Goal: Task Accomplishment & Management: Manage account settings

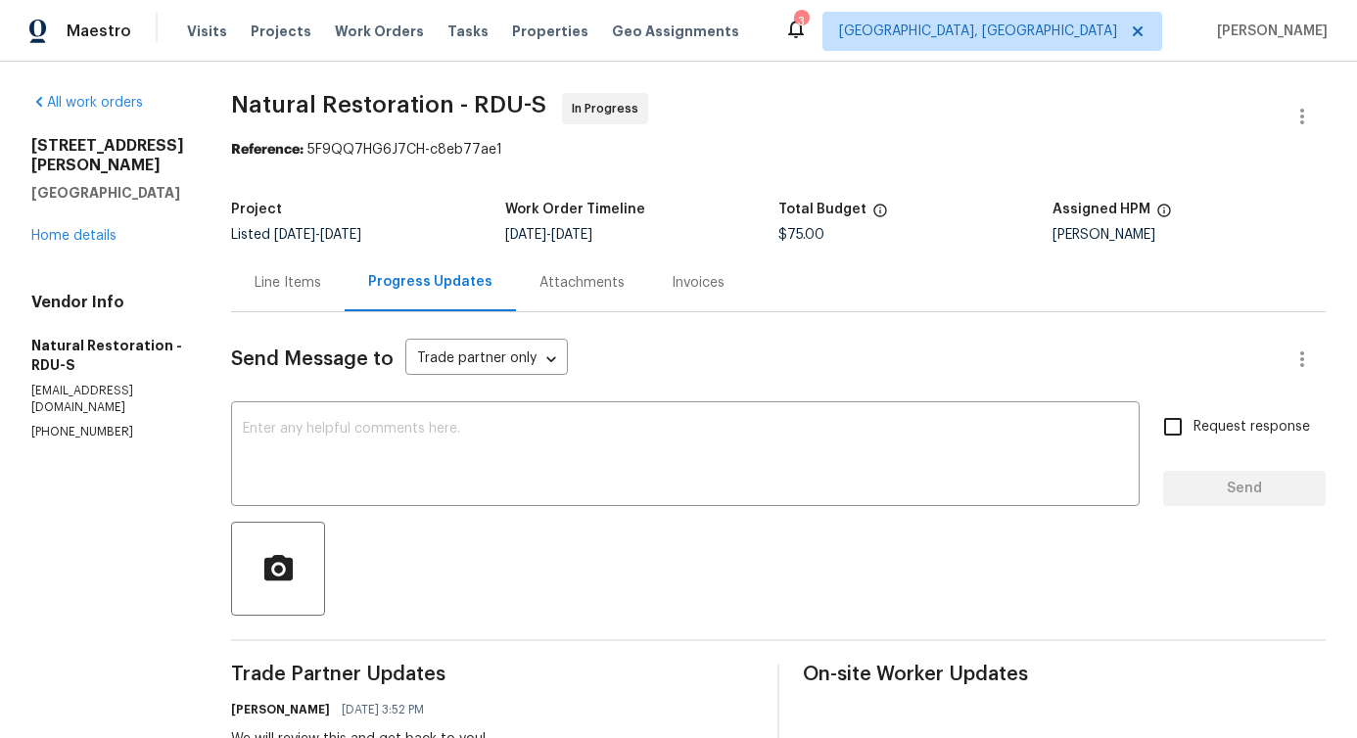
click at [277, 304] on div "Line Items" at bounding box center [288, 283] width 114 height 58
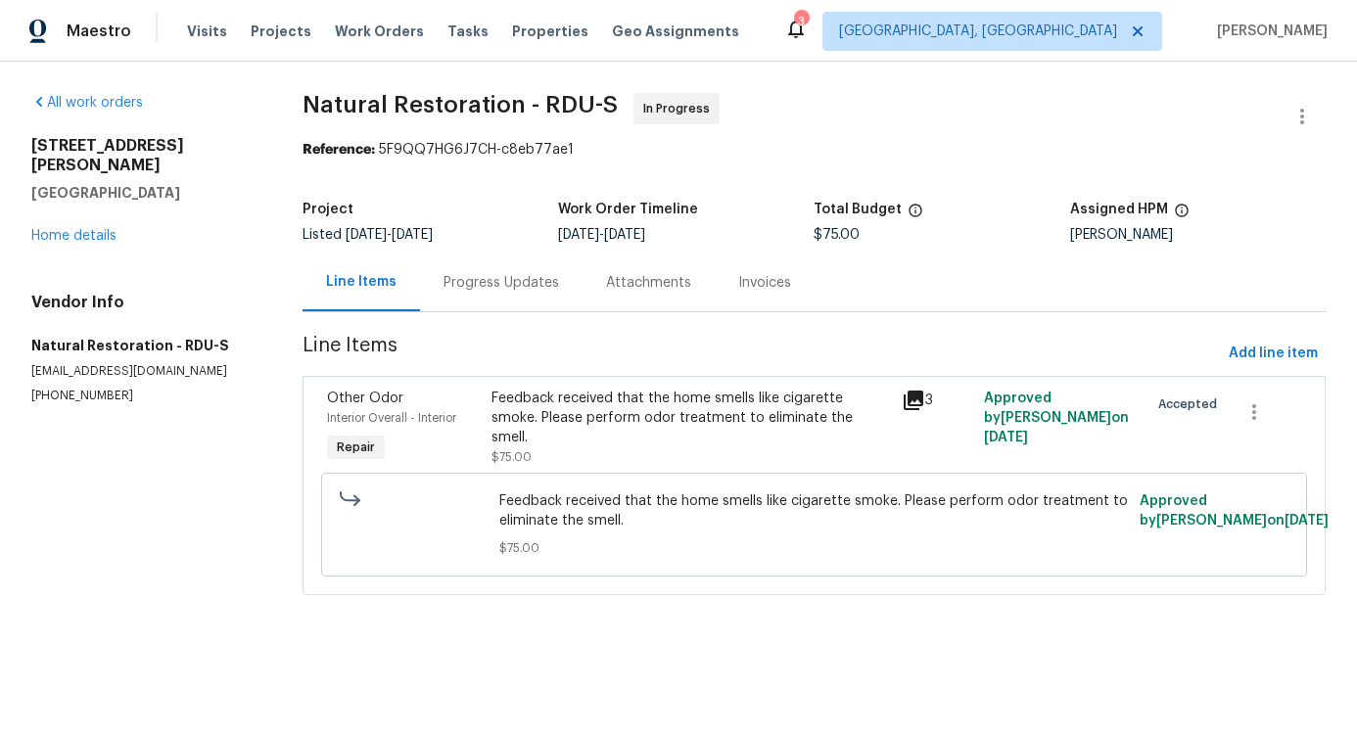
click at [571, 450] on div "Feedback received that the home smells like cigarette smoke. Please perform odo…" at bounding box center [691, 428] width 411 height 90
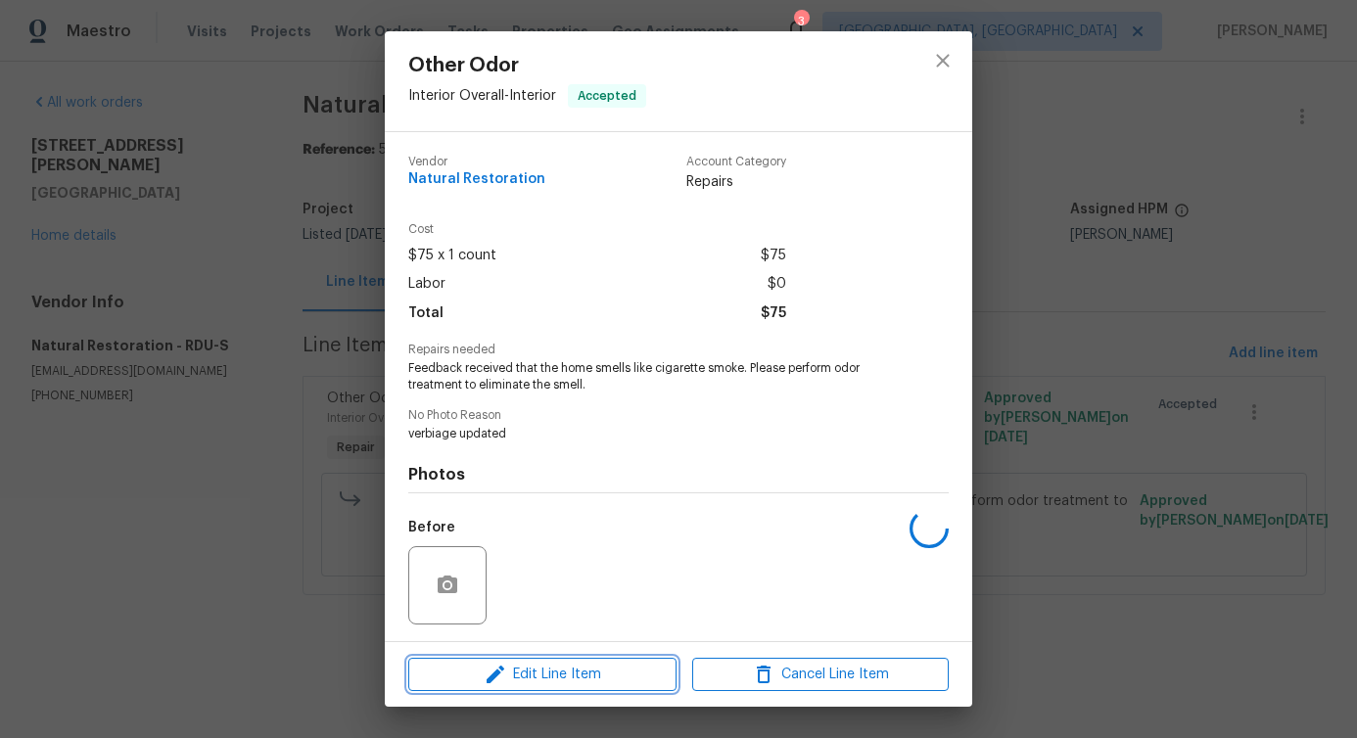
click at [496, 686] on button "Edit Line Item" at bounding box center [542, 675] width 268 height 34
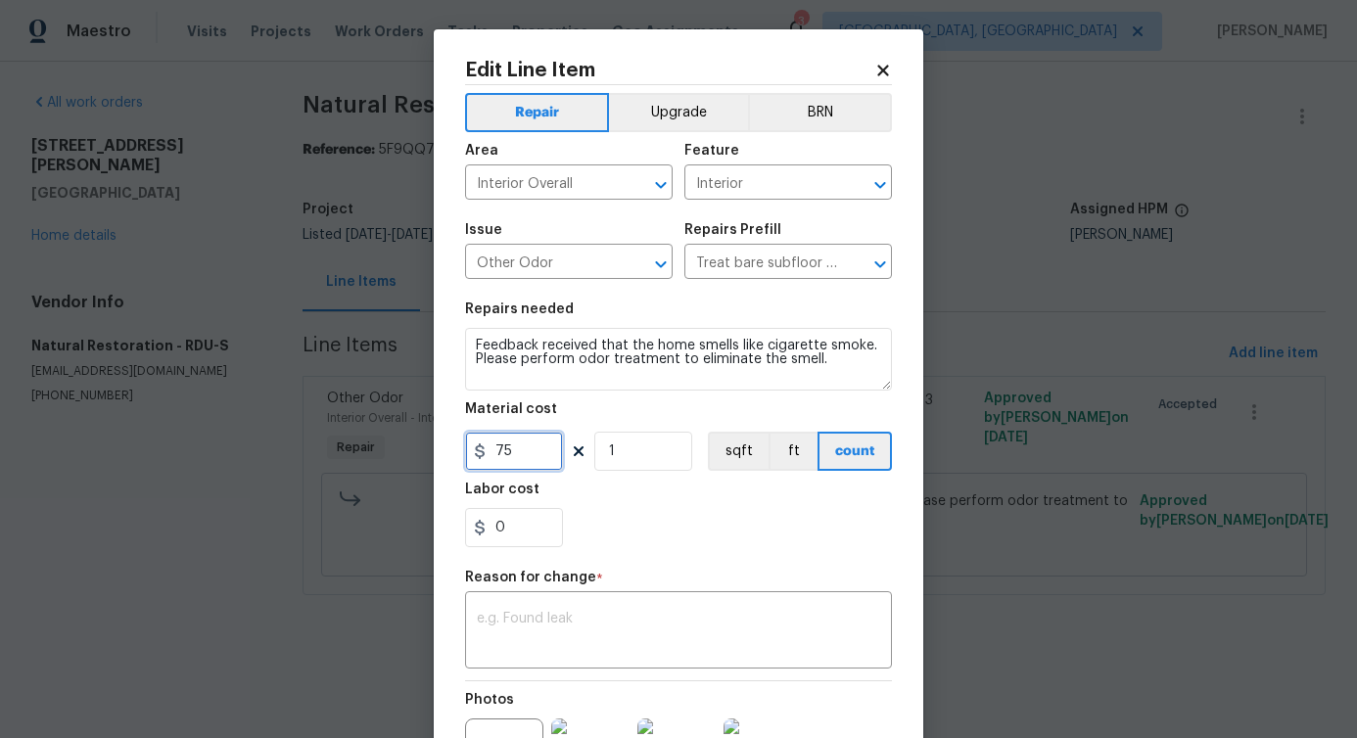
click at [494, 444] on input "75" at bounding box center [514, 451] width 98 height 39
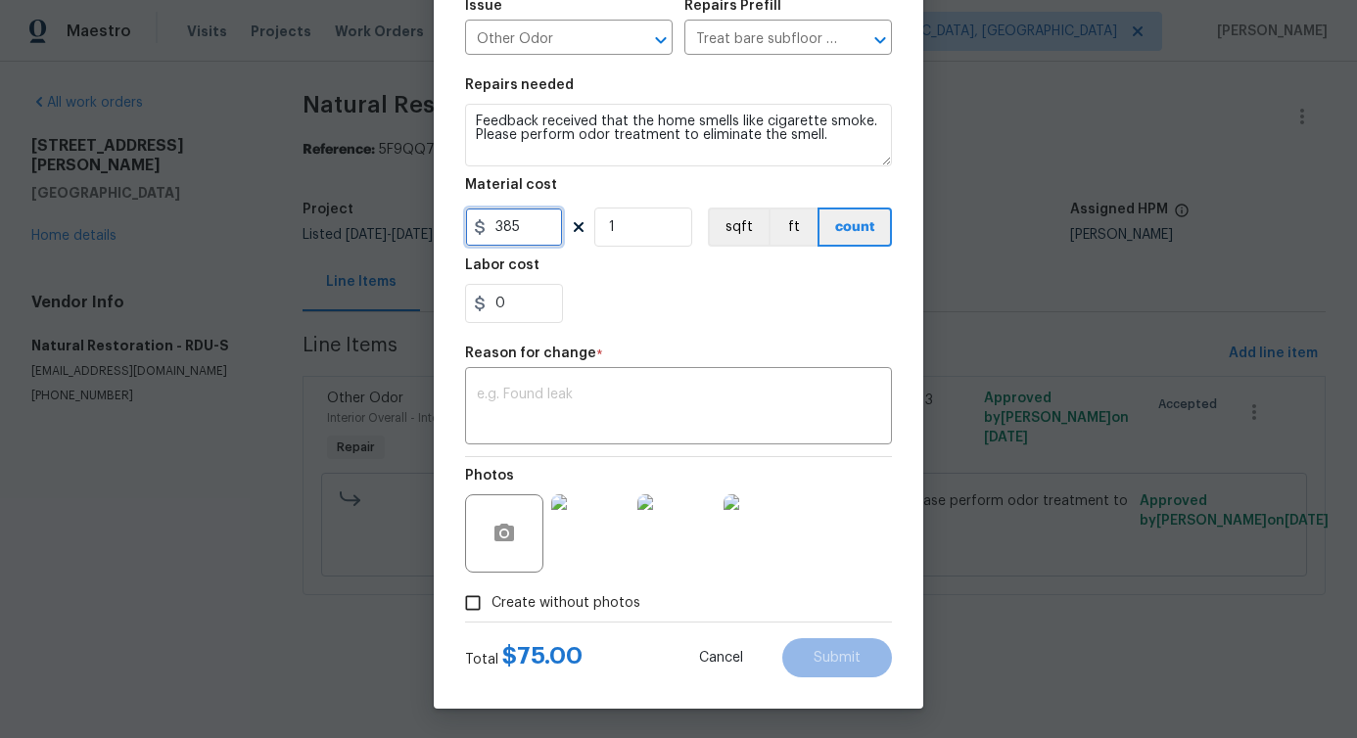
type input "385"
click at [753, 390] on textarea at bounding box center [678, 408] width 403 height 41
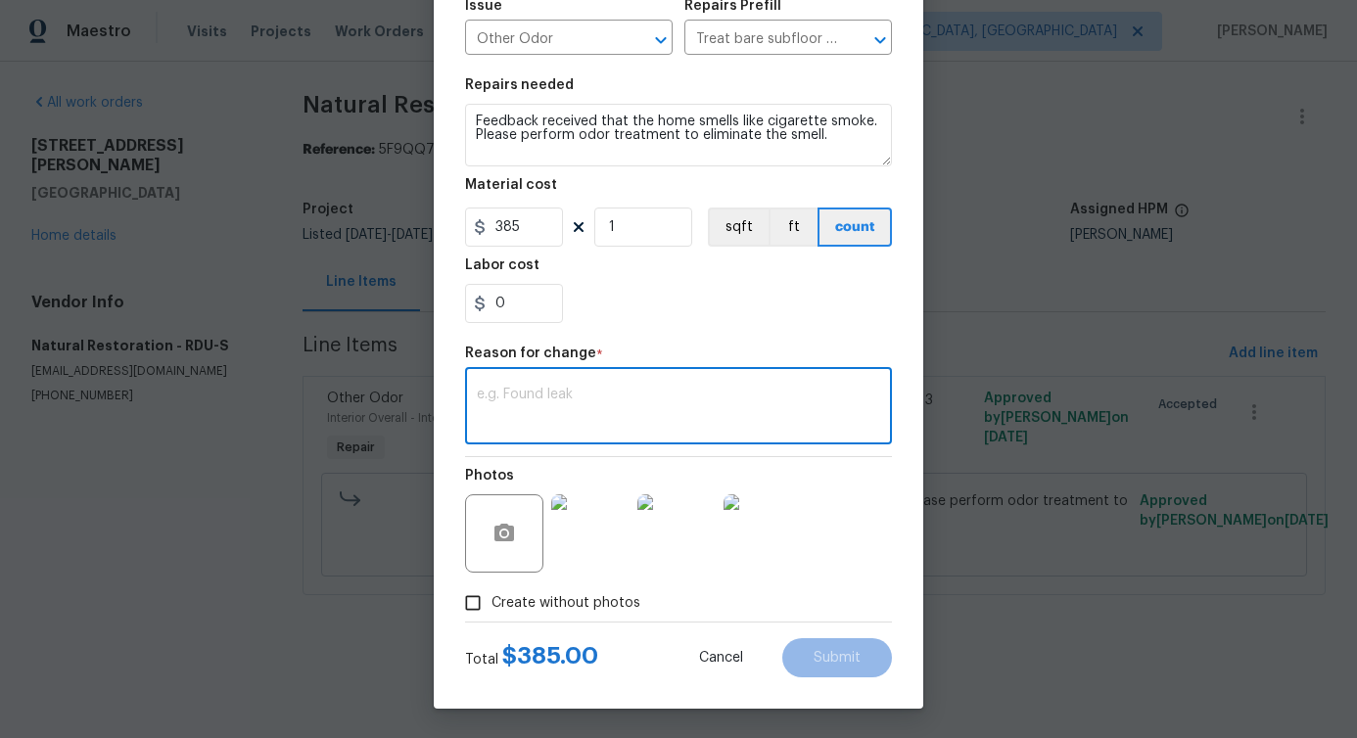
paste textarea "(PS) Updated cost per BR team approval."
type textarea "(PS) Updated cost per BR team approval."
click at [847, 649] on button "Submit" at bounding box center [837, 657] width 110 height 39
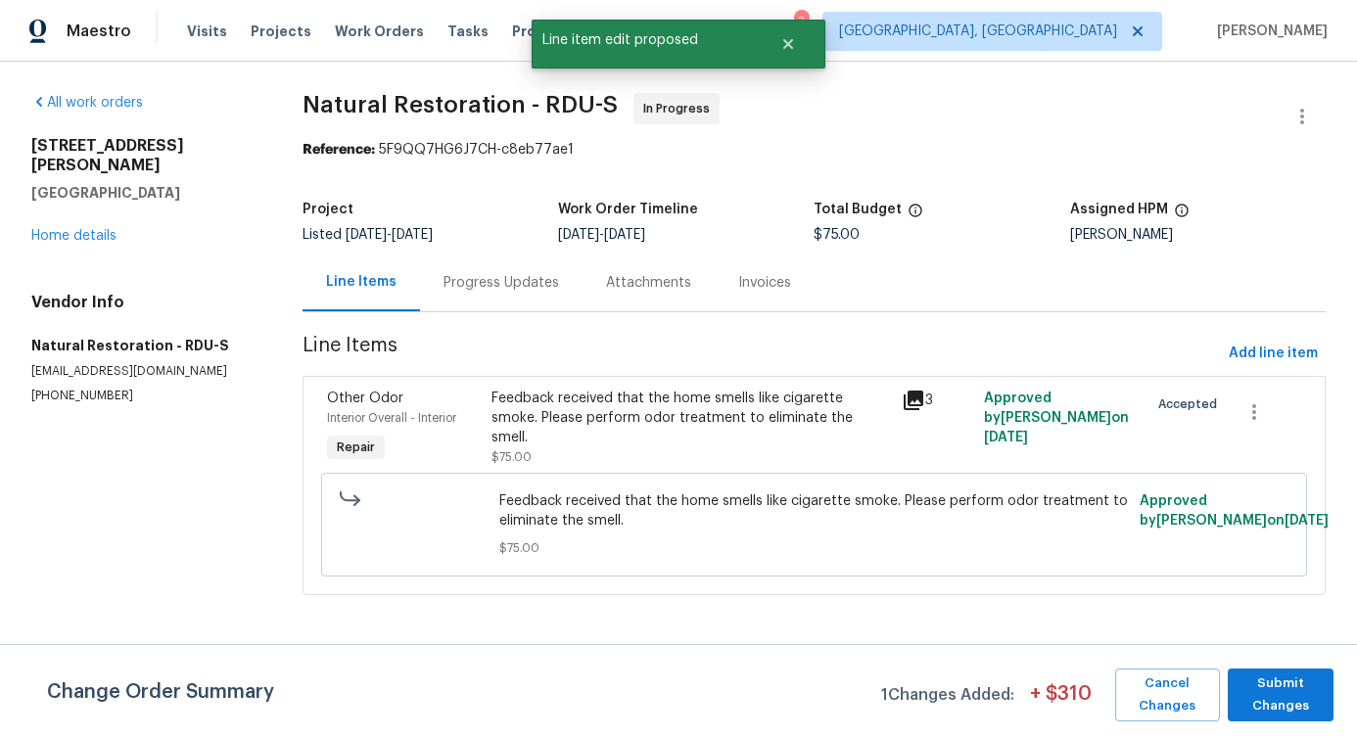
scroll to position [0, 0]
click at [1280, 705] on span "Submit Changes" at bounding box center [1281, 695] width 86 height 45
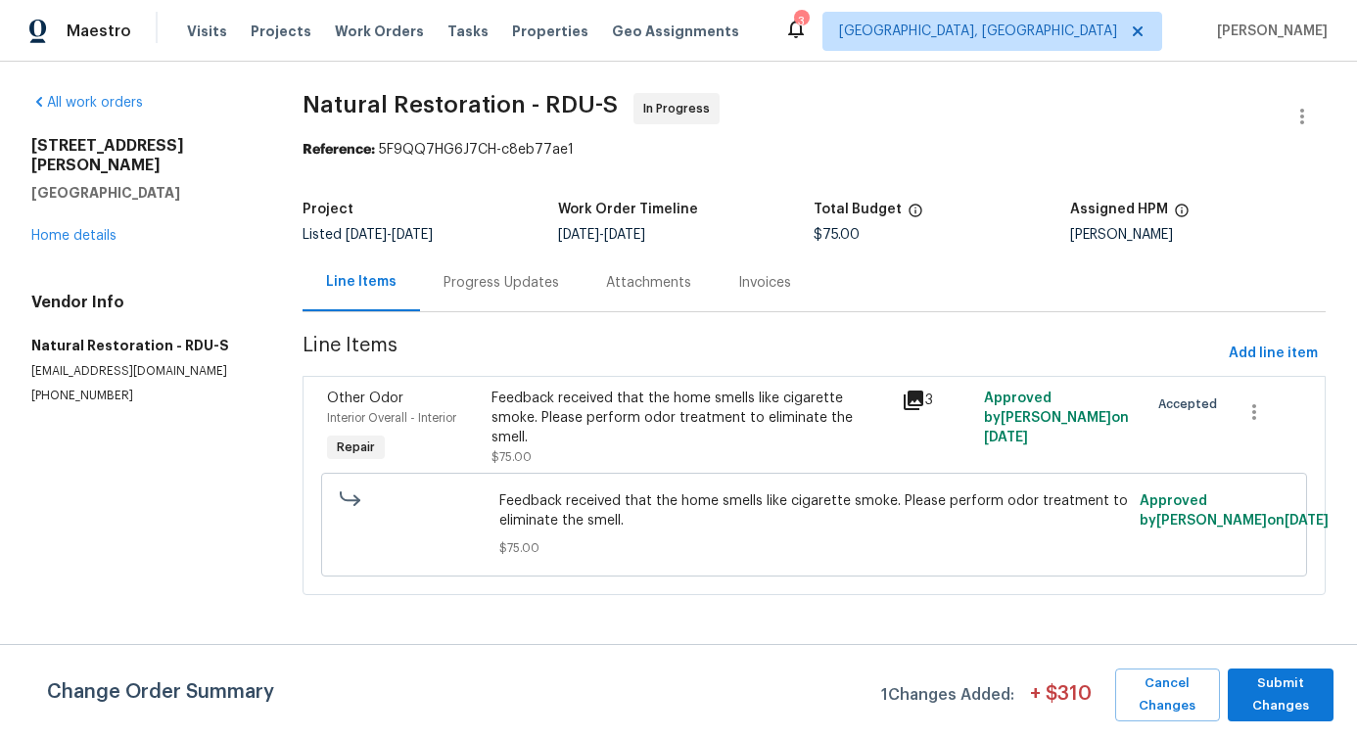
click at [1255, 650] on html "Maestro Visits Projects Work Orders Tasks Properties Geo Assignments 3 Albuquer…" at bounding box center [678, 325] width 1357 height 650
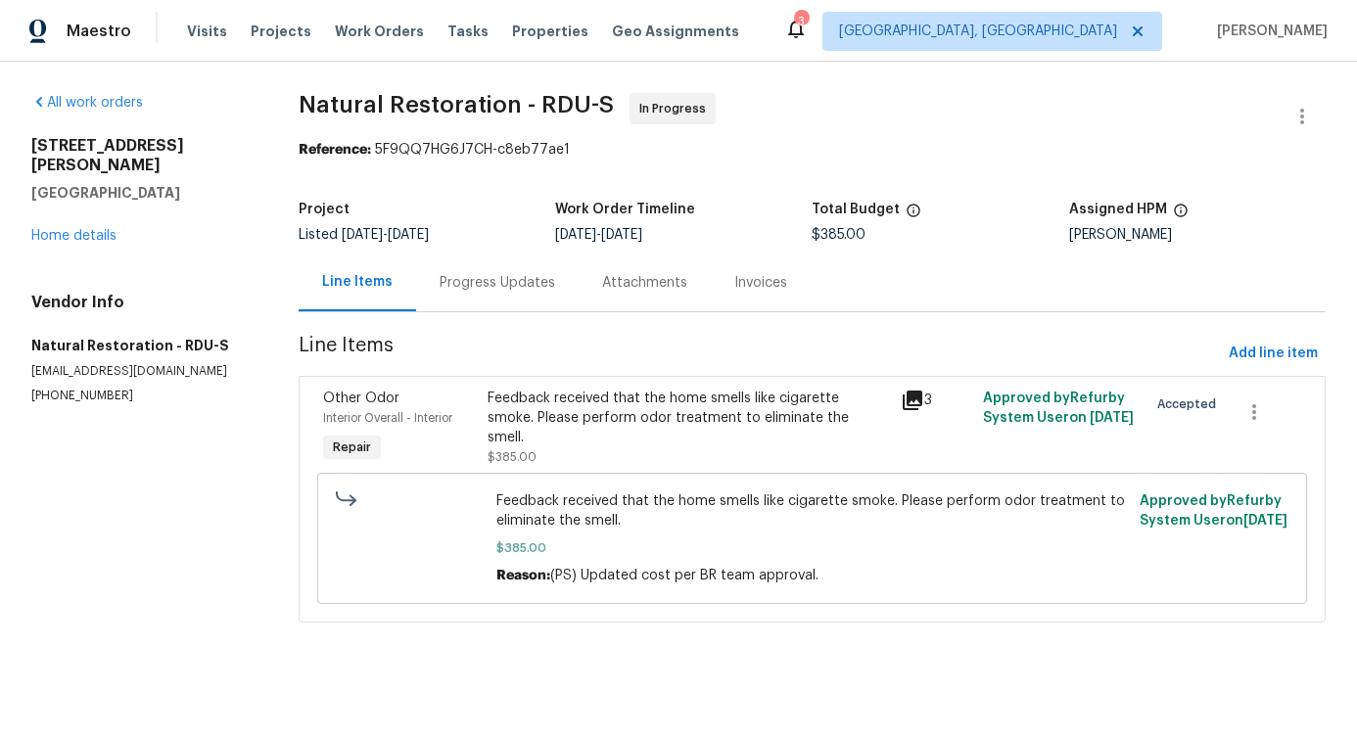
click at [486, 287] on div "Progress Updates" at bounding box center [498, 283] width 116 height 20
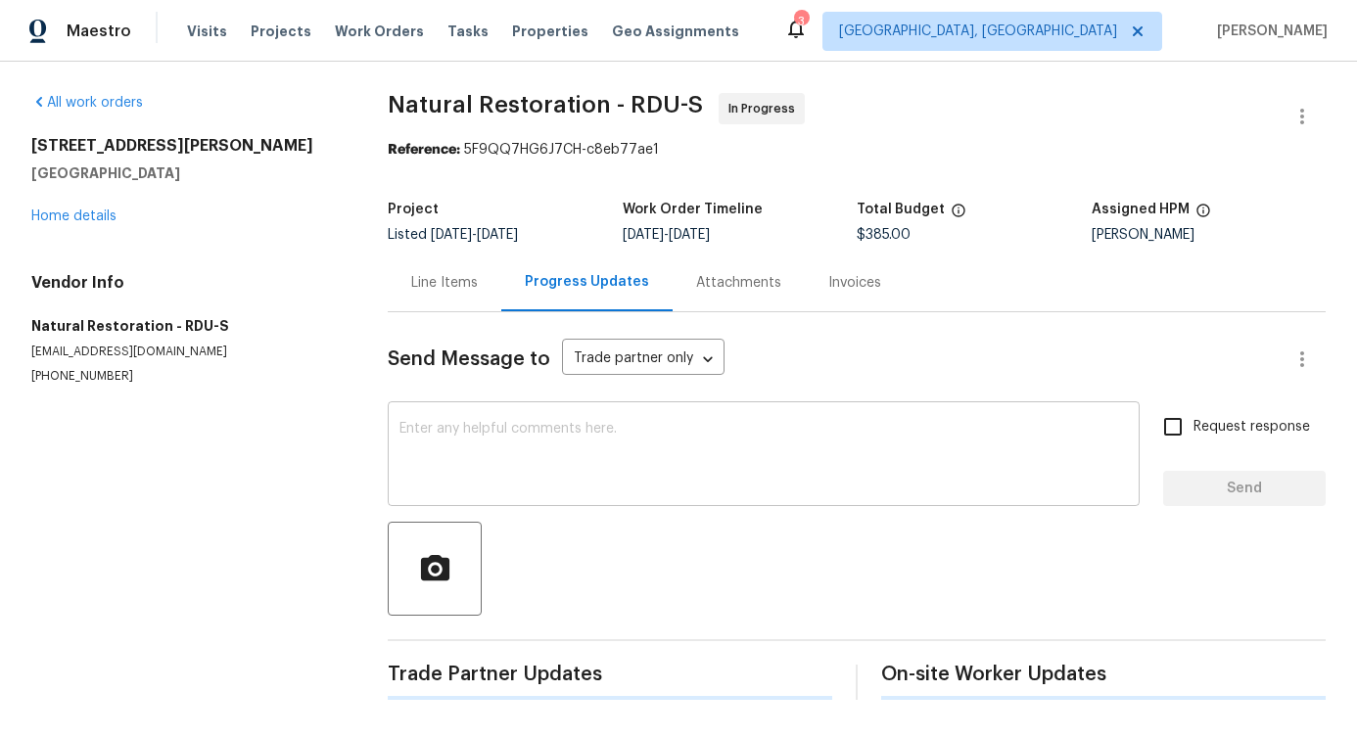
click at [570, 470] on textarea at bounding box center [763, 456] width 728 height 69
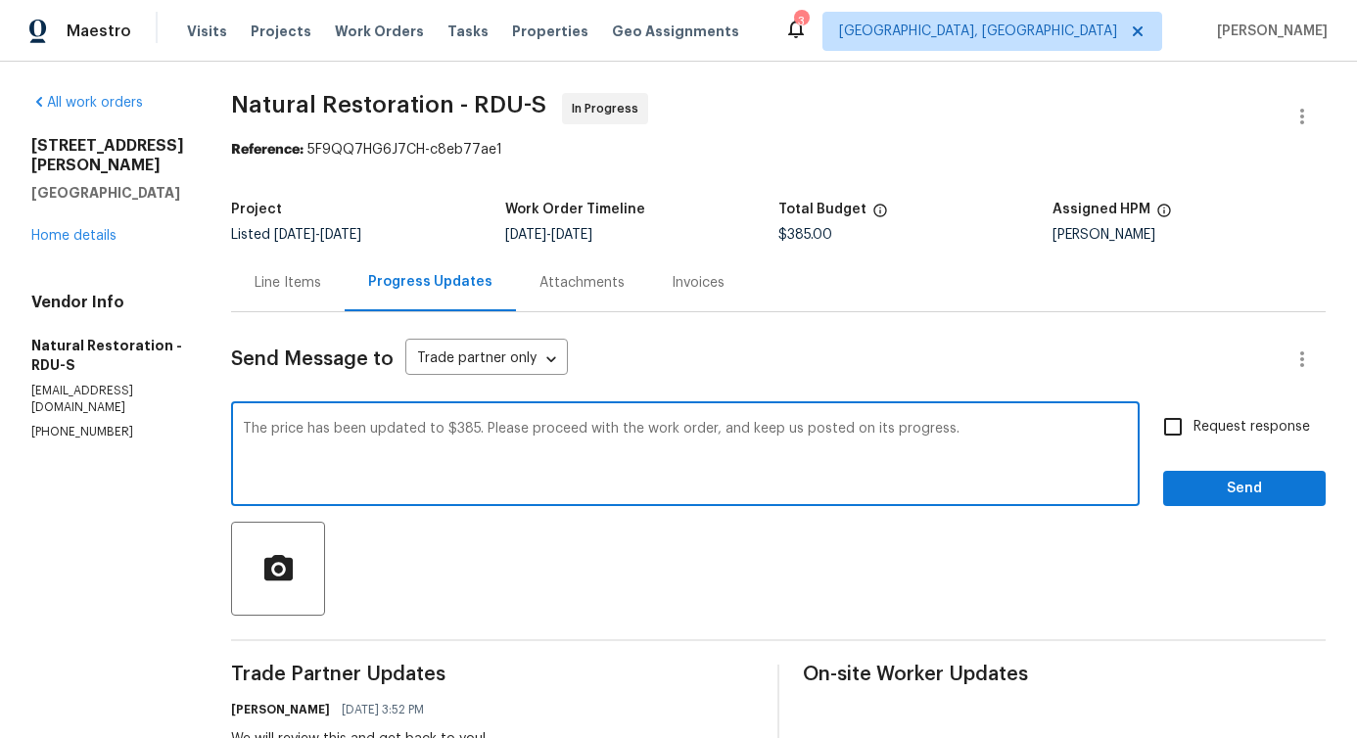
type textarea "The price has been updated to $385. Please proceed with the work order, and kee…"
click at [1193, 437] on span "Request response" at bounding box center [1251, 427] width 117 height 21
click at [1186, 437] on input "Request response" at bounding box center [1172, 426] width 41 height 41
checkbox input "true"
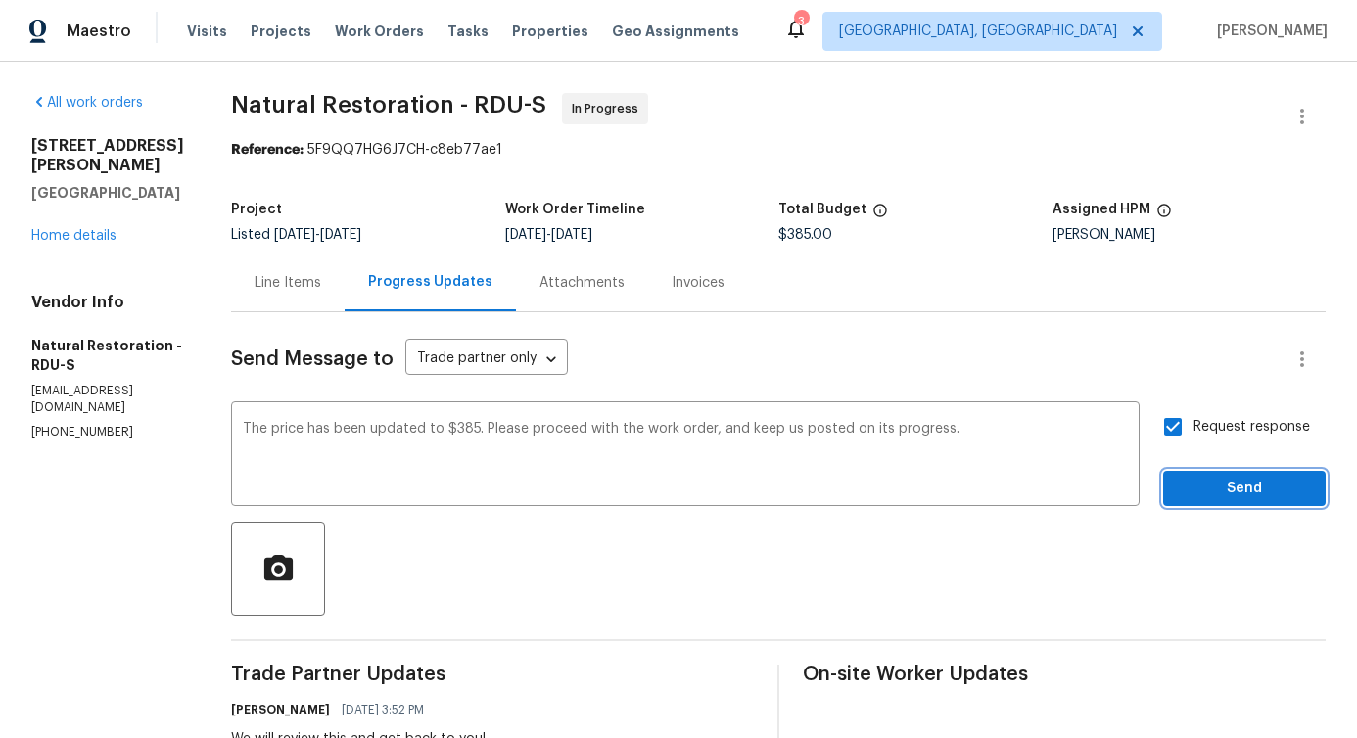
click at [1196, 501] on button "Send" at bounding box center [1244, 489] width 163 height 36
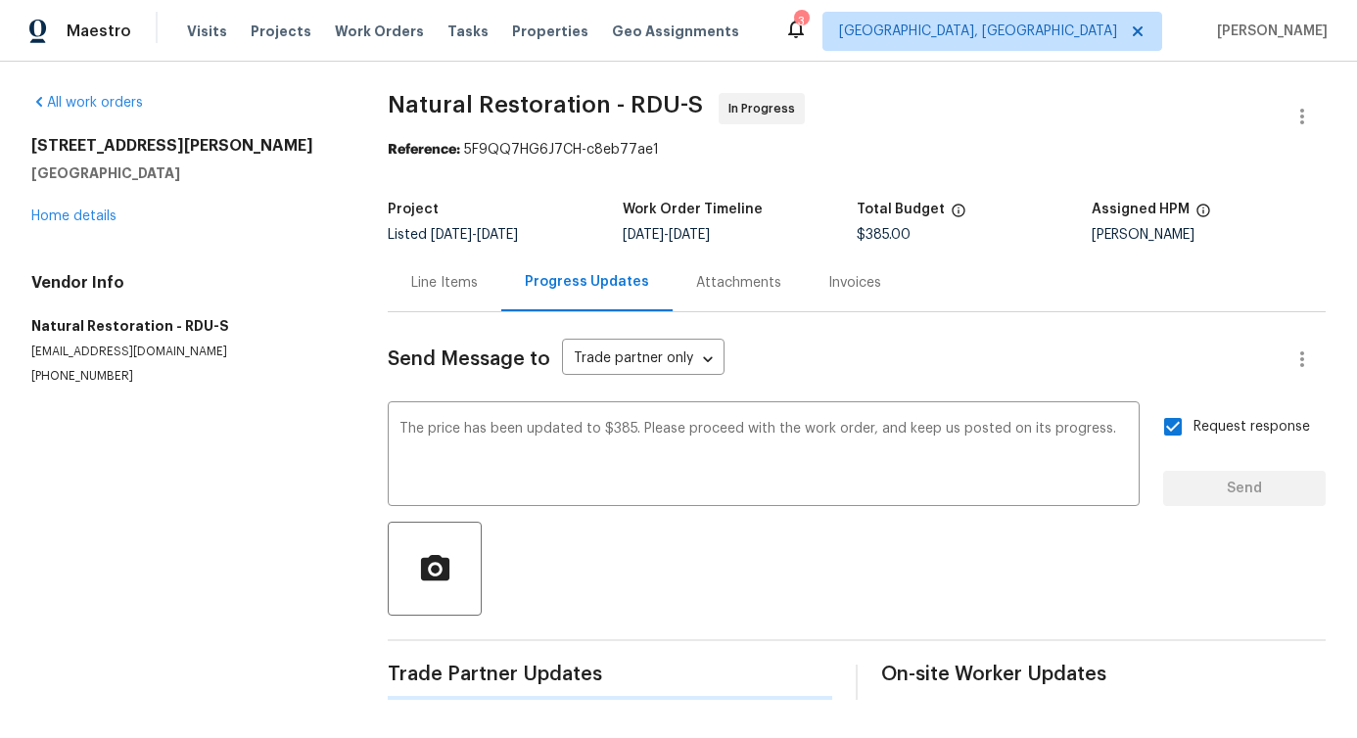
scroll to position [8, 0]
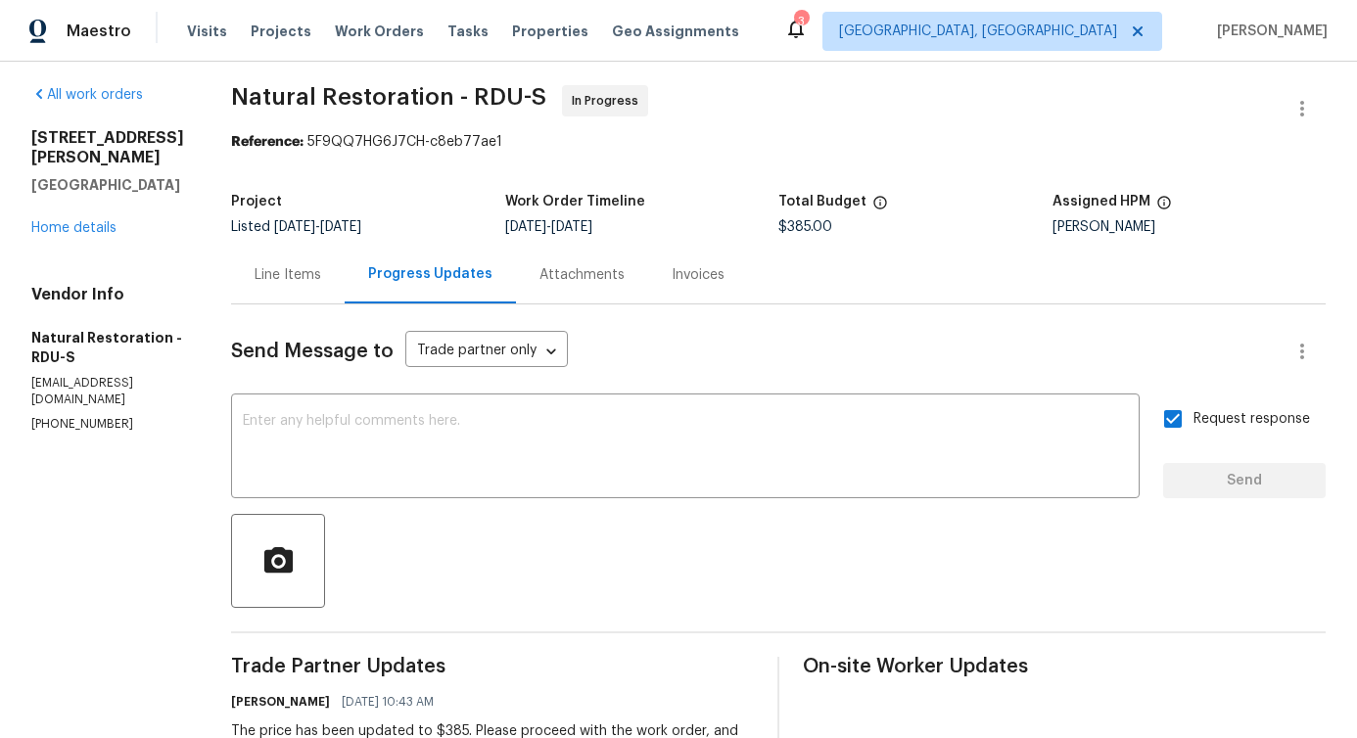
click at [562, 535] on div at bounding box center [778, 561] width 1095 height 94
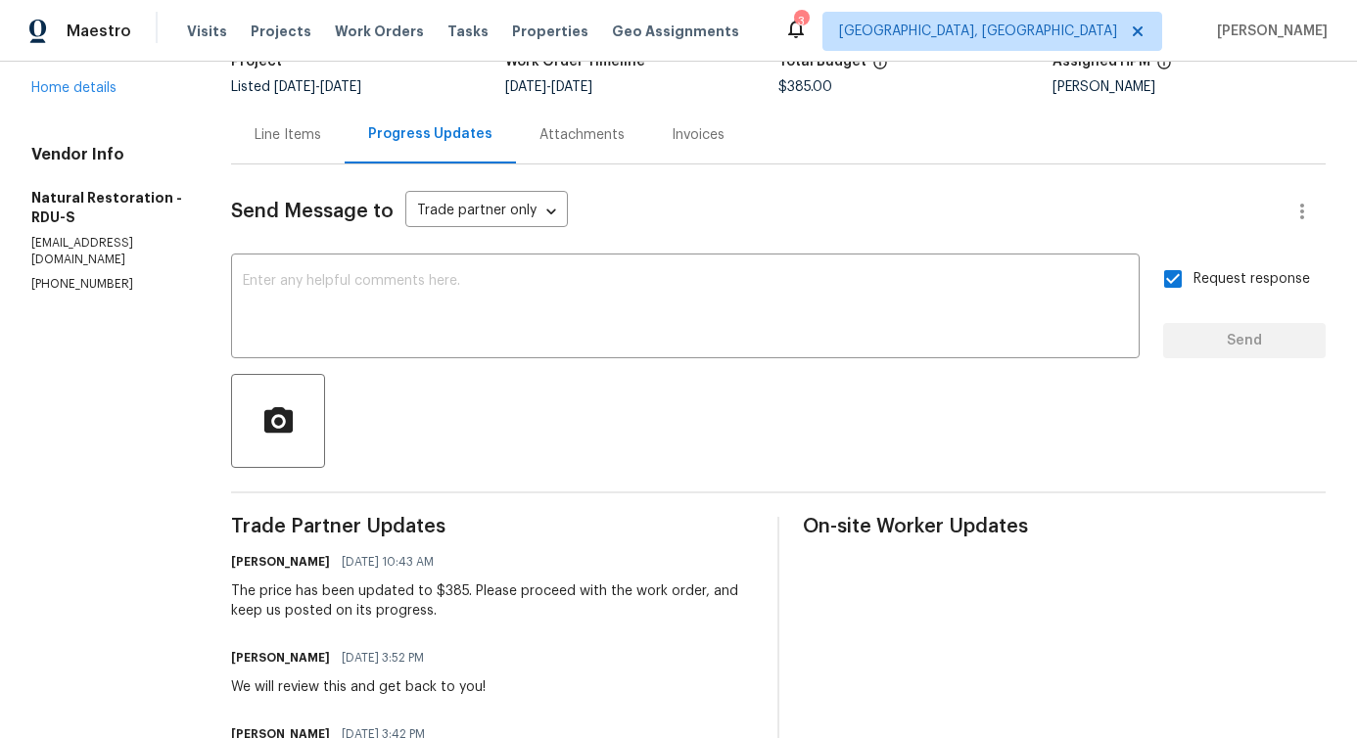
scroll to position [149, 0]
drag, startPoint x: 228, startPoint y: 587, endPoint x: 462, endPoint y: 591, distance: 234.0
copy div "The price has been updated to $385"
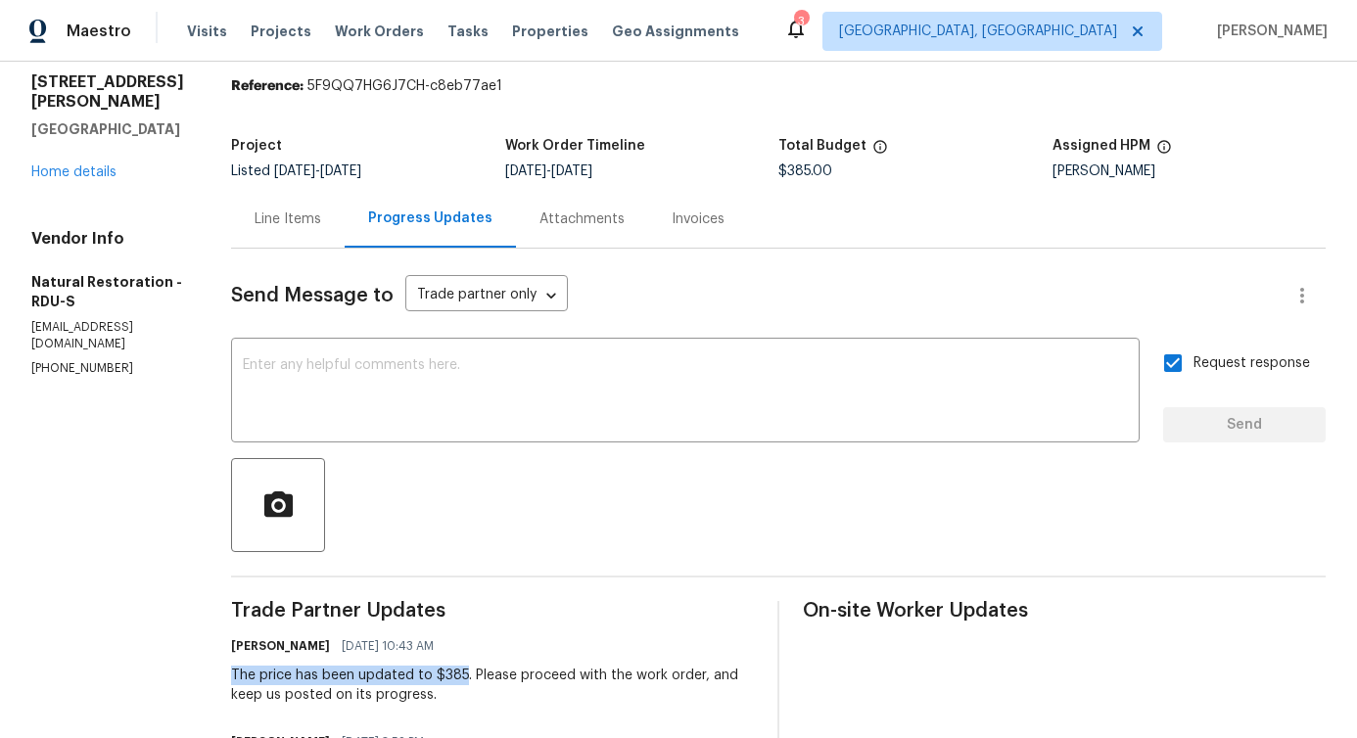
scroll to position [0, 0]
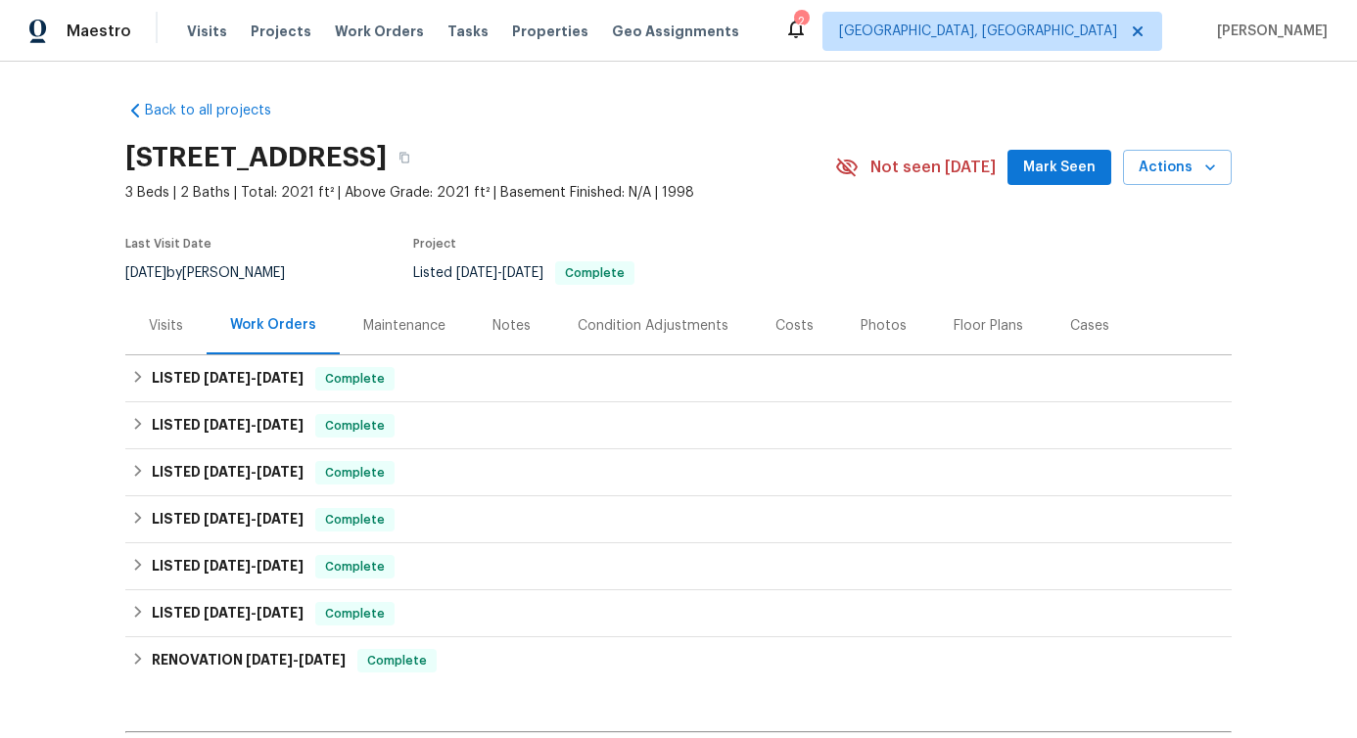
scroll to position [260, 0]
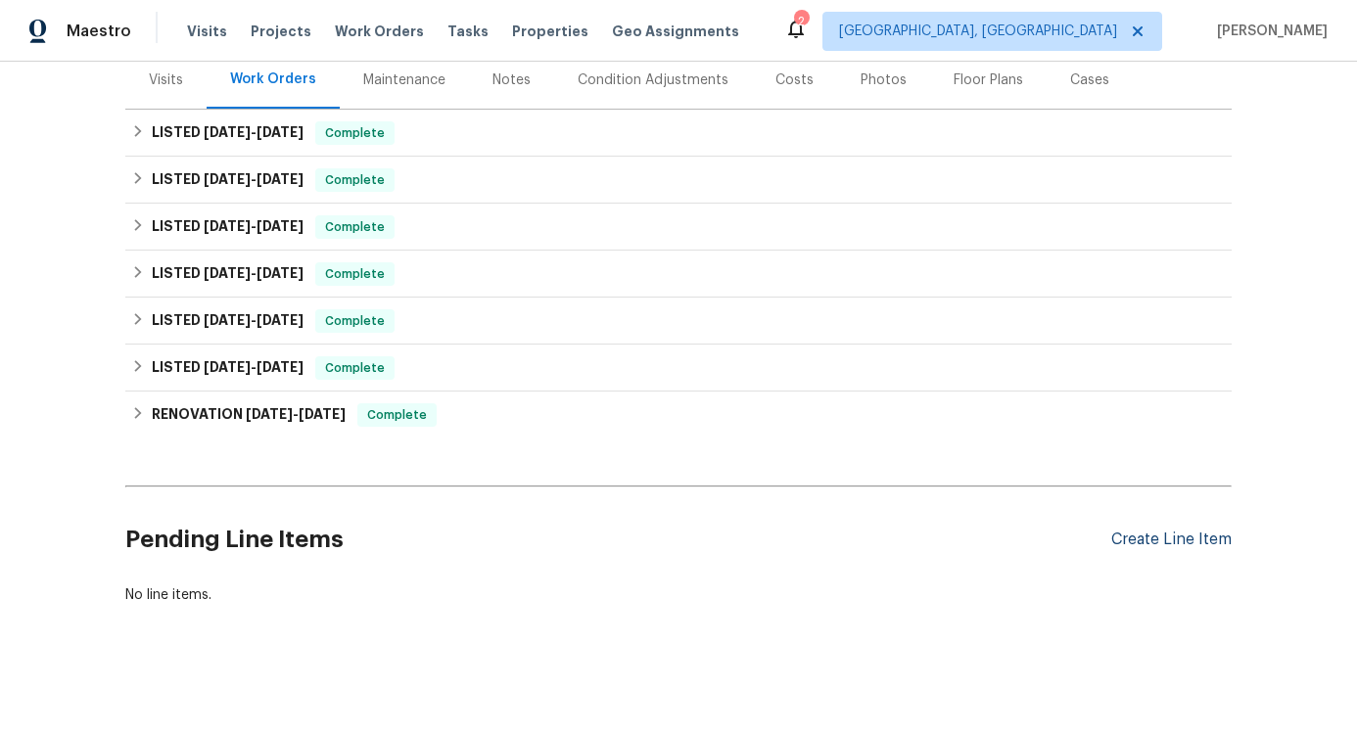
click at [1180, 531] on div "Create Line Item" at bounding box center [1171, 540] width 120 height 19
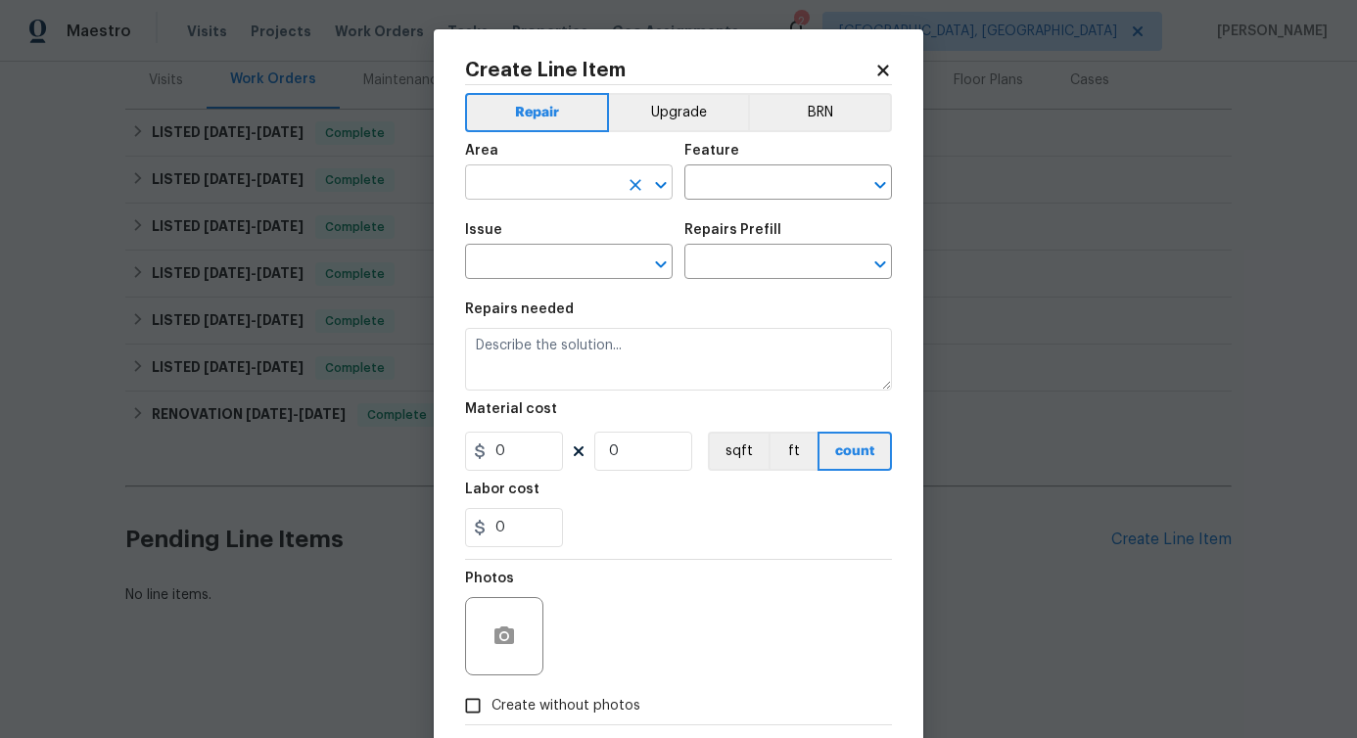
click at [567, 191] on input "text" at bounding box center [541, 184] width 153 height 30
type input "pes"
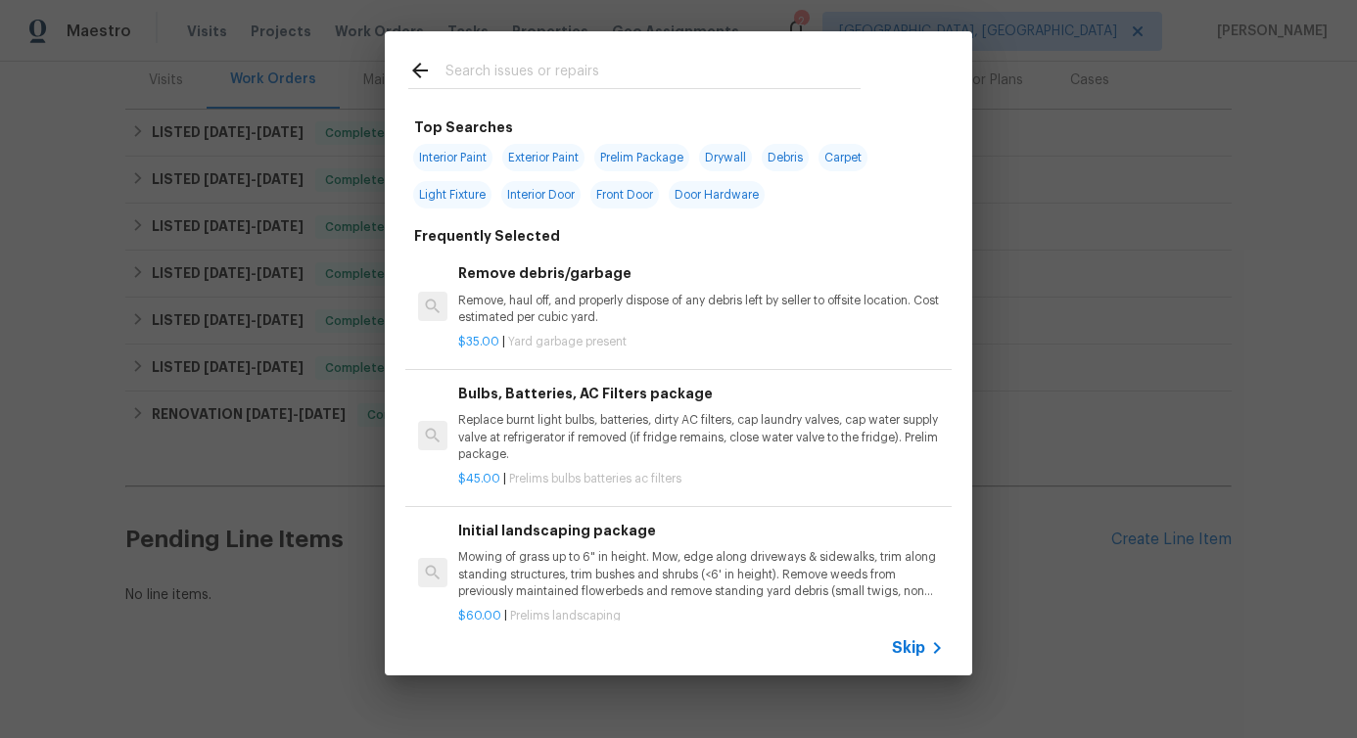
click at [517, 70] on input "text" at bounding box center [652, 73] width 415 height 29
type input "pest"
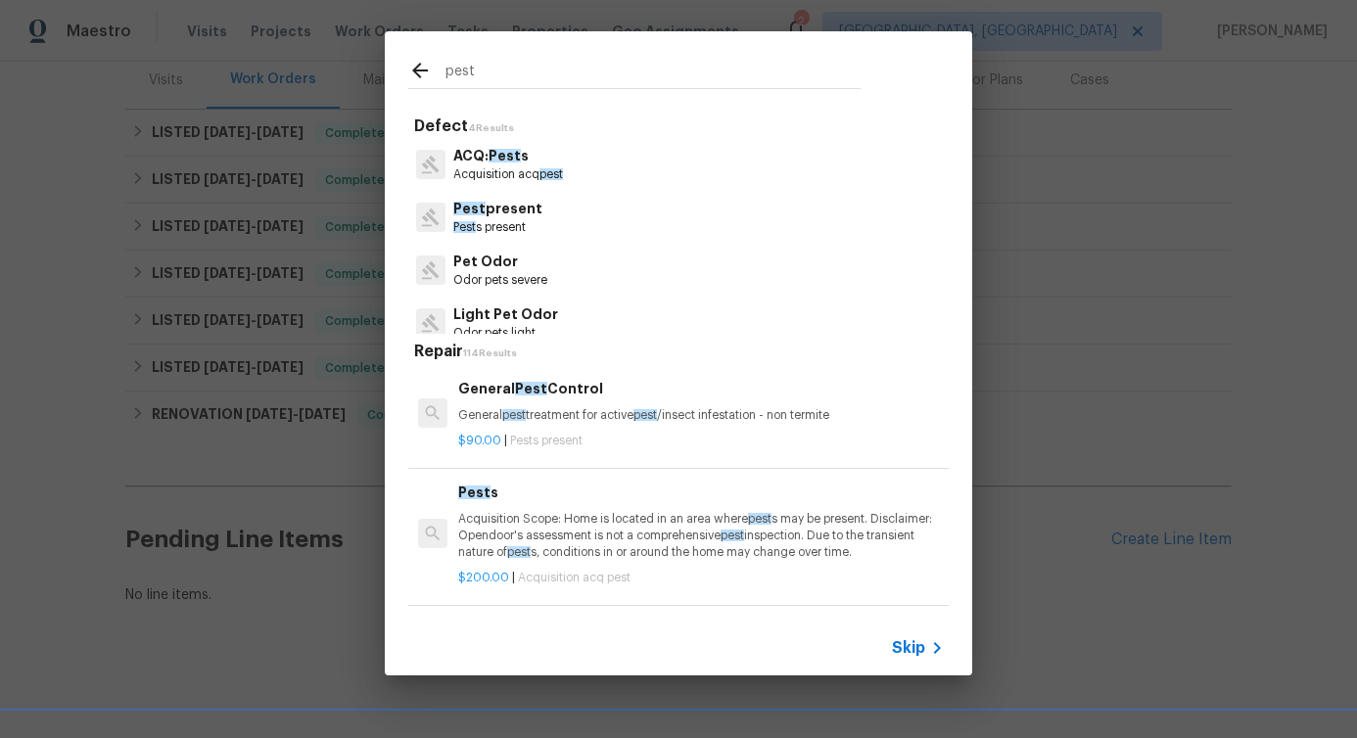
click at [523, 220] on p "Pest s present" at bounding box center [497, 227] width 89 height 17
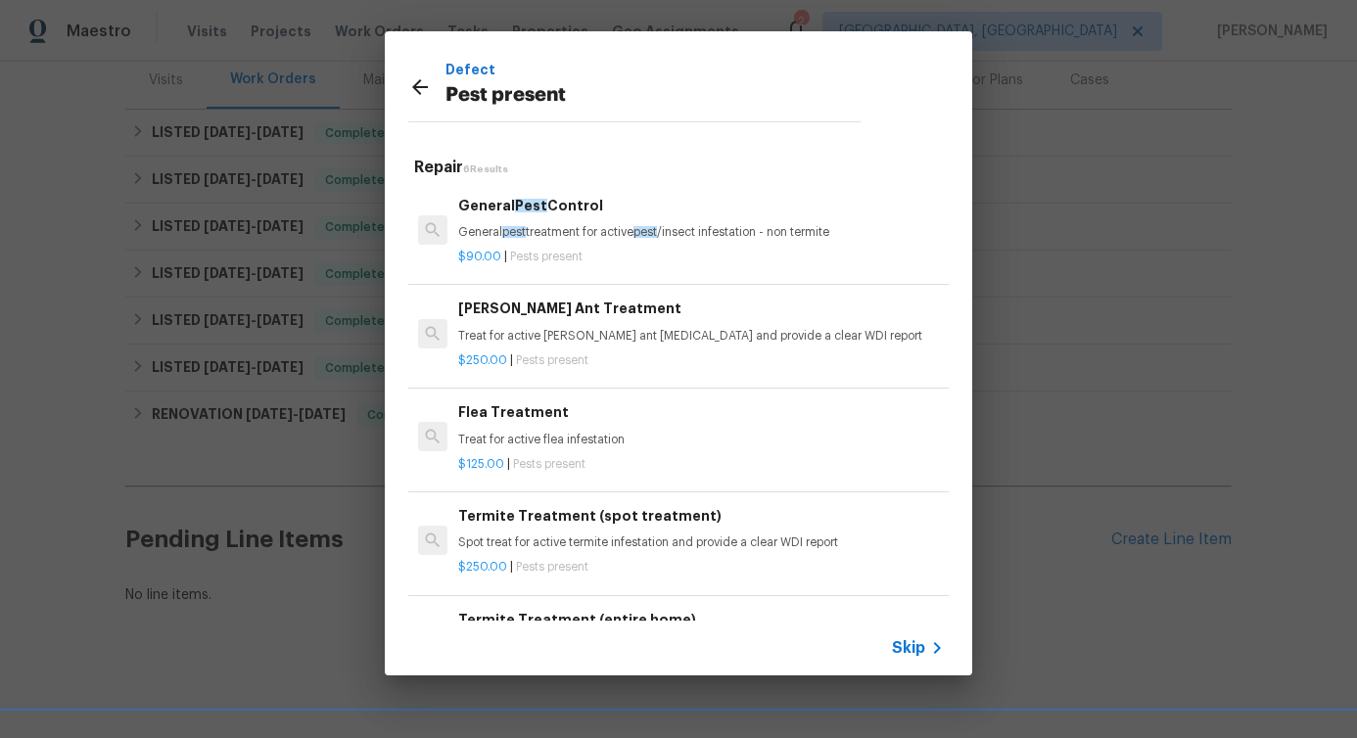
click at [528, 276] on div "General Pest Control General pest treatment for active pest /insect infestation…" at bounding box center [678, 231] width 546 height 110
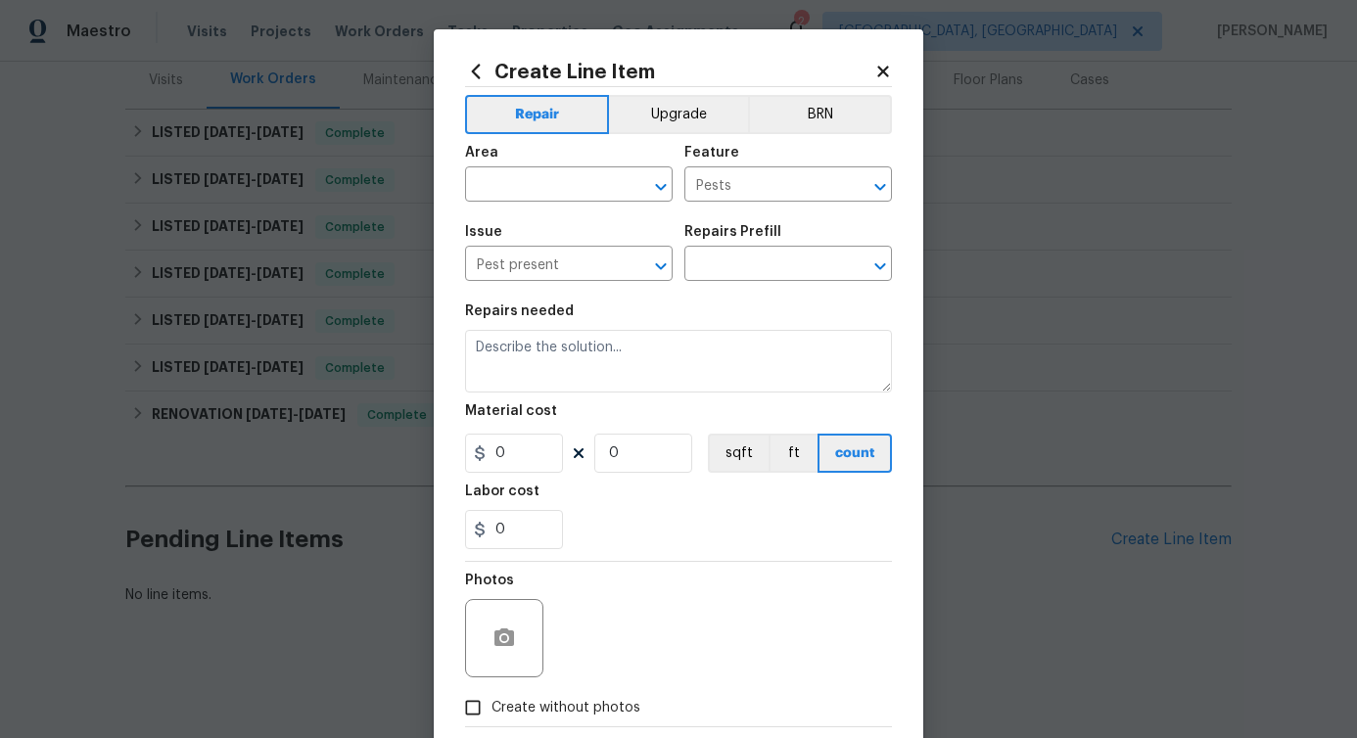
type input "General Pest Control $90.00"
type textarea "General pest treatment for active pest/insect infestation - non termite"
type input "90"
type input "1"
click at [550, 190] on input "text" at bounding box center [541, 186] width 153 height 30
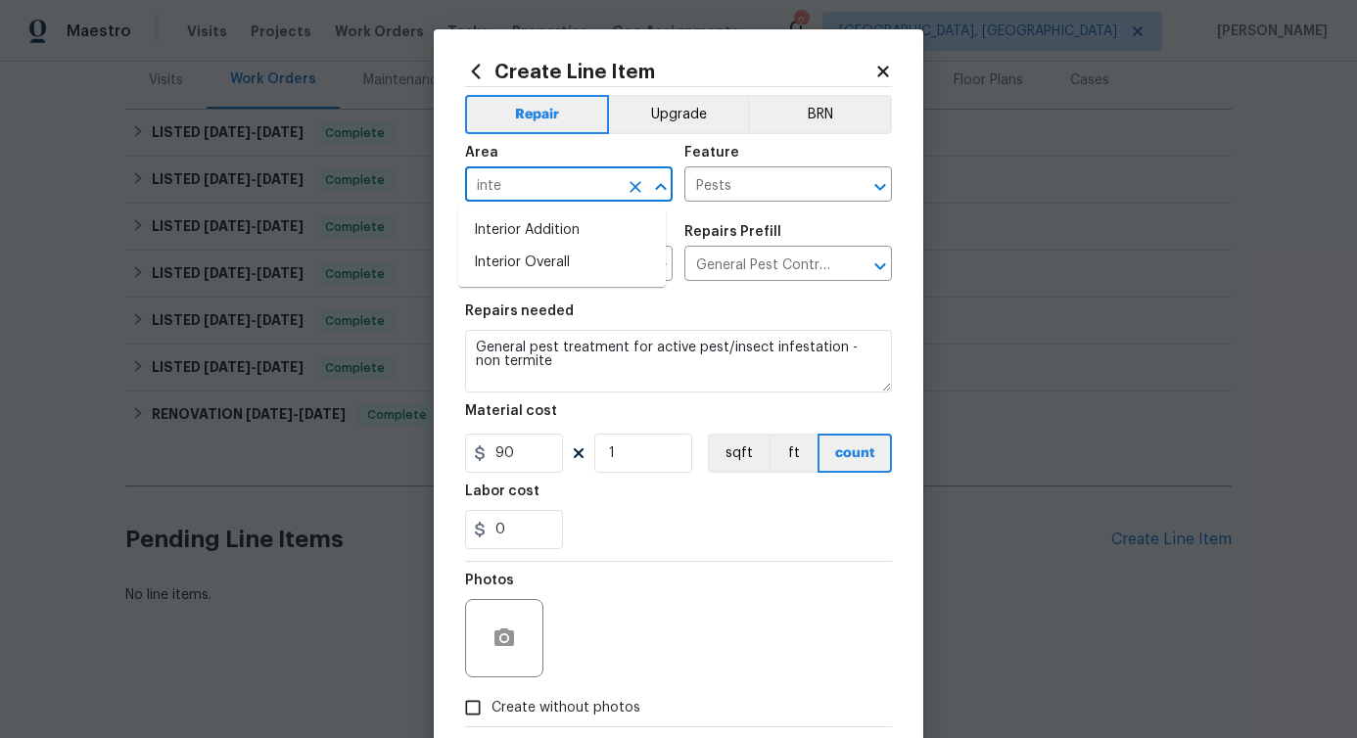
type input "inter"
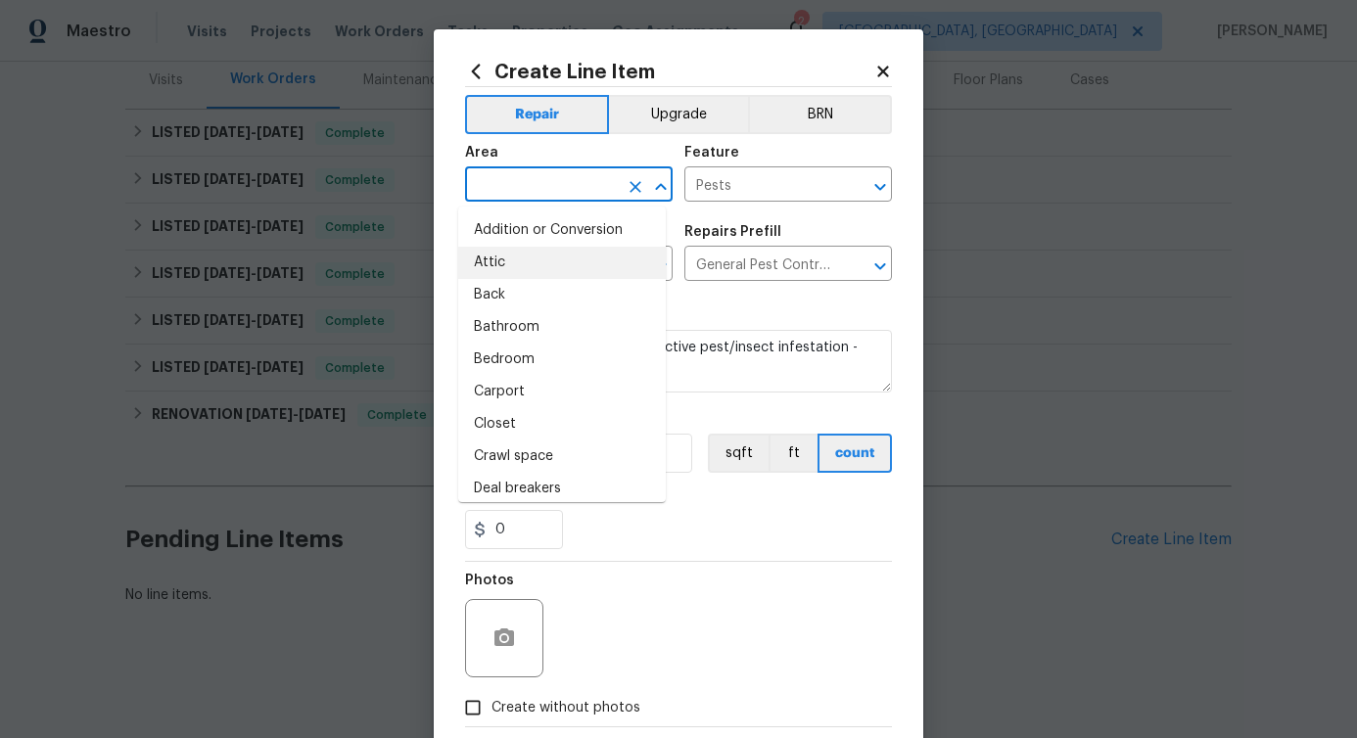
click at [562, 259] on li "Attic" at bounding box center [562, 263] width 208 height 32
type input "Attic"
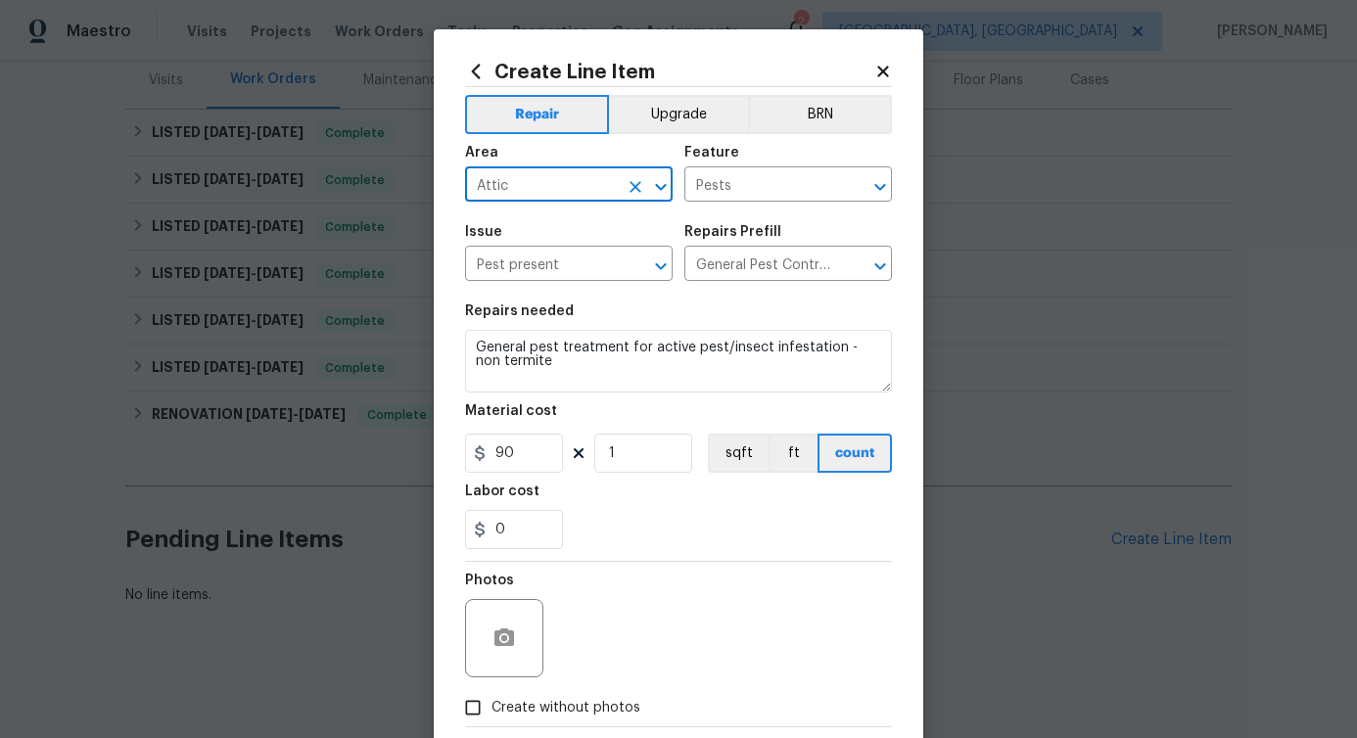
click at [630, 187] on icon "Clear" at bounding box center [636, 187] width 12 height 12
click at [547, 257] on li "Interior Overall" at bounding box center [562, 263] width 208 height 32
type input "Interior Overall"
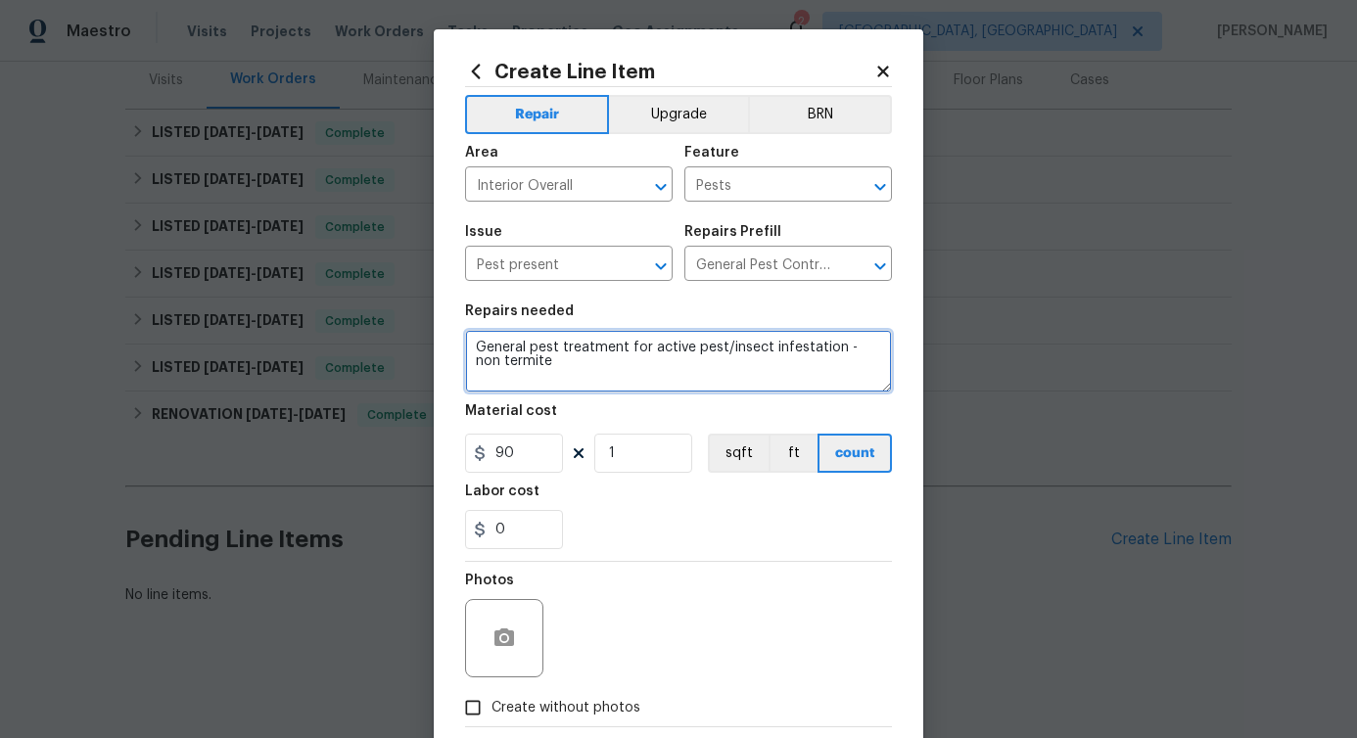
click at [556, 339] on textarea "General pest treatment for active pest/insect infestation - non termite" at bounding box center [678, 361] width 427 height 63
paste textarea "Feedback received that multiple large spiders were found inside the home. Pleas…"
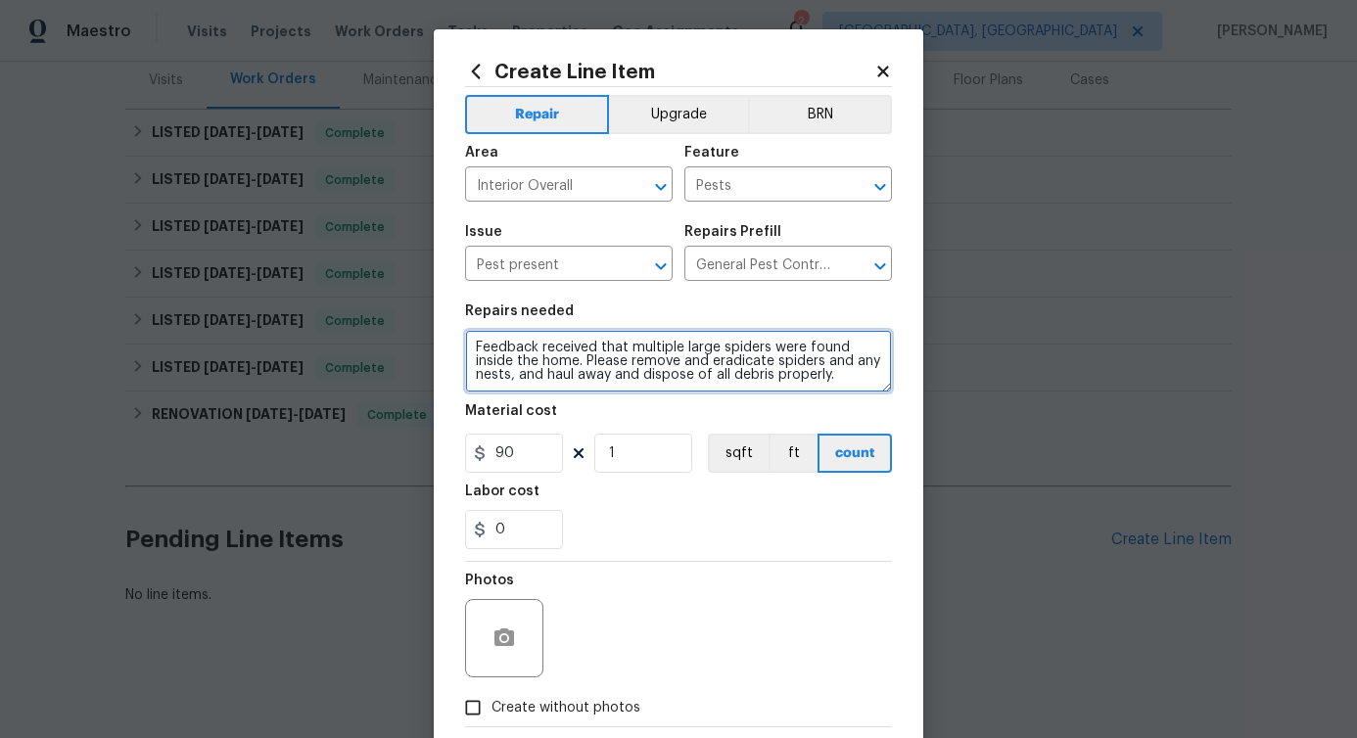
type textarea "Feedback received that multiple large spiders were found inside the home. Pleas…"
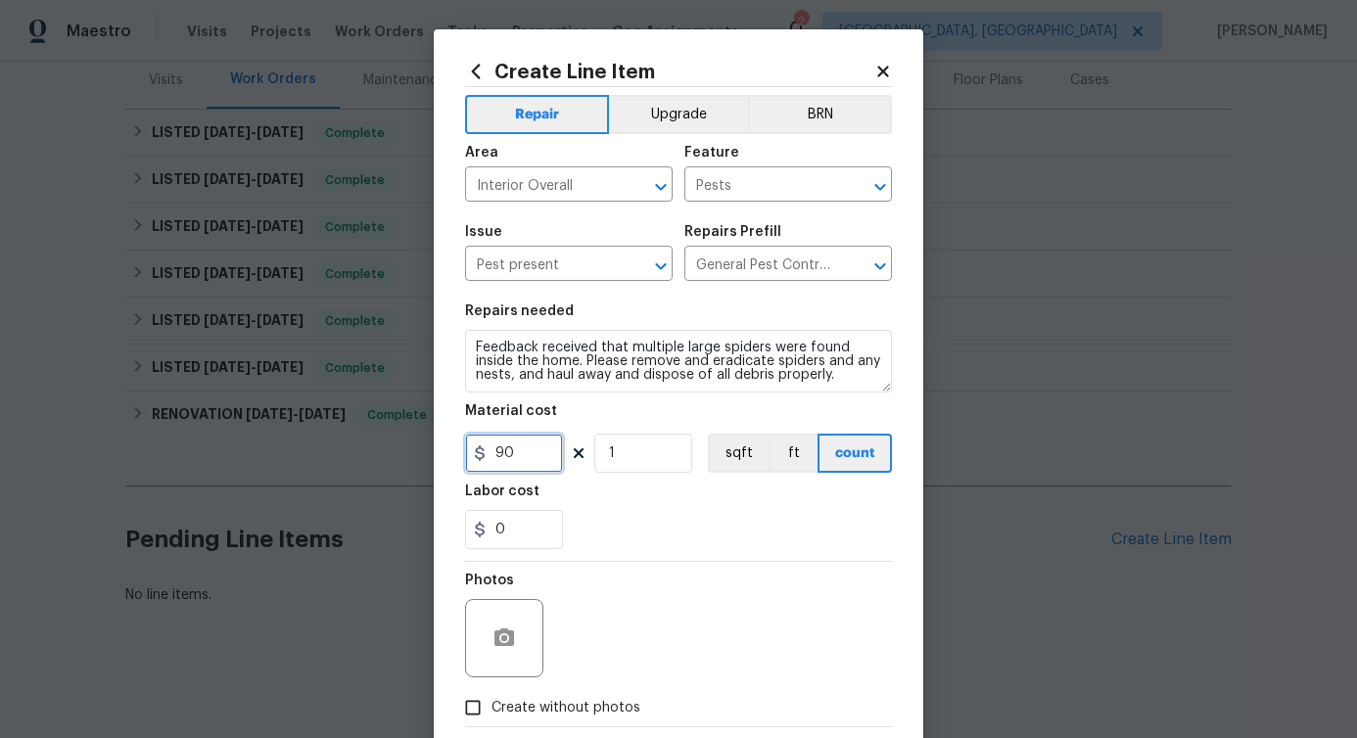
click at [492, 450] on input "90" at bounding box center [514, 453] width 98 height 39
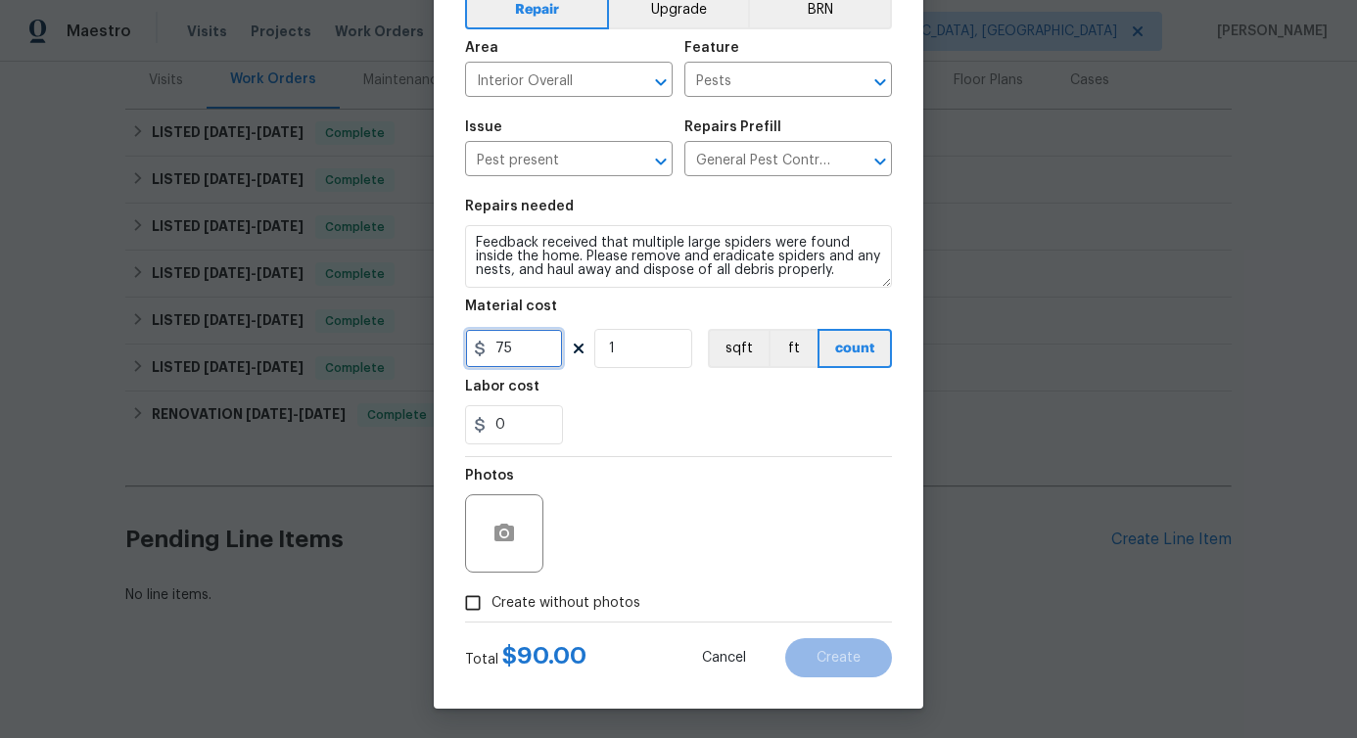
type input "75"
click at [531, 606] on span "Create without photos" at bounding box center [565, 603] width 149 height 21
click at [491, 606] on input "Create without photos" at bounding box center [472, 603] width 37 height 37
checkbox input "true"
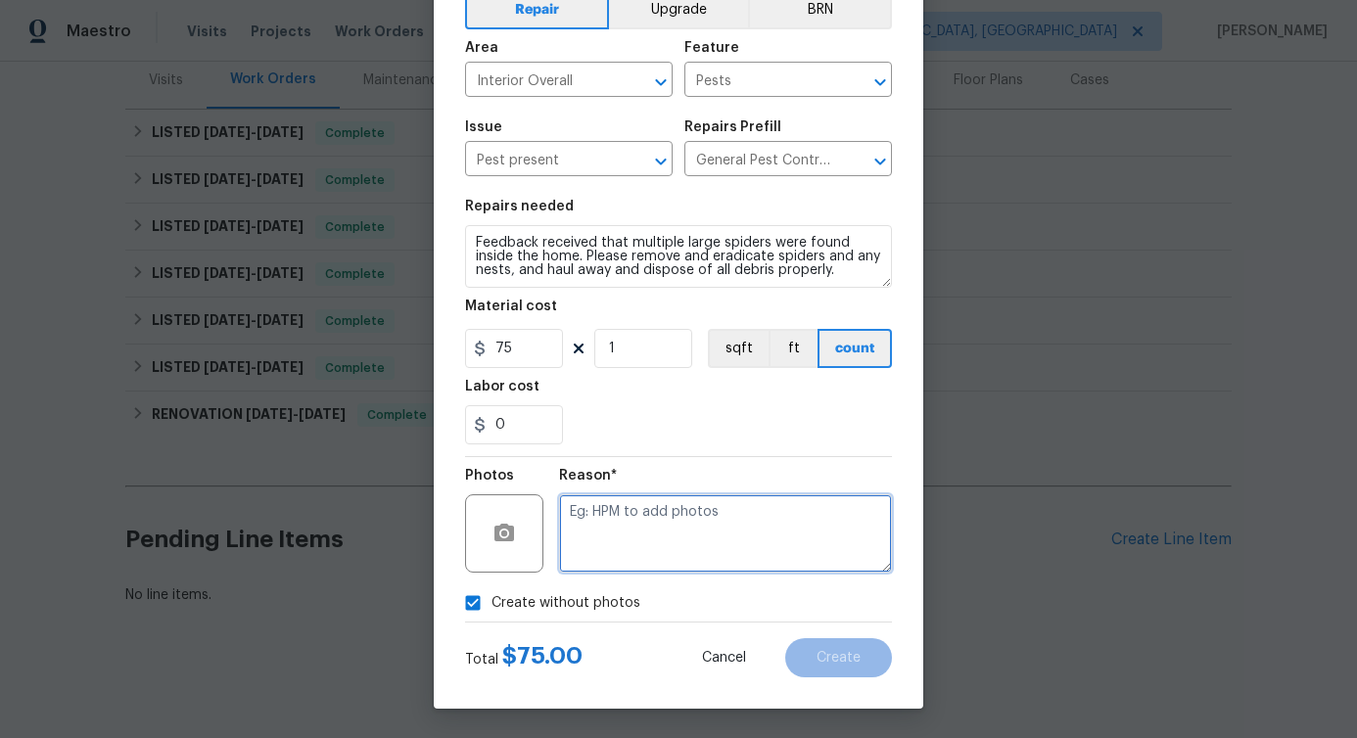
click at [648, 568] on textarea at bounding box center [725, 533] width 333 height 78
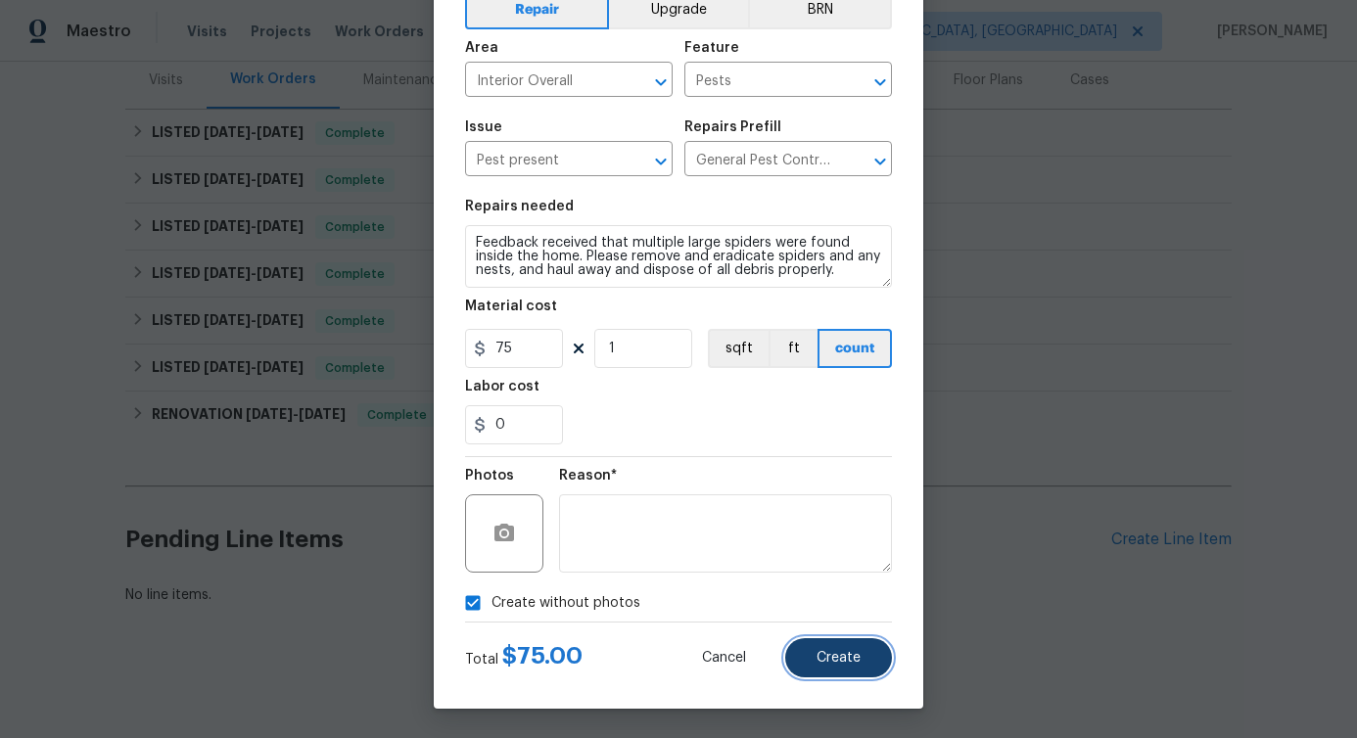
click at [835, 656] on span "Create" at bounding box center [839, 658] width 44 height 15
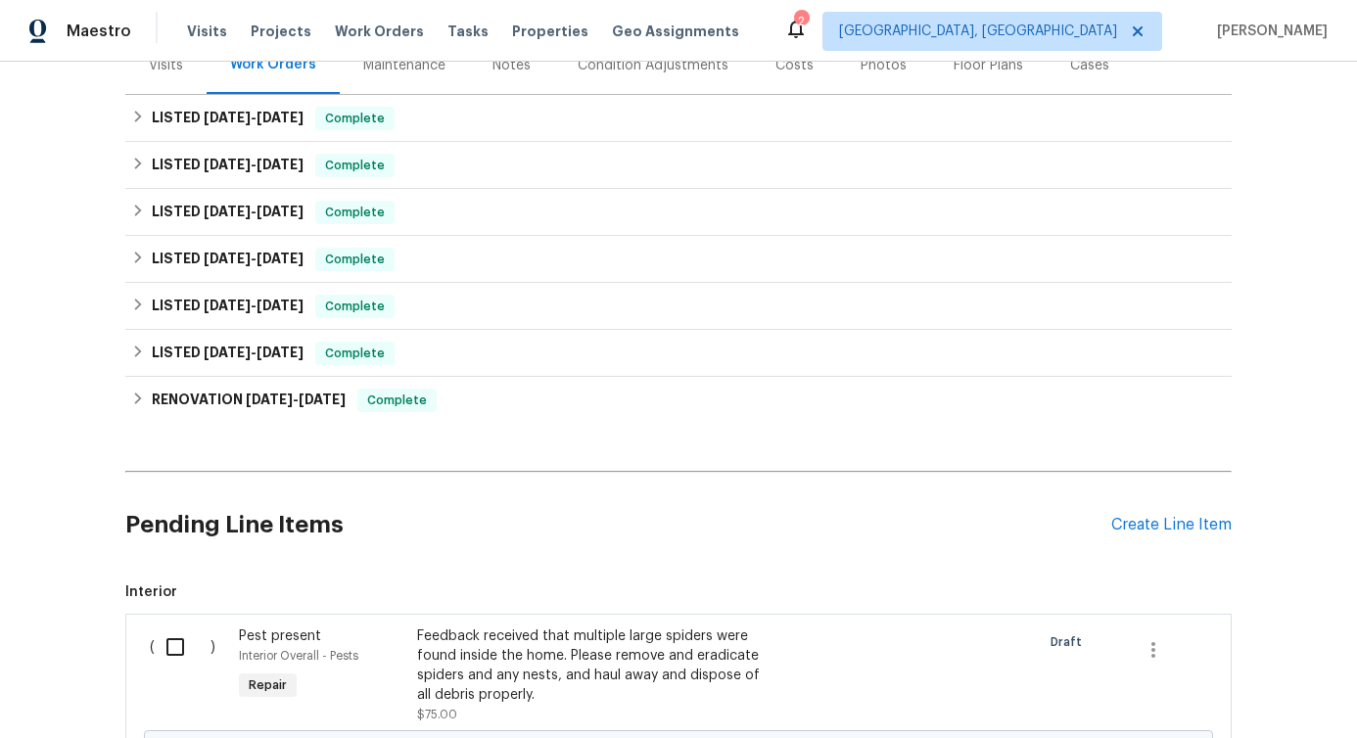
scroll to position [523, 0]
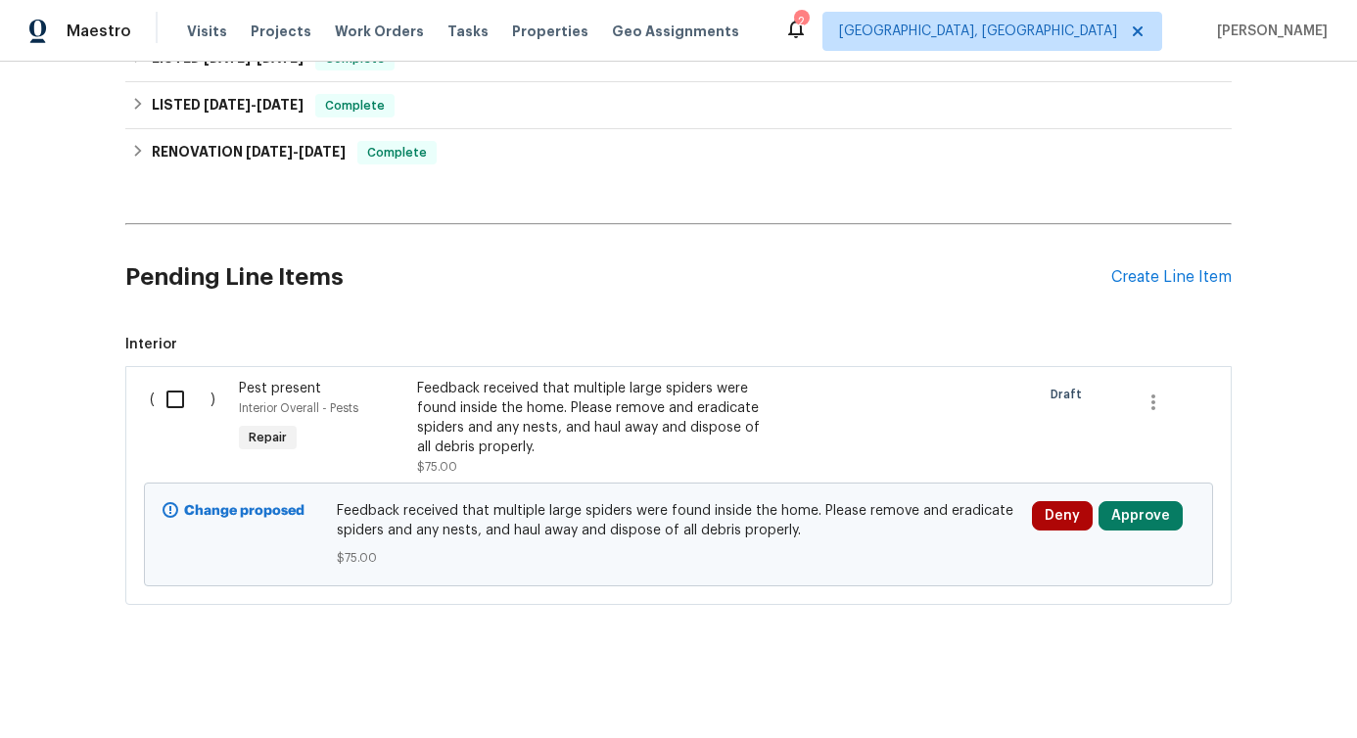
click at [169, 390] on input "checkbox" at bounding box center [183, 399] width 56 height 41
checkbox input "true"
click at [1247, 686] on span "Create Work Order" at bounding box center [1245, 690] width 130 height 24
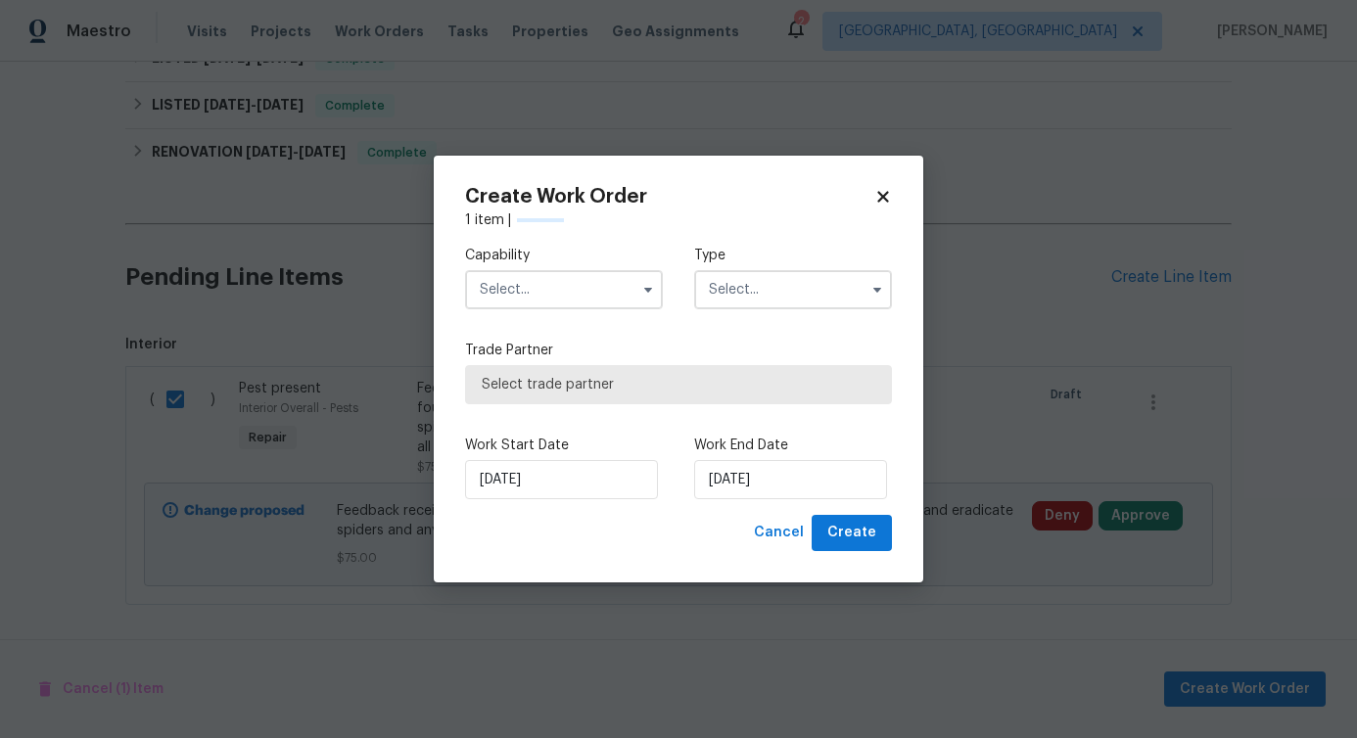
click at [601, 290] on div "Capability Type Trade Partner Select trade partner Work Start Date 8/21/2025 Wo…" at bounding box center [678, 372] width 427 height 285
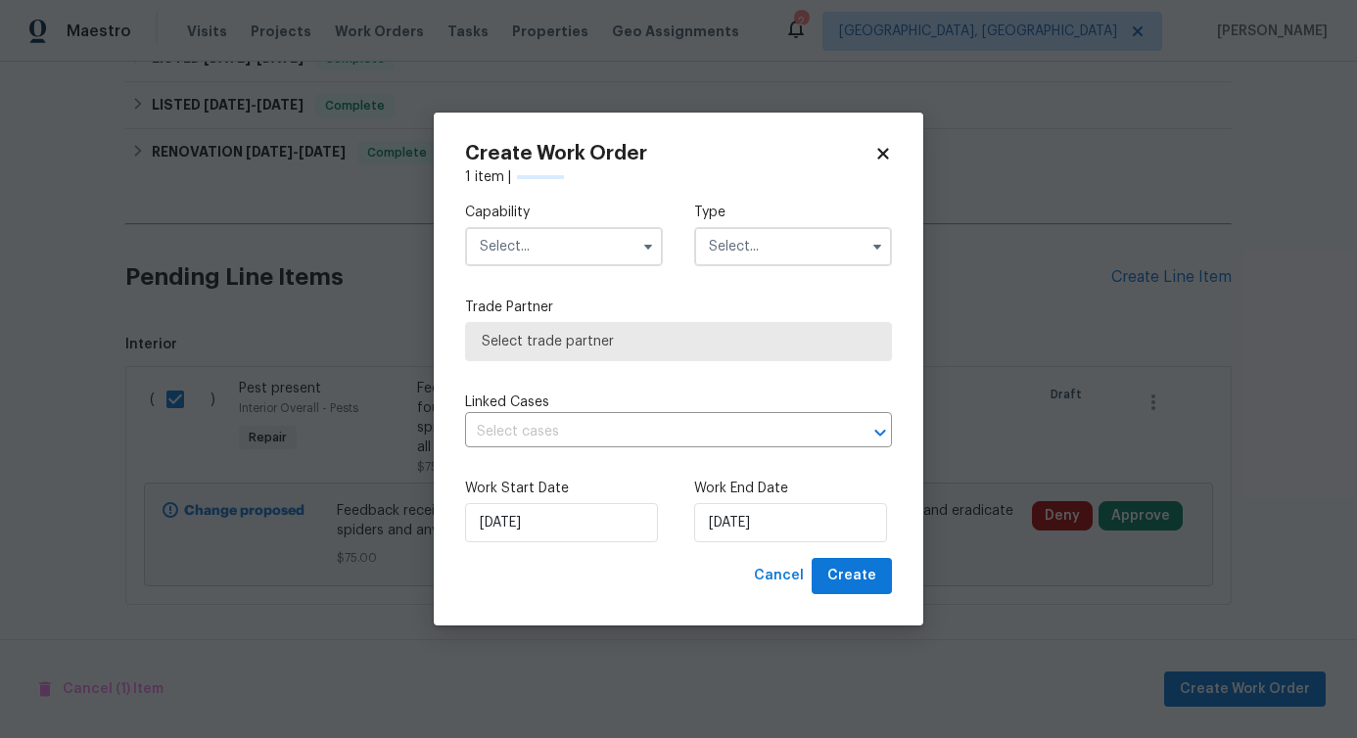
click at [615, 240] on input "text" at bounding box center [564, 246] width 198 height 39
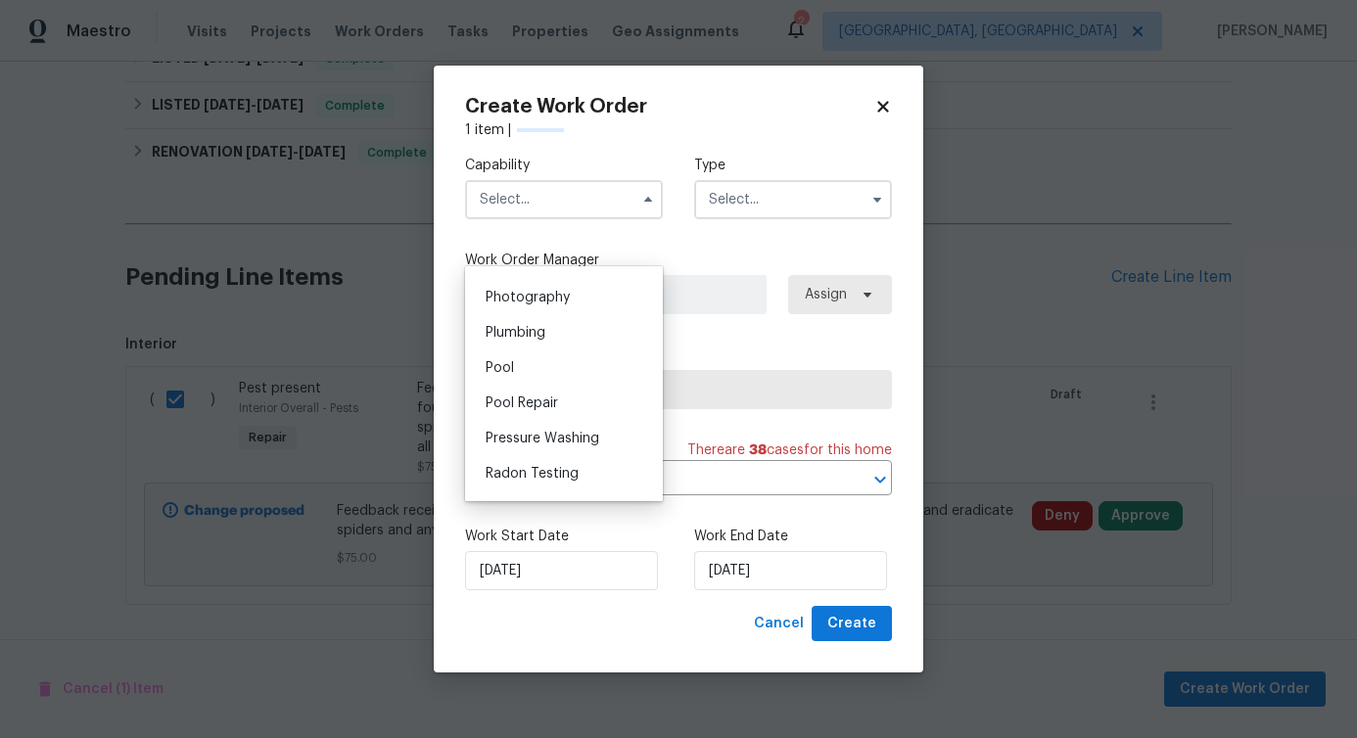
scroll to position [1655, 0]
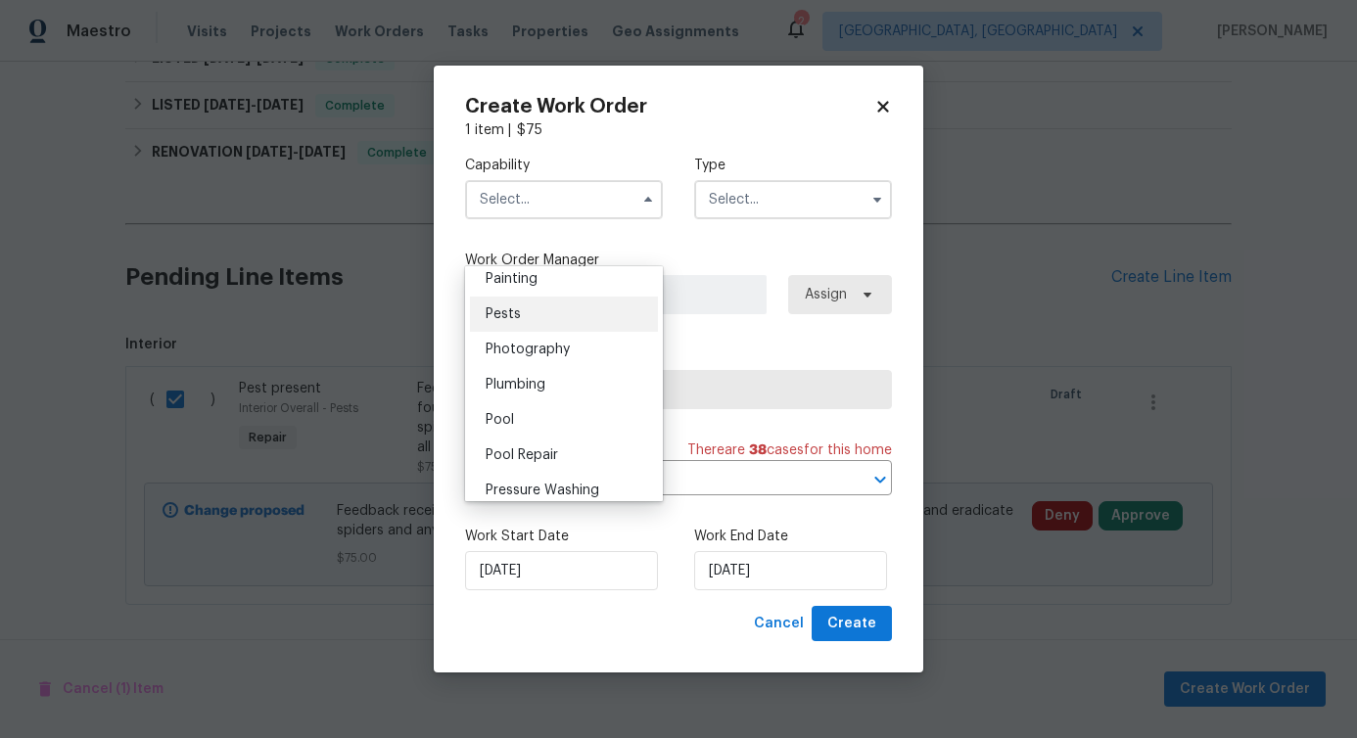
click at [534, 332] on div "Pests" at bounding box center [564, 314] width 188 height 35
type input "Pests"
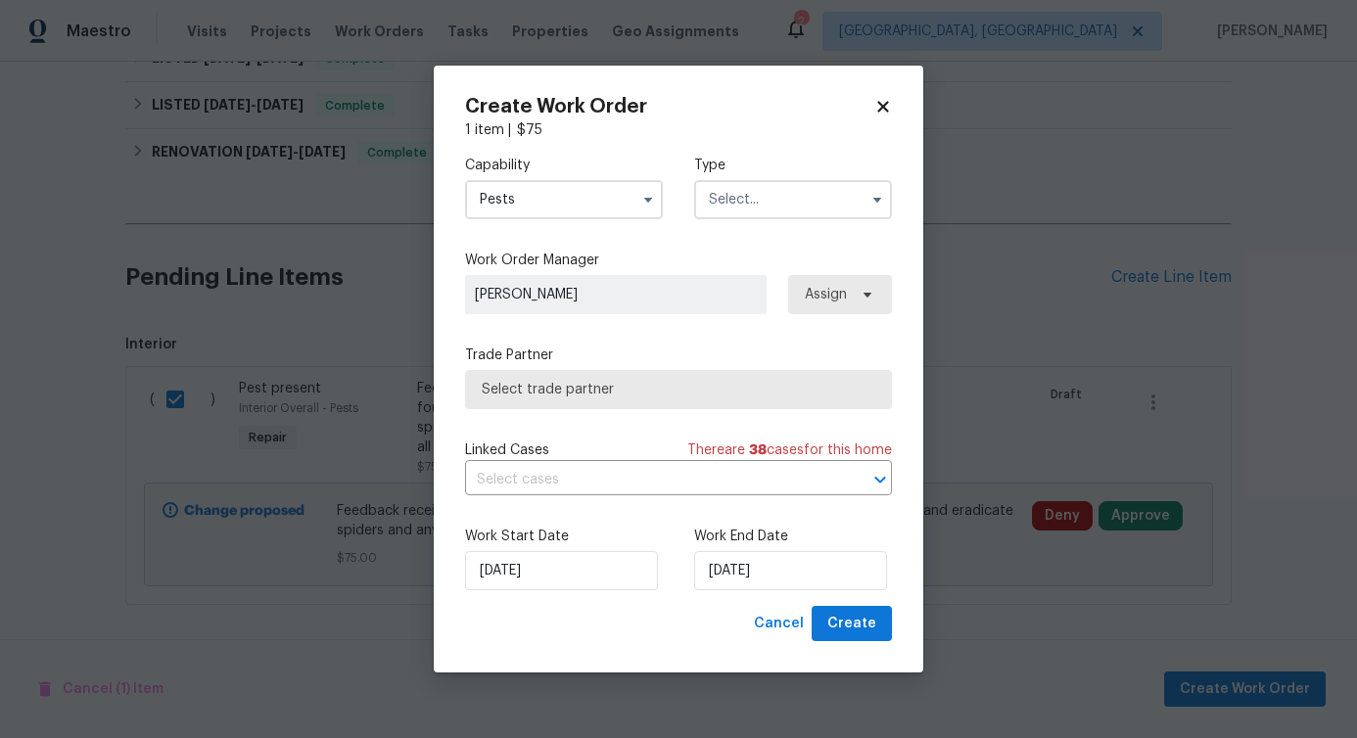
click at [784, 209] on input "text" at bounding box center [793, 199] width 198 height 39
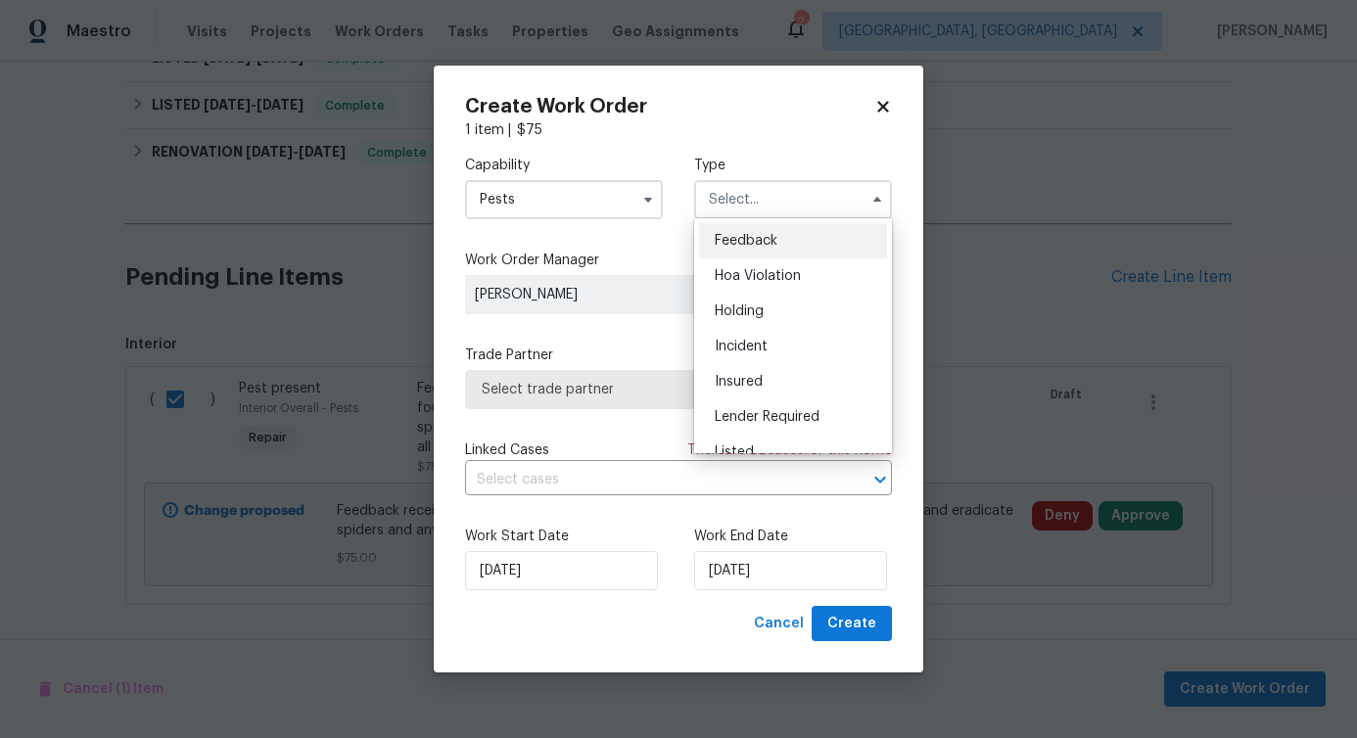
click at [765, 236] on span "Feedback" at bounding box center [746, 241] width 63 height 14
type input "Feedback"
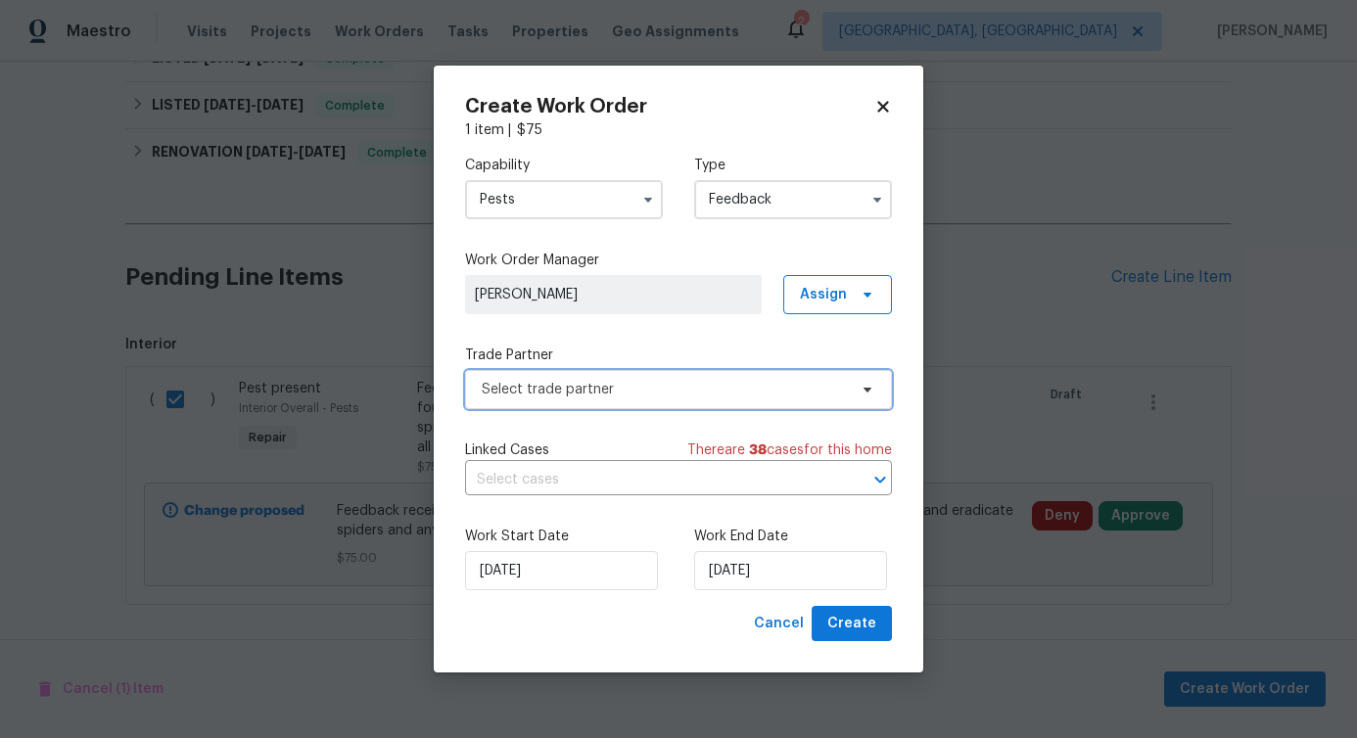
click at [570, 383] on span "Select trade partner" at bounding box center [664, 390] width 365 height 20
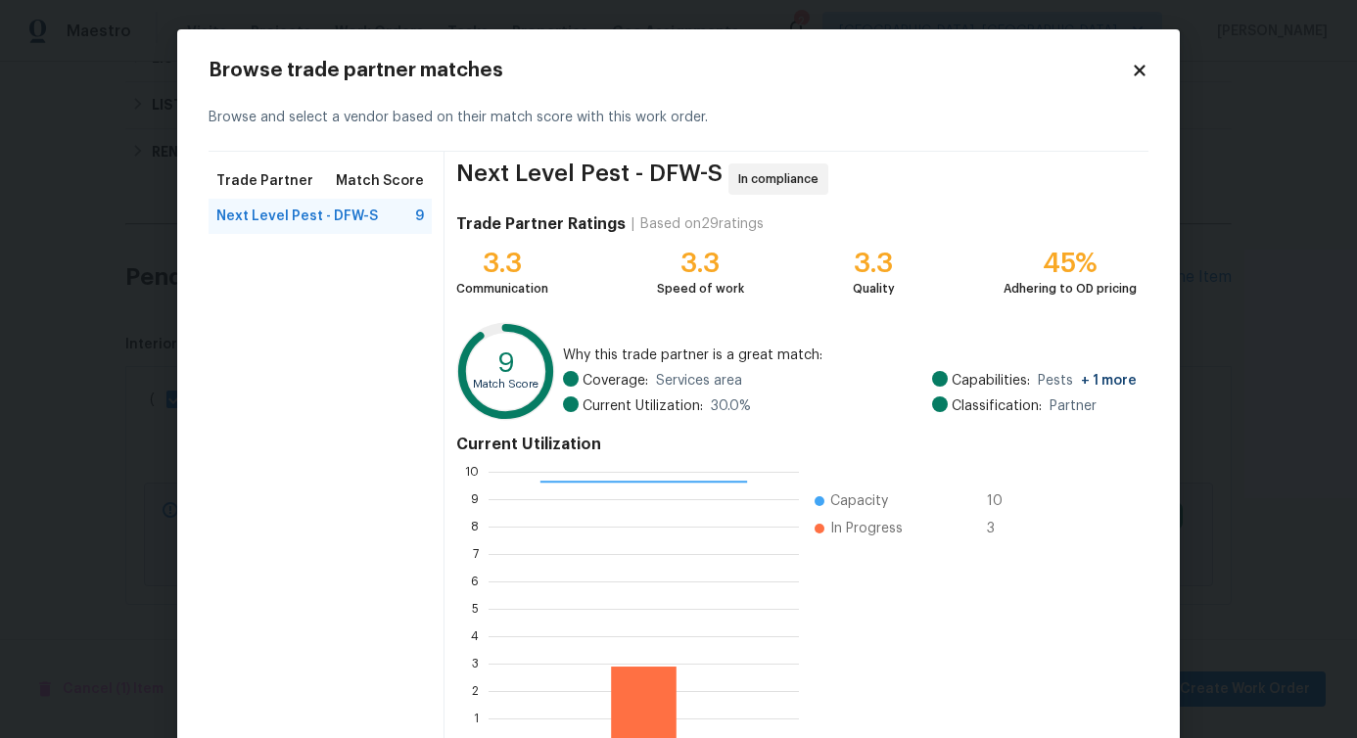
scroll to position [125, 0]
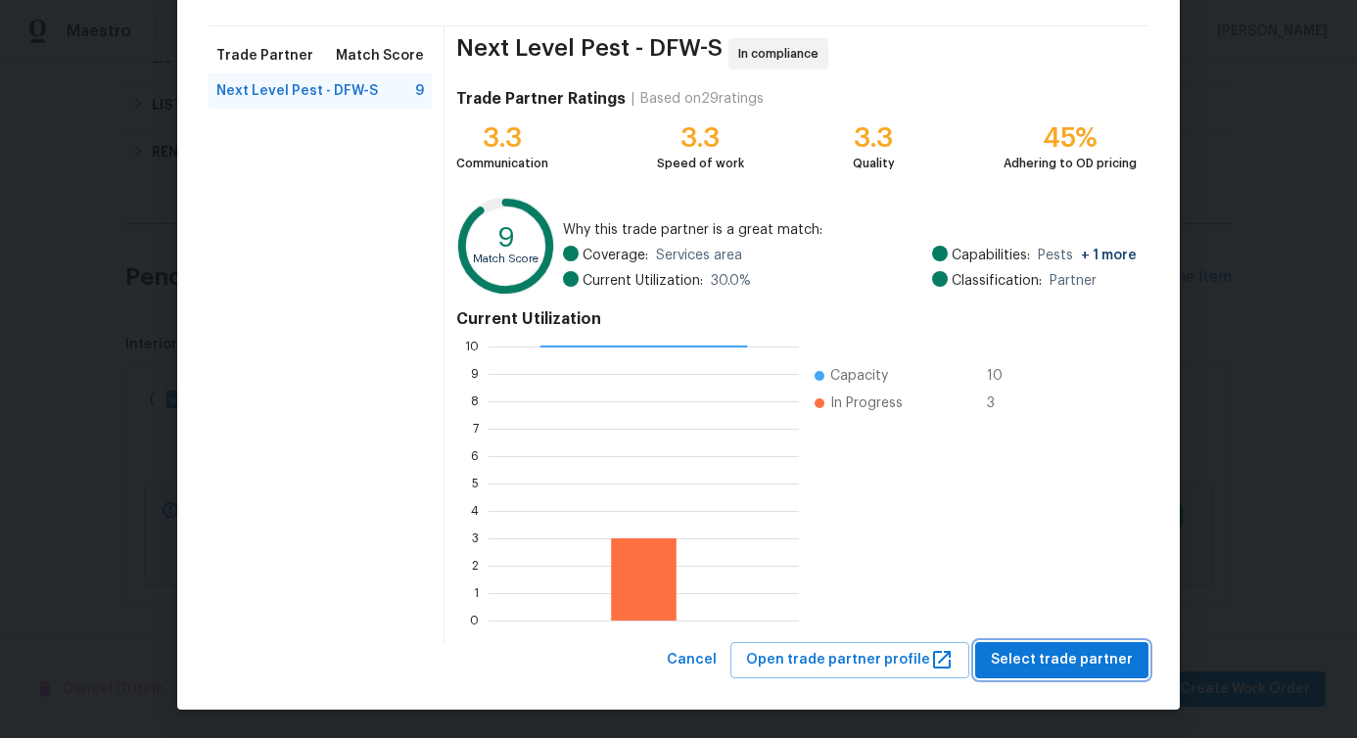
click at [1026, 676] on button "Select trade partner" at bounding box center [1061, 660] width 173 height 36
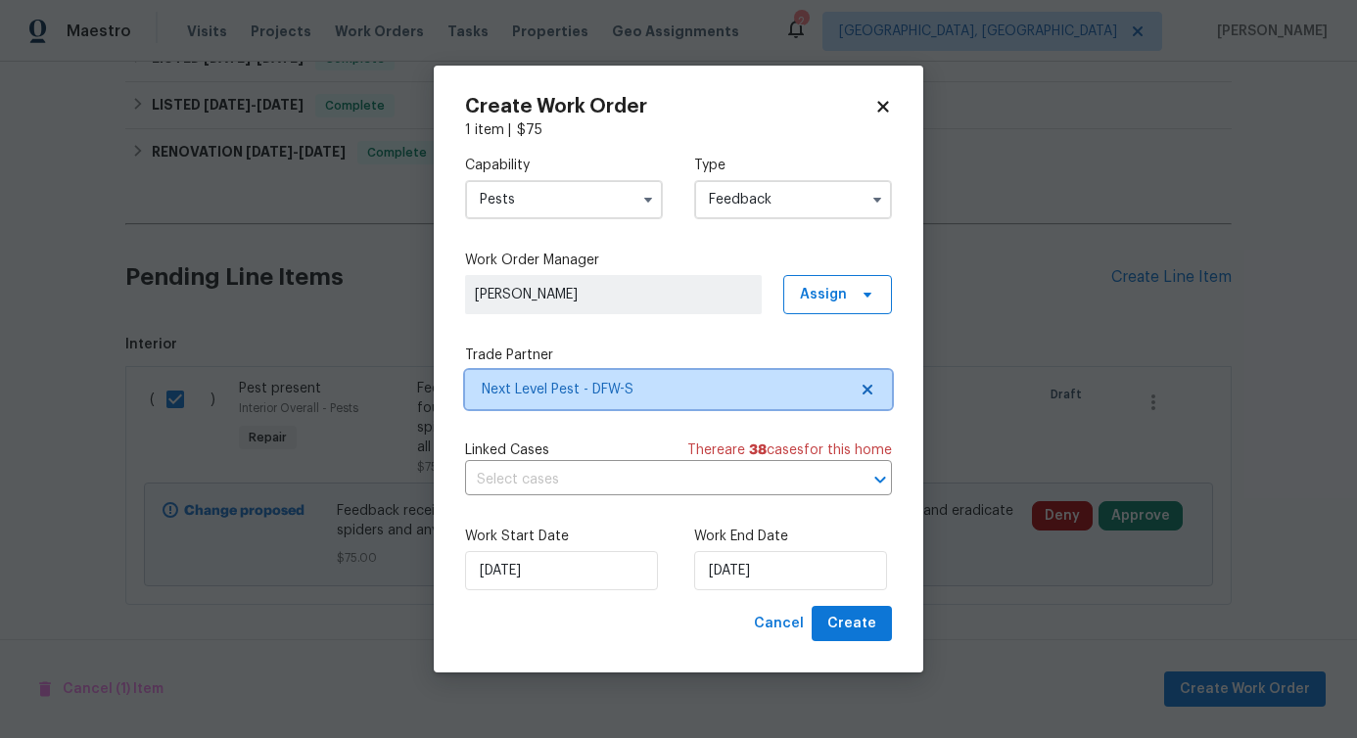
scroll to position [0, 0]
click at [619, 488] on input "text" at bounding box center [651, 480] width 372 height 30
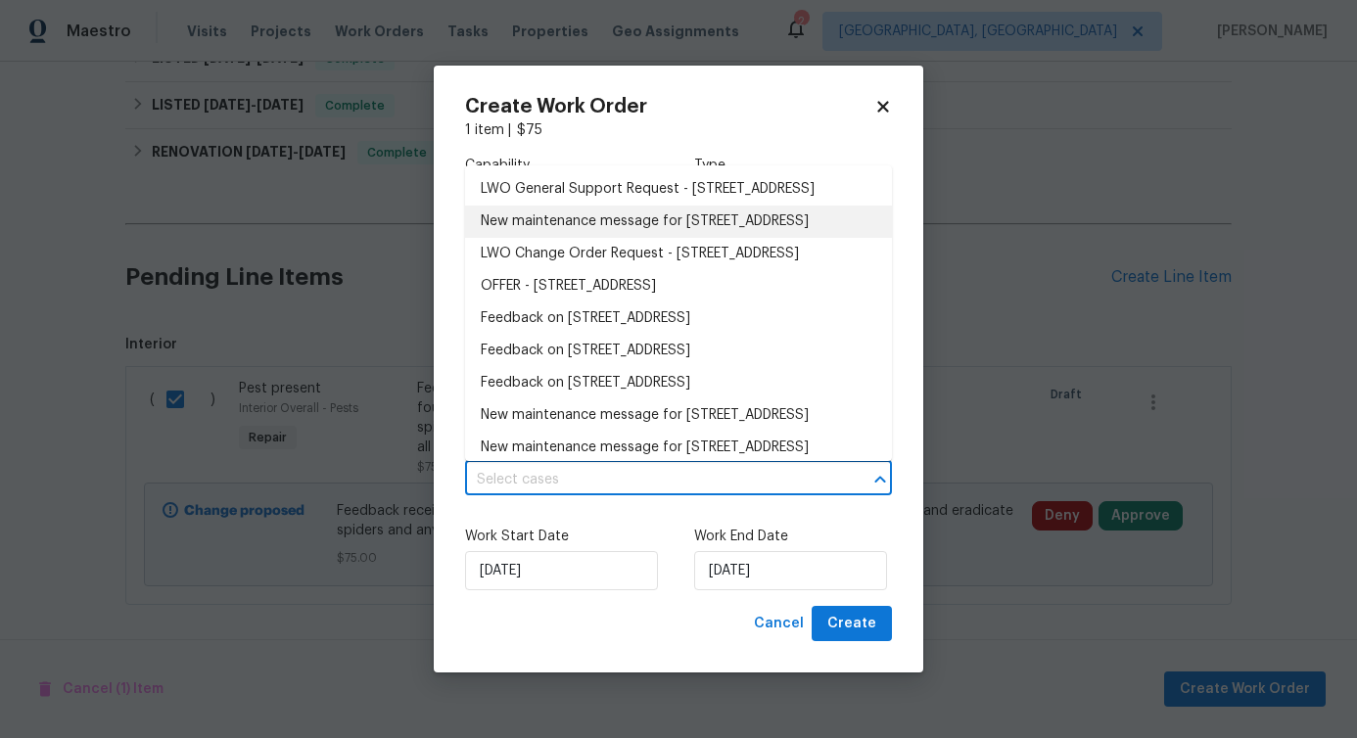
click at [603, 238] on li "New maintenance message for 7202 Sand Pine Dr , Rowlett, TX 75089" at bounding box center [678, 222] width 427 height 32
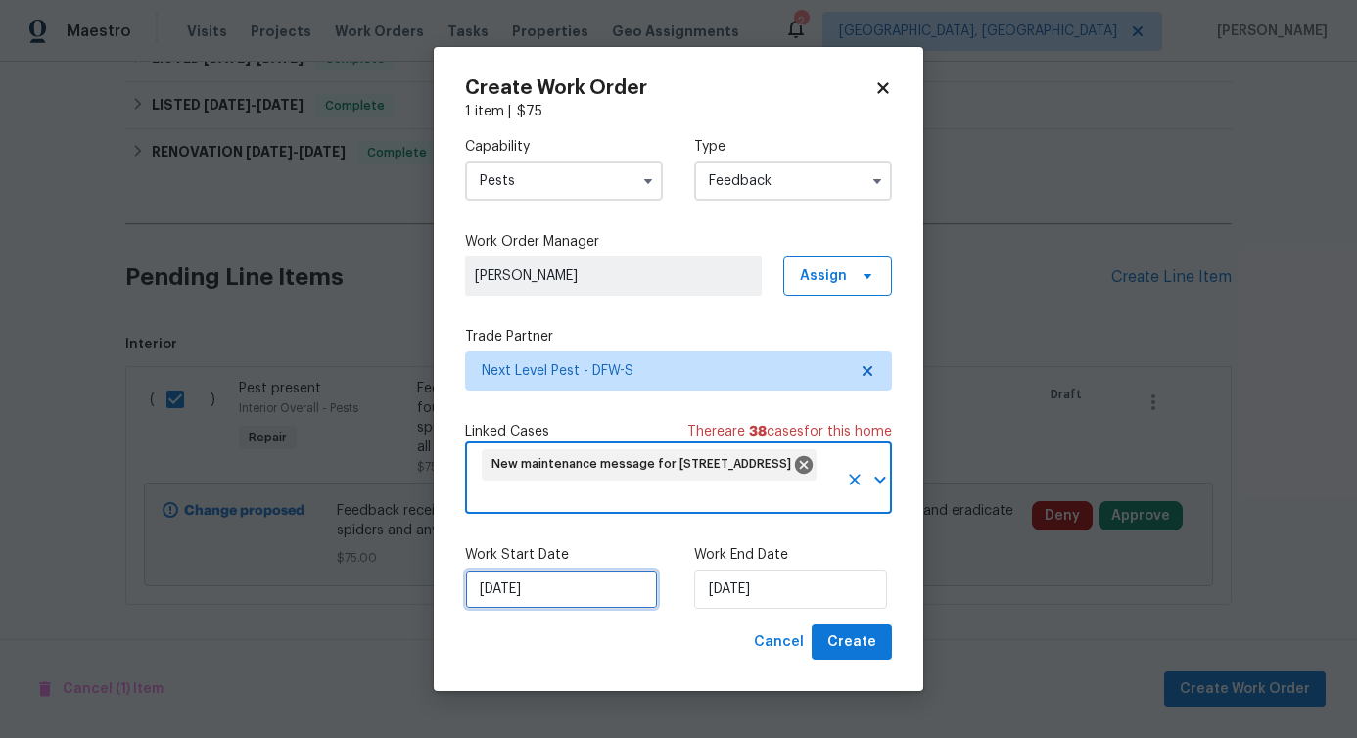
click at [530, 596] on input "[DATE]" at bounding box center [561, 589] width 193 height 39
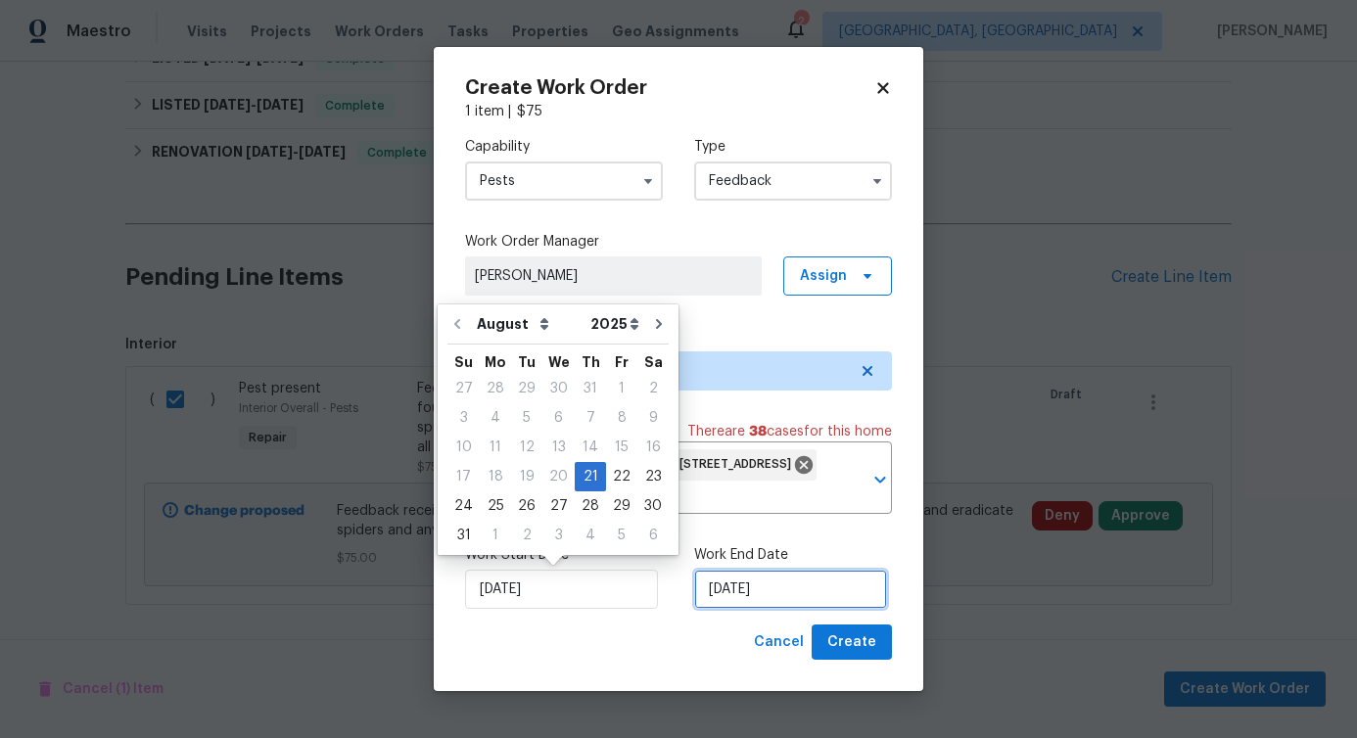
click at [761, 607] on input "[DATE]" at bounding box center [790, 589] width 193 height 39
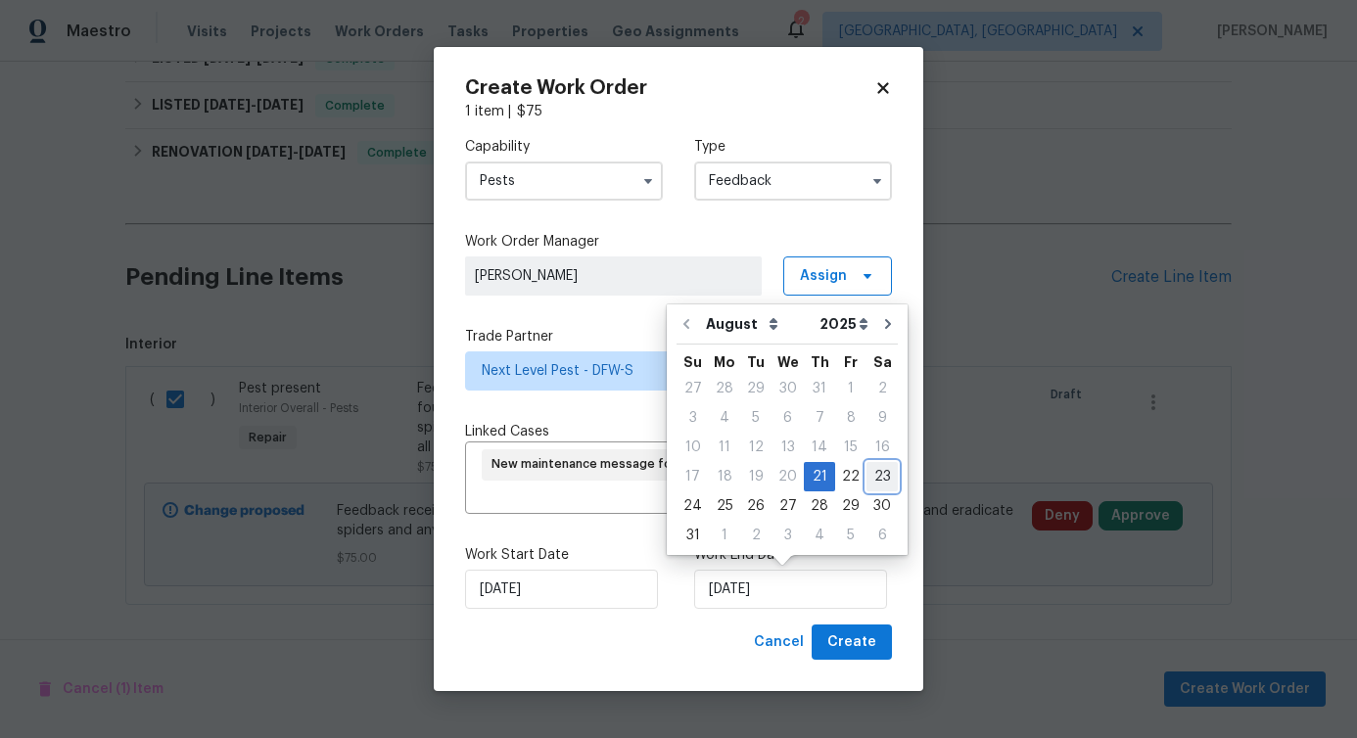
click at [872, 479] on div "23" at bounding box center [881, 476] width 31 height 27
type input "[DATE]"
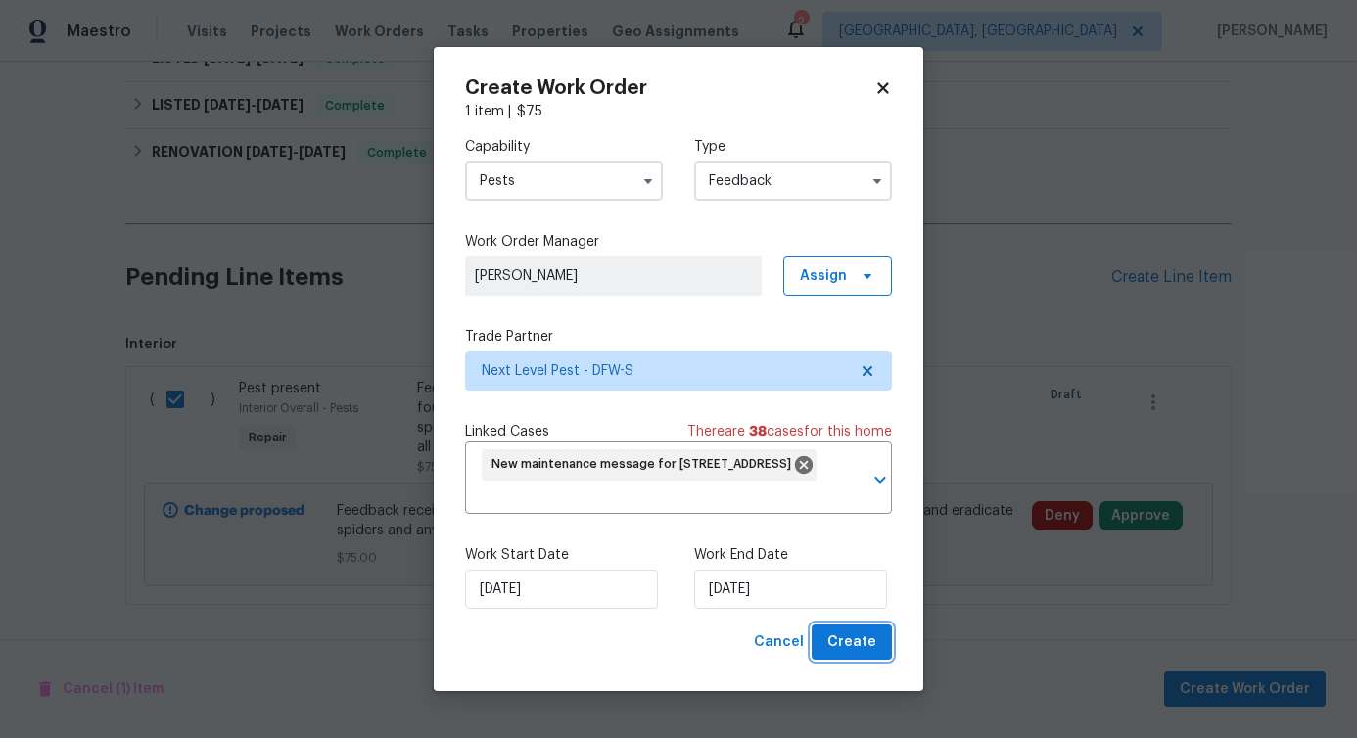
click at [865, 654] on button "Create" at bounding box center [852, 643] width 80 height 36
checkbox input "false"
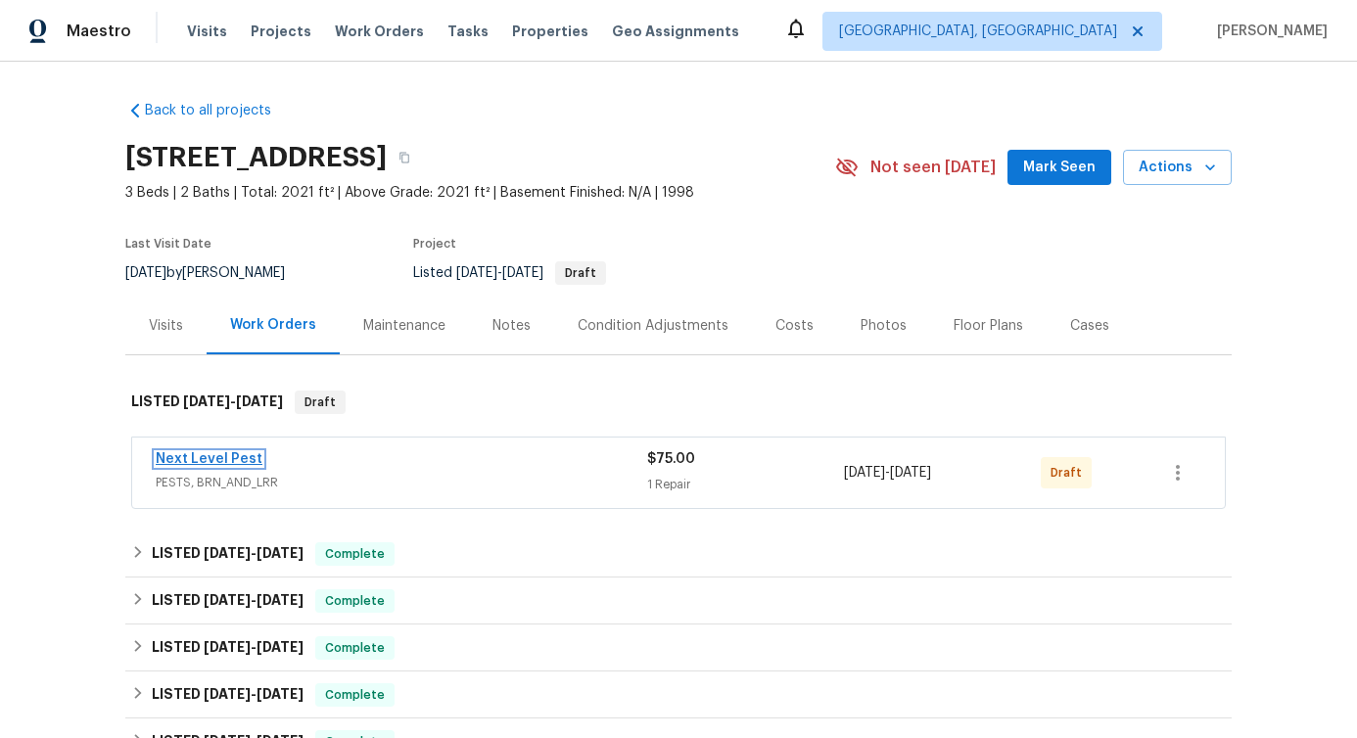
click at [204, 455] on link "Next Level Pest" at bounding box center [209, 459] width 107 height 14
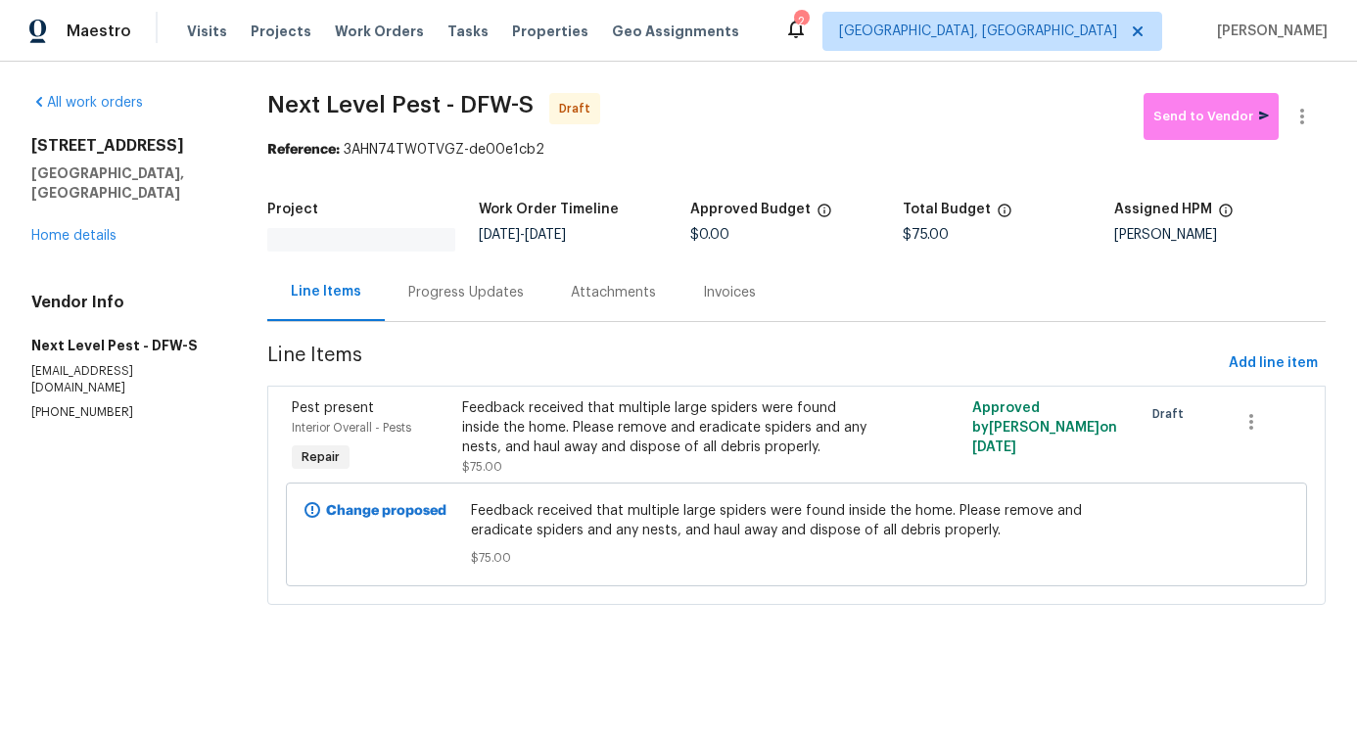
click at [444, 298] on div "Progress Updates" at bounding box center [466, 292] width 163 height 58
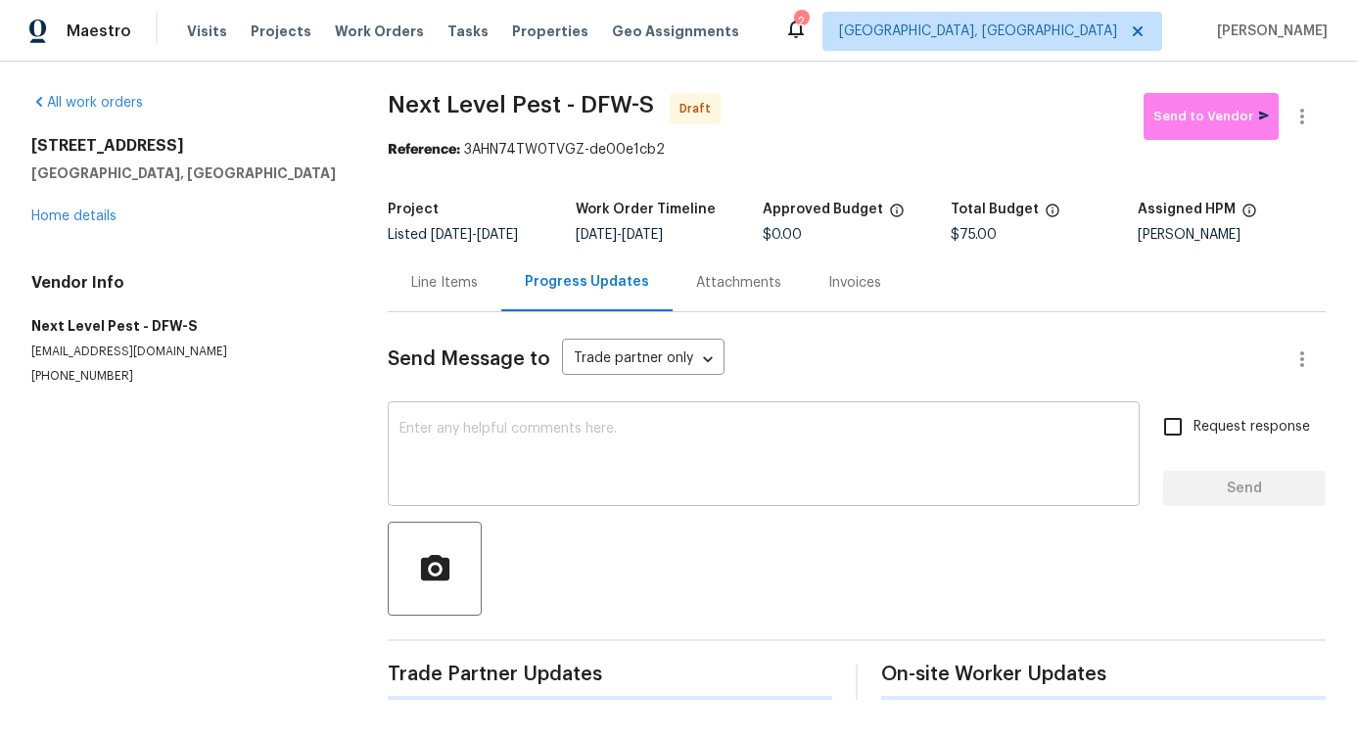
click at [473, 467] on textarea at bounding box center [763, 456] width 728 height 69
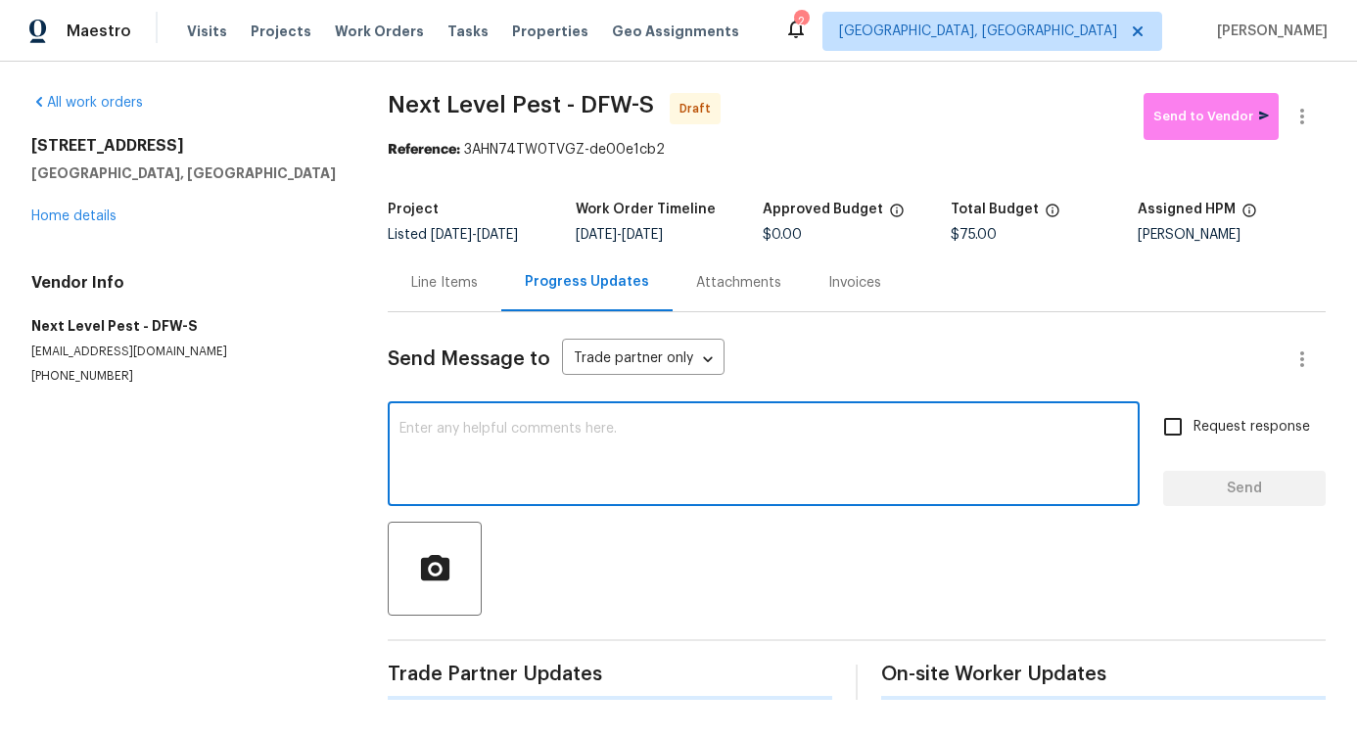
paste textarea "Hi, this is Pavithra with Opendoor. I’m confirming you received the WO for the …"
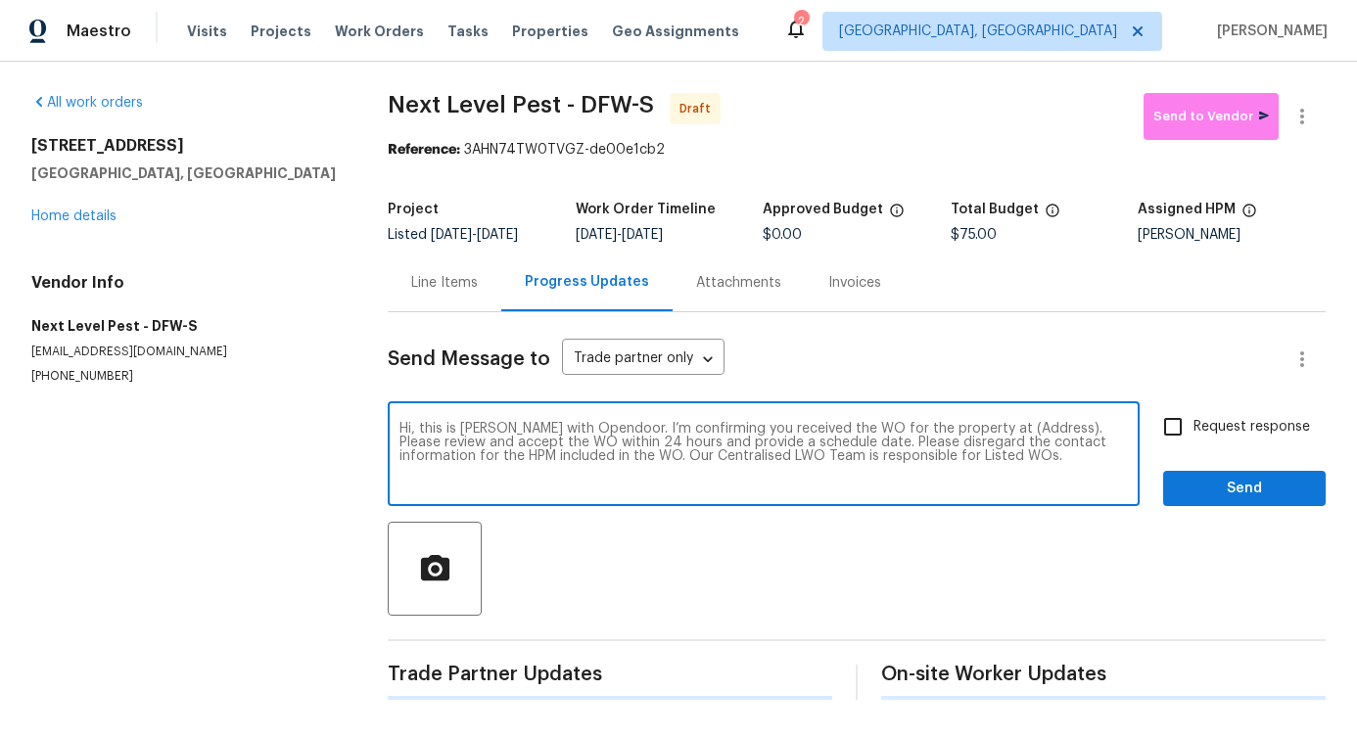
click at [990, 442] on textarea "Hi, this is Pavithra with Opendoor. I’m confirming you received the WO for the …" at bounding box center [763, 456] width 728 height 69
paste textarea "[STREET_ADDRESS]"
type textarea "Hi, this is Pavithra with Opendoor. I’m confirming you received the WO for the …"
click at [1166, 440] on input "Request response" at bounding box center [1172, 426] width 41 height 41
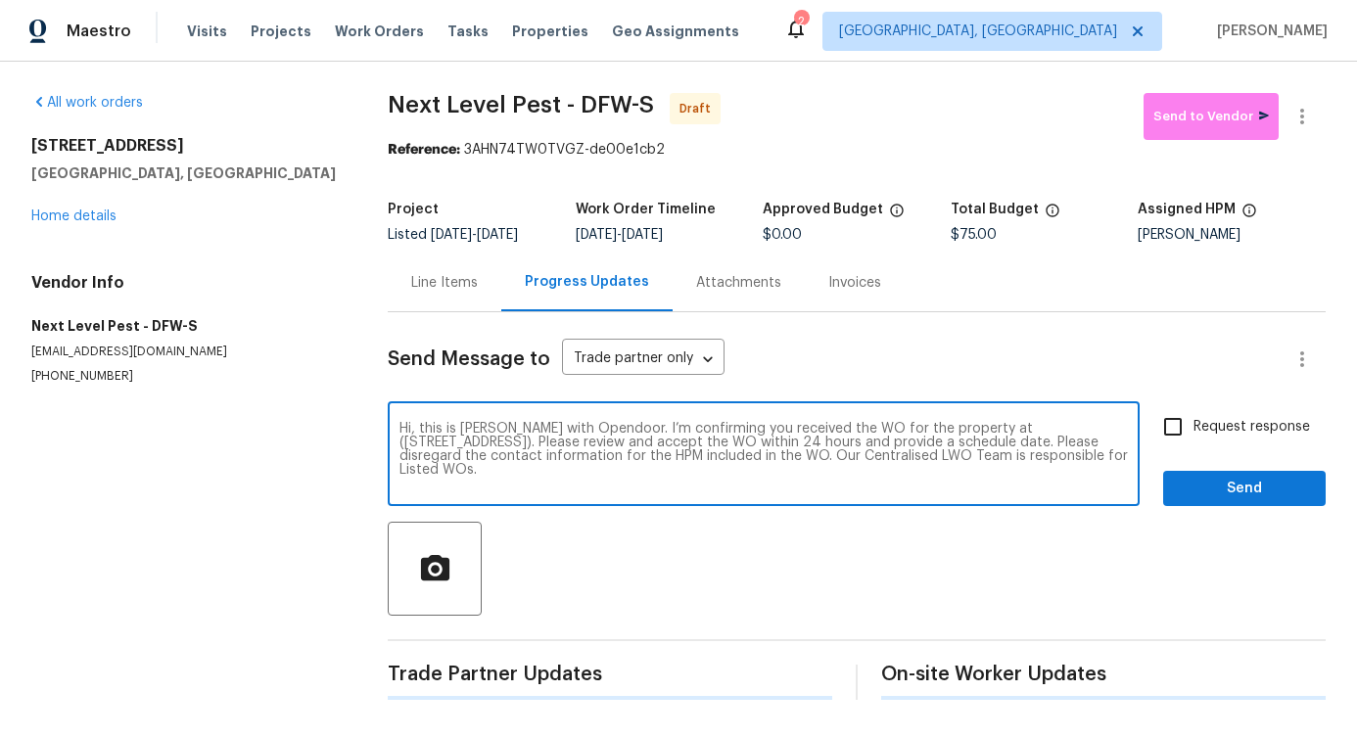
checkbox input "true"
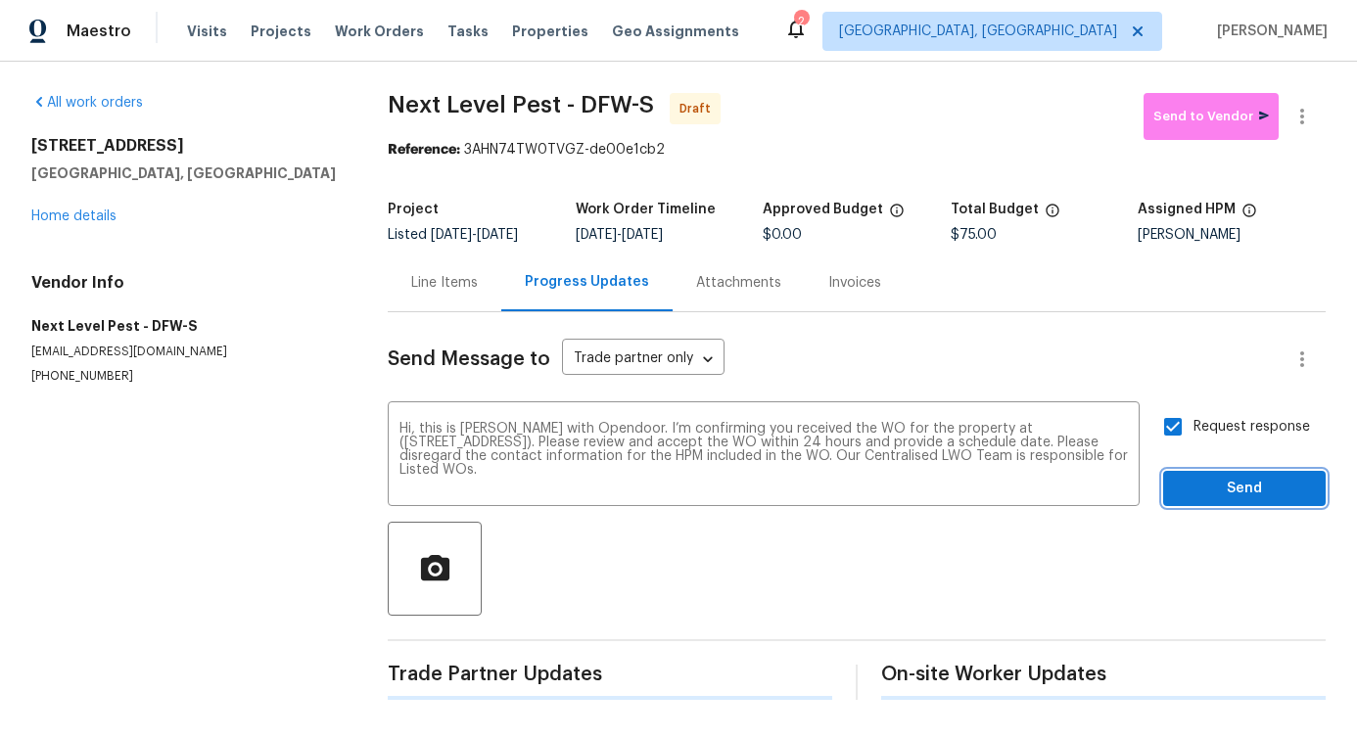
click at [1233, 488] on span "Send" at bounding box center [1244, 489] width 131 height 24
click at [1290, 117] on icon "button" at bounding box center [1301, 116] width 23 height 23
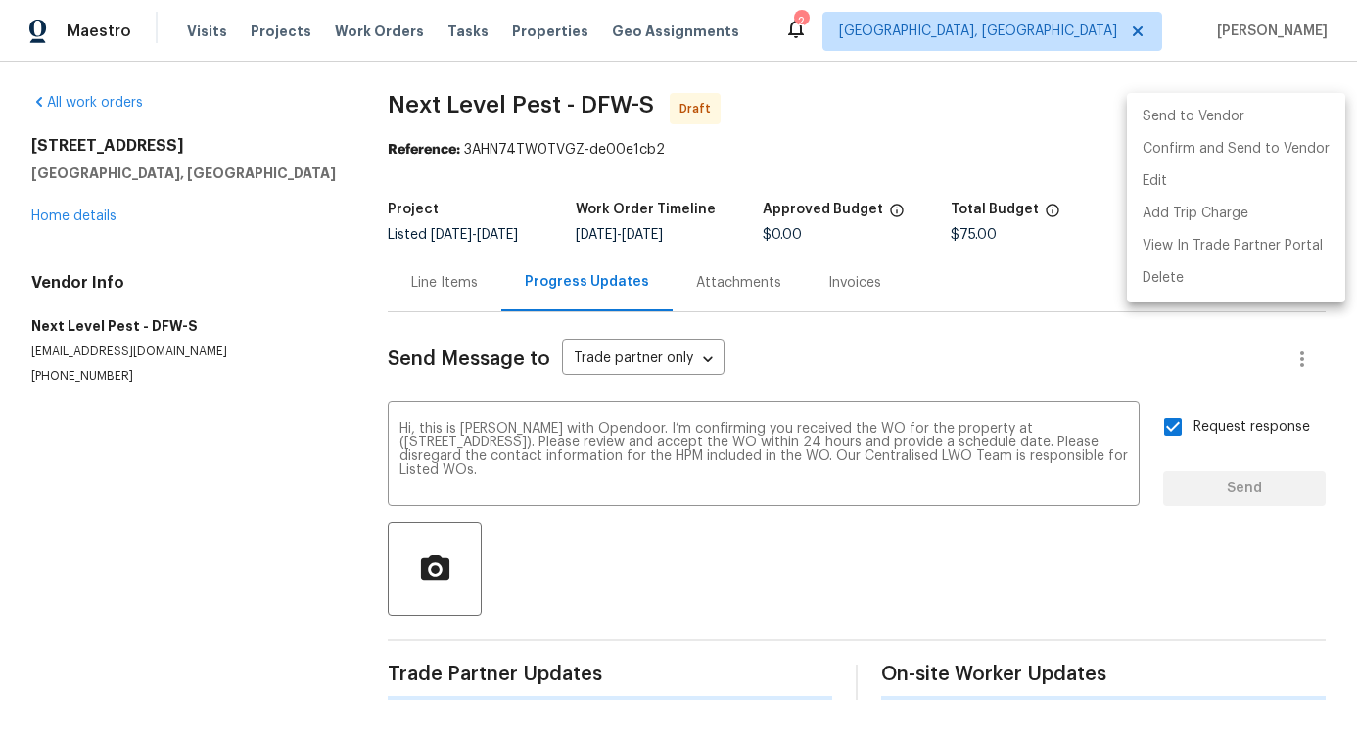
click at [1275, 117] on li "Send to Vendor" at bounding box center [1236, 117] width 218 height 32
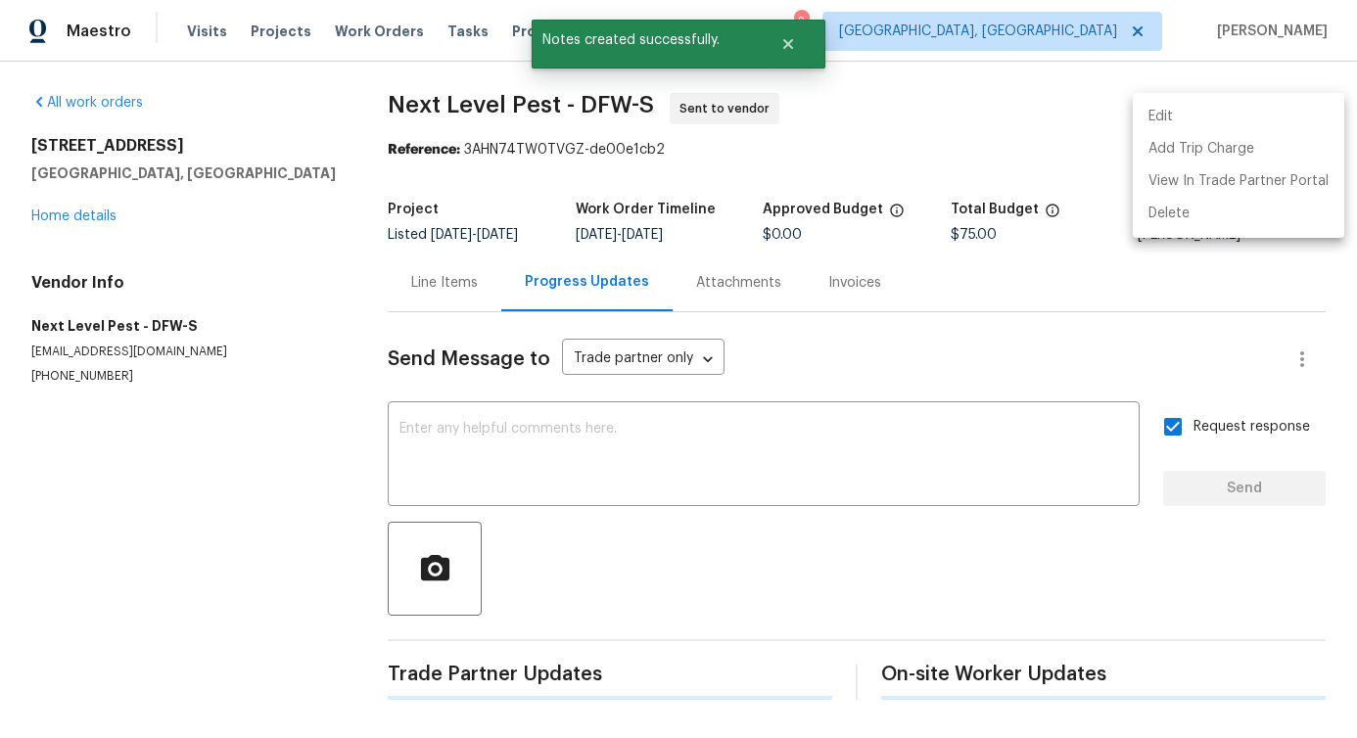
click at [815, 164] on div at bounding box center [678, 369] width 1357 height 738
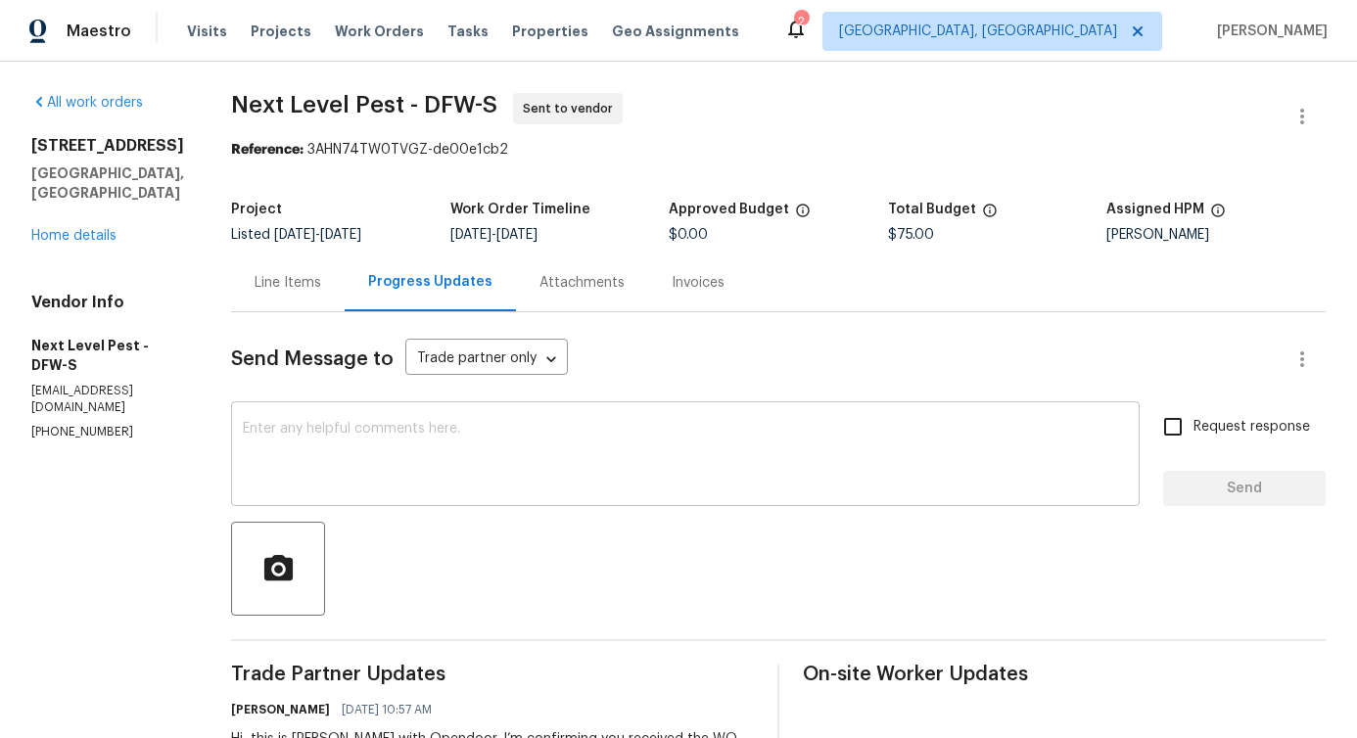
click at [567, 425] on textarea at bounding box center [685, 456] width 885 height 69
drag, startPoint x: 221, startPoint y: 97, endPoint x: 387, endPoint y: 97, distance: 165.5
click at [387, 97] on span "Next Level Pest - DFW-S" at bounding box center [364, 104] width 266 height 23
copy span "Next Level Pest"
click at [74, 229] on link "Home details" at bounding box center [73, 236] width 85 height 14
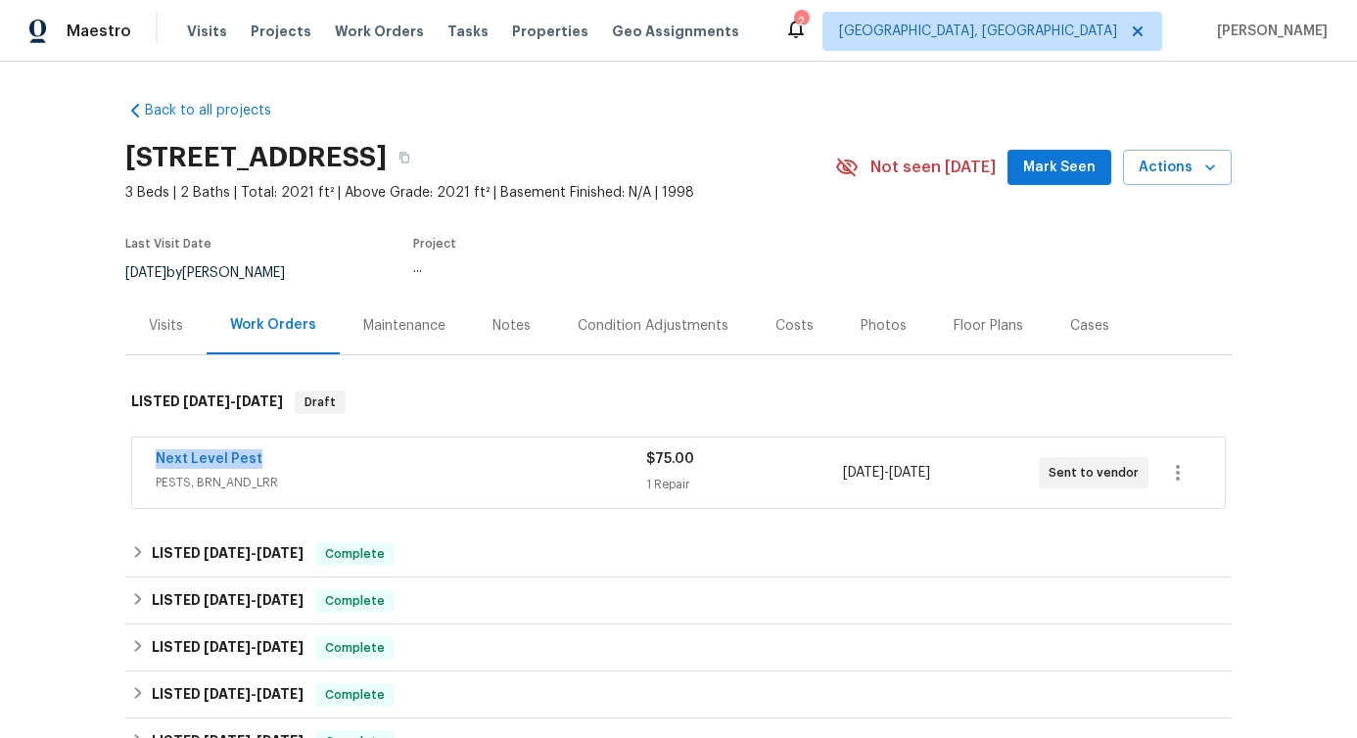
drag, startPoint x: 145, startPoint y: 467, endPoint x: 280, endPoint y: 462, distance: 135.2
click at [280, 462] on div "Next Level Pest PESTS, BRN_AND_LRR $75.00 1 Repair 8/21/2025 - 8/23/2025 Sent t…" at bounding box center [678, 473] width 1093 height 70
copy link "Next Level Pest"
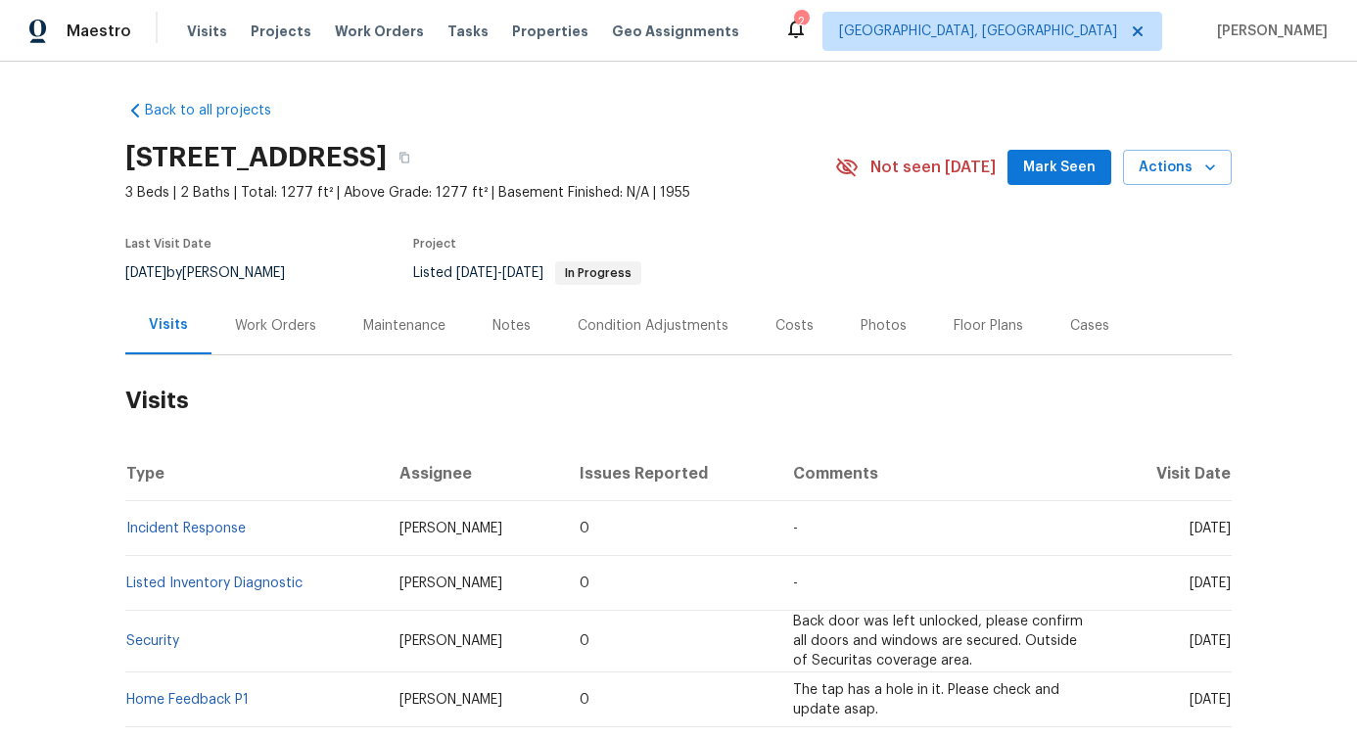
click at [265, 342] on div "Work Orders" at bounding box center [275, 326] width 128 height 58
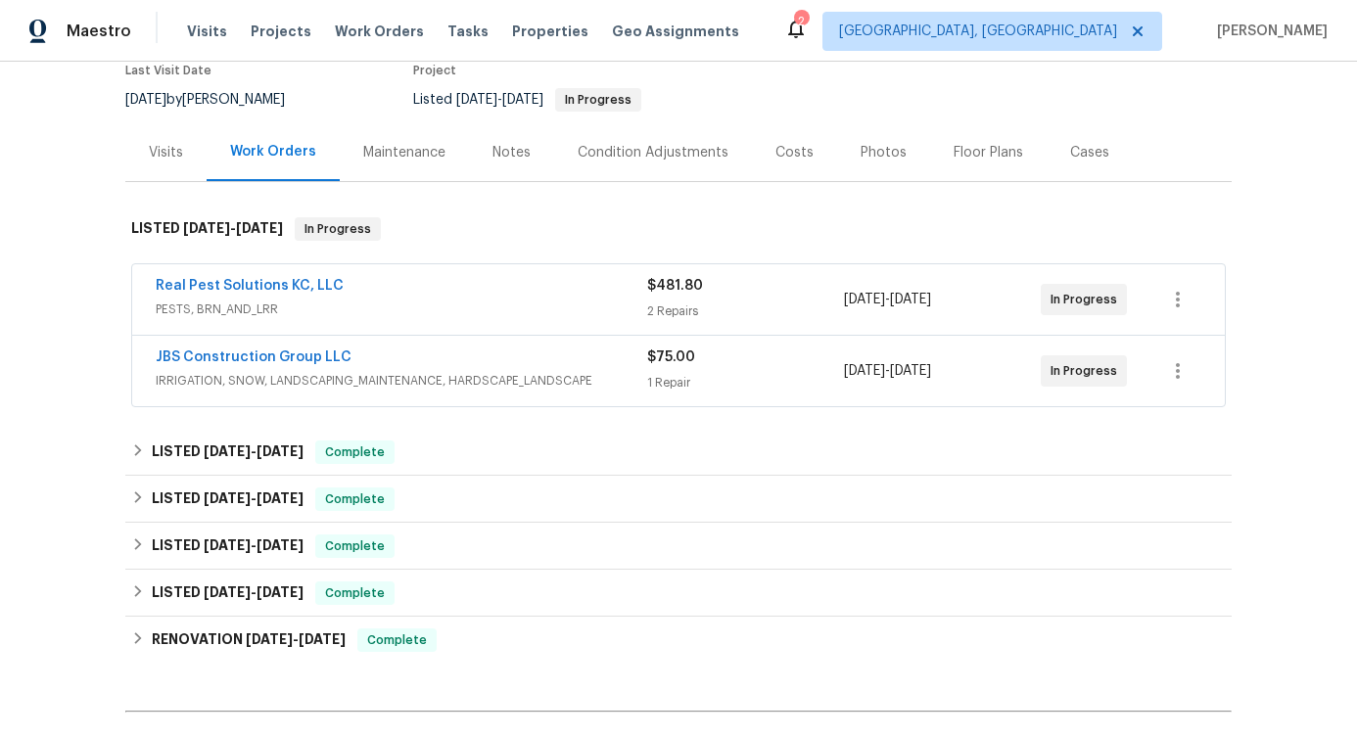
scroll to position [129, 0]
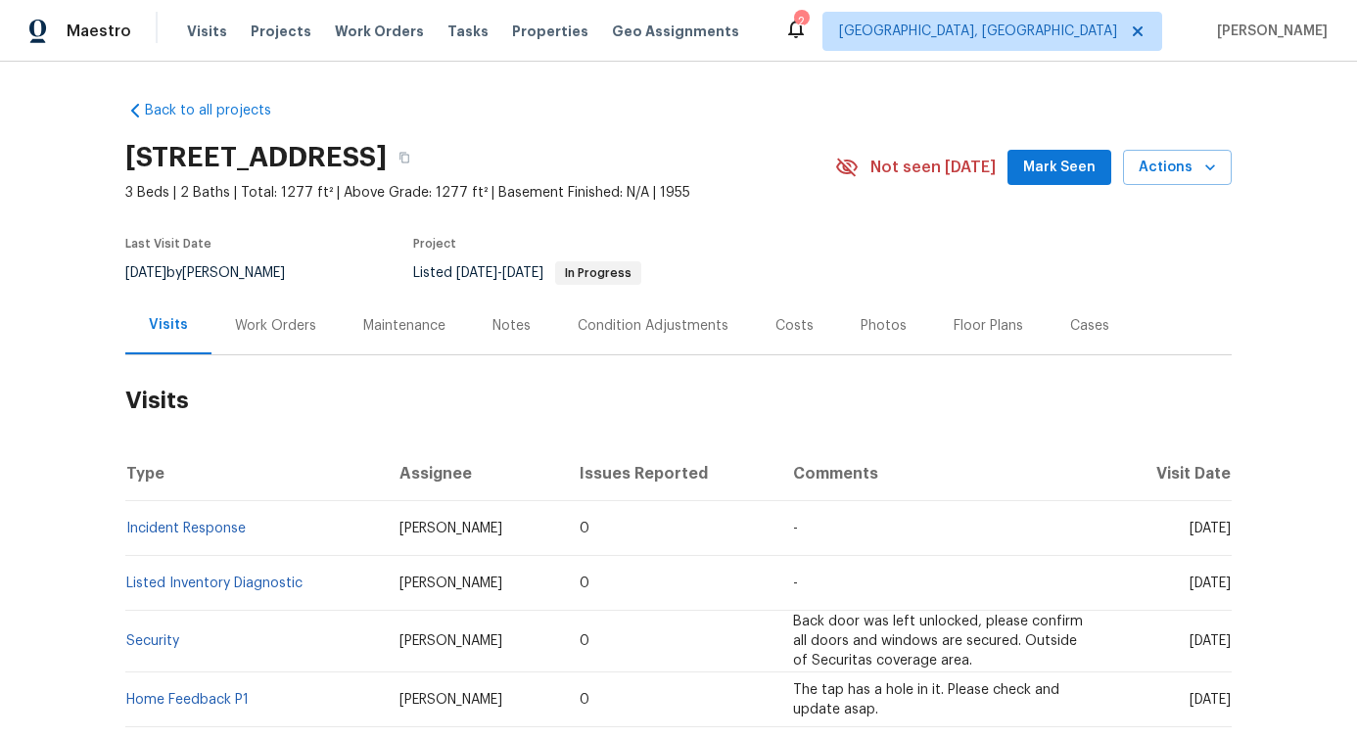
click at [268, 333] on div "Work Orders" at bounding box center [275, 326] width 81 height 20
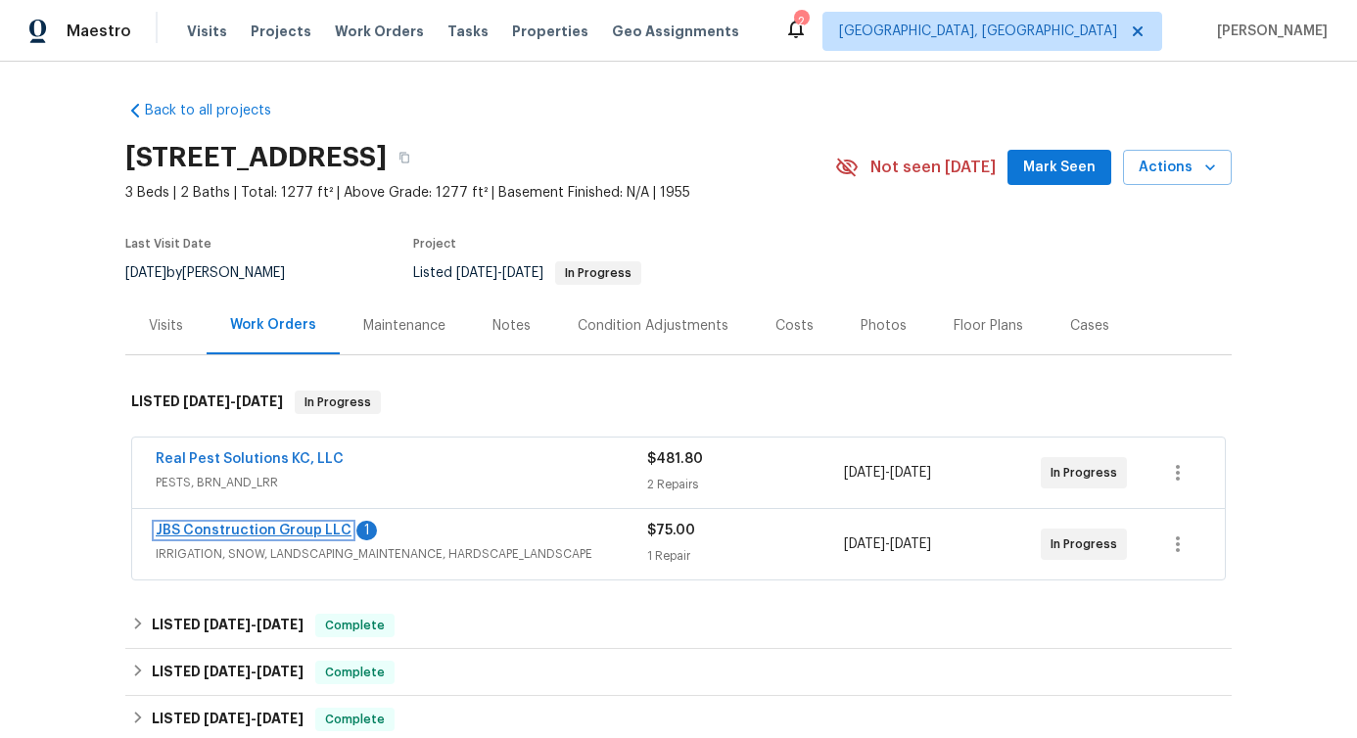
click at [283, 525] on link "JBS Construction Group LLC" at bounding box center [254, 531] width 196 height 14
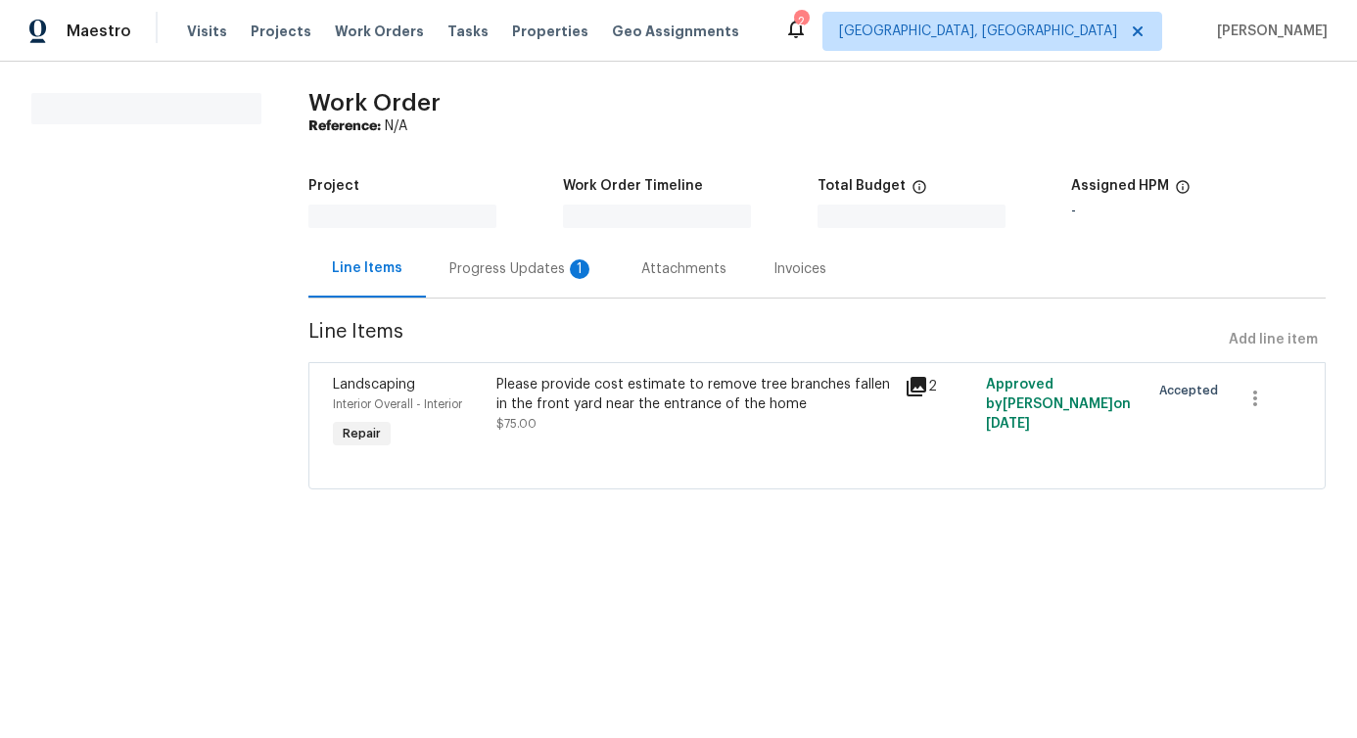
click at [516, 275] on div "Progress Updates 1" at bounding box center [521, 269] width 145 height 20
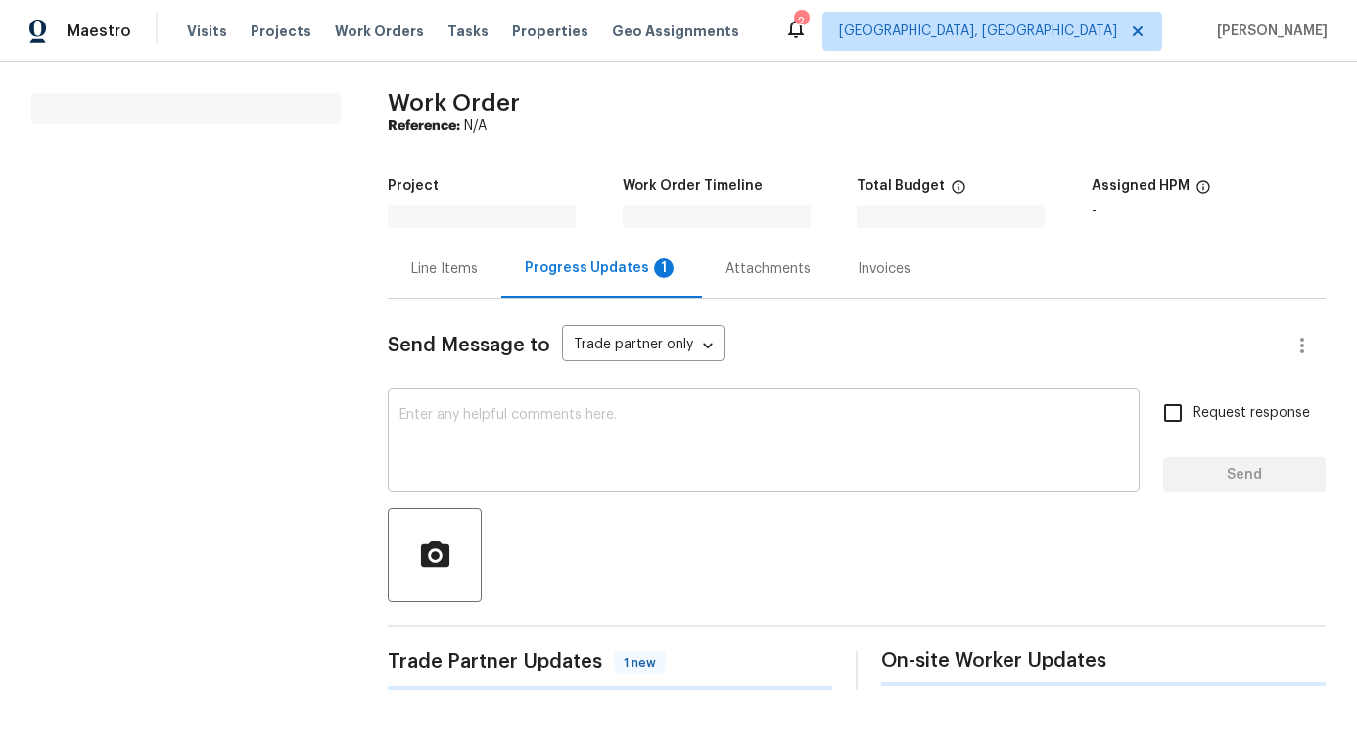
click at [585, 444] on textarea at bounding box center [763, 442] width 728 height 69
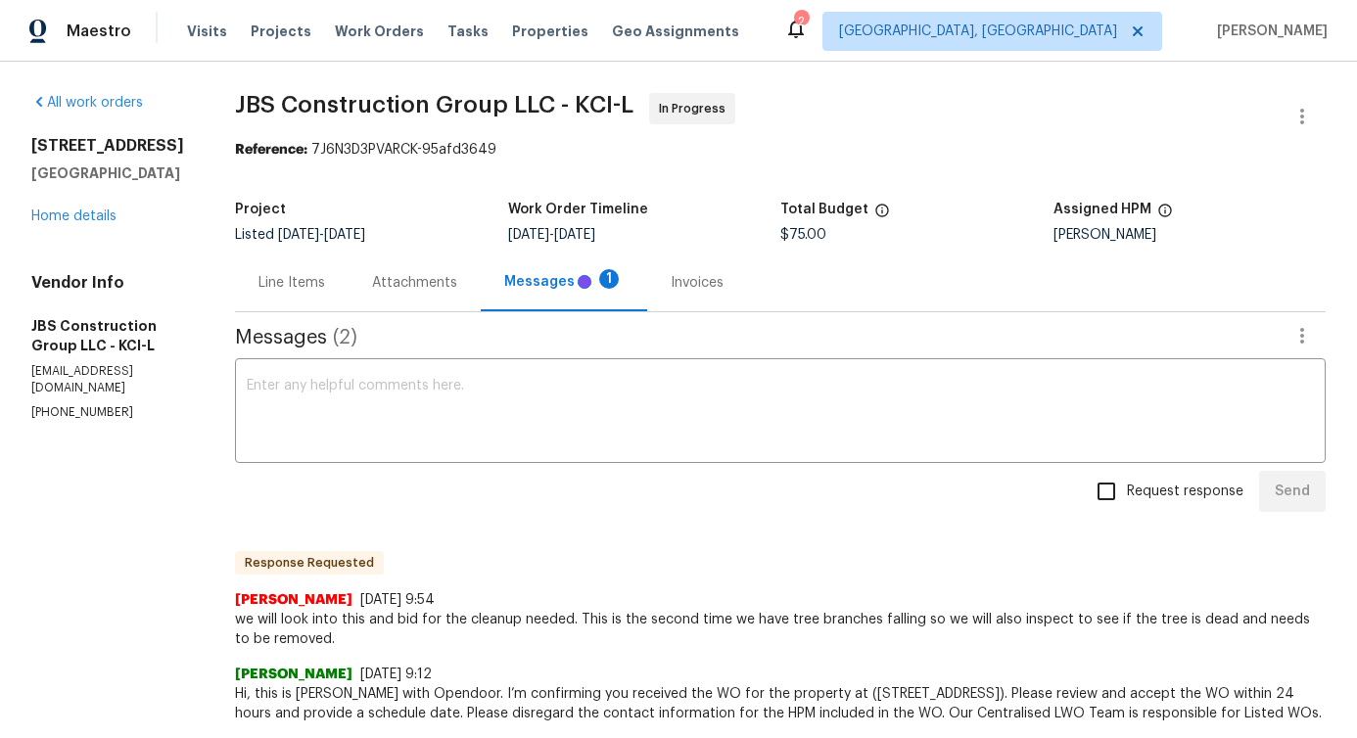
click at [585, 444] on textarea at bounding box center [780, 413] width 1067 height 69
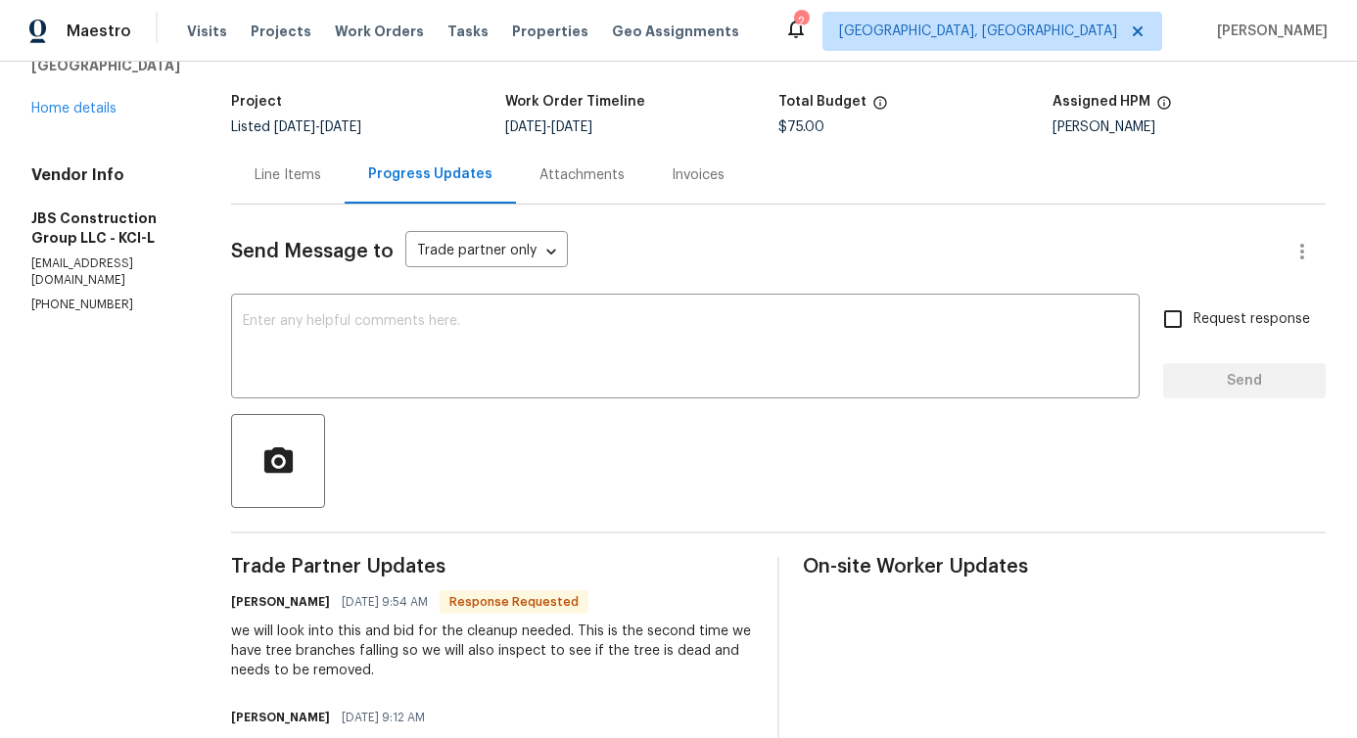
scroll to position [33, 0]
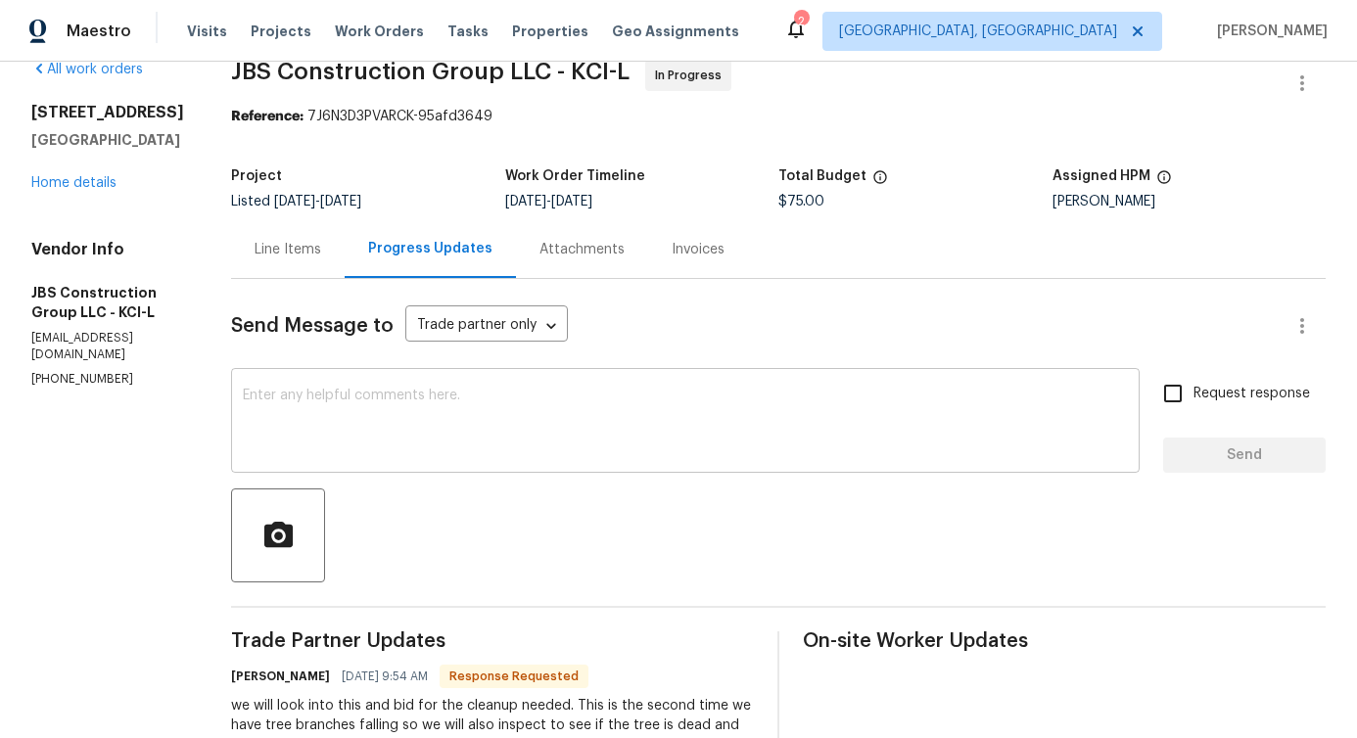
click at [443, 377] on div "x ​" at bounding box center [685, 423] width 909 height 100
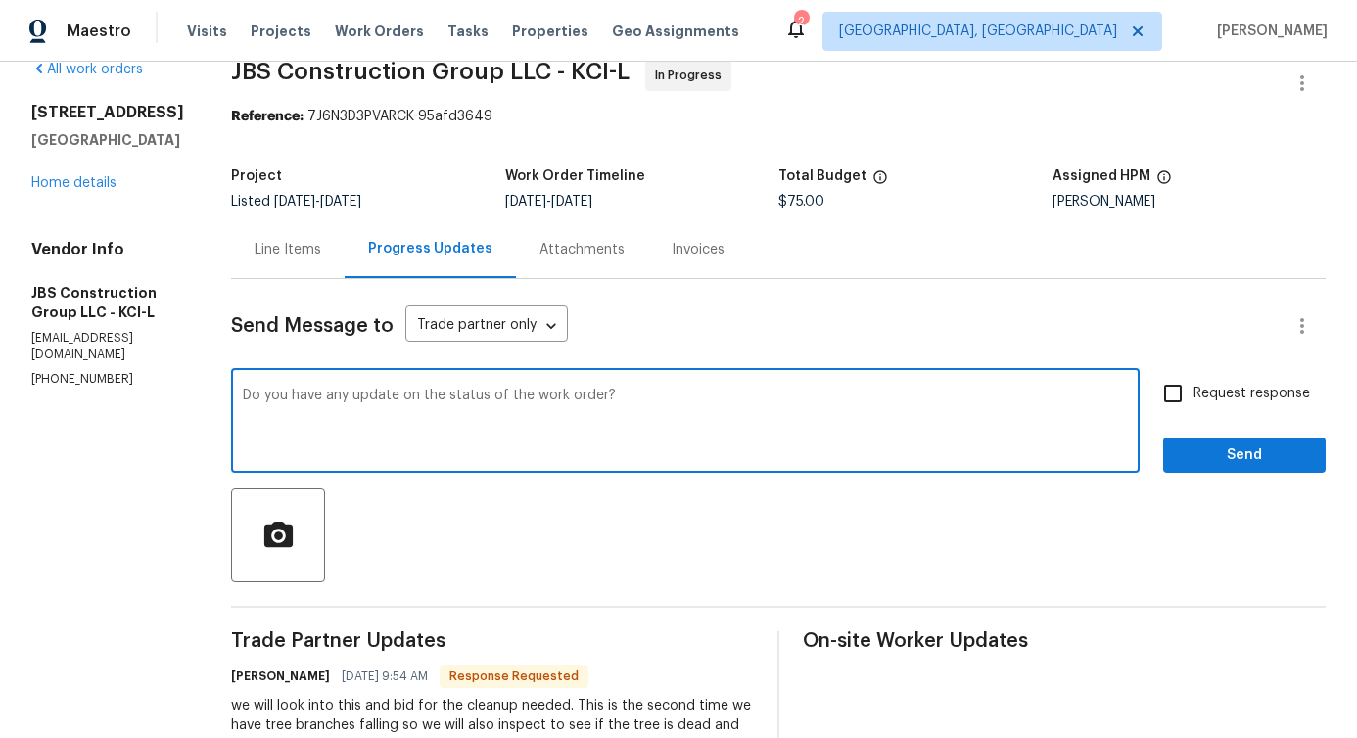
type textarea "Do you have any update on the status of the work order?"
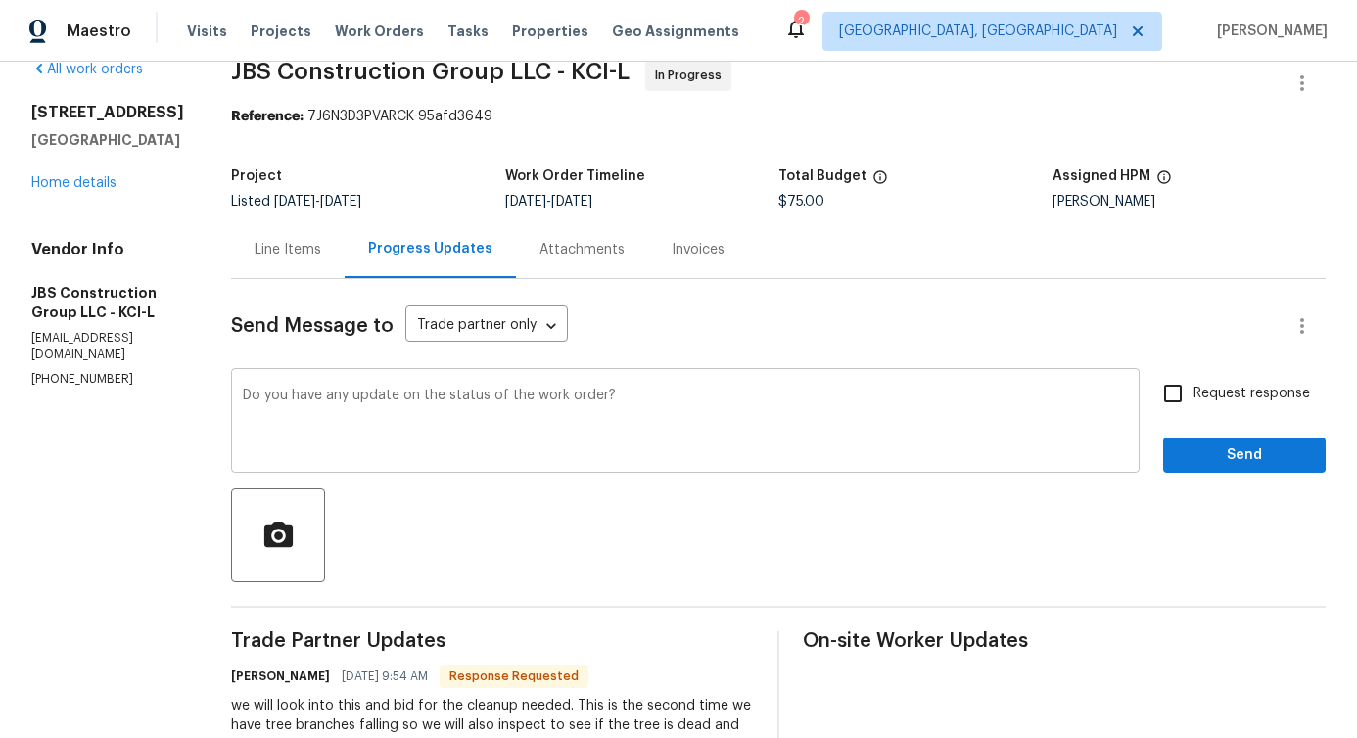
drag, startPoint x: 472, startPoint y: 387, endPoint x: 849, endPoint y: 396, distance: 377.0
click at [851, 396] on div "Do you have any update on the status of the work order? x ​" at bounding box center [685, 423] width 909 height 100
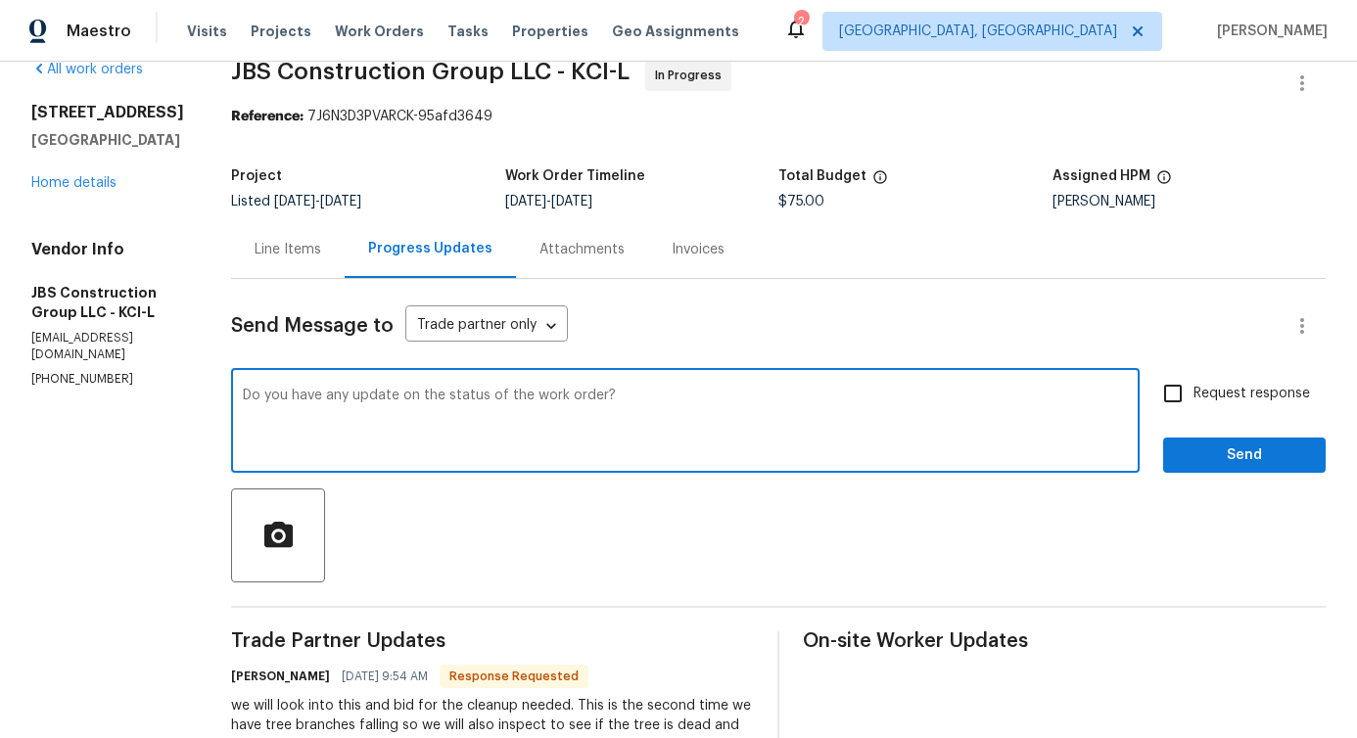
click at [1152, 384] on input "Request response" at bounding box center [1172, 393] width 41 height 41
checkbox input "true"
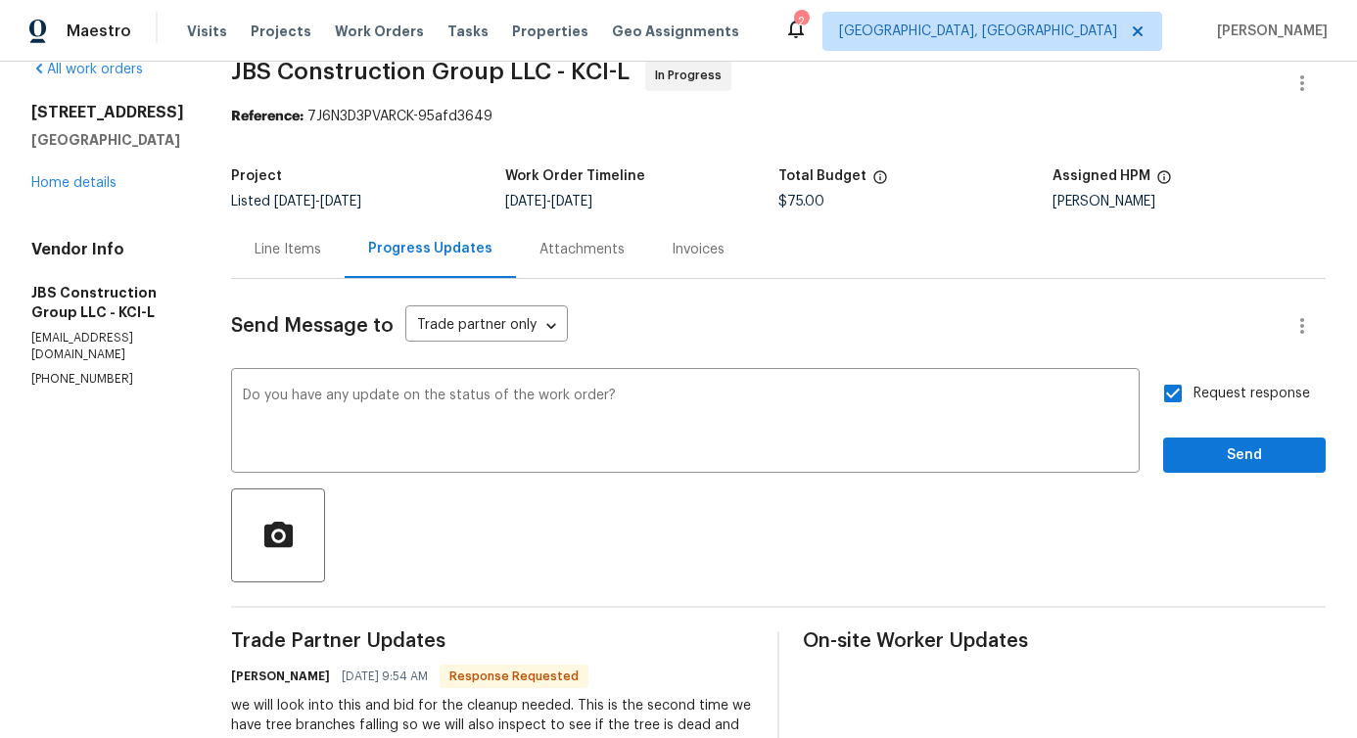
click at [1211, 477] on div "Send Message to Trade partner only Trade partner only ​ Do you have any update …" at bounding box center [778, 606] width 1095 height 654
click at [1215, 465] on span "Send" at bounding box center [1244, 456] width 131 height 24
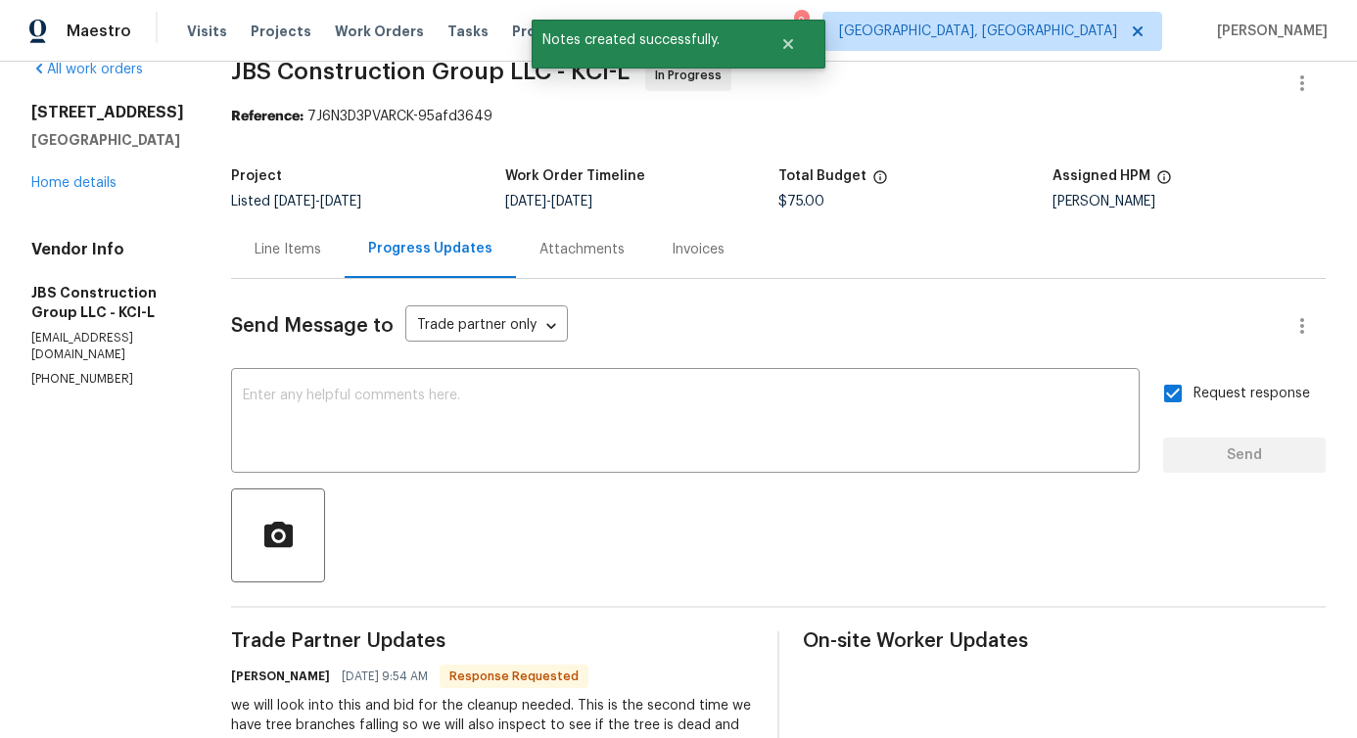
scroll to position [0, 0]
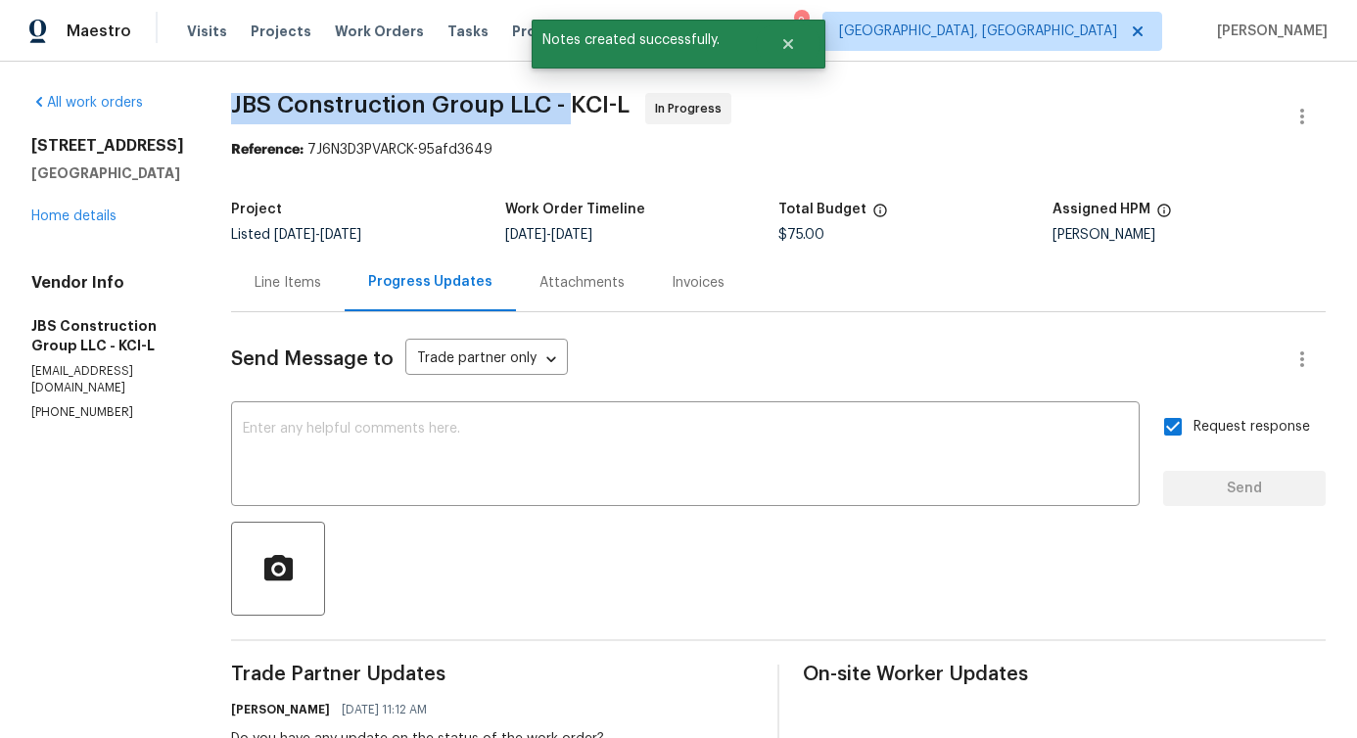
drag, startPoint x: 272, startPoint y: 104, endPoint x: 627, endPoint y: 109, distance: 354.5
click at [627, 109] on div "All work orders 7139 Hardy St Overland Park, KS 66204 Home details Vendor Info …" at bounding box center [678, 568] width 1357 height 1012
copy span "JBS Construction Group LLC -"
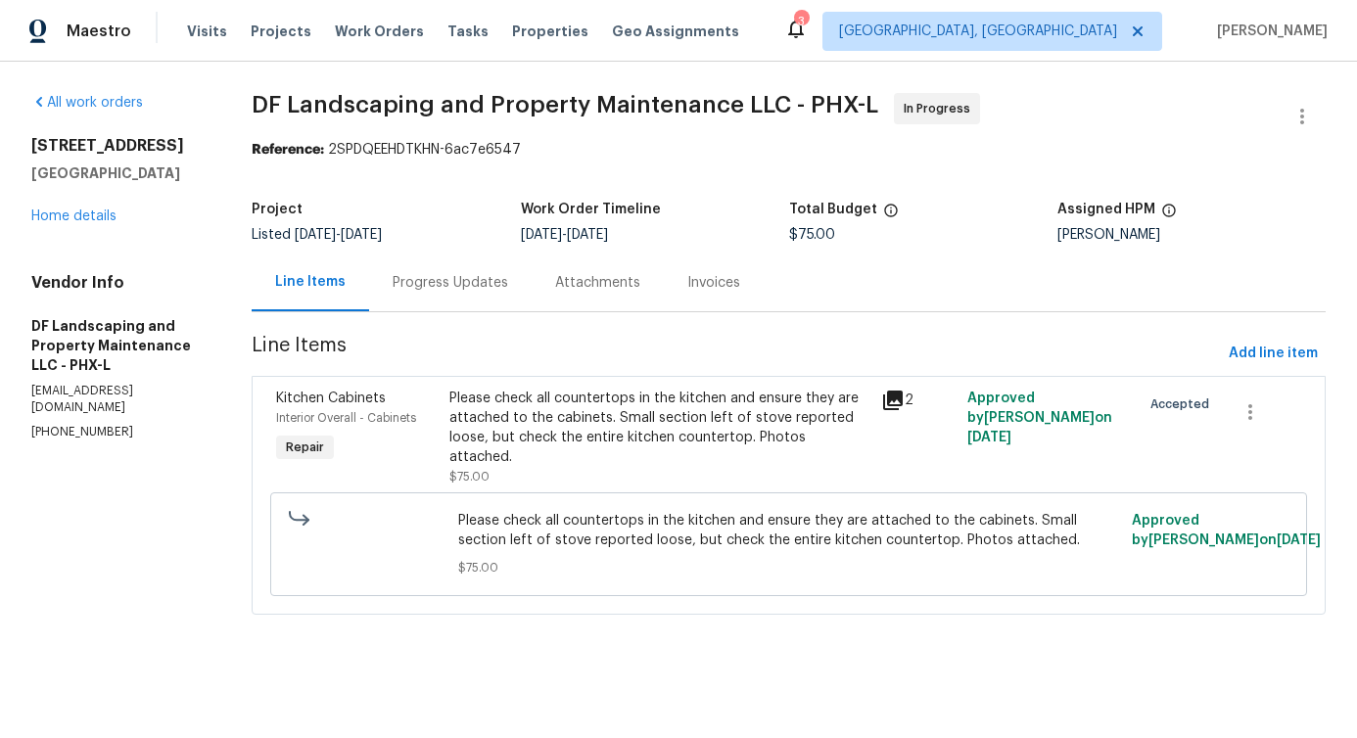
click at [83, 224] on div "13223 N 51st Dr Glendale, AZ 85304 Home details" at bounding box center [117, 181] width 173 height 90
click at [85, 217] on link "Home details" at bounding box center [73, 217] width 85 height 14
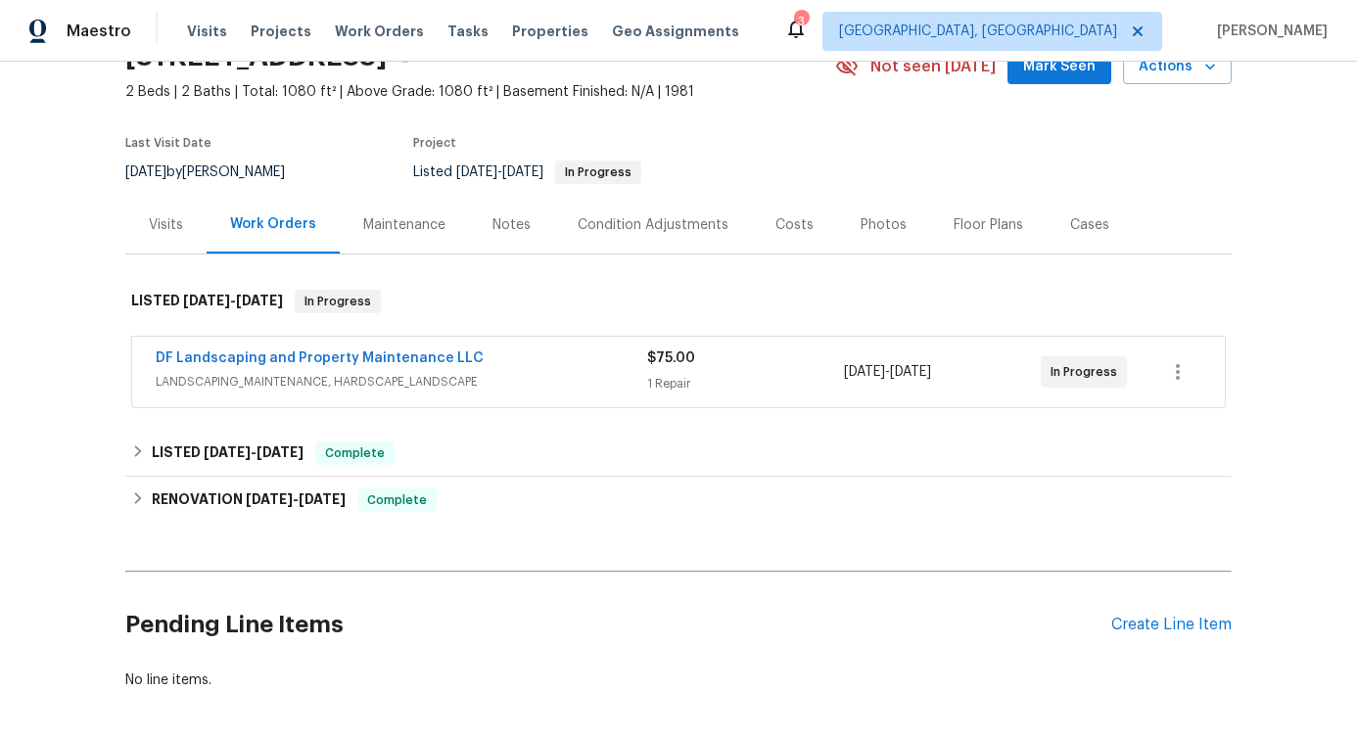
scroll to position [154, 0]
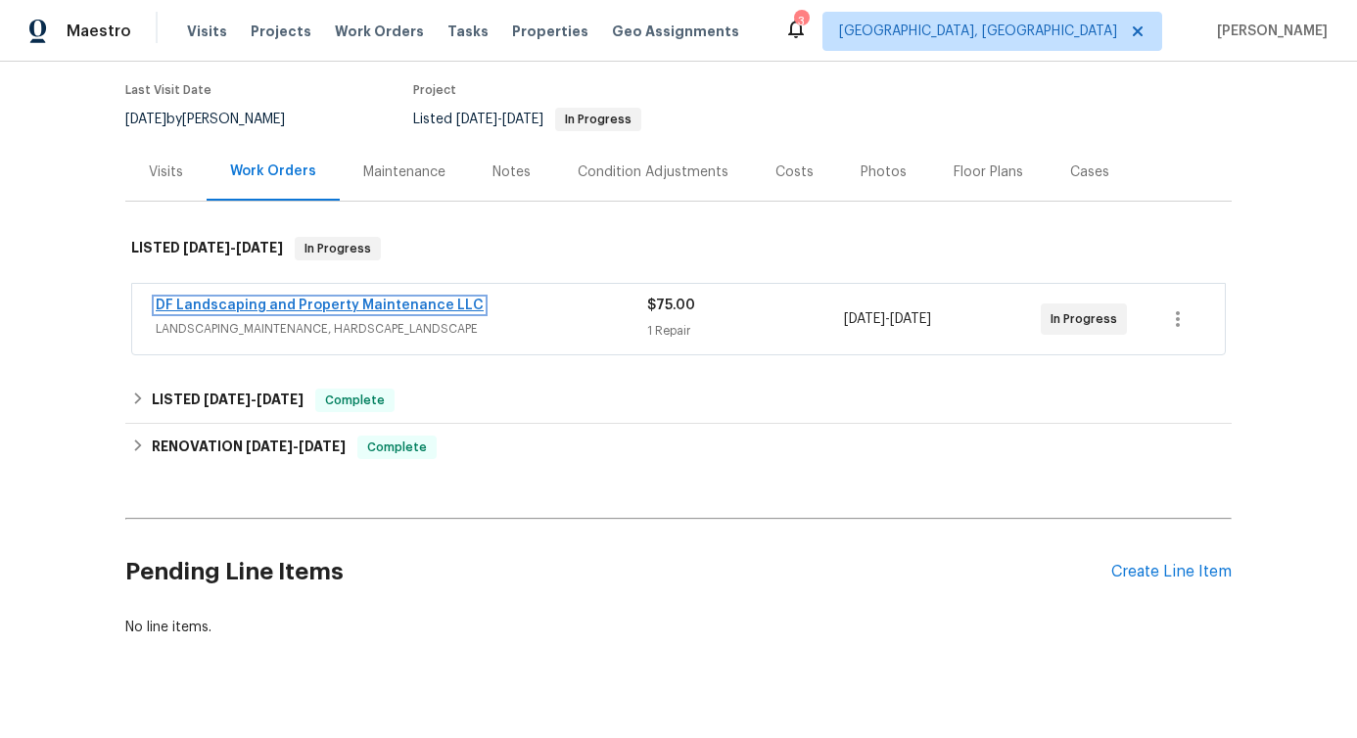
click at [381, 301] on link "DF Landscaping and Property Maintenance LLC" at bounding box center [320, 306] width 328 height 14
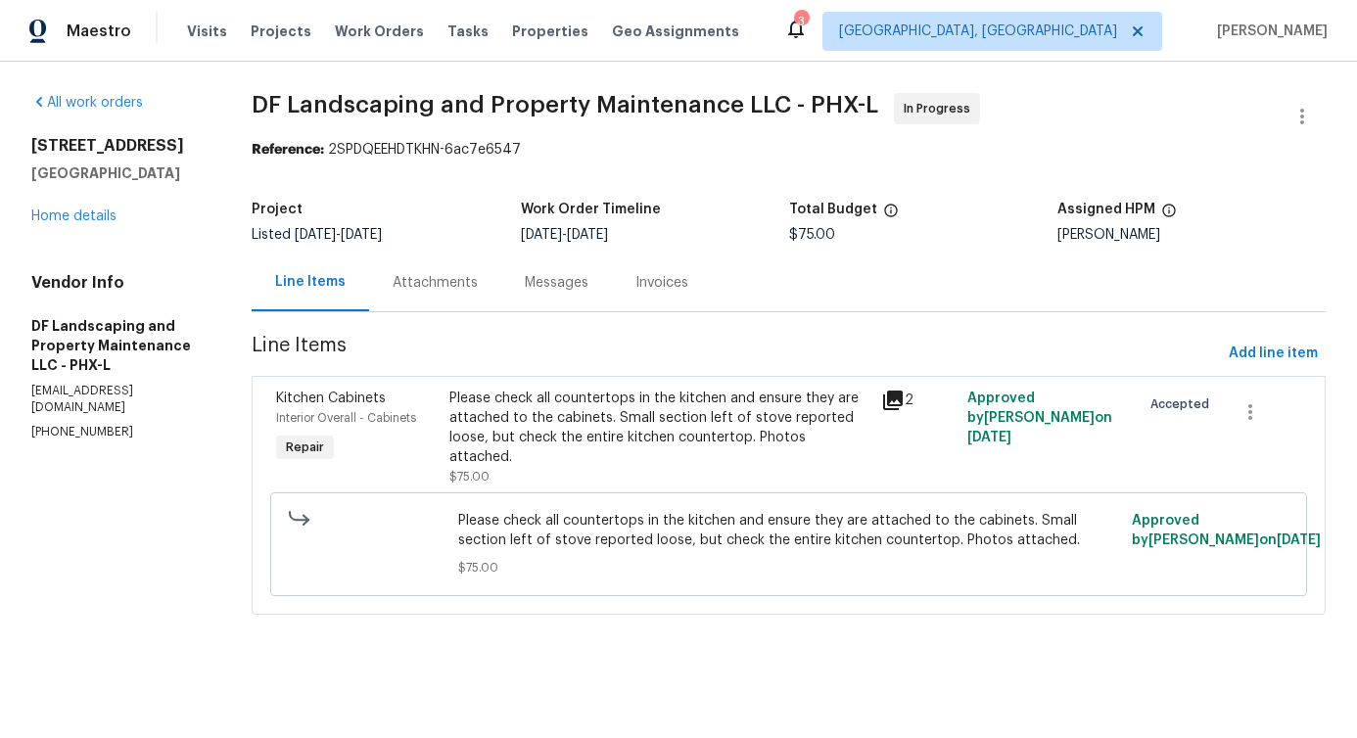
click at [429, 293] on div "Attachments" at bounding box center [435, 283] width 132 height 58
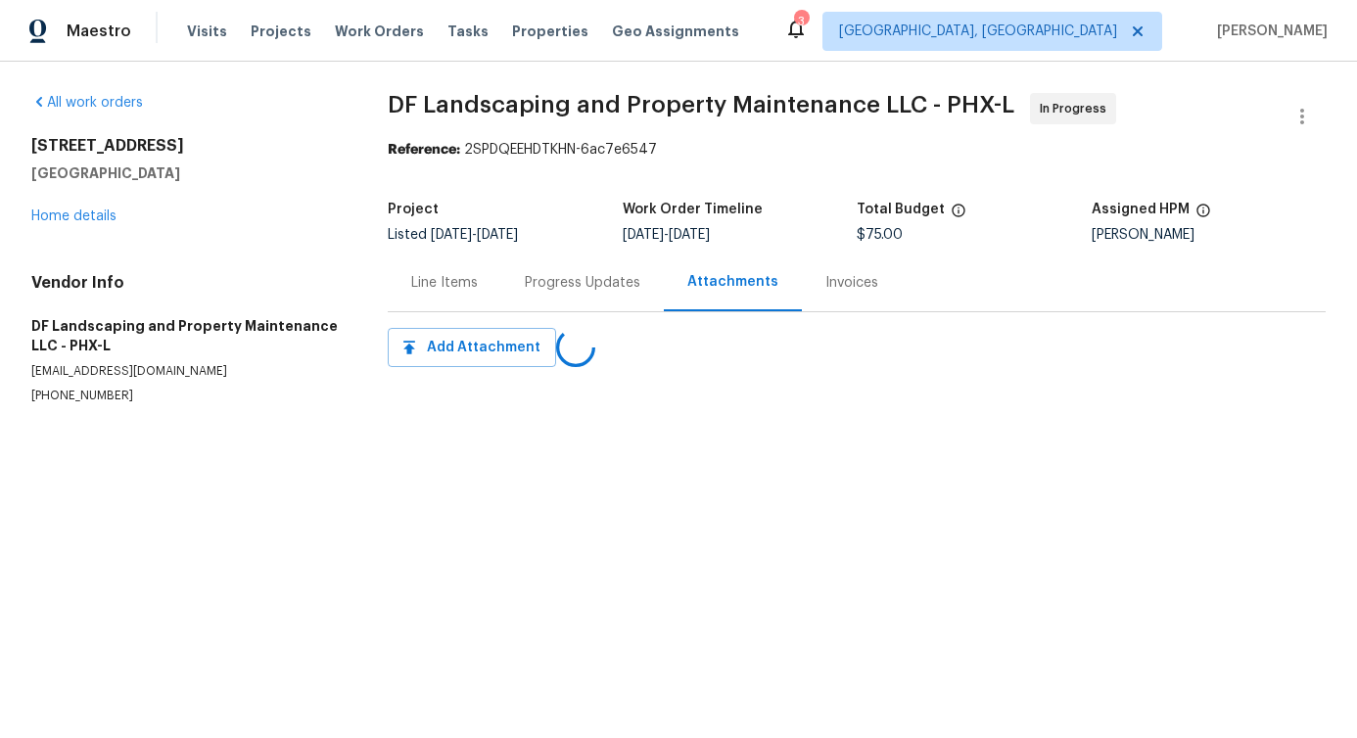
click at [428, 280] on div "Line Items" at bounding box center [444, 283] width 67 height 20
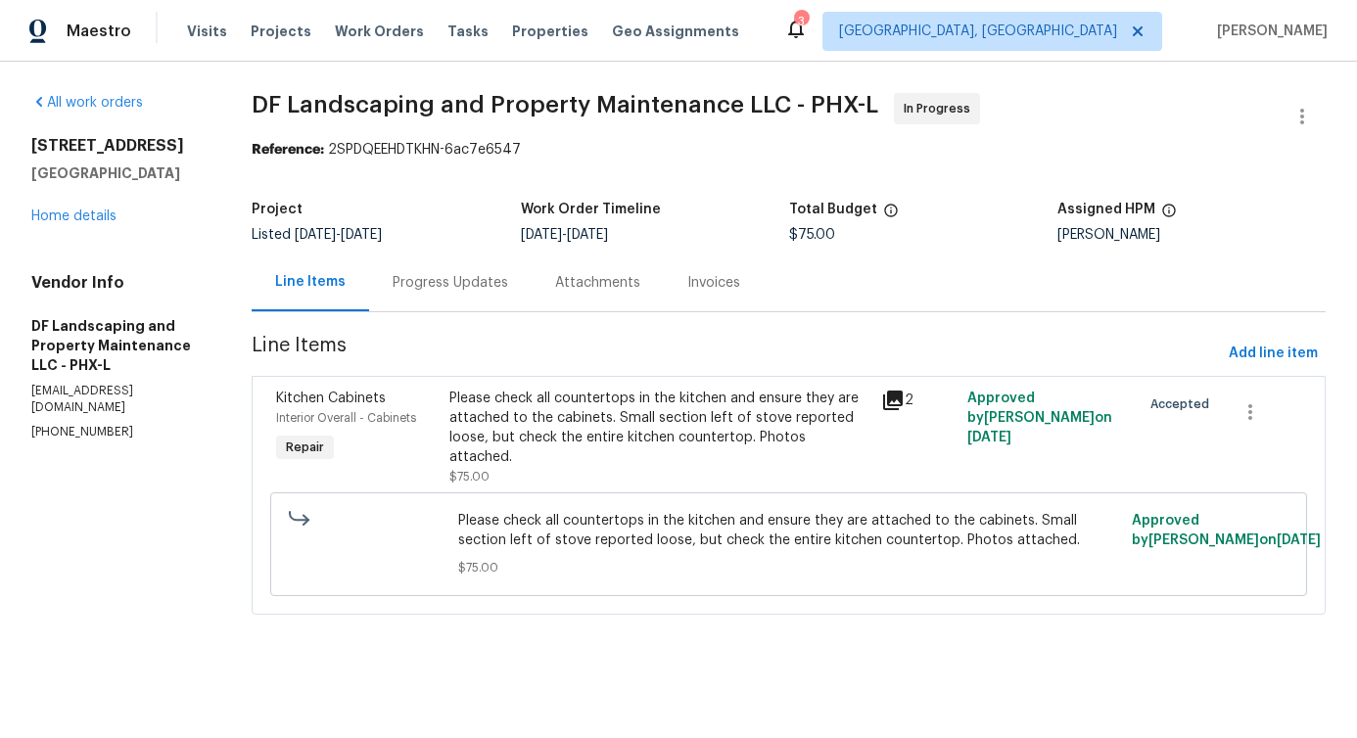
click at [485, 281] on div "Progress Updates" at bounding box center [451, 283] width 116 height 20
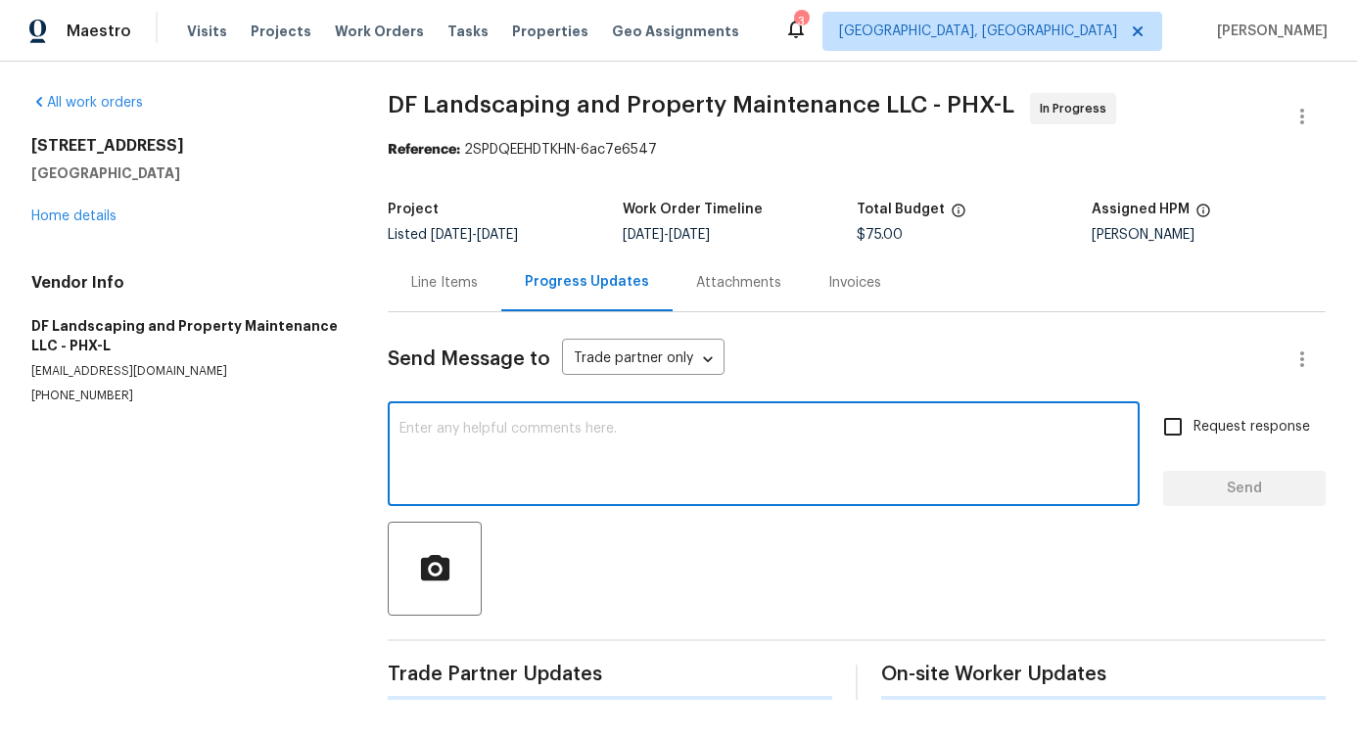
click at [522, 466] on textarea at bounding box center [763, 456] width 728 height 69
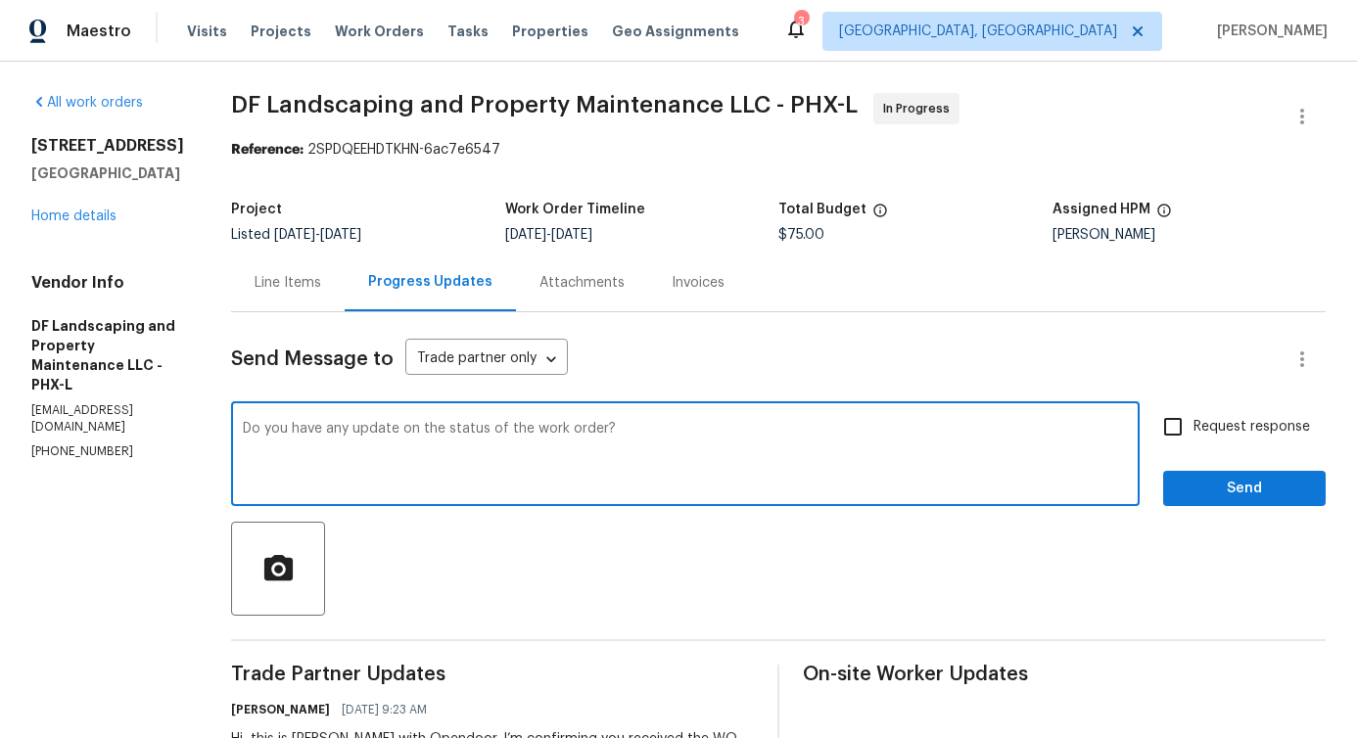
drag, startPoint x: 280, startPoint y: 424, endPoint x: 732, endPoint y: 435, distance: 452.5
click at [732, 435] on textarea "Do you have any update on the status of the work order?" at bounding box center [685, 456] width 885 height 69
type textarea "Do you have any update on the status of the work order?"
click at [1205, 430] on span "Request response" at bounding box center [1251, 427] width 117 height 21
click at [1193, 430] on input "Request response" at bounding box center [1172, 426] width 41 height 41
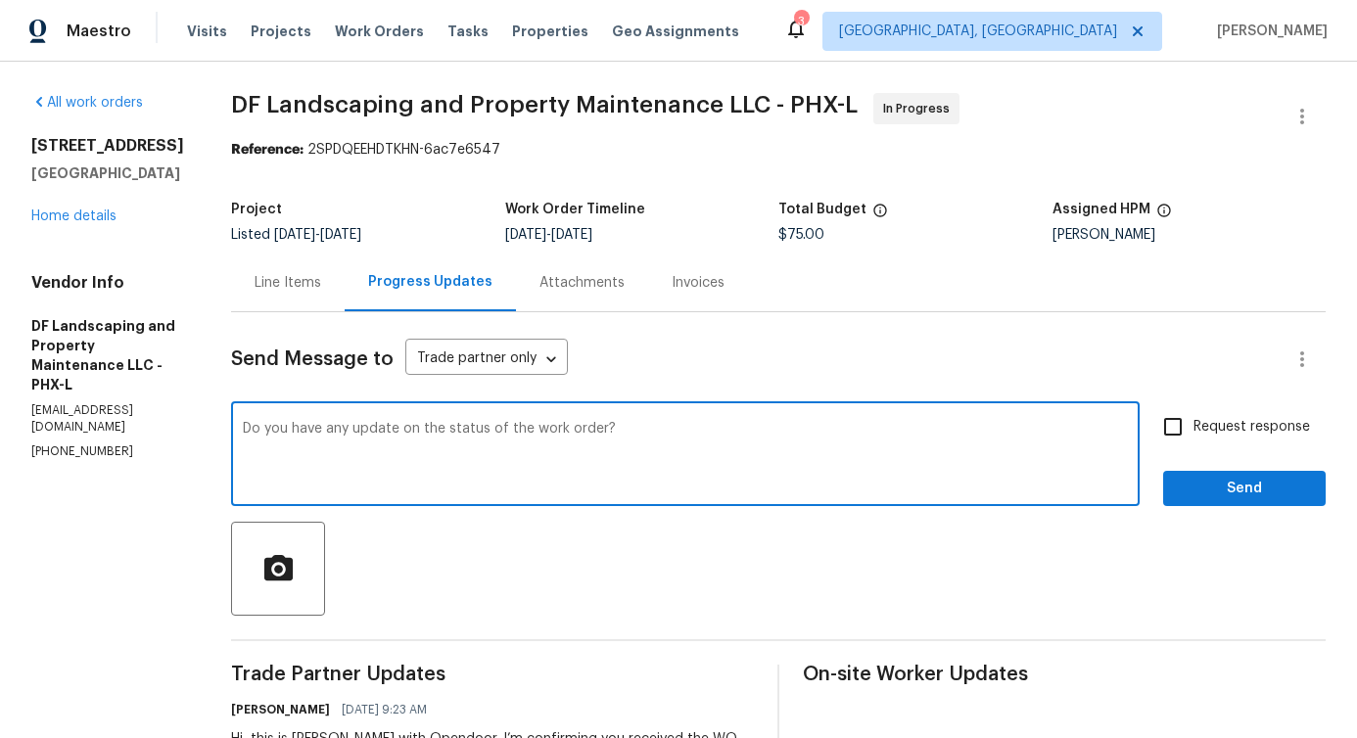
checkbox input "true"
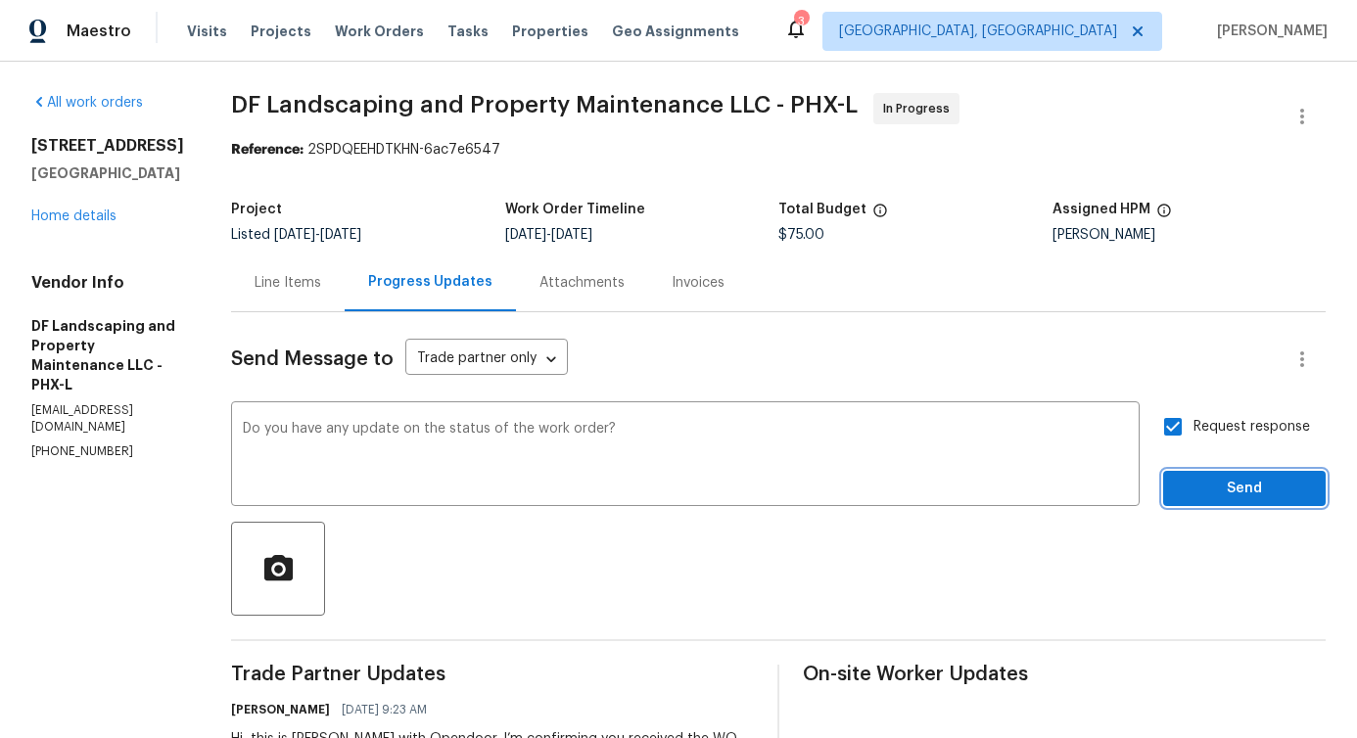
click at [1213, 501] on button "Send" at bounding box center [1244, 489] width 163 height 36
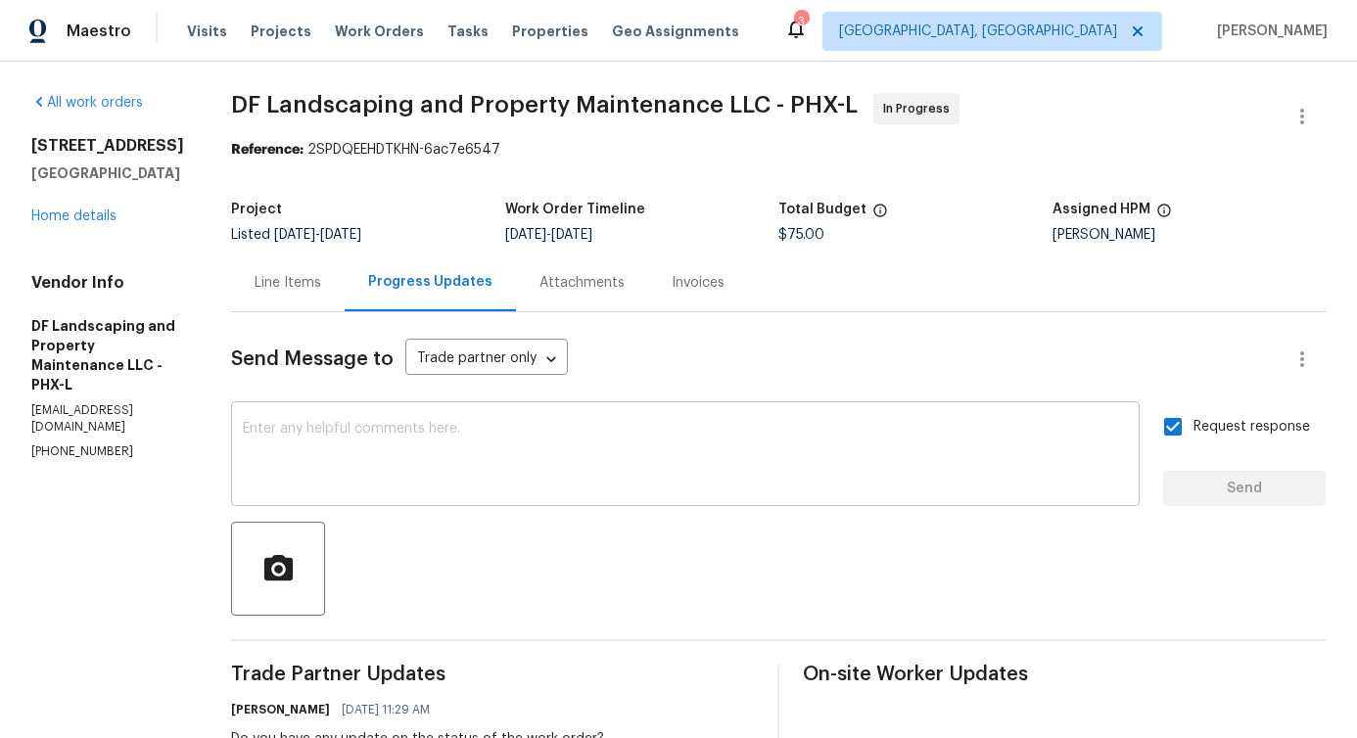
click at [615, 436] on textarea at bounding box center [685, 456] width 885 height 69
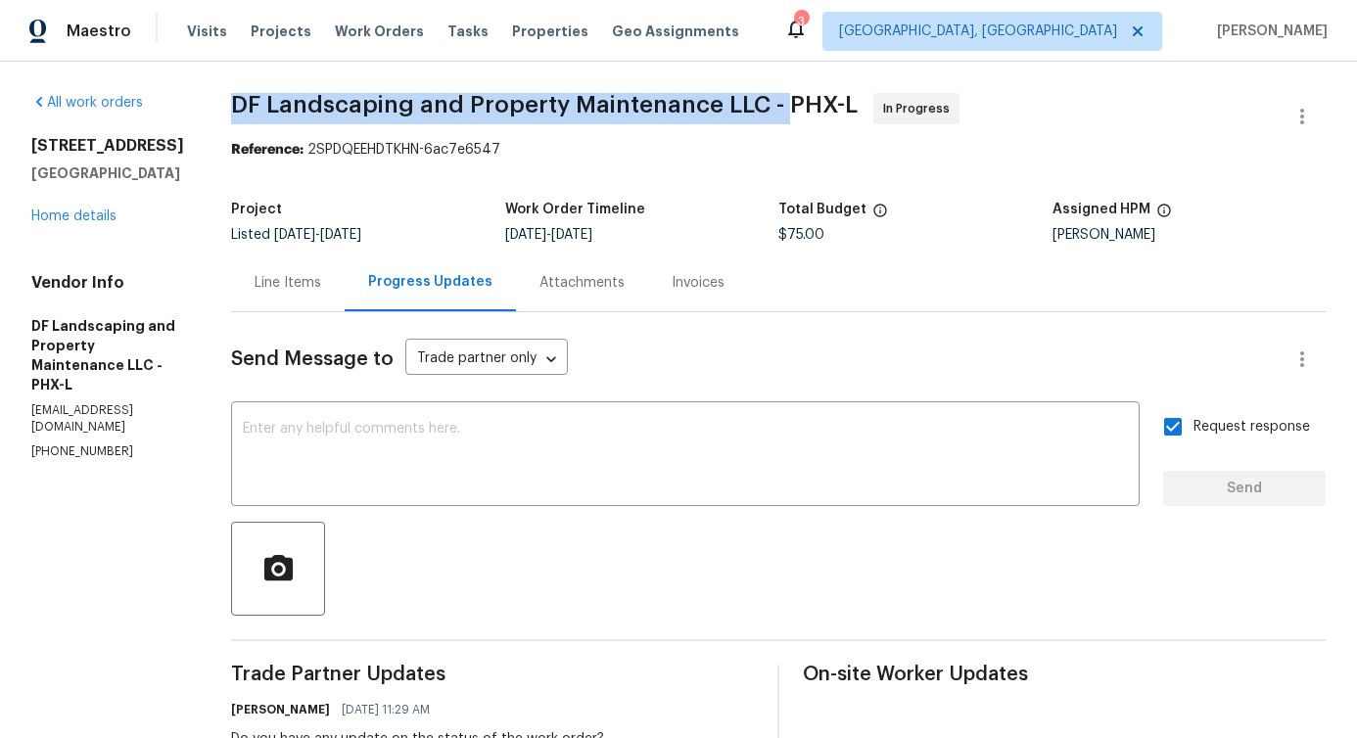
drag, startPoint x: 244, startPoint y: 99, endPoint x: 788, endPoint y: 100, distance: 544.4
click at [788, 100] on span "DF Landscaping and Property Maintenance LLC - PHX-L" at bounding box center [544, 104] width 627 height 23
copy span "DF Landscaping and Property Maintenance LLC -"
click at [65, 220] on link "Home details" at bounding box center [73, 217] width 85 height 14
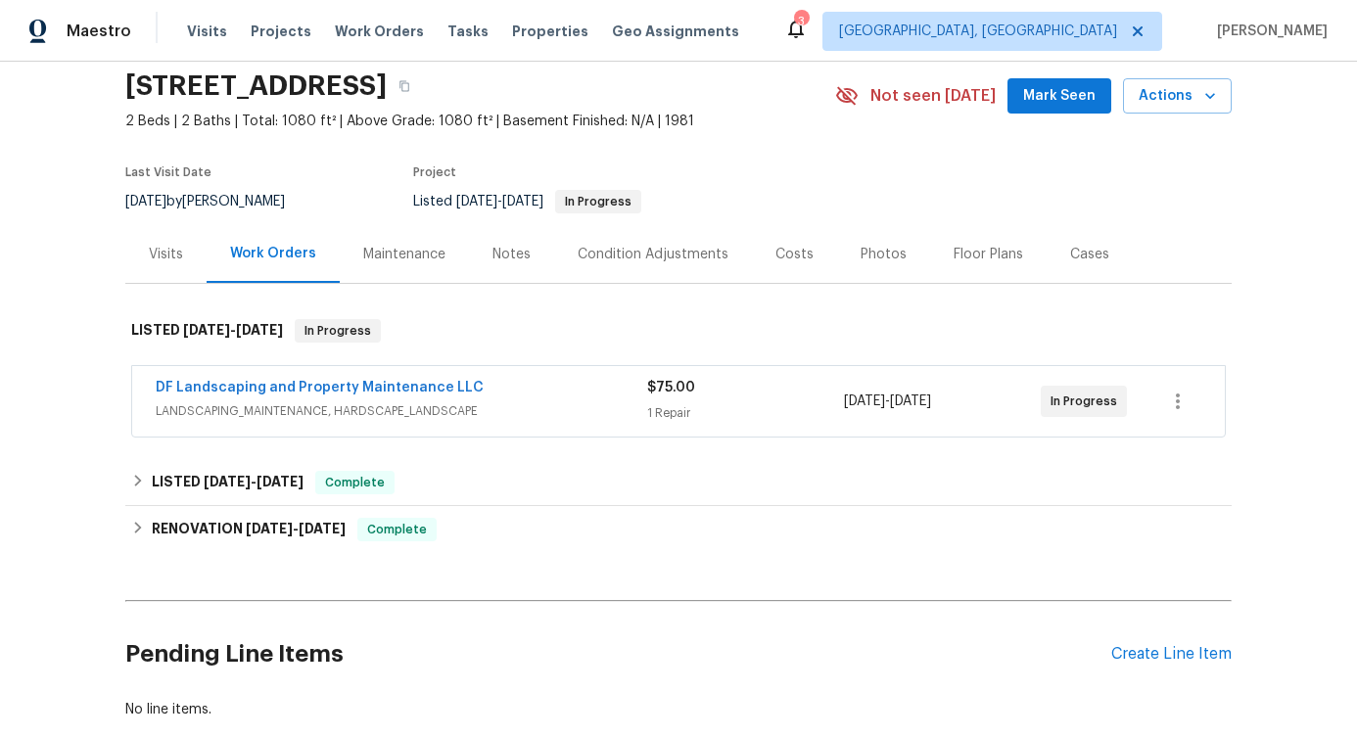
scroll to position [94, 0]
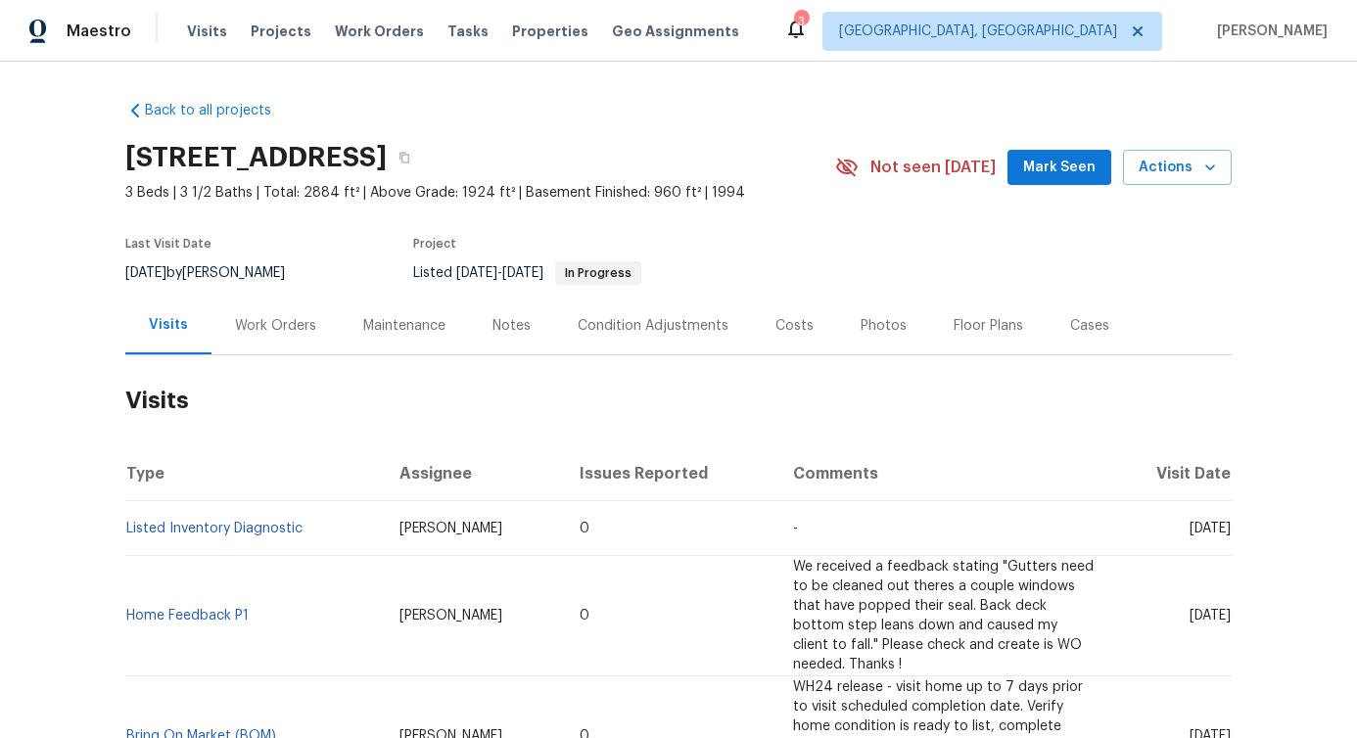
click at [263, 343] on div "Work Orders" at bounding box center [275, 326] width 128 height 58
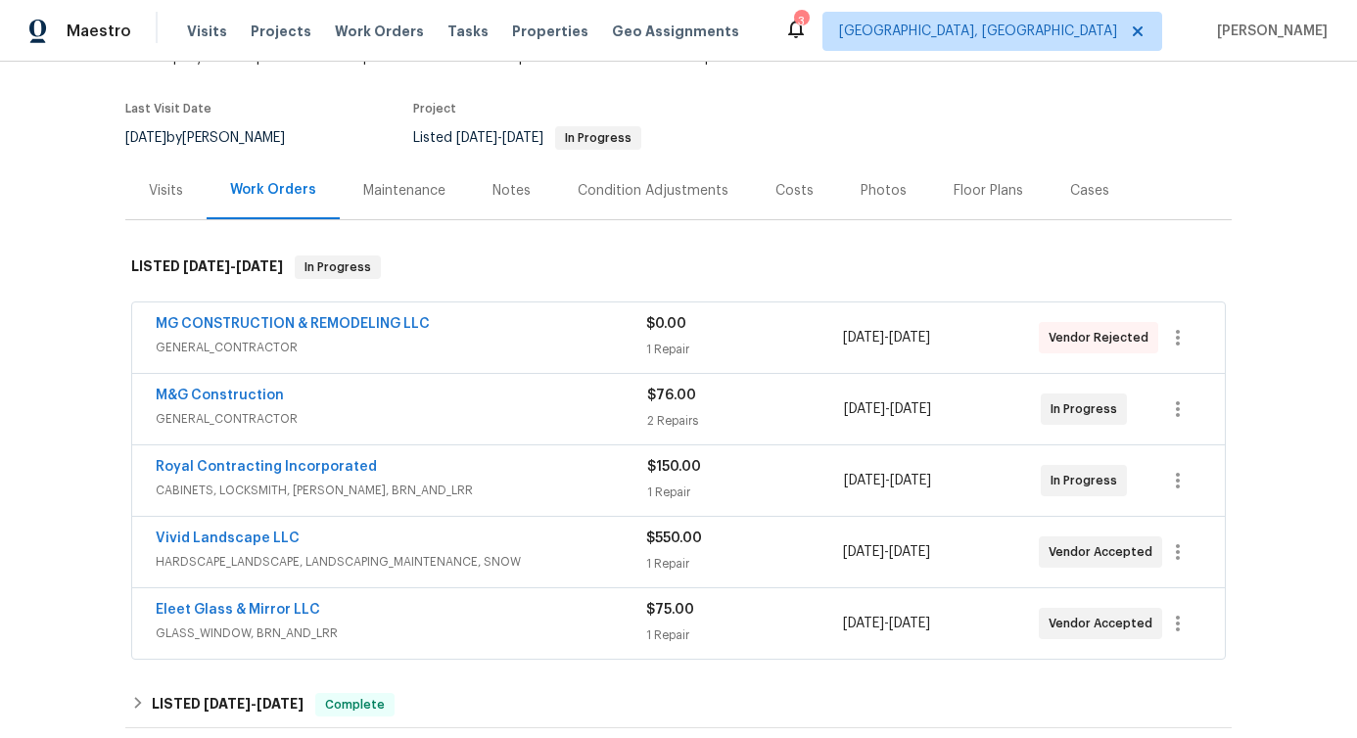
scroll to position [199, 0]
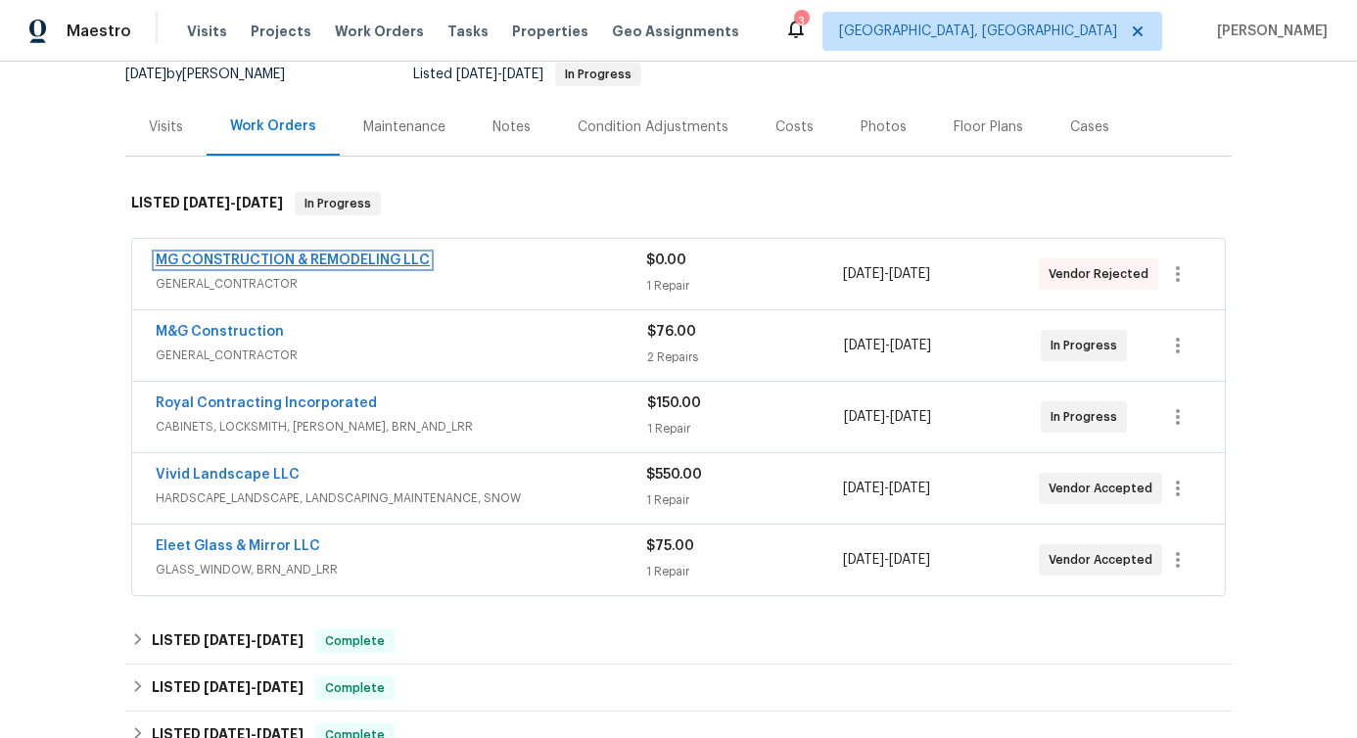
click at [265, 254] on link "MG CONSTRUCTION & REMODELING LLC" at bounding box center [293, 261] width 274 height 14
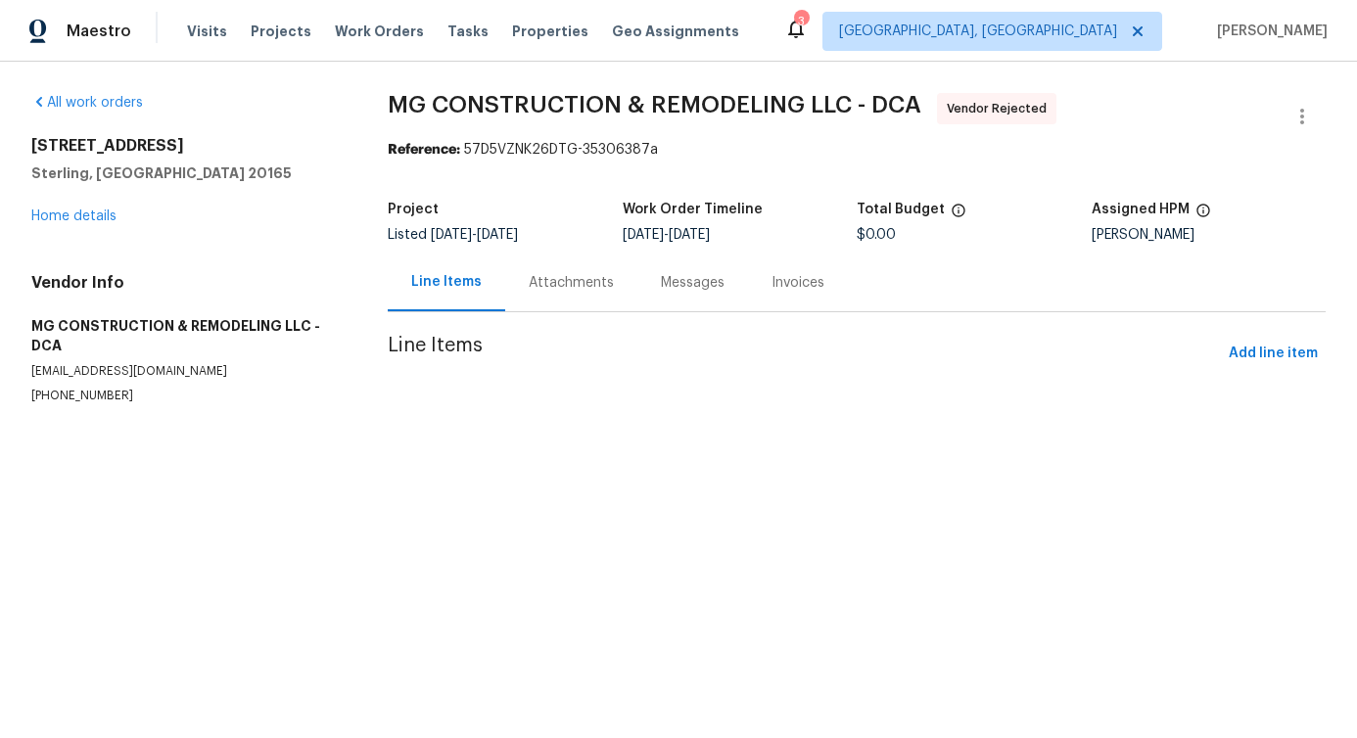
click at [540, 287] on div "Attachments" at bounding box center [571, 283] width 85 height 20
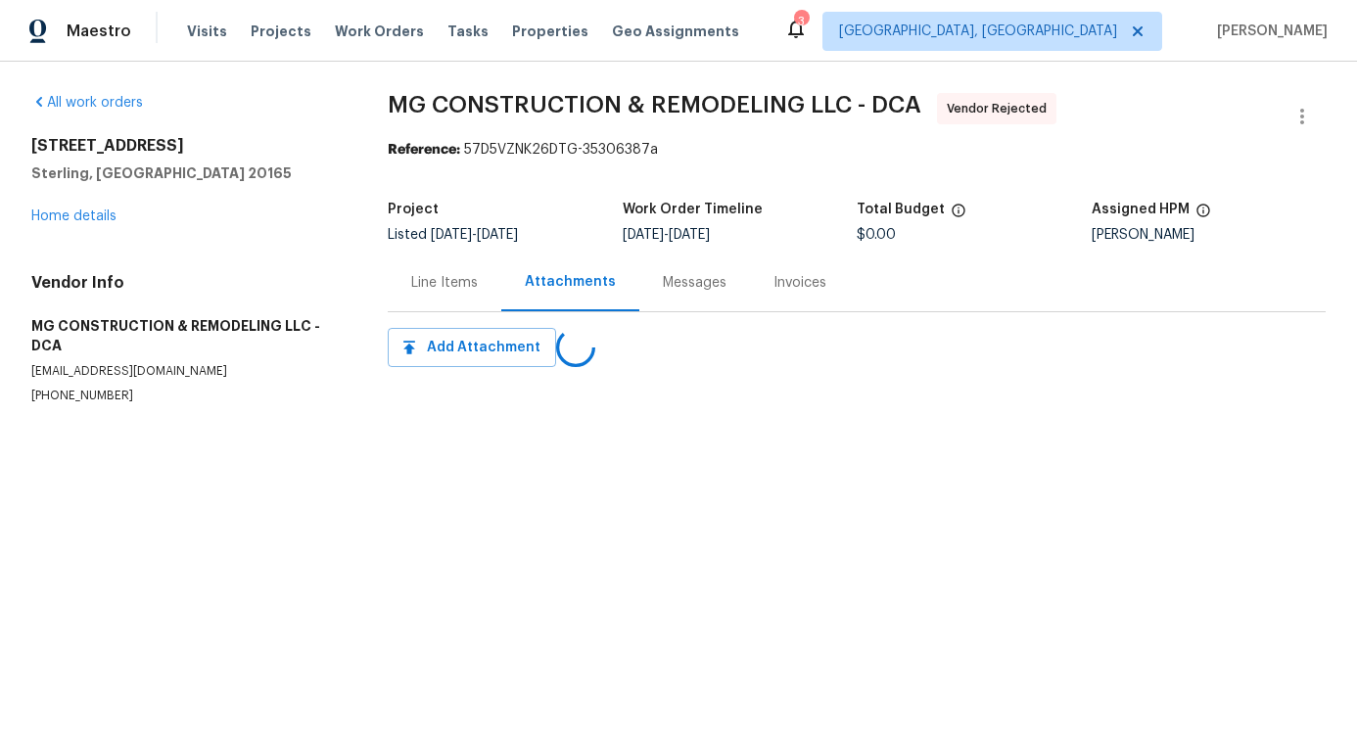
click at [510, 408] on section "MG CONSTRUCTION & REMODELING LLC - DCA Vendor Rejected Reference: 57D5VZNK26DTG…" at bounding box center [857, 272] width 938 height 358
click at [648, 279] on div "Messages" at bounding box center [694, 283] width 111 height 58
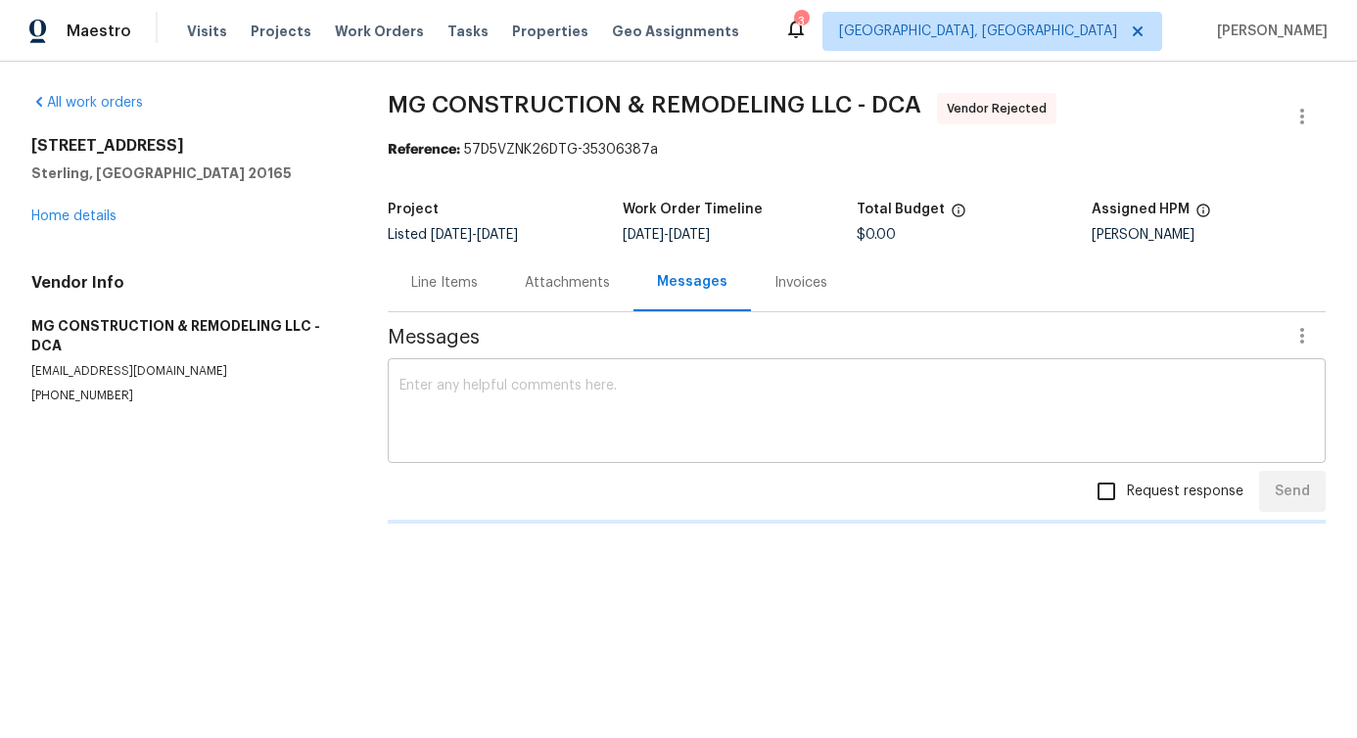
click at [516, 424] on textarea at bounding box center [856, 413] width 914 height 69
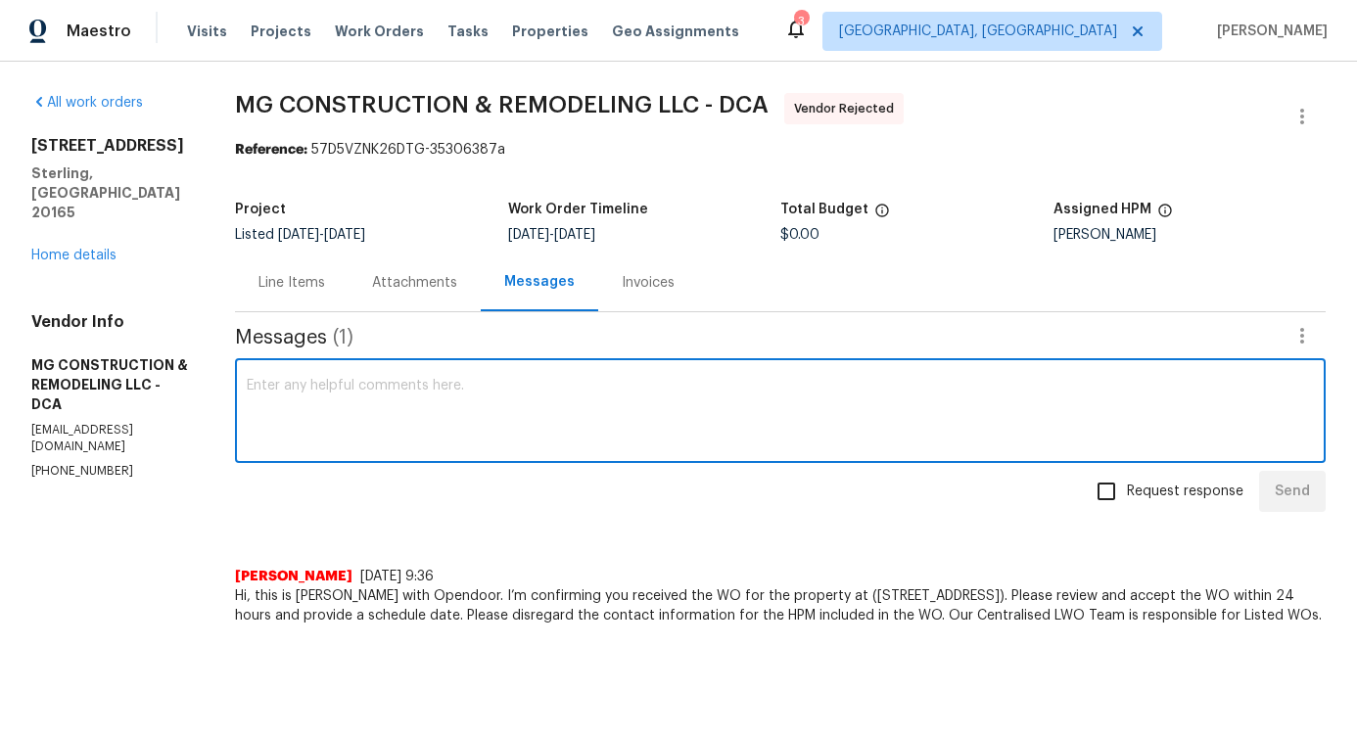
click at [349, 267] on div "Line Items" at bounding box center [292, 283] width 114 height 58
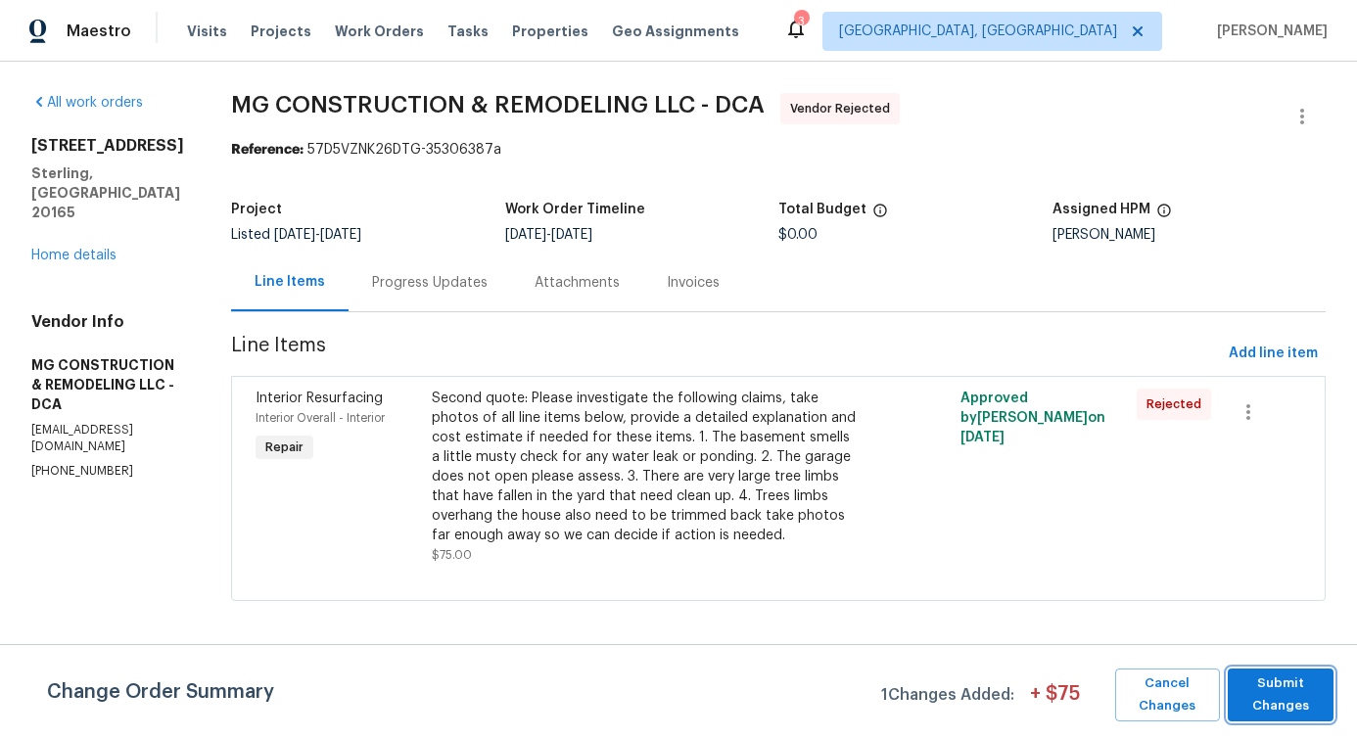
click at [1272, 700] on span "Submit Changes" at bounding box center [1281, 695] width 86 height 45
click at [1315, 110] on div "All work orders 20687 Smithfield Ct Sterling, VA 20165 Home details Vendor Info…" at bounding box center [678, 359] width 1357 height 594
click at [1290, 126] on icon "button" at bounding box center [1301, 116] width 23 height 23
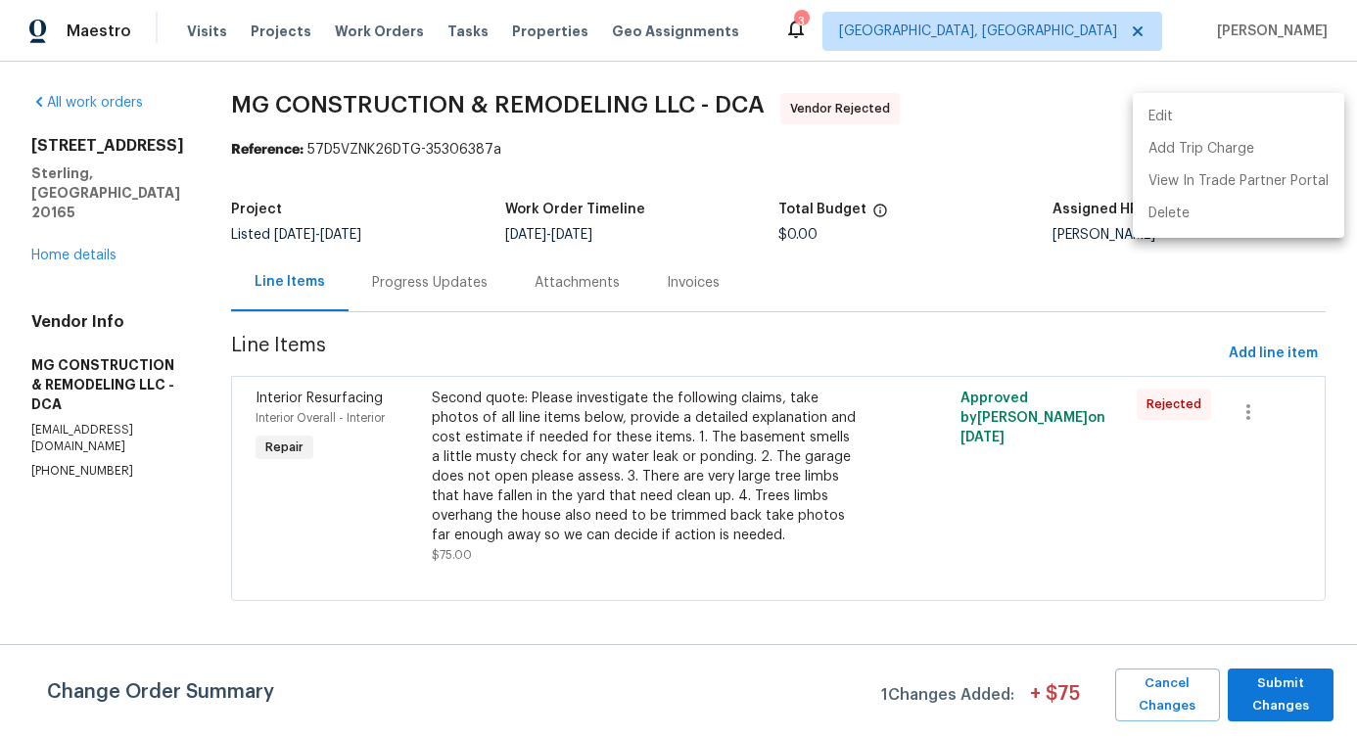
click at [1177, 113] on li "Edit" at bounding box center [1238, 117] width 211 height 32
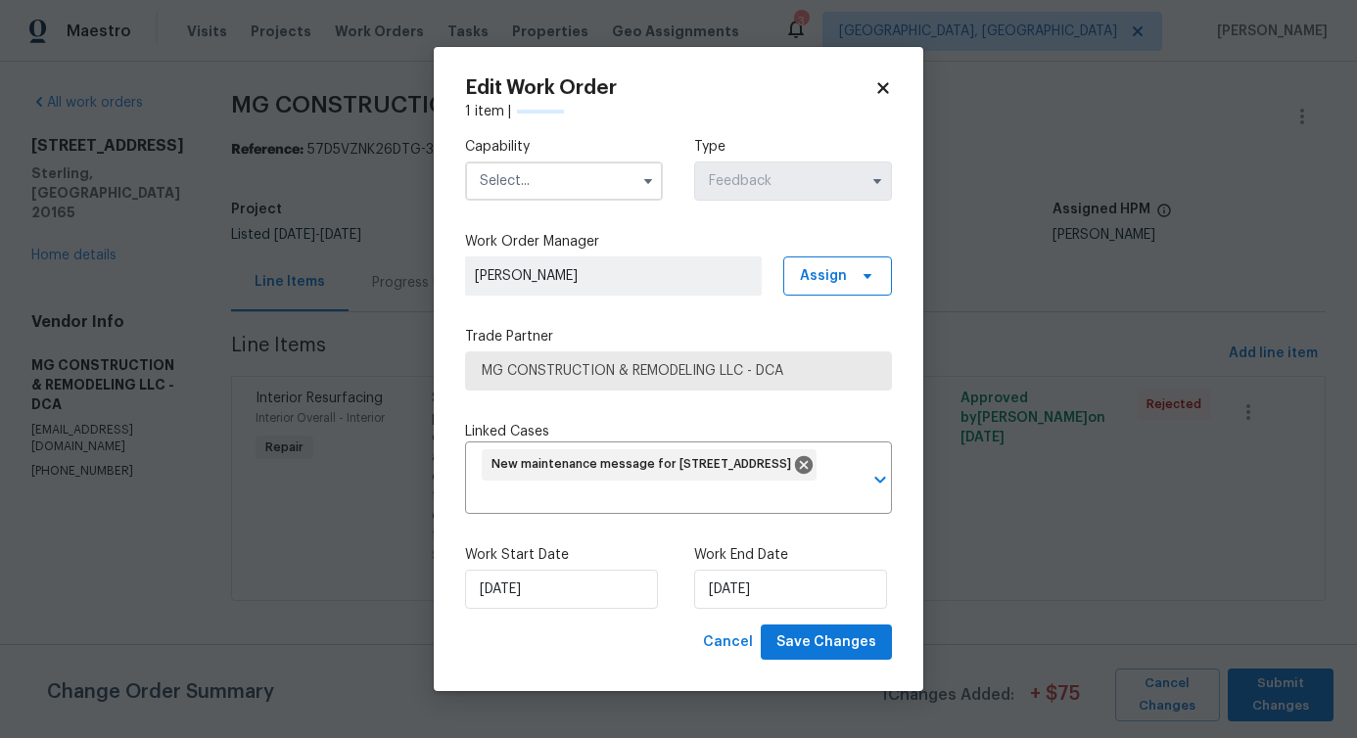
click at [618, 176] on input "text" at bounding box center [564, 181] width 198 height 39
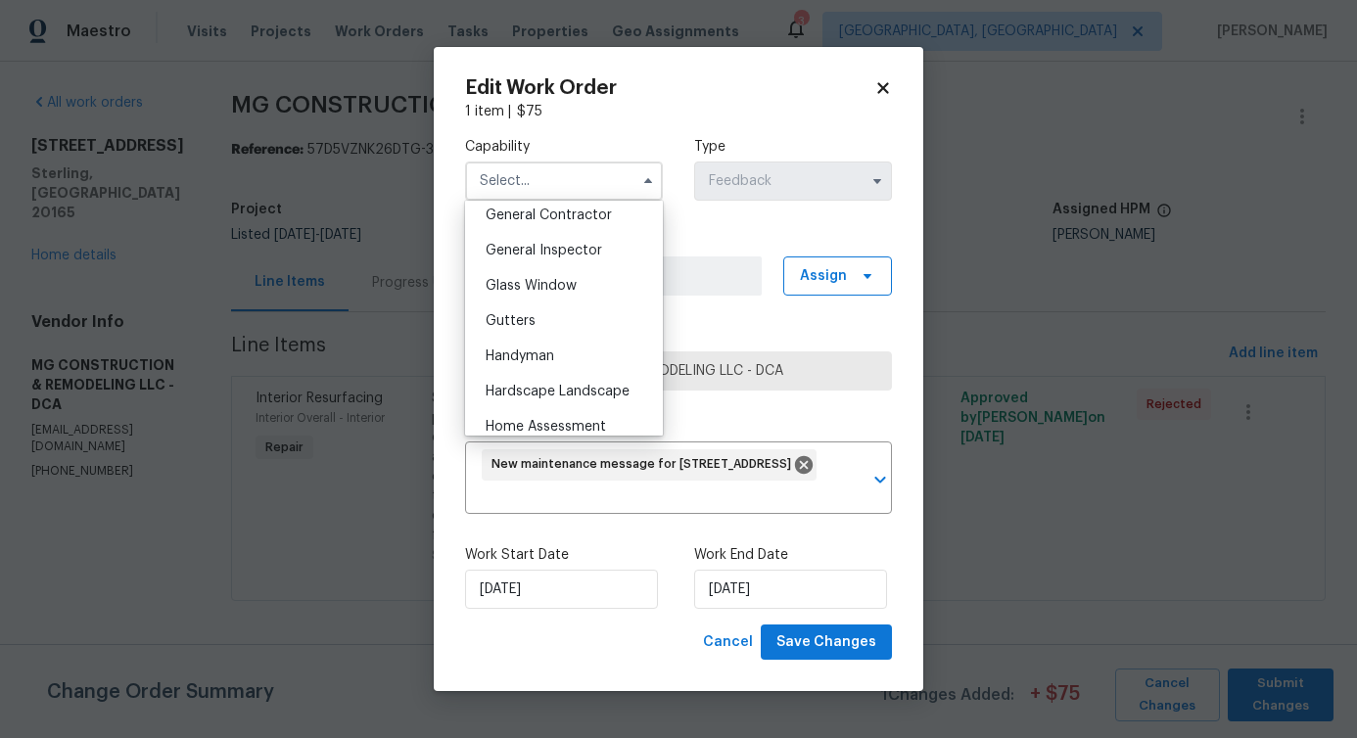
scroll to position [943, 0]
click at [596, 223] on span "General Contractor" at bounding box center [549, 217] width 126 height 14
type input "General Contractor"
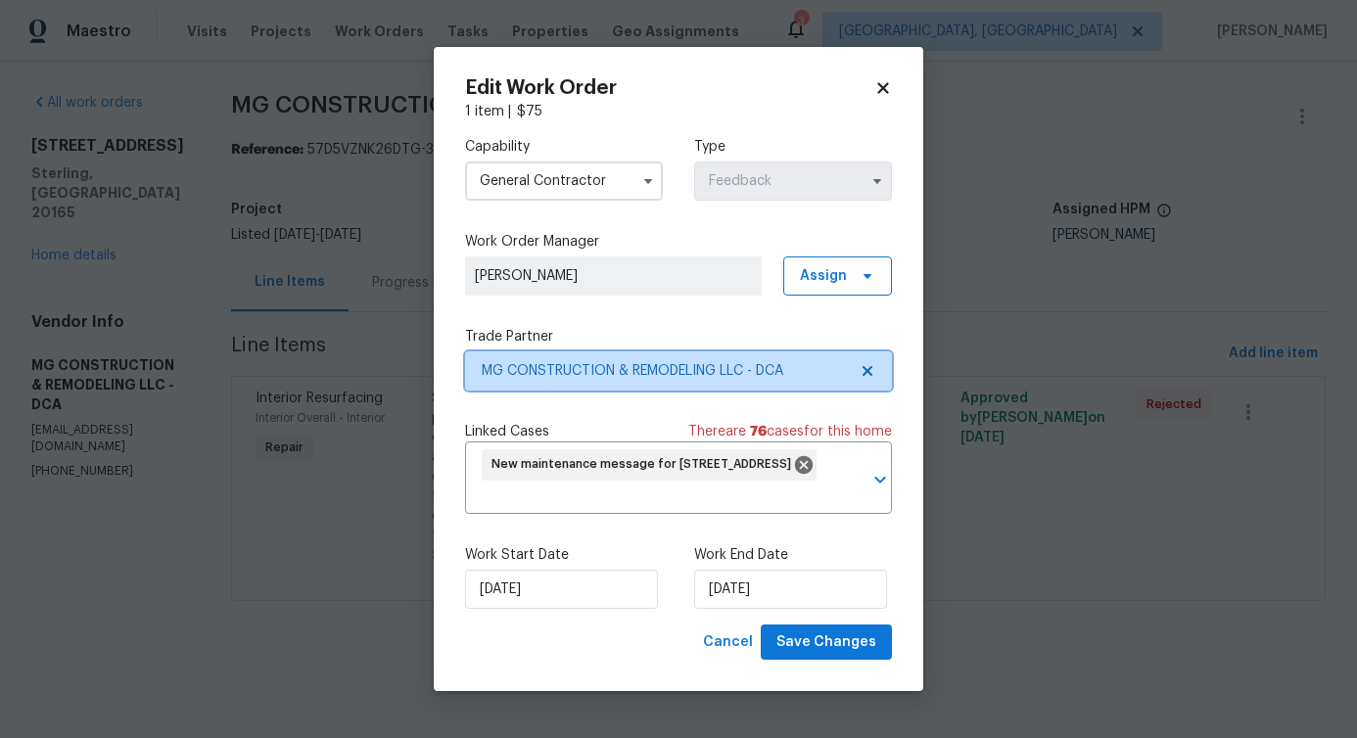
click at [669, 380] on span "MG CONSTRUCTION & REMODELING LLC - DCA" at bounding box center [678, 370] width 427 height 39
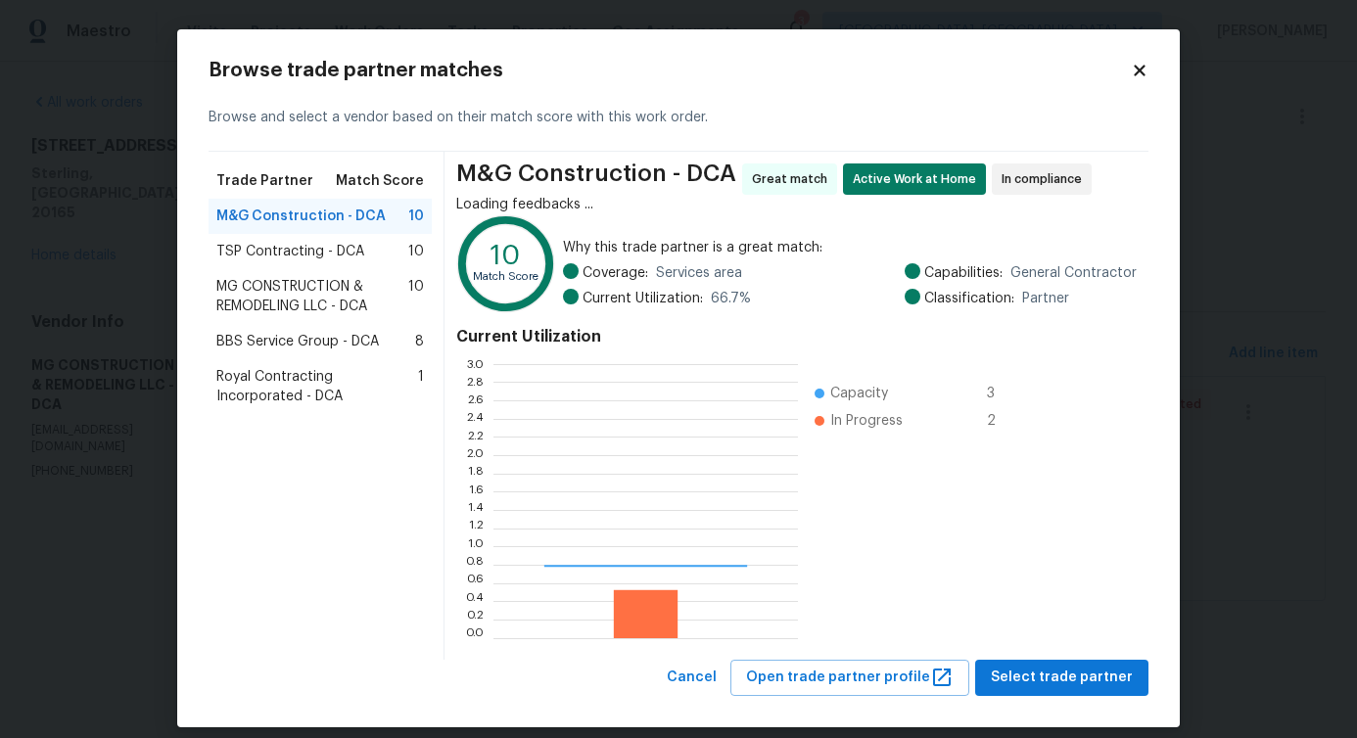
scroll to position [259, 290]
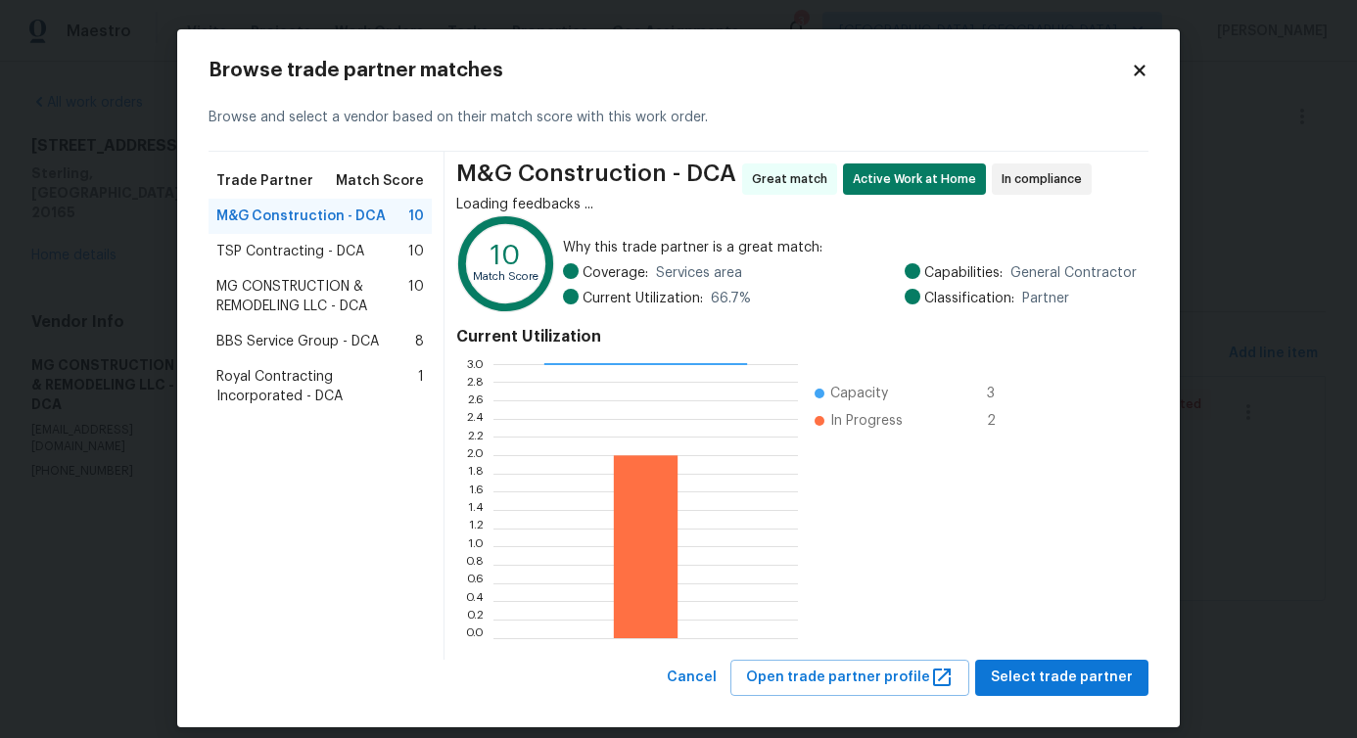
click at [256, 247] on span "TSP Contracting - DCA" at bounding box center [290, 252] width 148 height 20
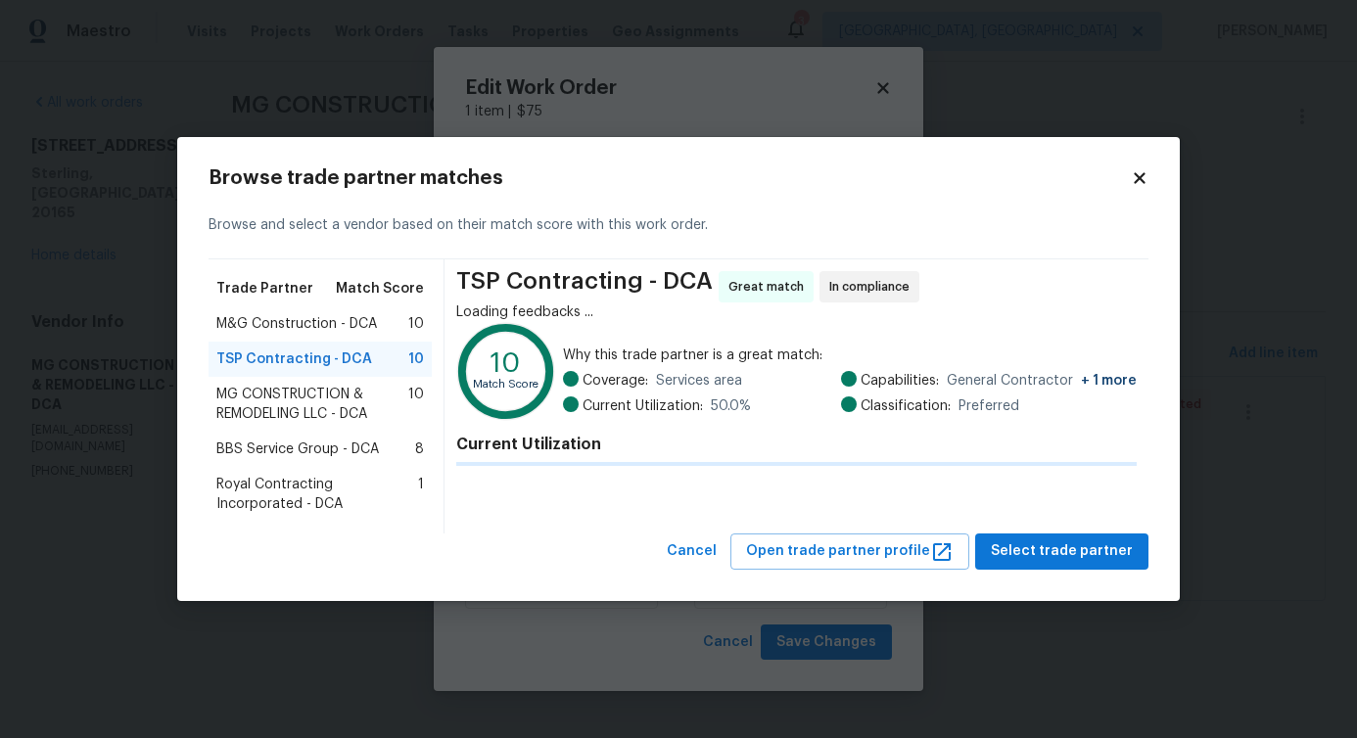
click at [274, 450] on span "BBS Service Group - DCA" at bounding box center [297, 450] width 163 height 20
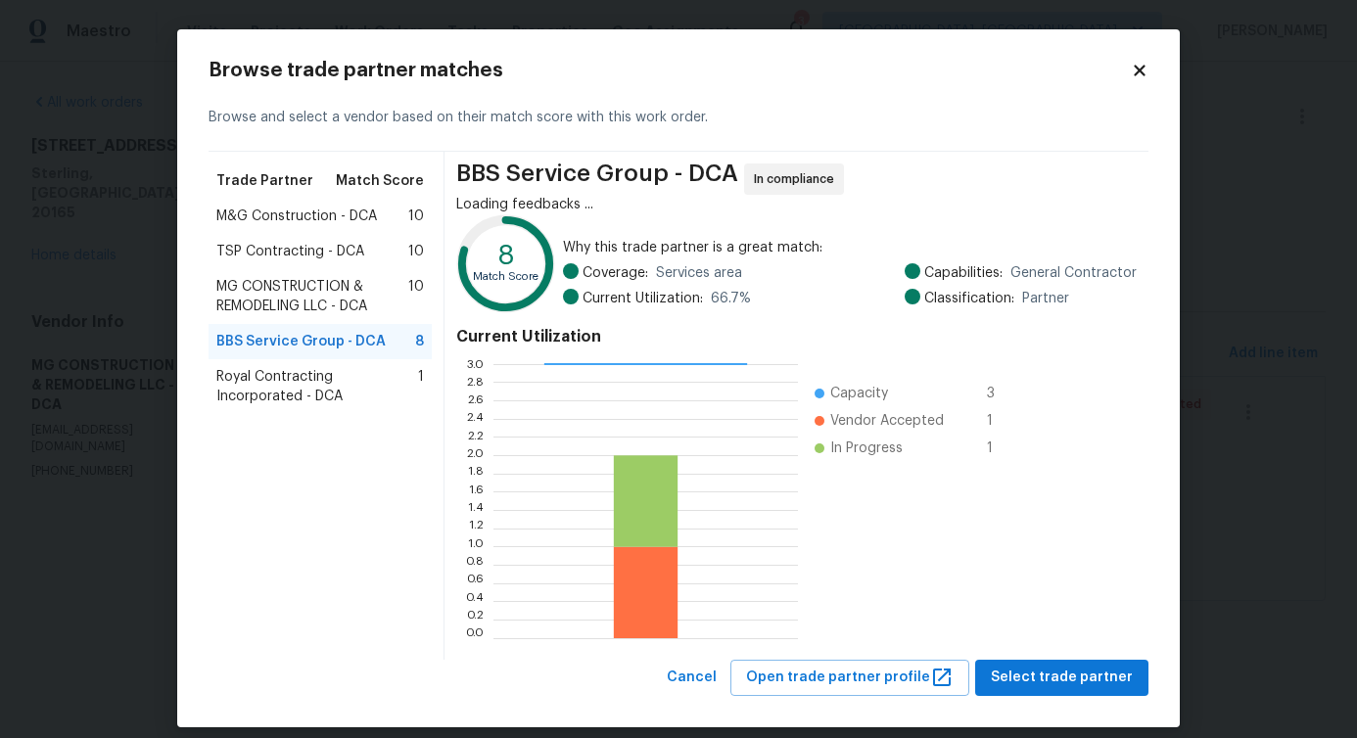
scroll to position [18, 0]
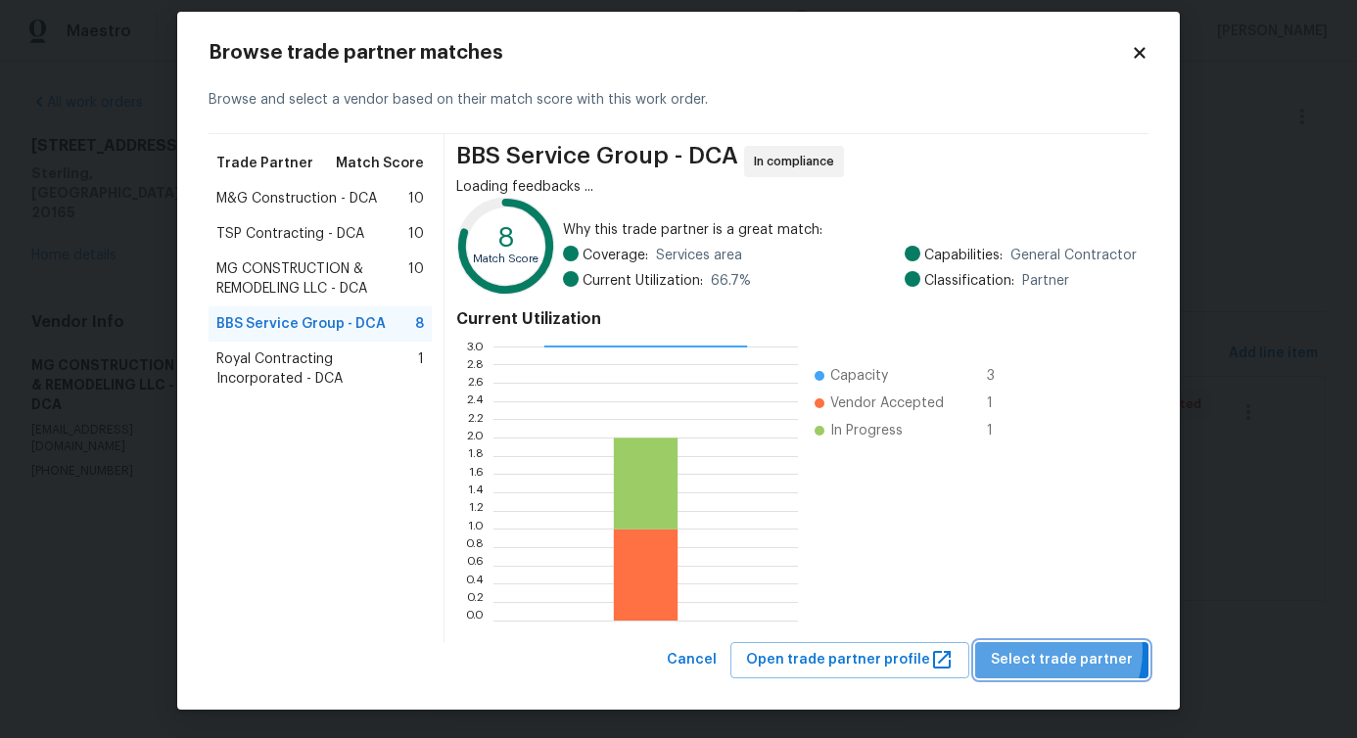
click at [1047, 650] on span "Select trade partner" at bounding box center [1062, 660] width 142 height 24
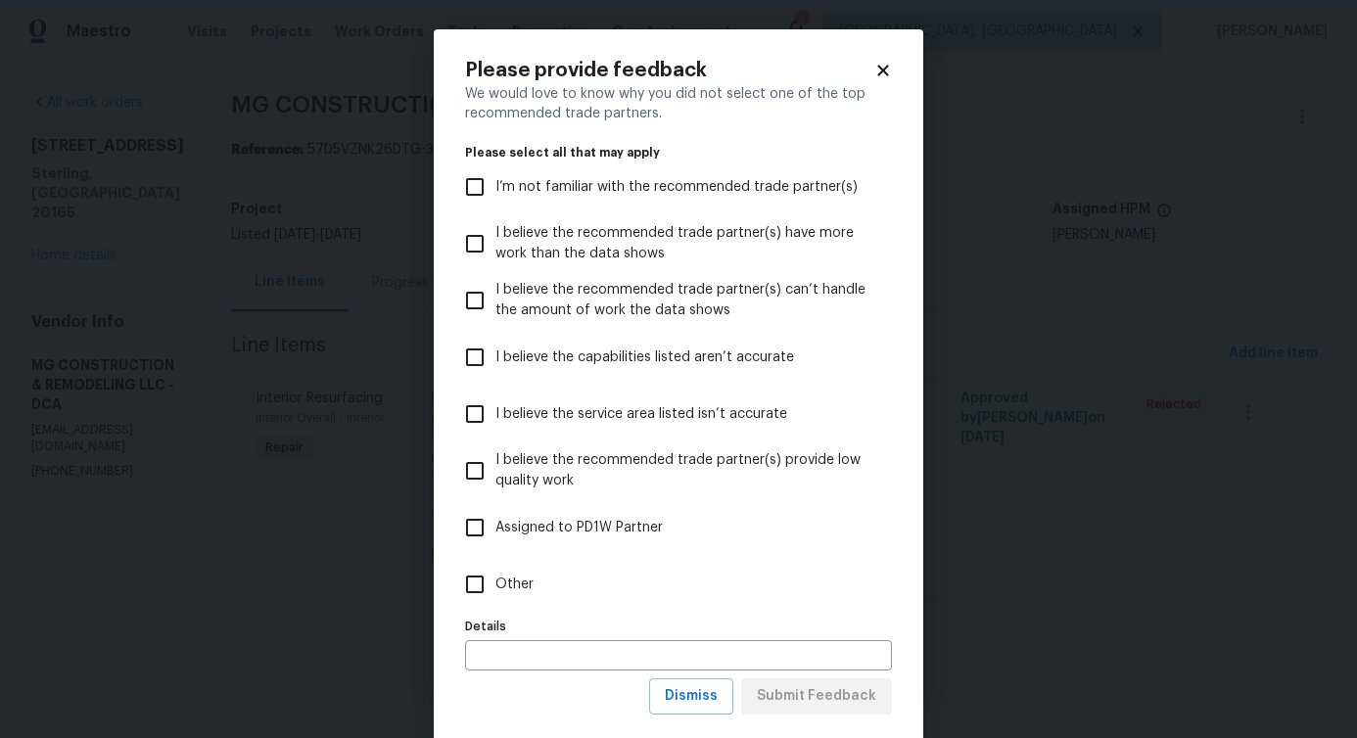
scroll to position [0, 0]
click at [495, 575] on span "Other" at bounding box center [514, 585] width 38 height 21
click at [491, 575] on input "Other" at bounding box center [474, 584] width 41 height 41
checkbox input "true"
click at [806, 697] on span "Submit Feedback" at bounding box center [816, 696] width 119 height 24
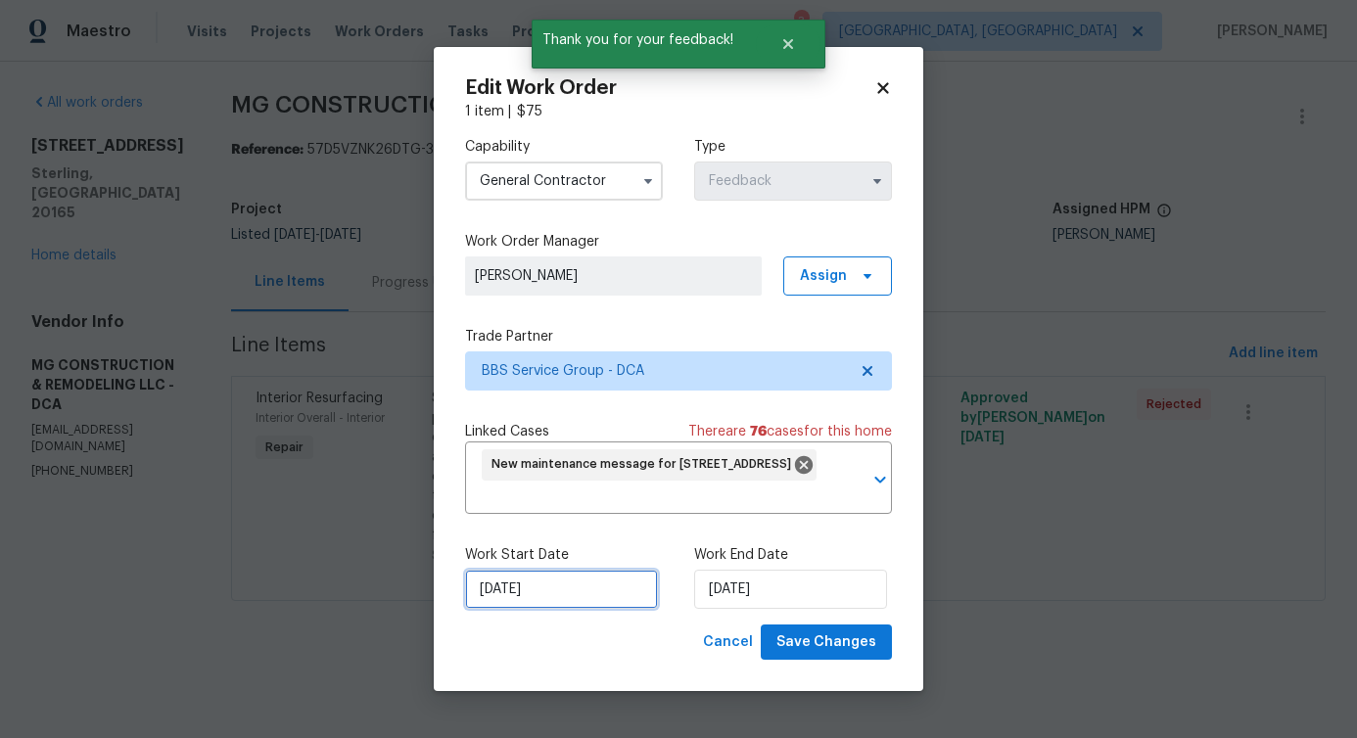
click at [566, 596] on input "[DATE]" at bounding box center [561, 589] width 193 height 39
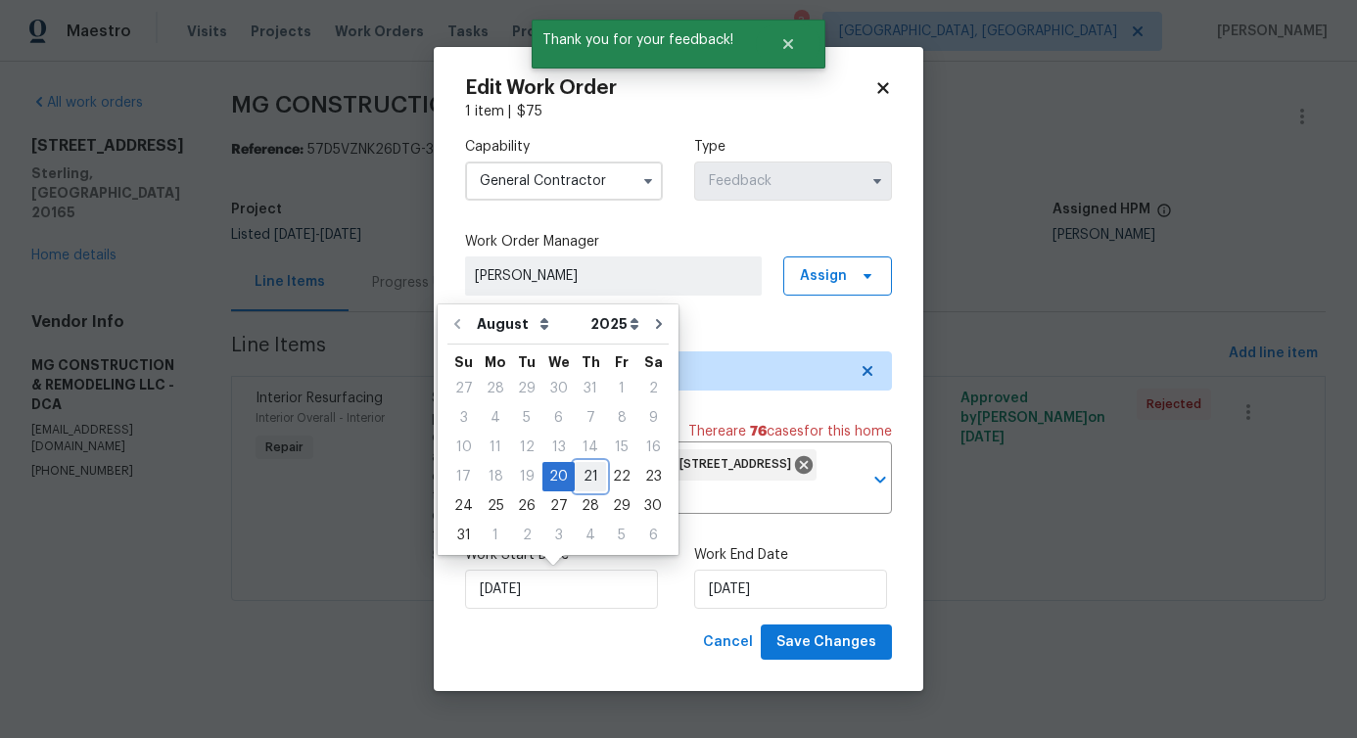
click at [588, 480] on div "21" at bounding box center [590, 476] width 31 height 27
type input "[DATE]"
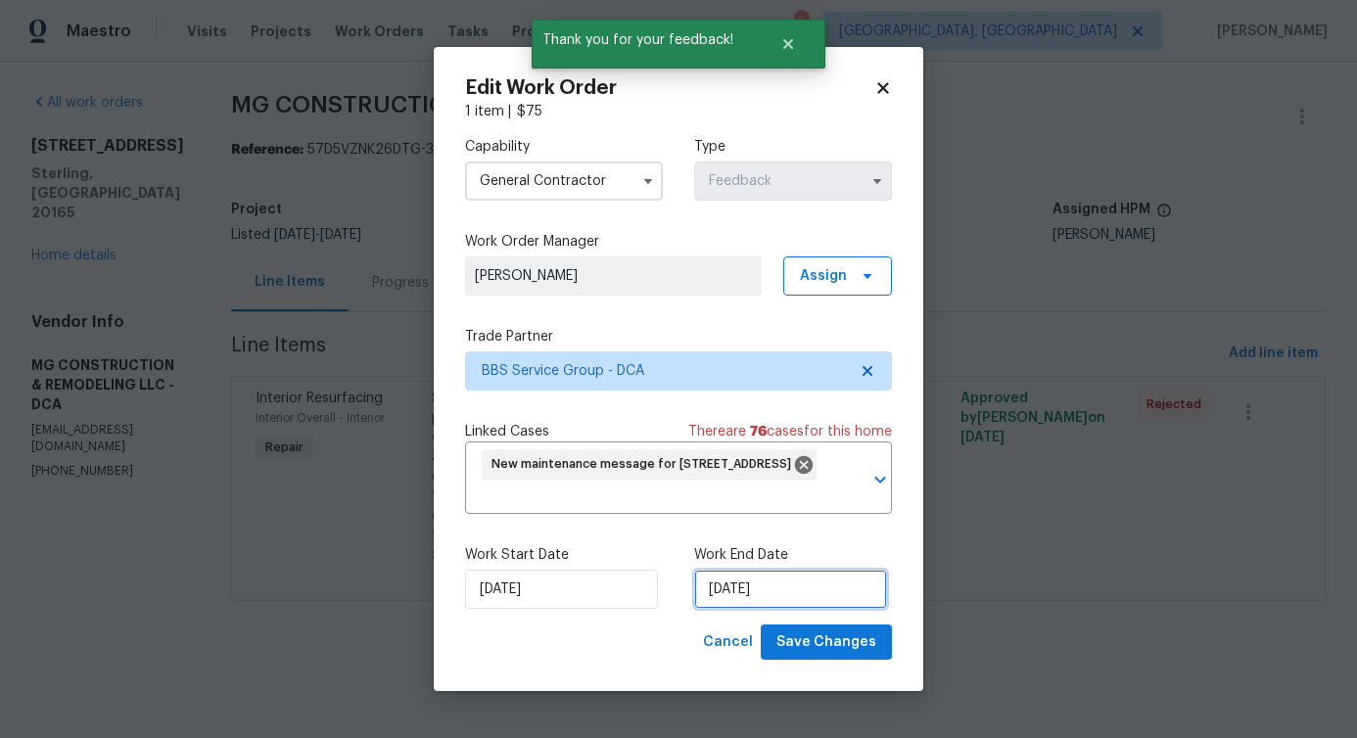
click at [748, 585] on input "[DATE]" at bounding box center [790, 589] width 193 height 39
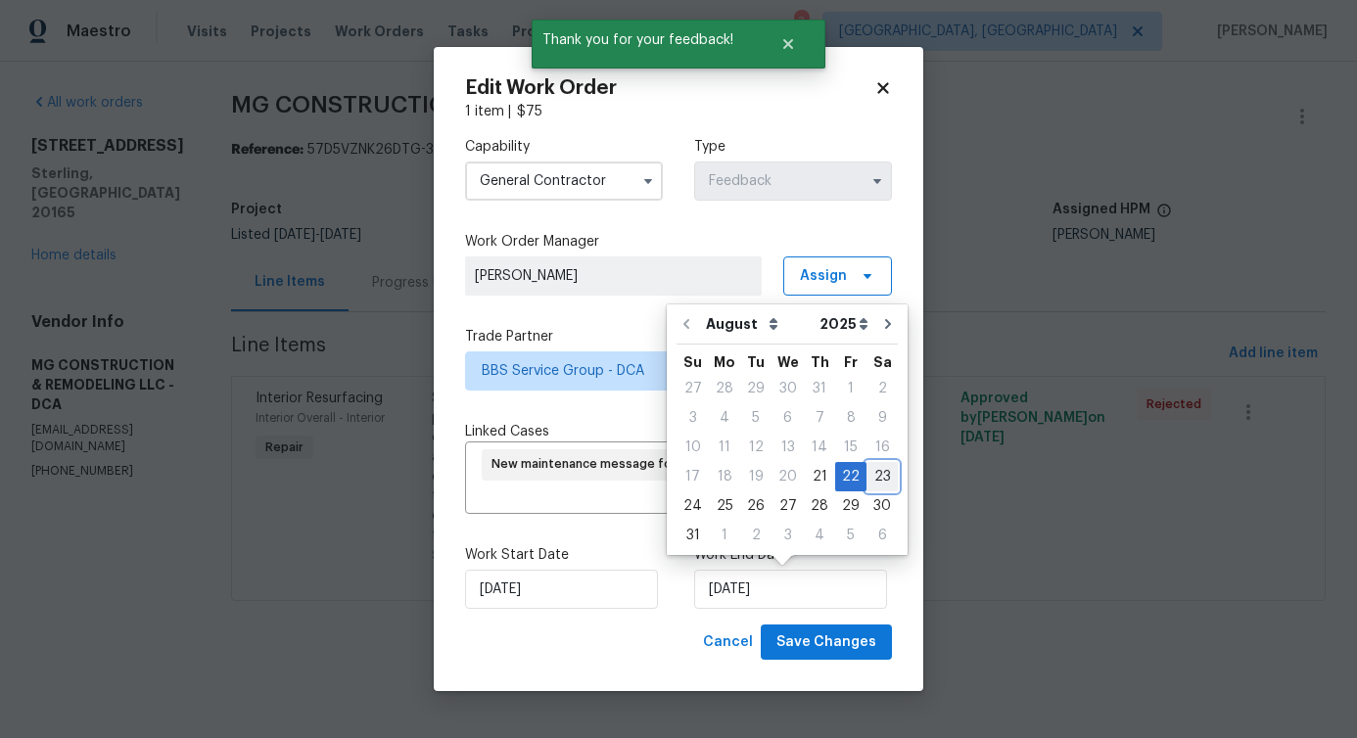
click at [873, 474] on div "23" at bounding box center [881, 476] width 31 height 27
type input "[DATE]"
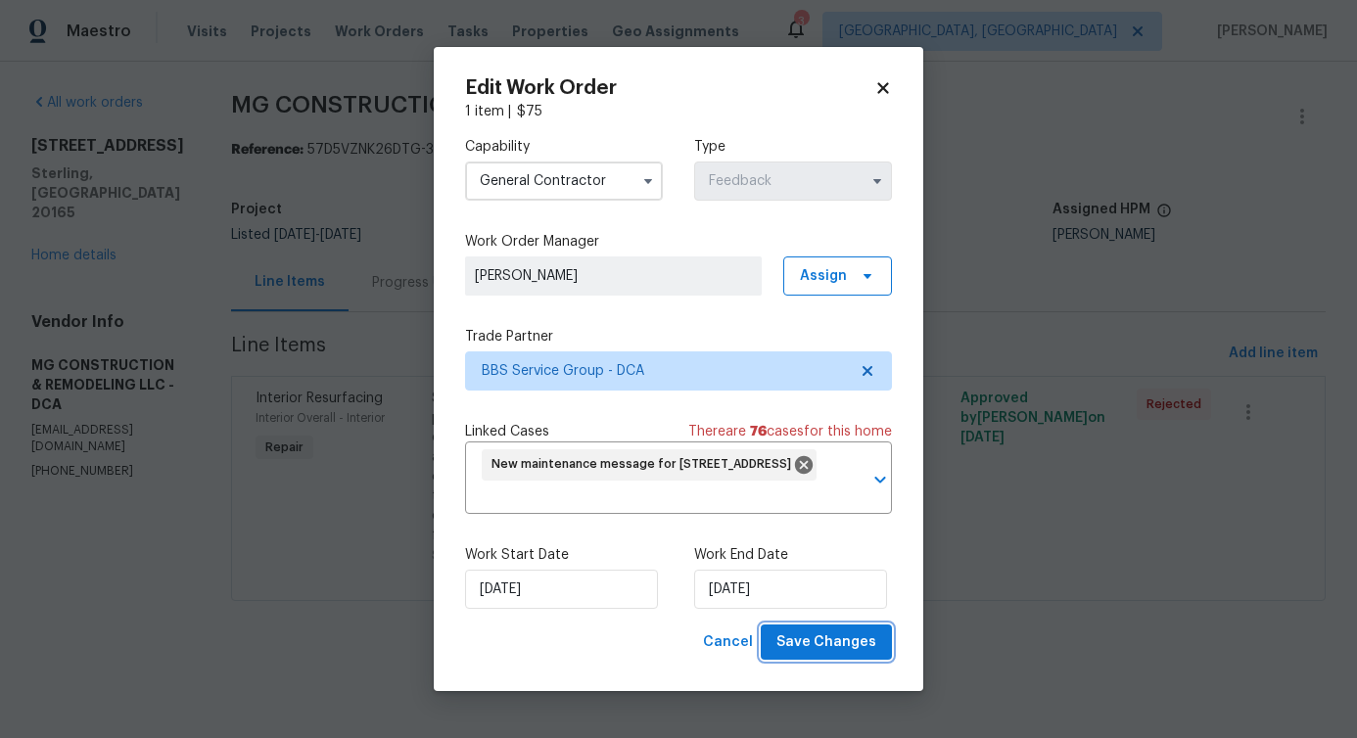
click at [853, 630] on button "Save Changes" at bounding box center [826, 643] width 131 height 36
click at [88, 619] on body "Maestro Visits Projects Work Orders Tasks Properties Geo Assignments 3 Albuquer…" at bounding box center [678, 328] width 1357 height 656
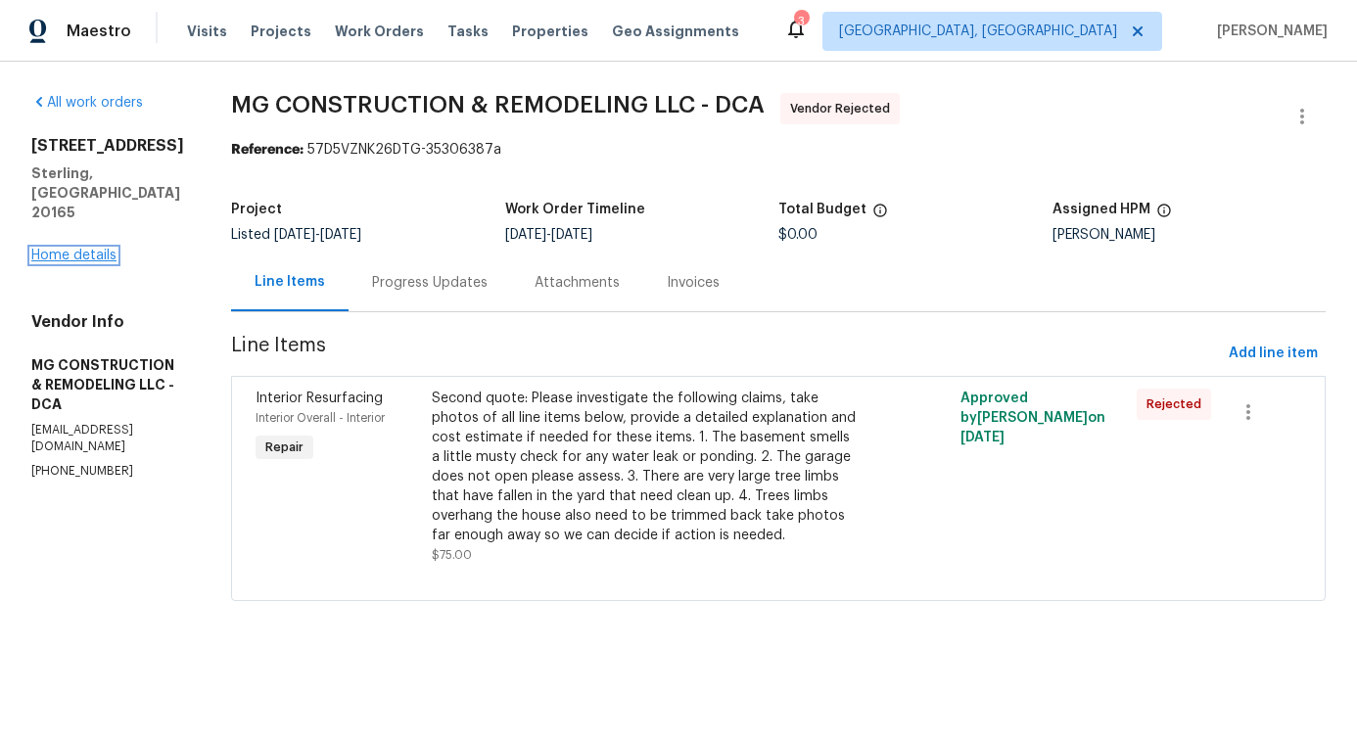
click at [95, 249] on link "Home details" at bounding box center [73, 256] width 85 height 14
click at [103, 249] on link "Home details" at bounding box center [73, 256] width 85 height 14
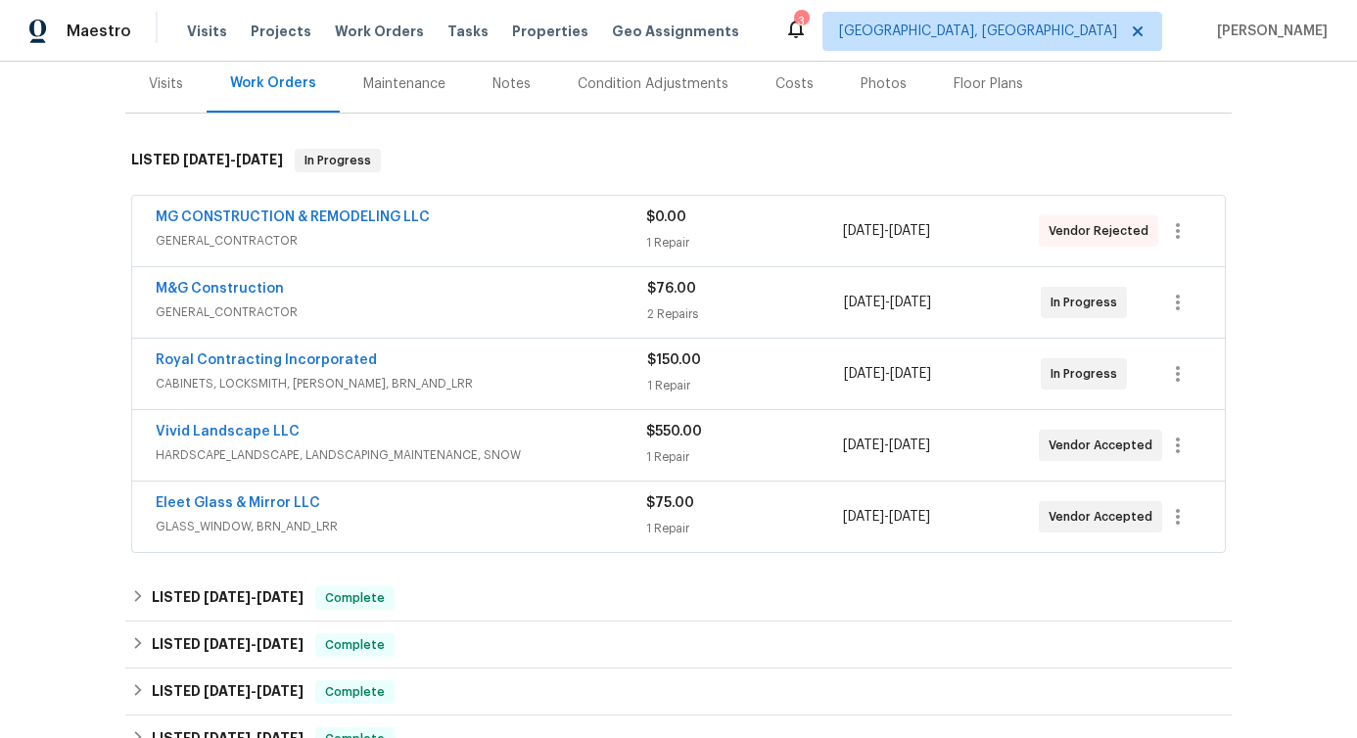
scroll to position [258, 0]
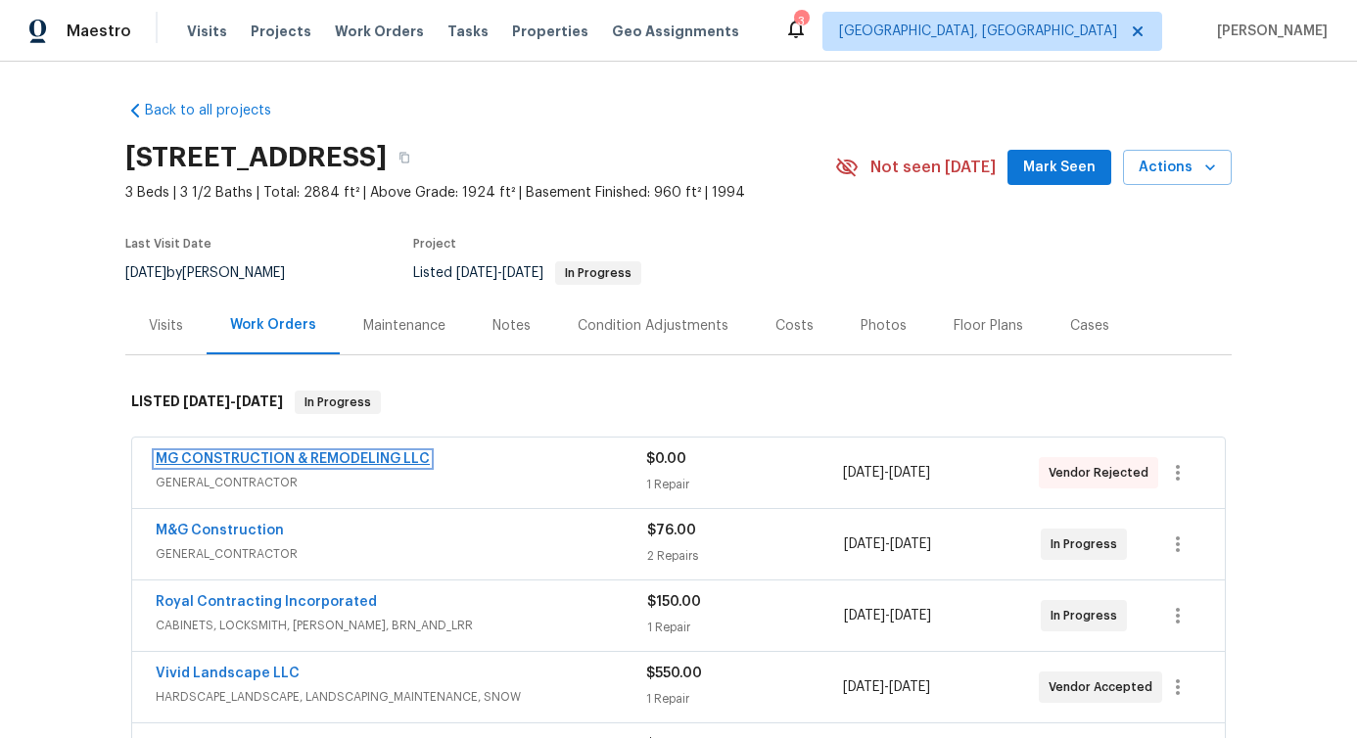
click at [316, 460] on link "MG CONSTRUCTION & REMODELING LLC" at bounding box center [293, 459] width 274 height 14
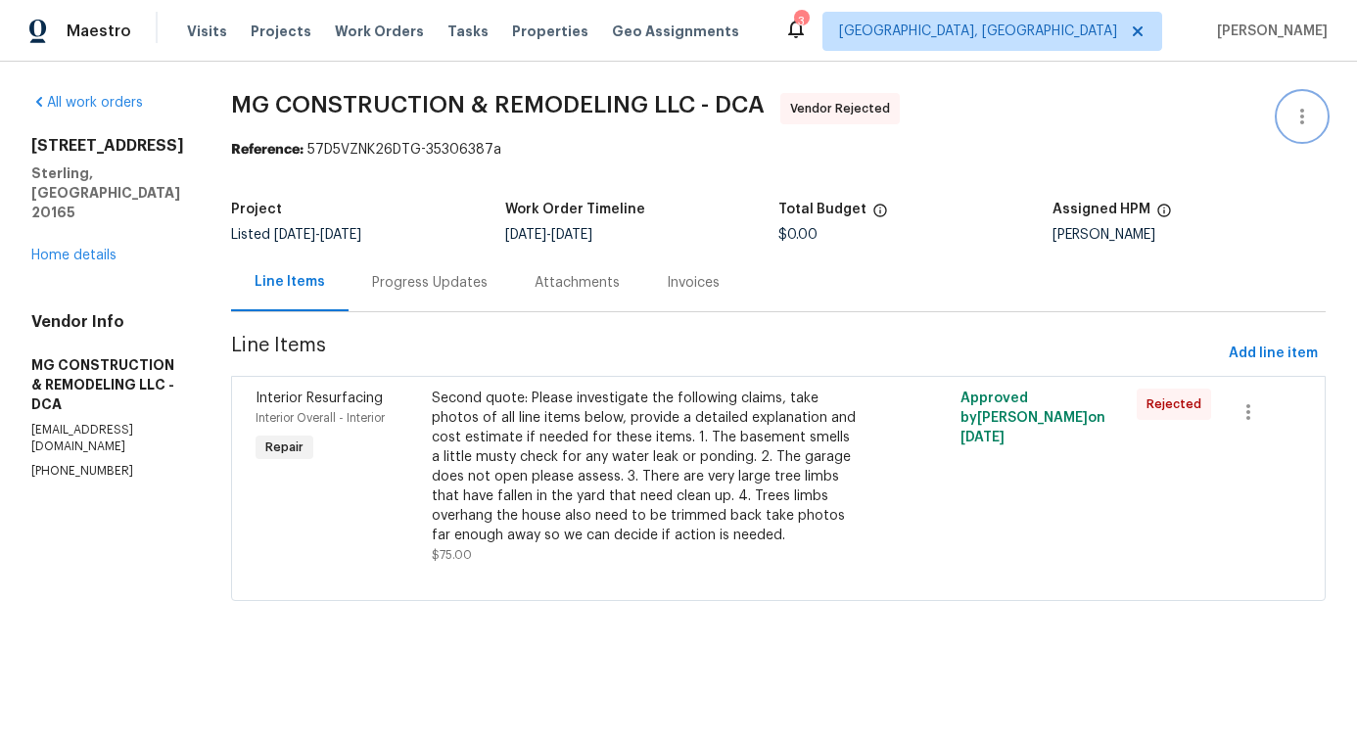
click at [1291, 138] on button "button" at bounding box center [1302, 116] width 47 height 47
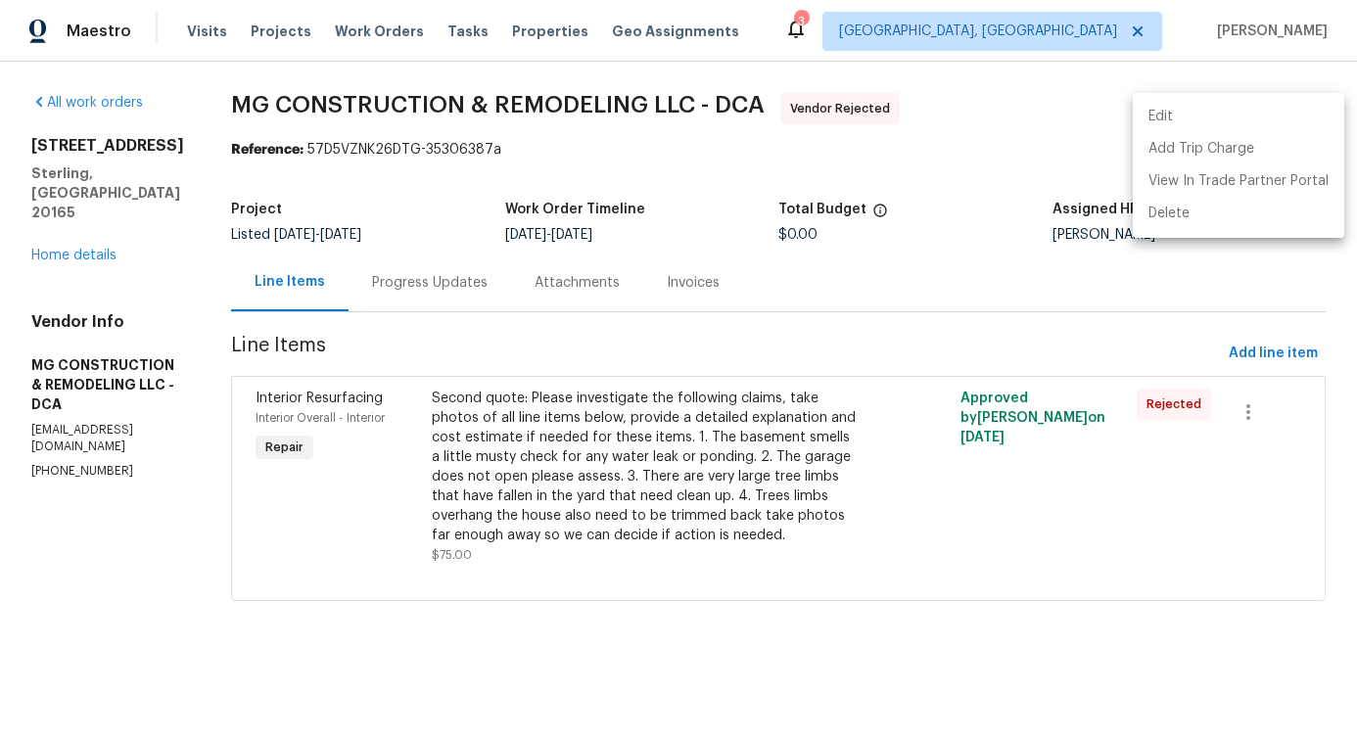
click at [1180, 123] on li "Edit" at bounding box center [1238, 117] width 211 height 32
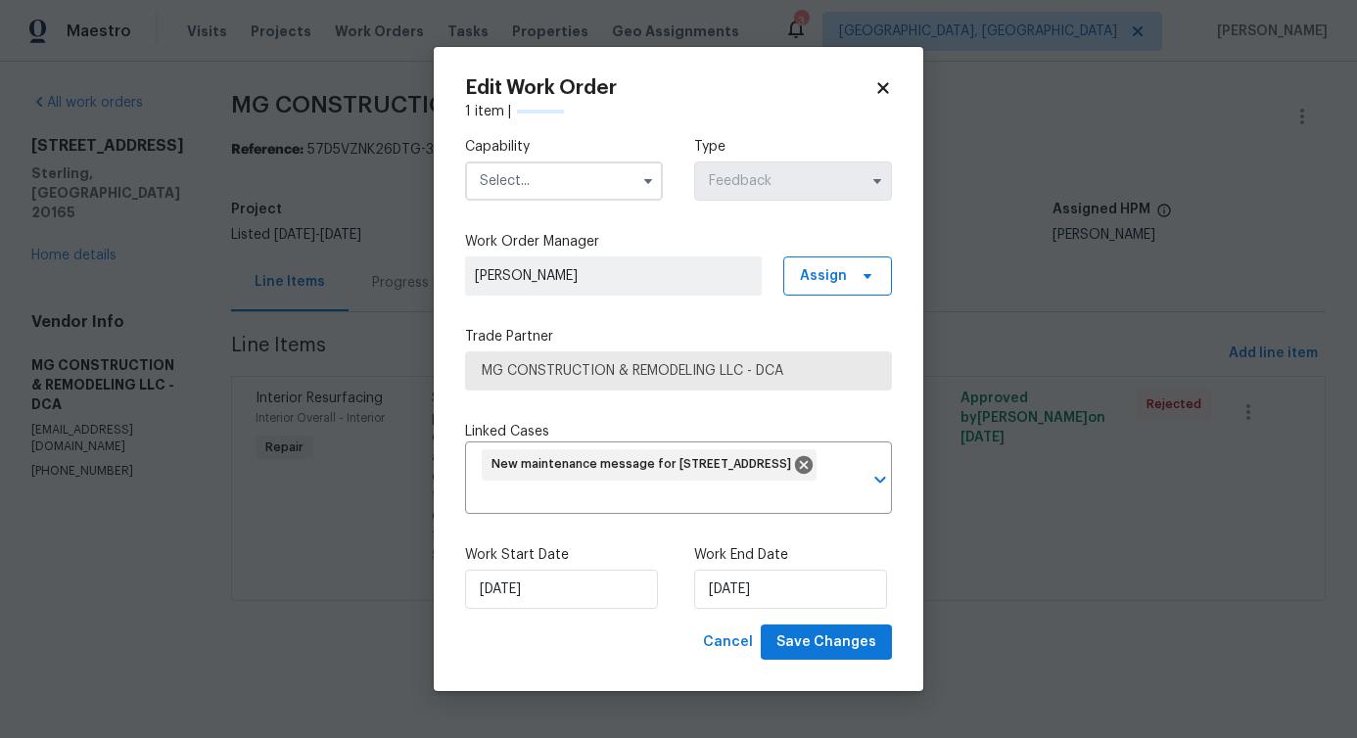
click at [613, 167] on input "text" at bounding box center [564, 181] width 198 height 39
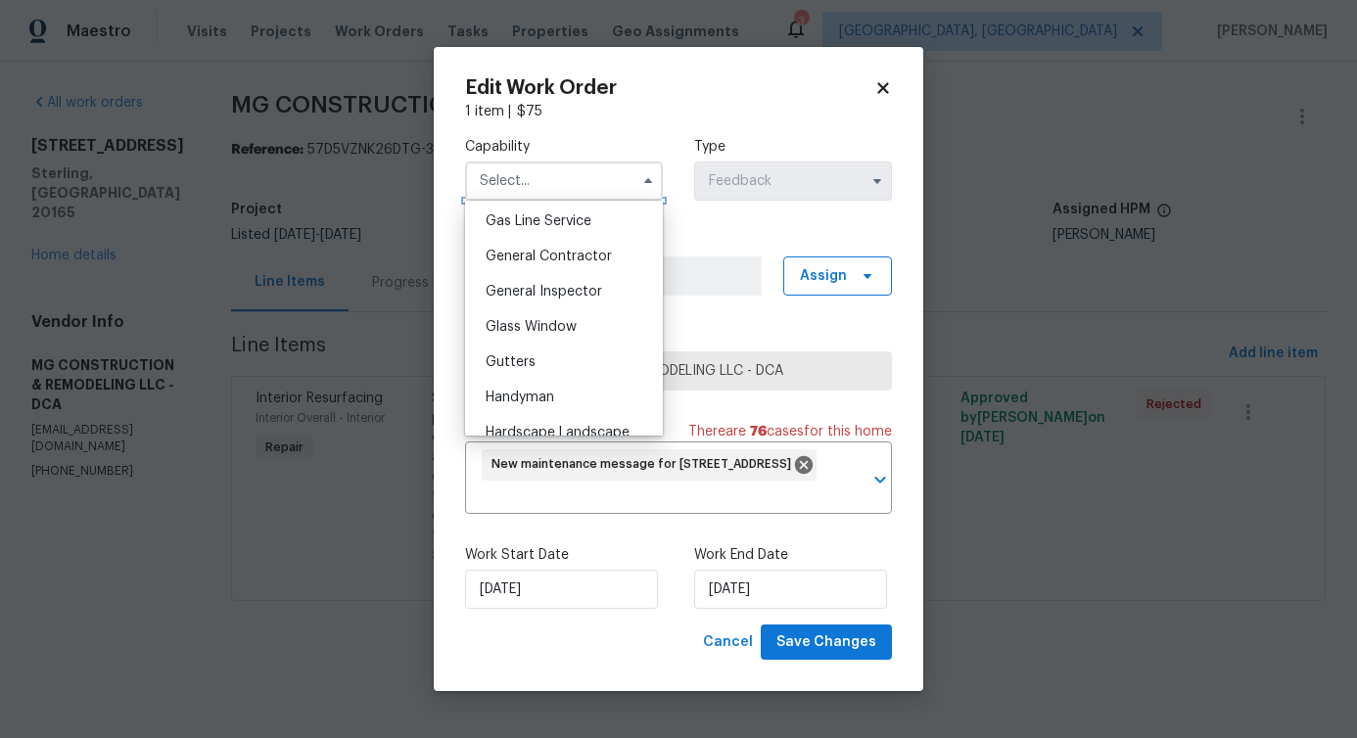
scroll to position [901, 0]
click at [559, 265] on span "General Contractor" at bounding box center [549, 259] width 126 height 14
type input "General Contractor"
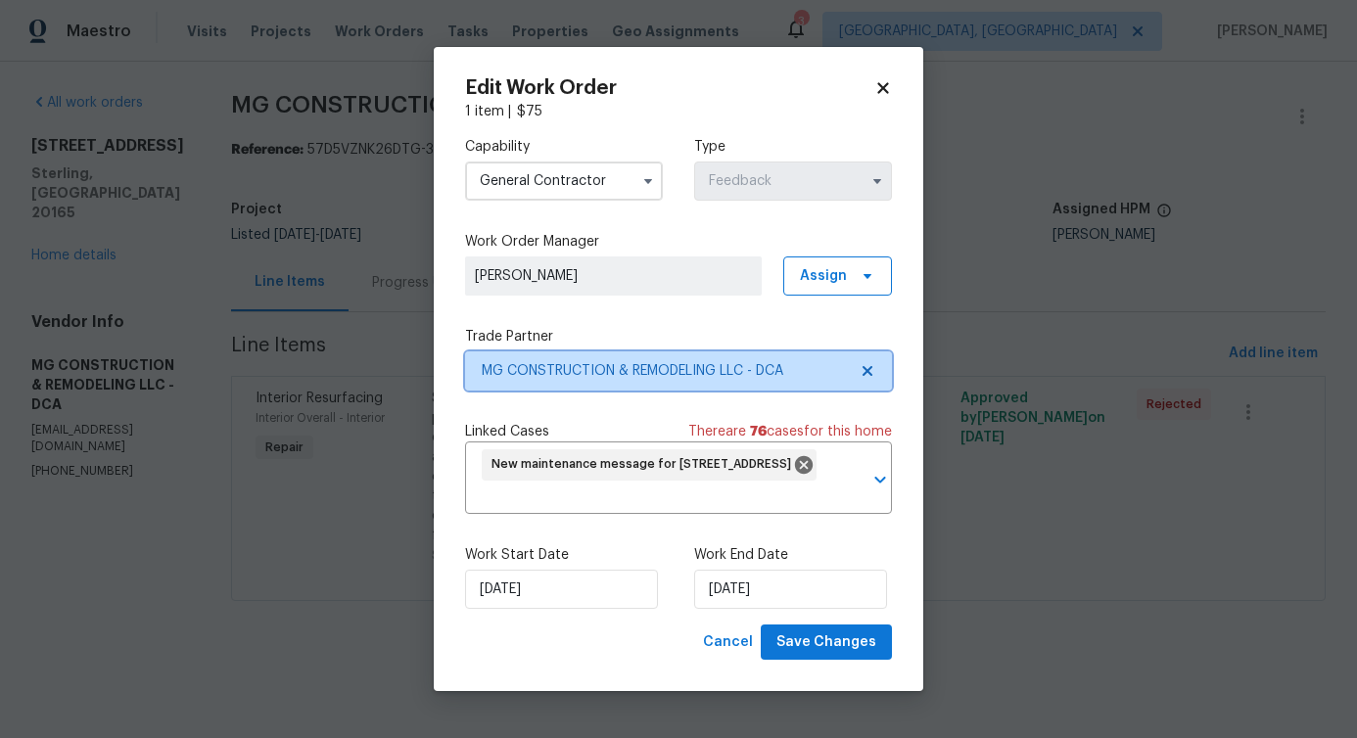
click at [643, 366] on span "MG CONSTRUCTION & REMODELING LLC - DCA" at bounding box center [664, 371] width 365 height 20
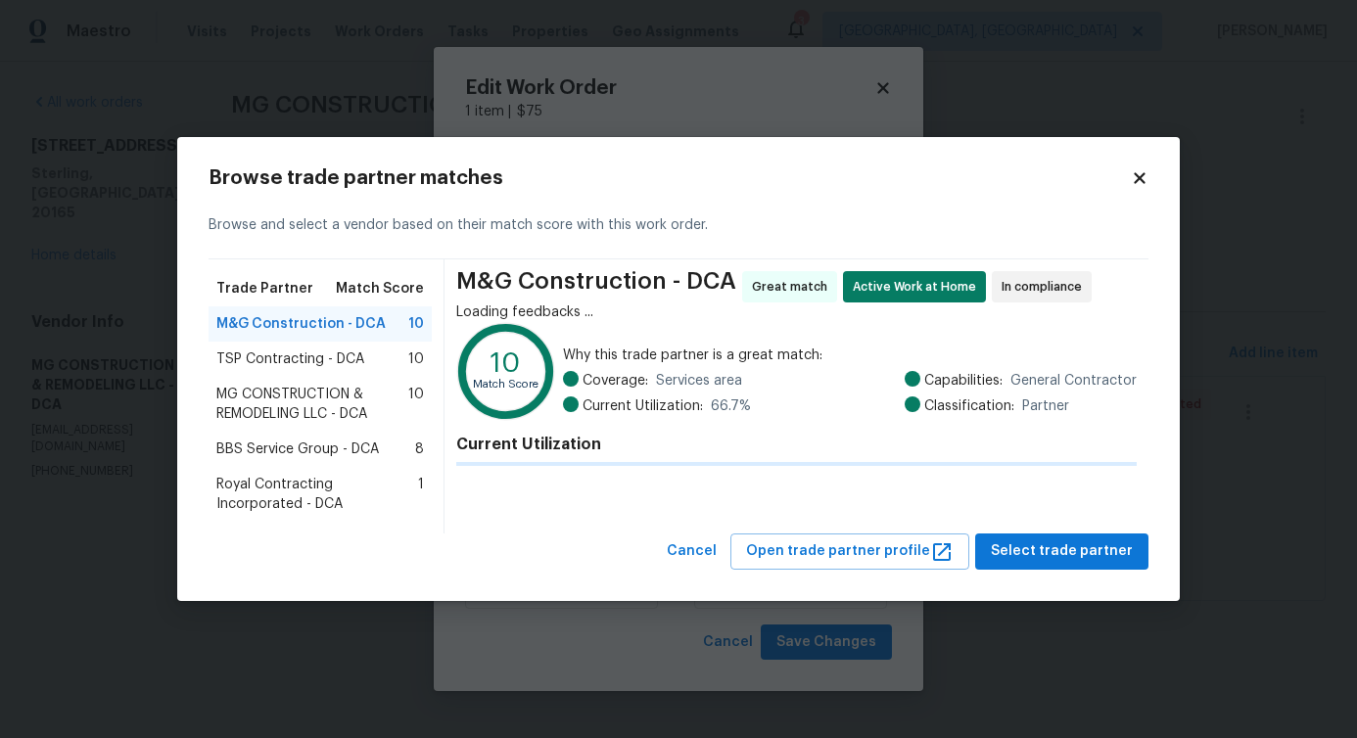
click at [278, 452] on span "BBS Service Group - DCA" at bounding box center [297, 450] width 163 height 20
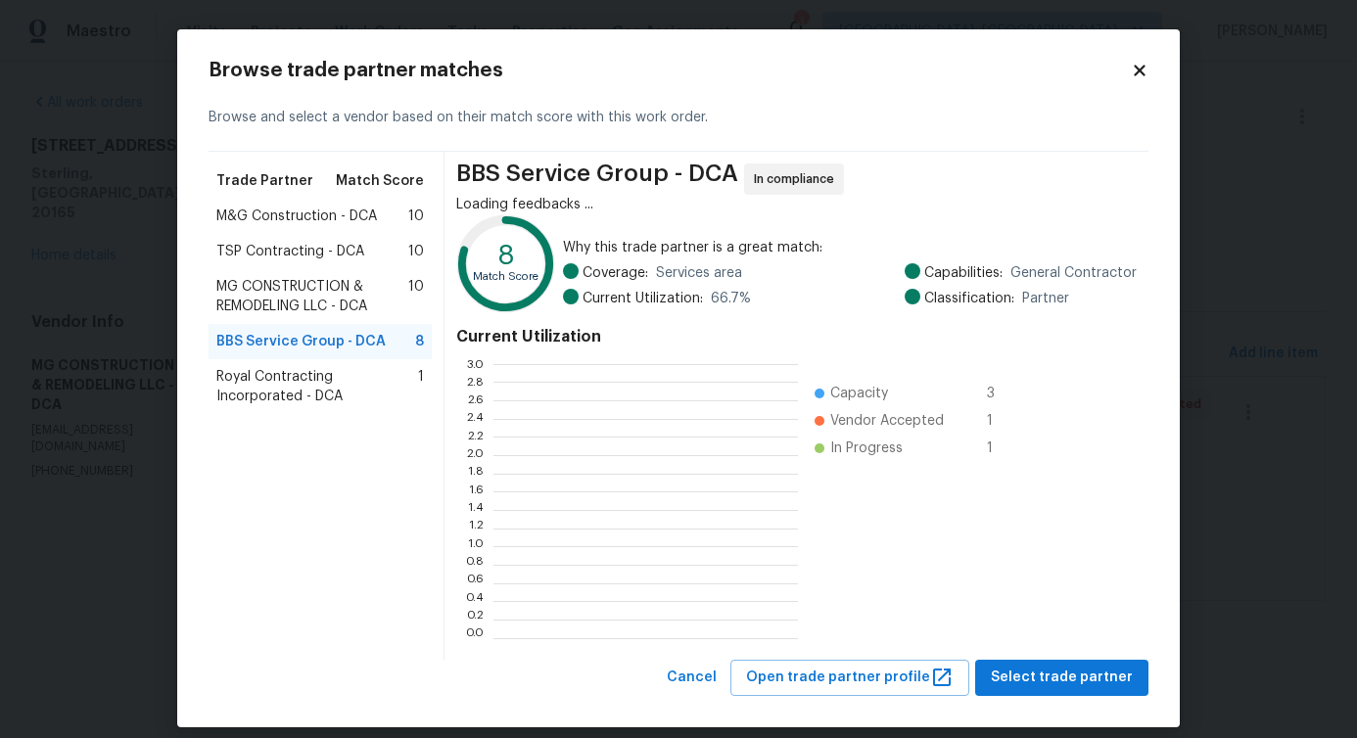
scroll to position [259, 290]
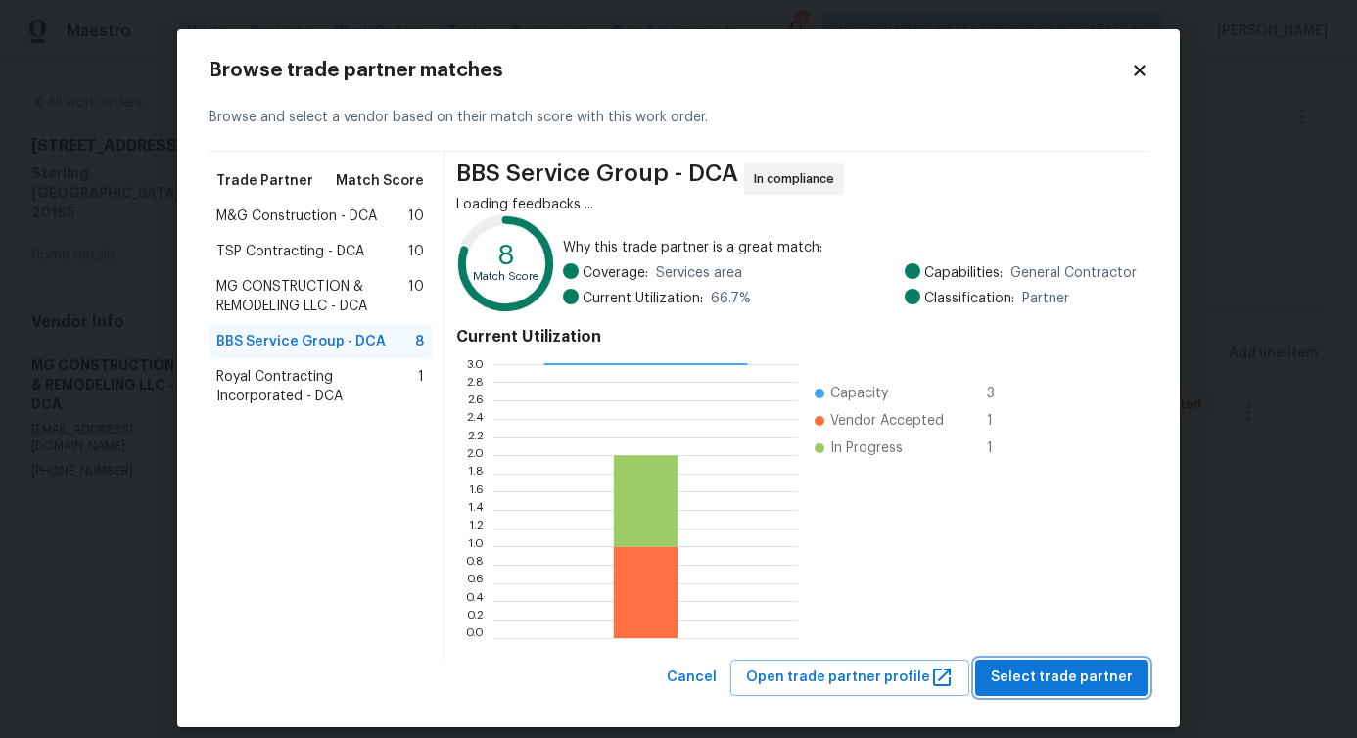
click at [1031, 677] on span "Select trade partner" at bounding box center [1062, 678] width 142 height 24
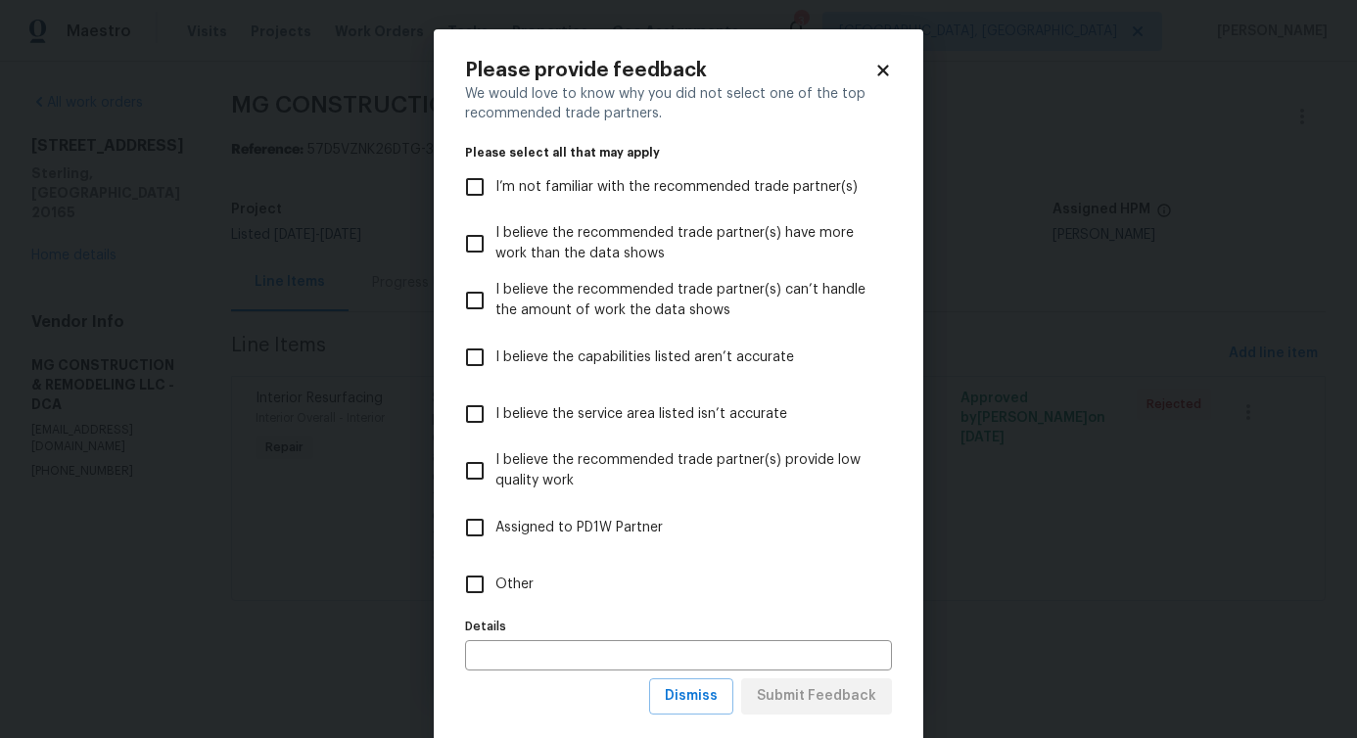
click at [484, 585] on input "Other" at bounding box center [474, 584] width 41 height 41
checkbox input "true"
click at [803, 703] on span "Submit Feedback" at bounding box center [816, 696] width 119 height 24
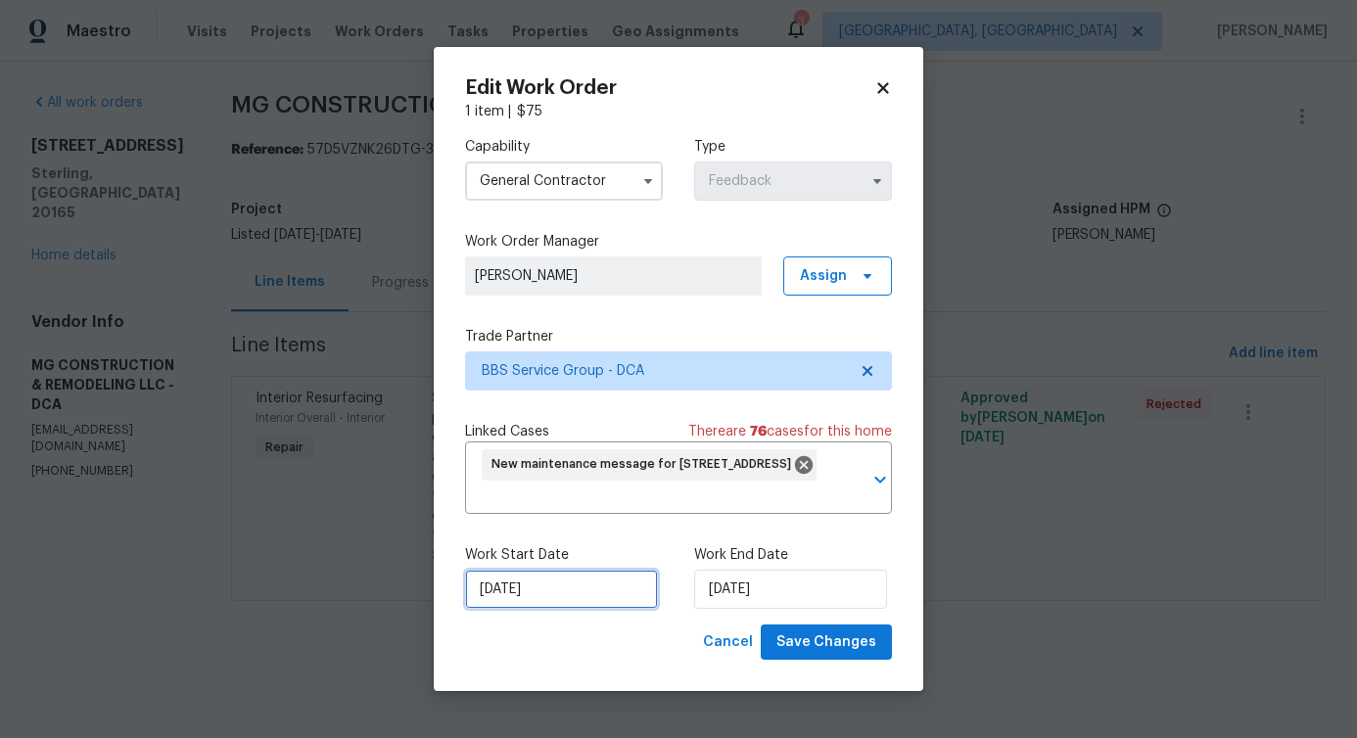
click at [562, 587] on input "[DATE]" at bounding box center [561, 589] width 193 height 39
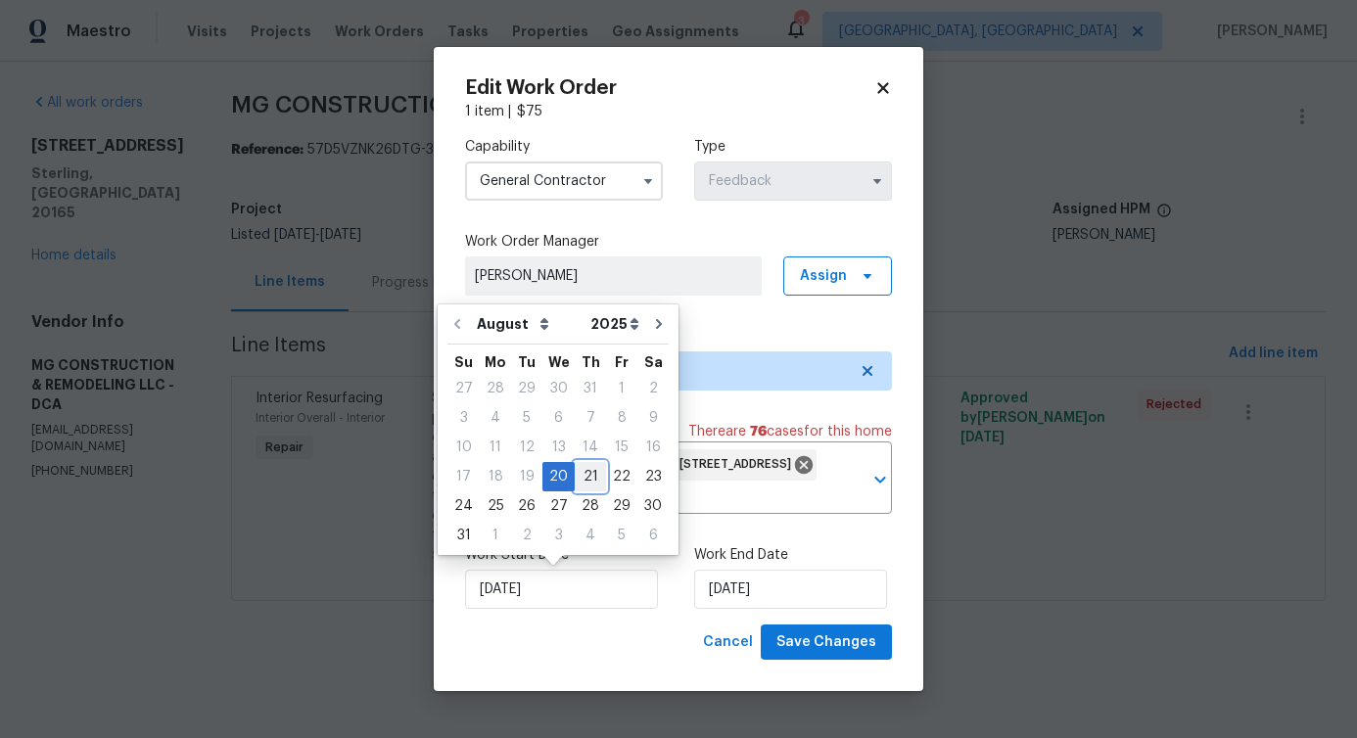
click at [585, 483] on div "21" at bounding box center [590, 476] width 31 height 27
type input "[DATE]"
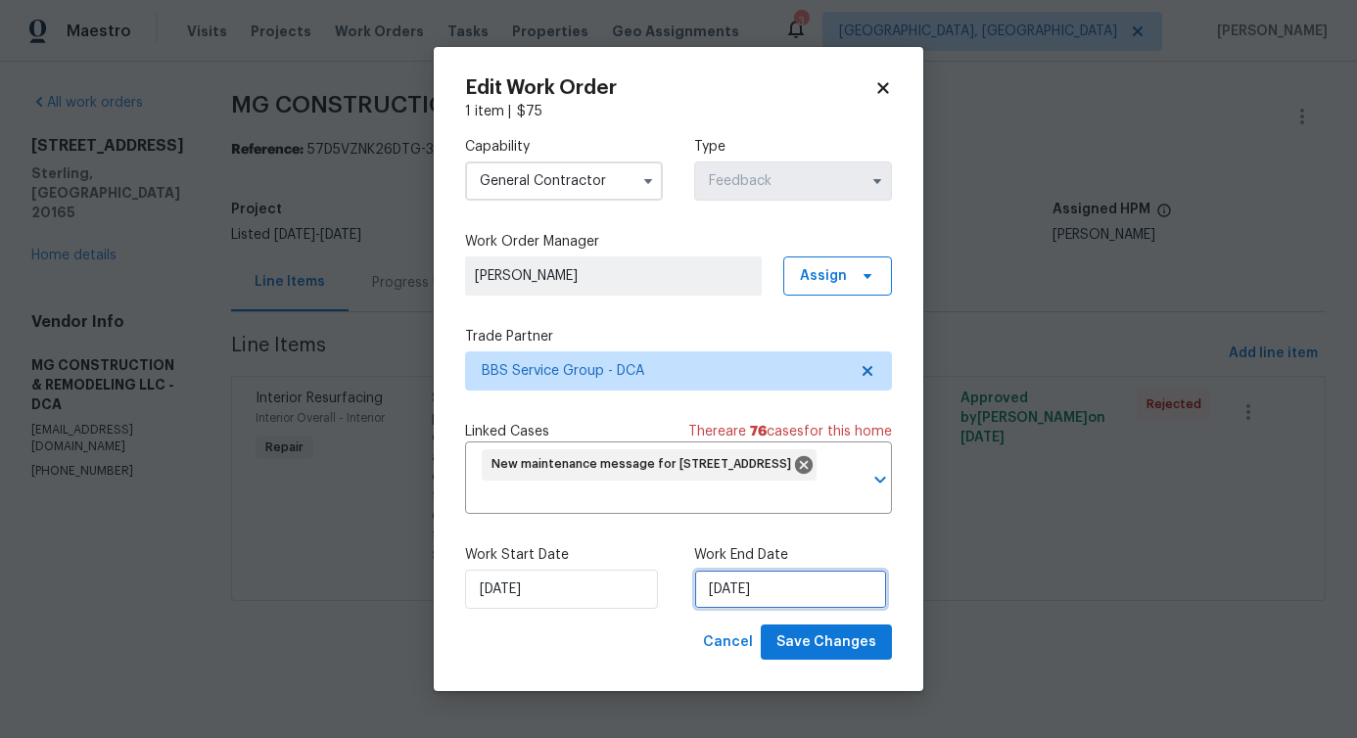
click at [735, 602] on input "[DATE]" at bounding box center [790, 589] width 193 height 39
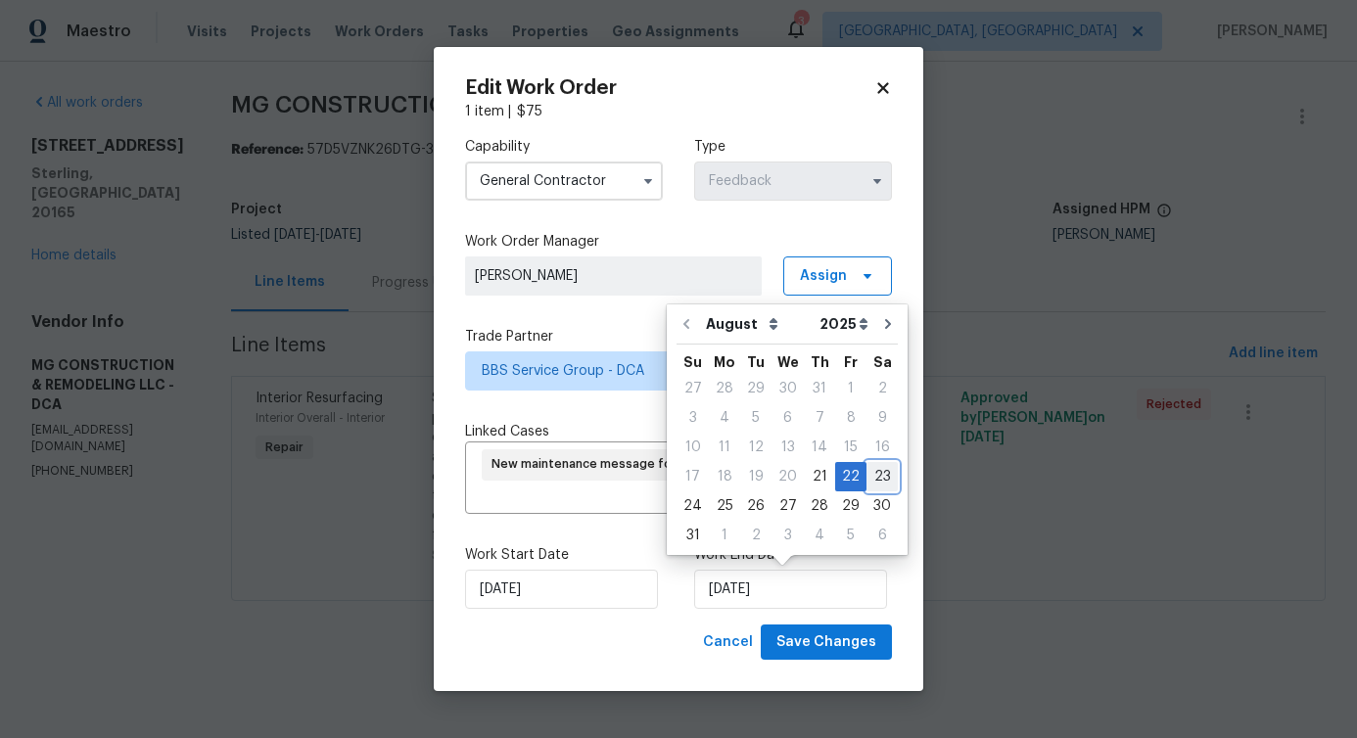
click at [879, 473] on div "23" at bounding box center [881, 476] width 31 height 27
type input "[DATE]"
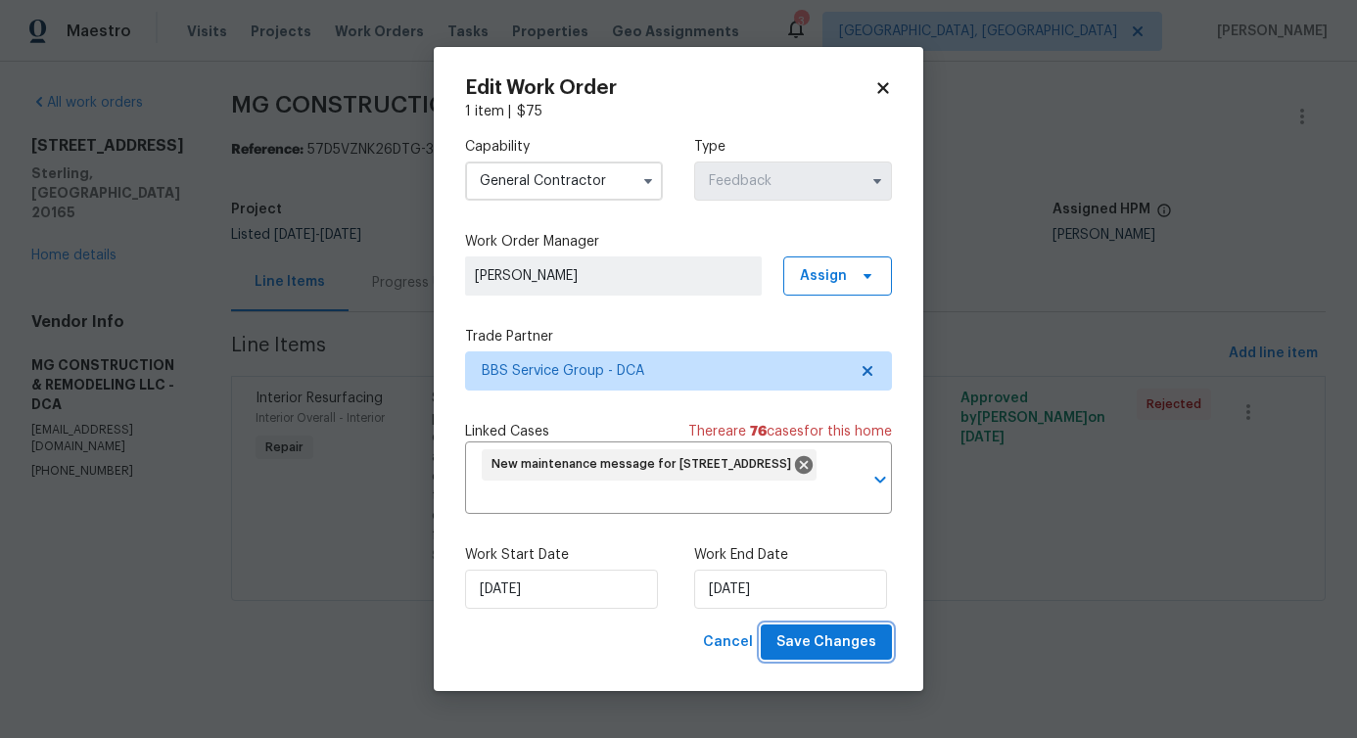
click at [845, 631] on span "Save Changes" at bounding box center [826, 643] width 100 height 24
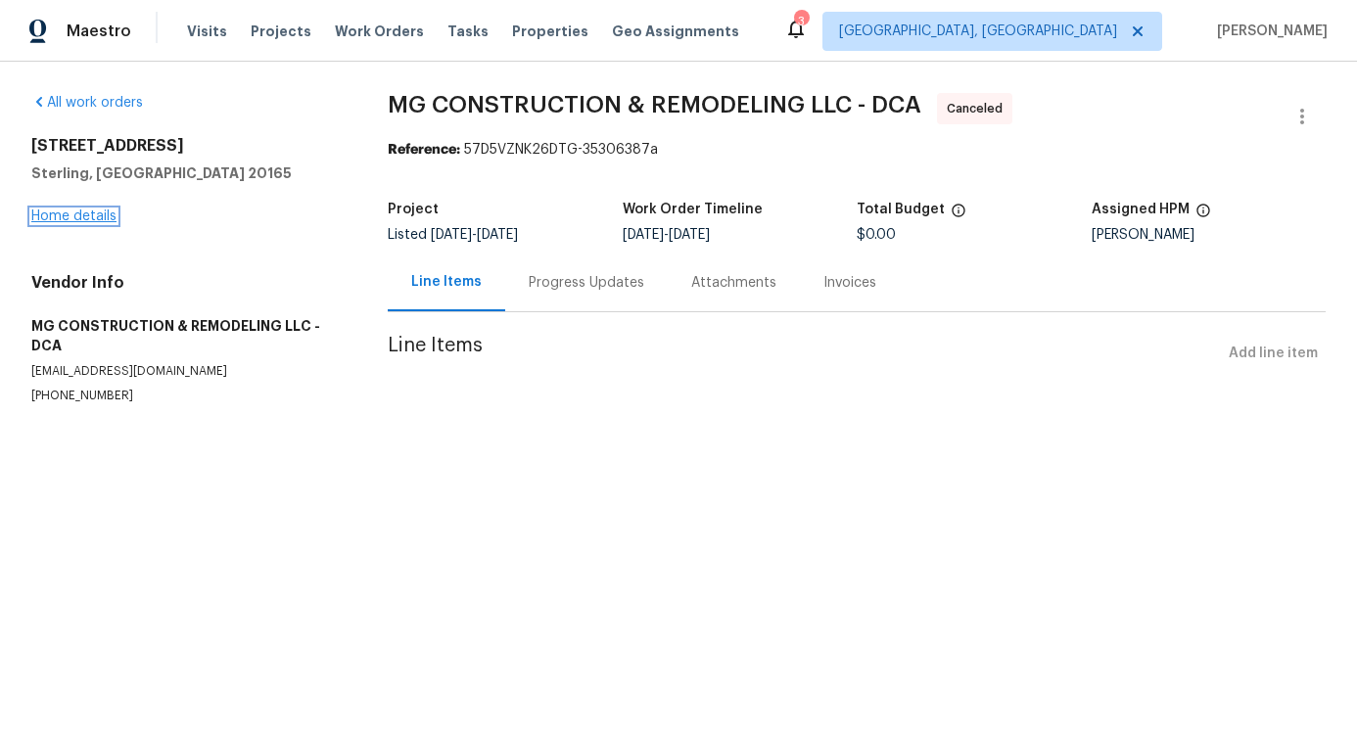
click at [70, 210] on link "Home details" at bounding box center [73, 217] width 85 height 14
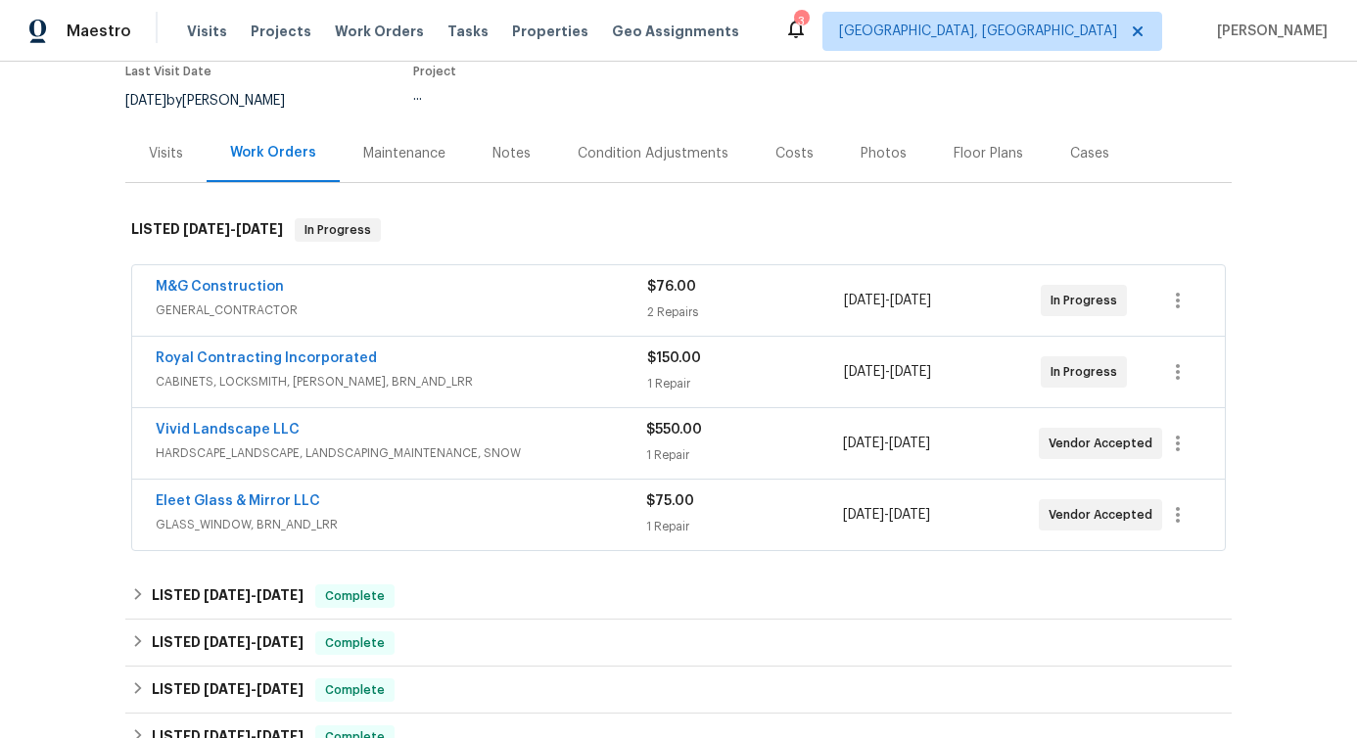
scroll to position [177, 0]
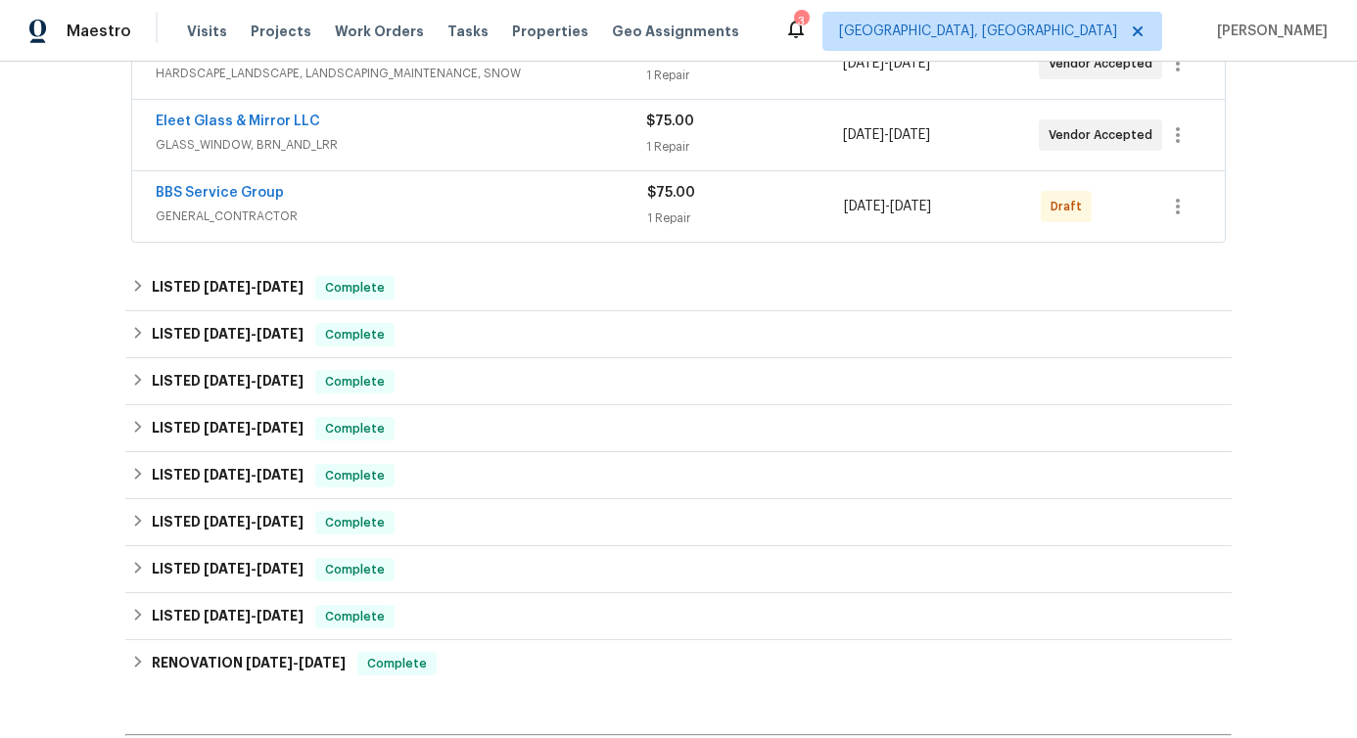
scroll to position [159, 0]
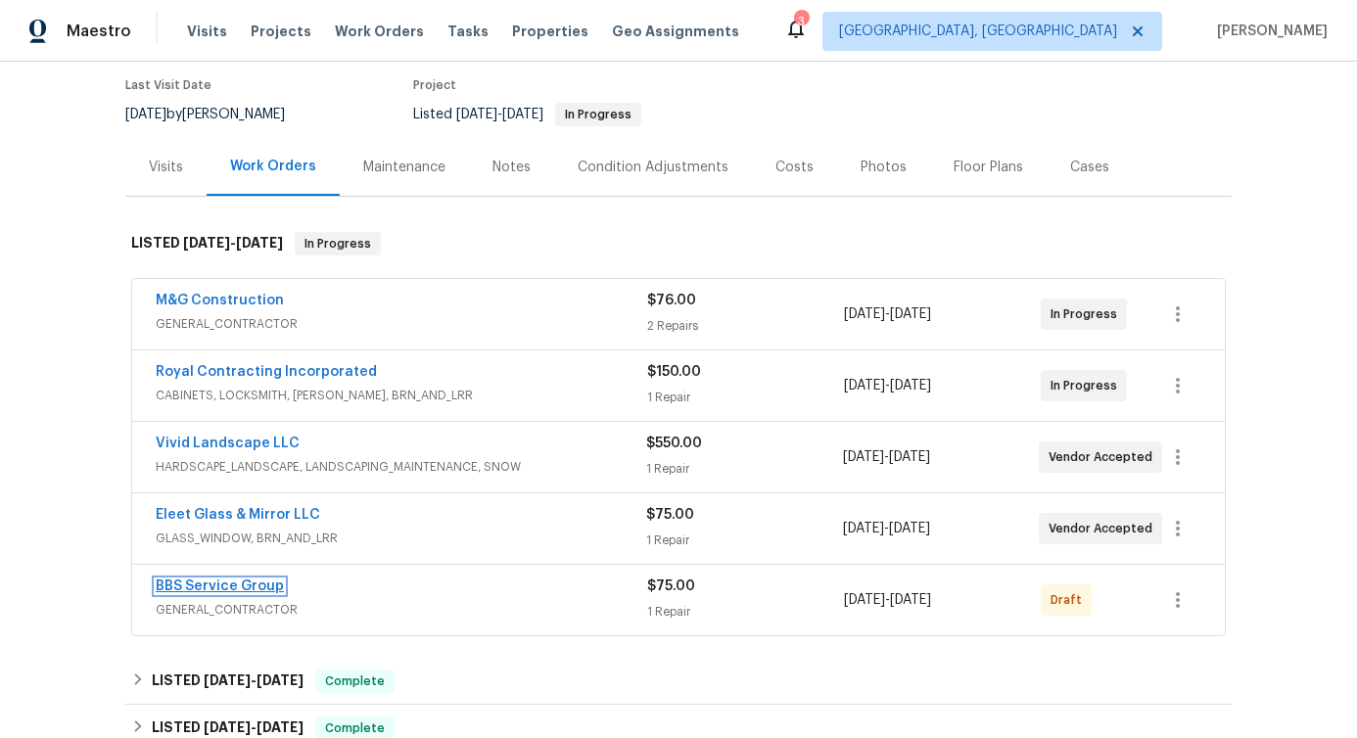
click at [201, 584] on link "BBS Service Group" at bounding box center [220, 587] width 128 height 14
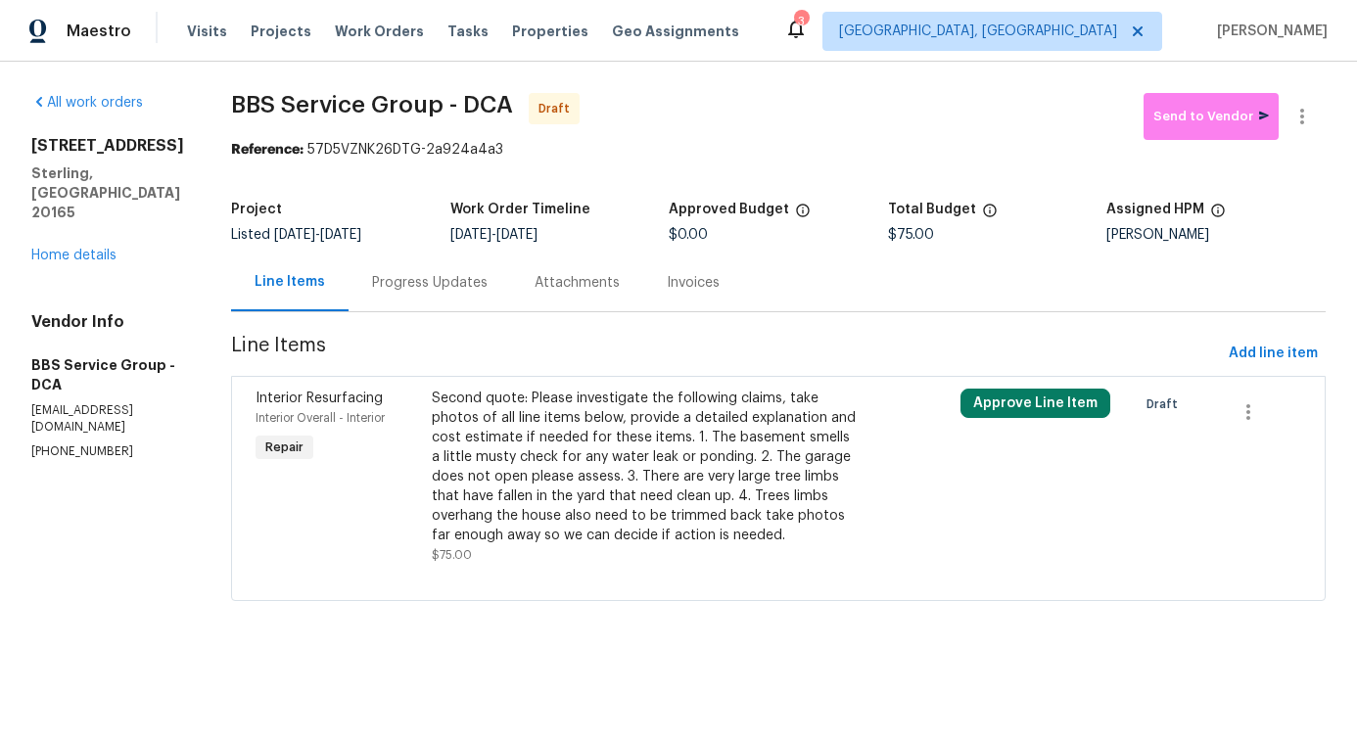
click at [438, 297] on div "Progress Updates" at bounding box center [430, 283] width 163 height 58
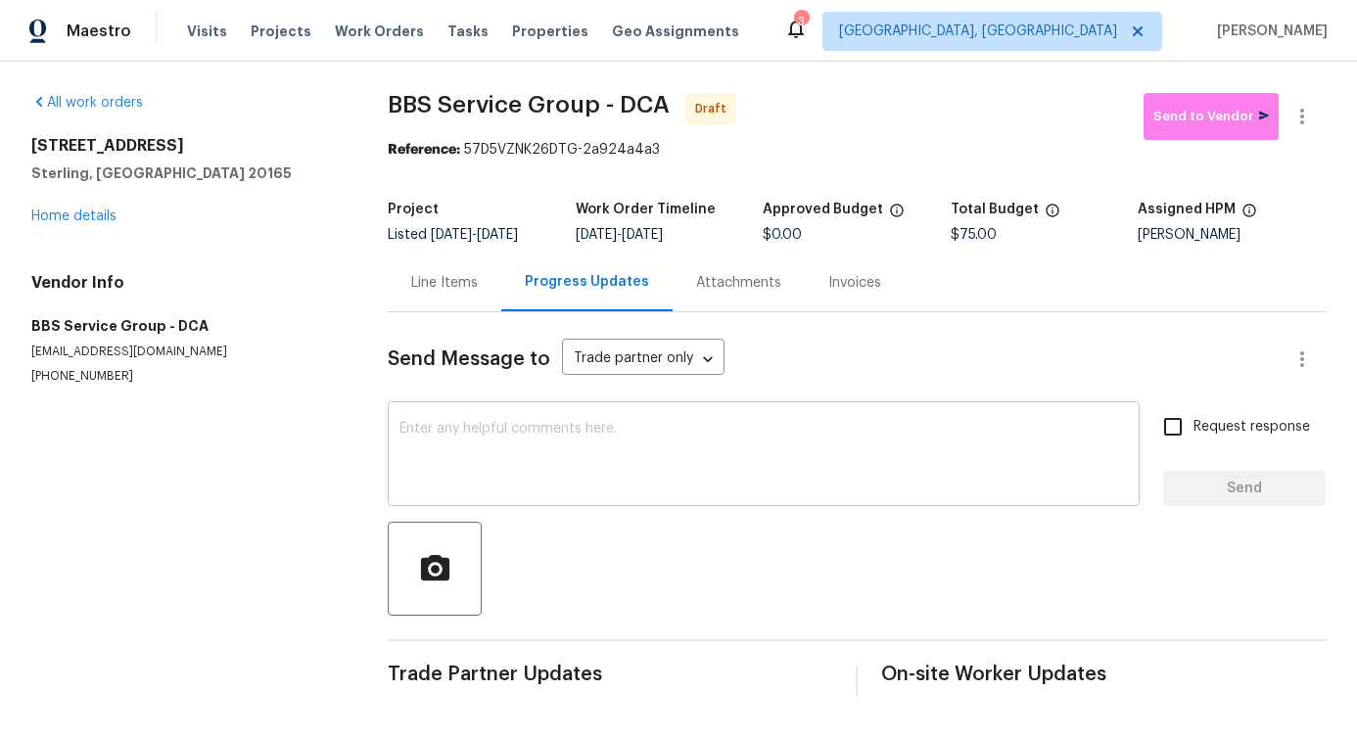
click at [576, 488] on textarea at bounding box center [763, 456] width 728 height 69
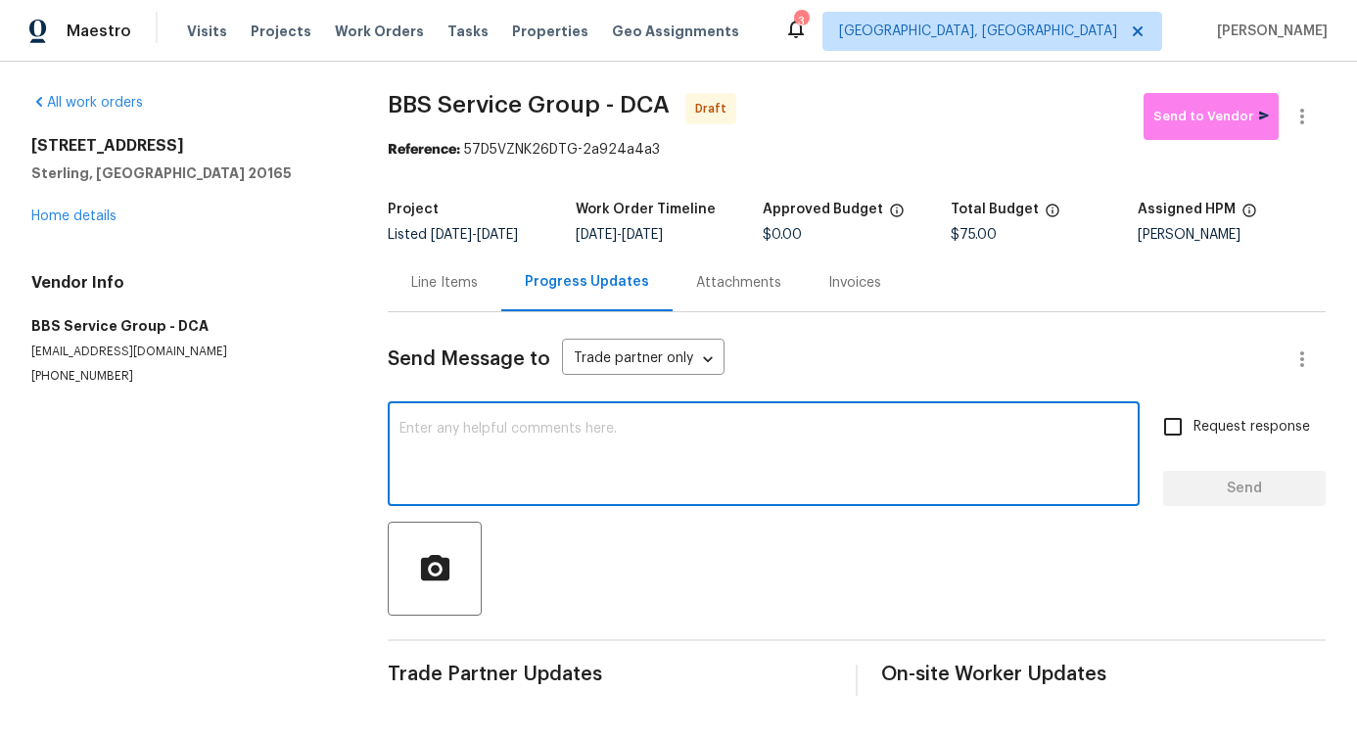
paste textarea "Hi, this is [PERSON_NAME] with Opendoor. I’m confirming you received the WO for…"
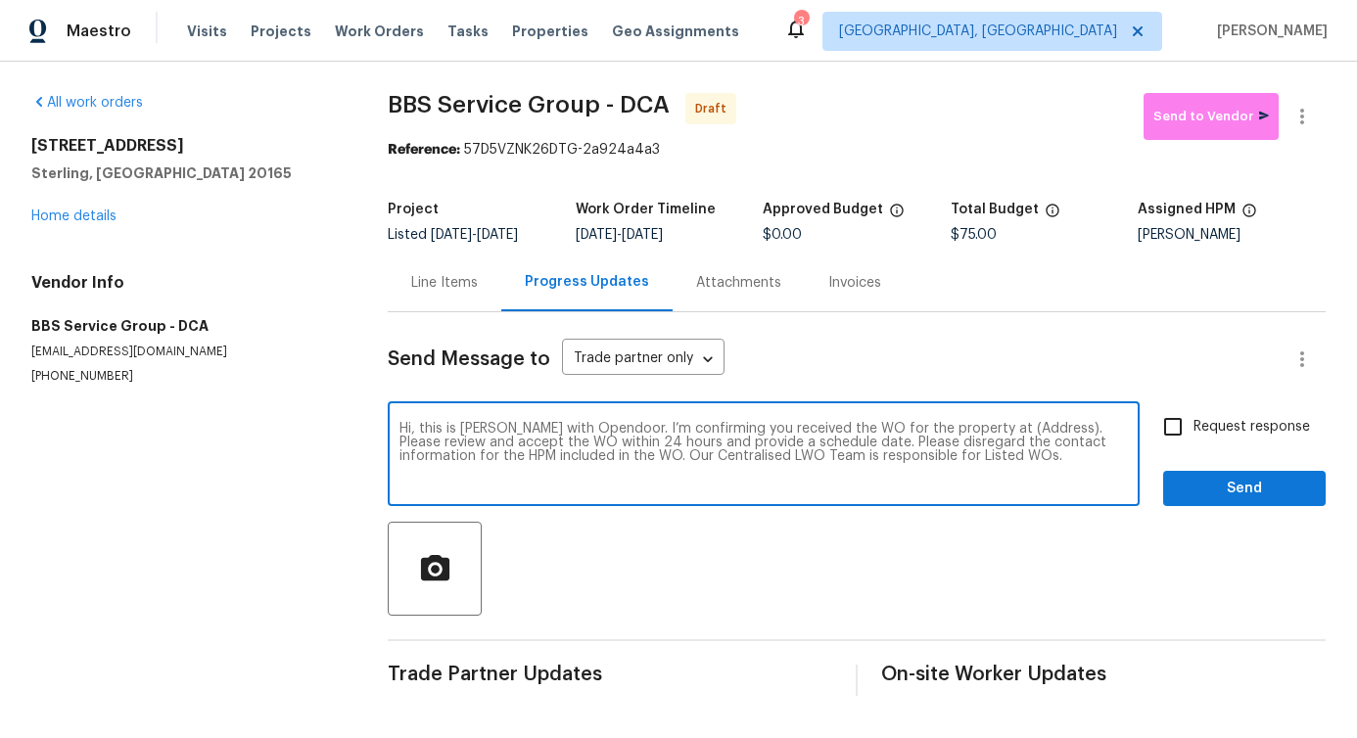
click at [985, 438] on textarea "Hi, this is [PERSON_NAME] with Opendoor. I’m confirming you received the WO for…" at bounding box center [763, 456] width 728 height 69
paste textarea "[STREET_ADDRESS]"
type textarea "Hi, this is [PERSON_NAME] with Opendoor. I’m confirming you received the WO for…"
click at [1202, 438] on span "Request response" at bounding box center [1251, 427] width 117 height 21
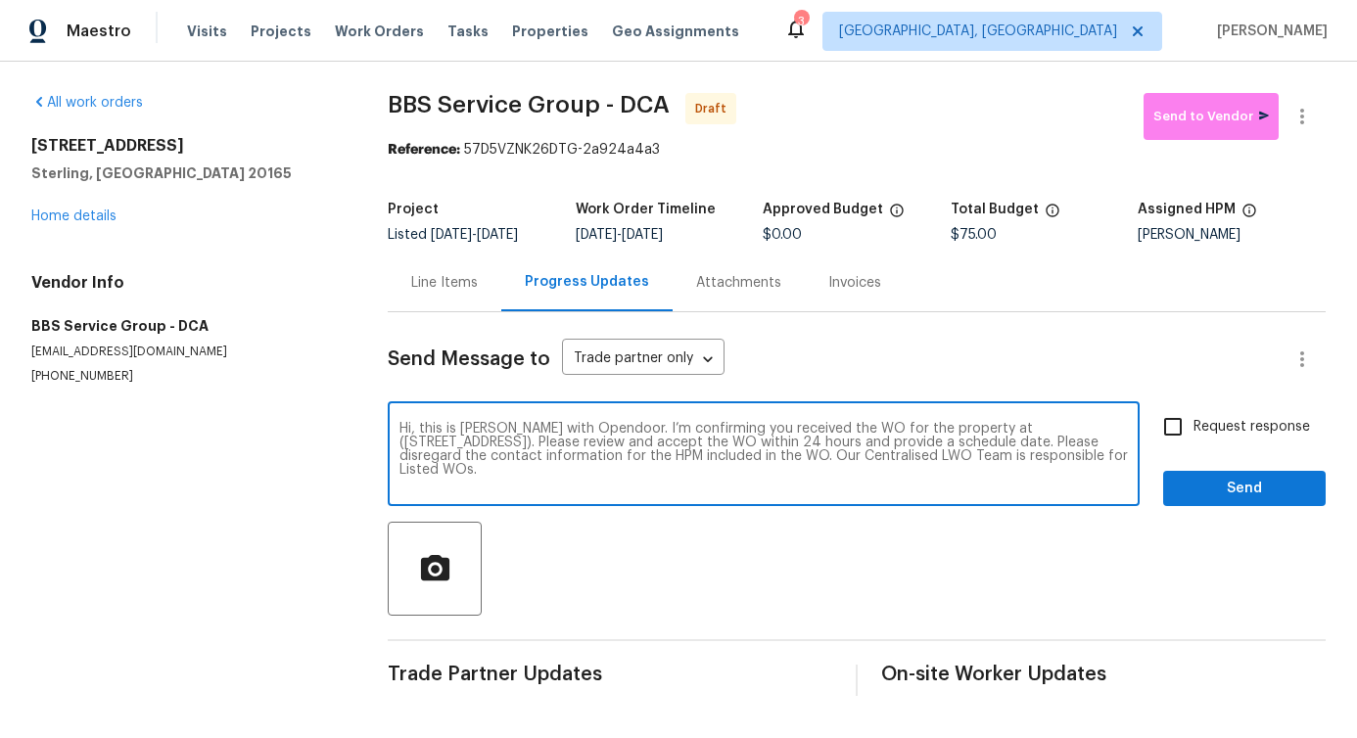
click at [1193, 444] on input "Request response" at bounding box center [1172, 426] width 41 height 41
checkbox input "true"
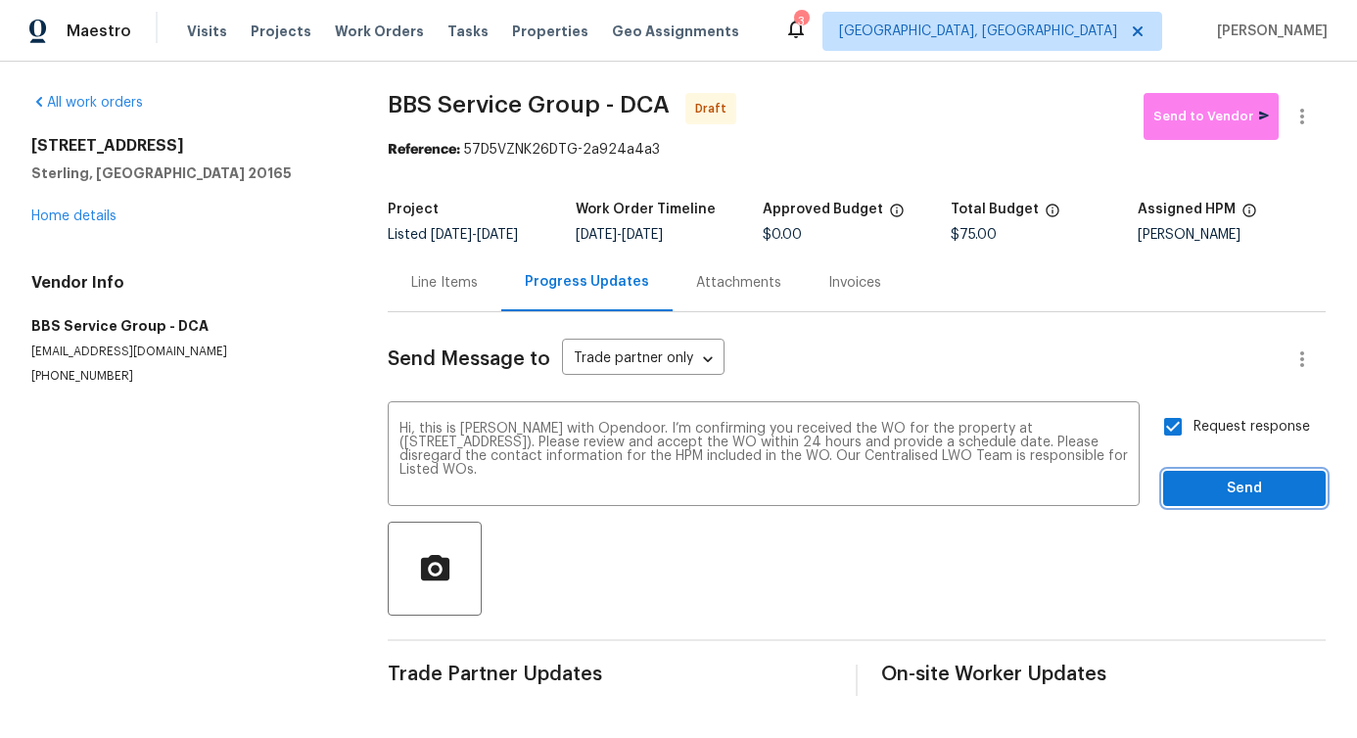
click at [1210, 501] on span "Send" at bounding box center [1244, 489] width 131 height 24
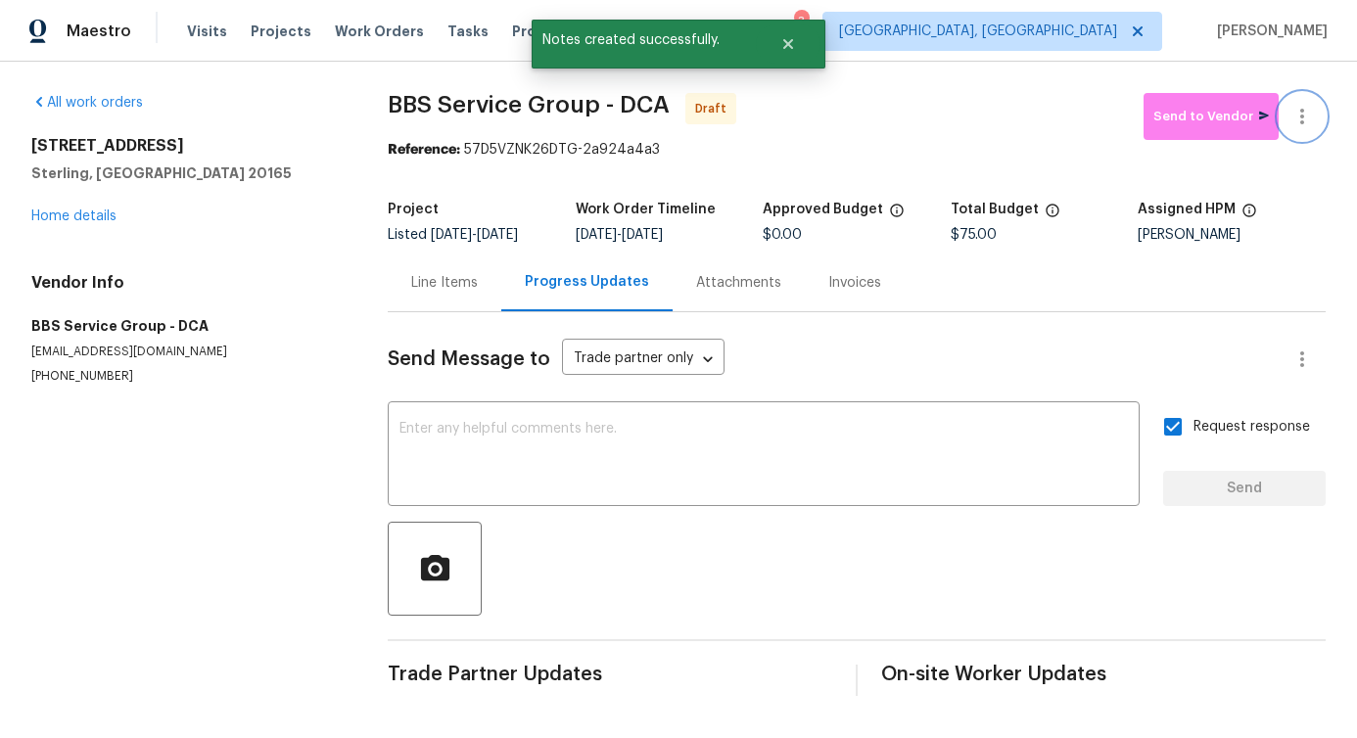
click at [1292, 128] on button "button" at bounding box center [1302, 116] width 47 height 47
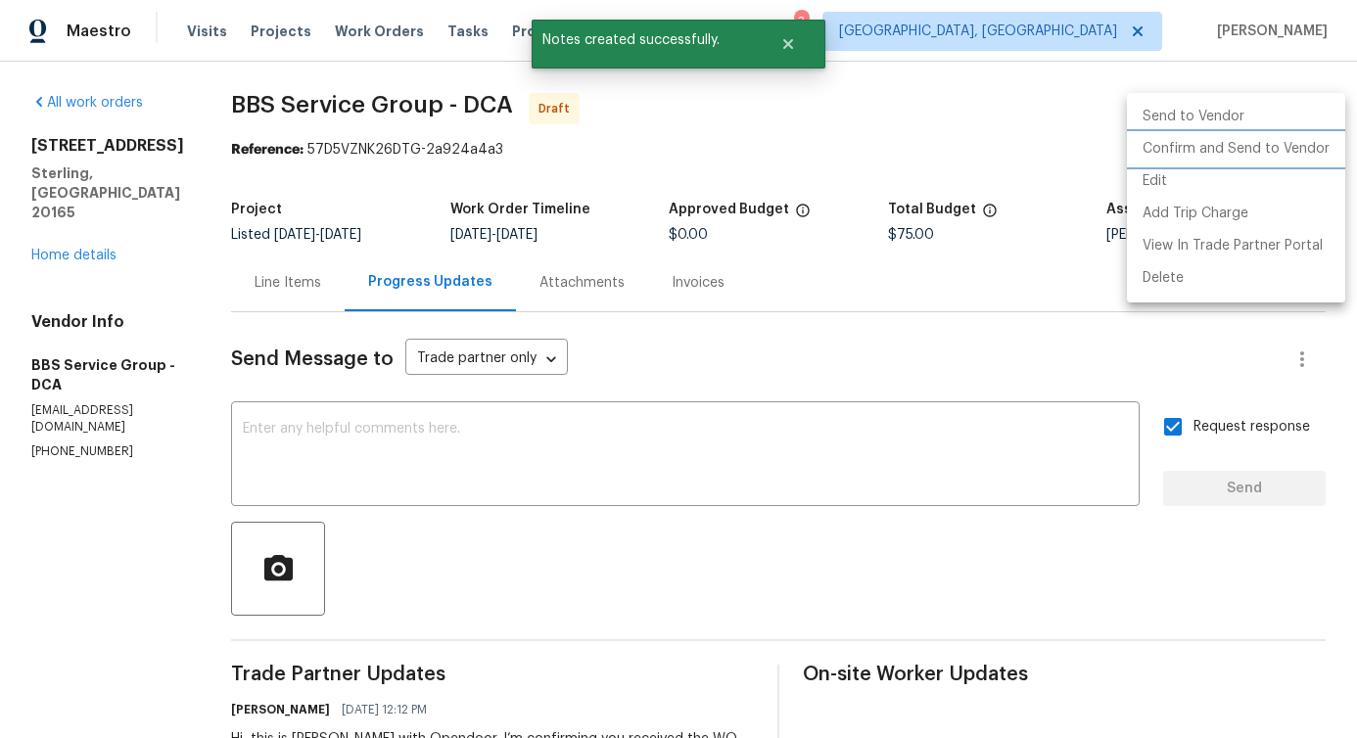
click at [1178, 140] on li "Confirm and Send to Vendor" at bounding box center [1236, 149] width 218 height 32
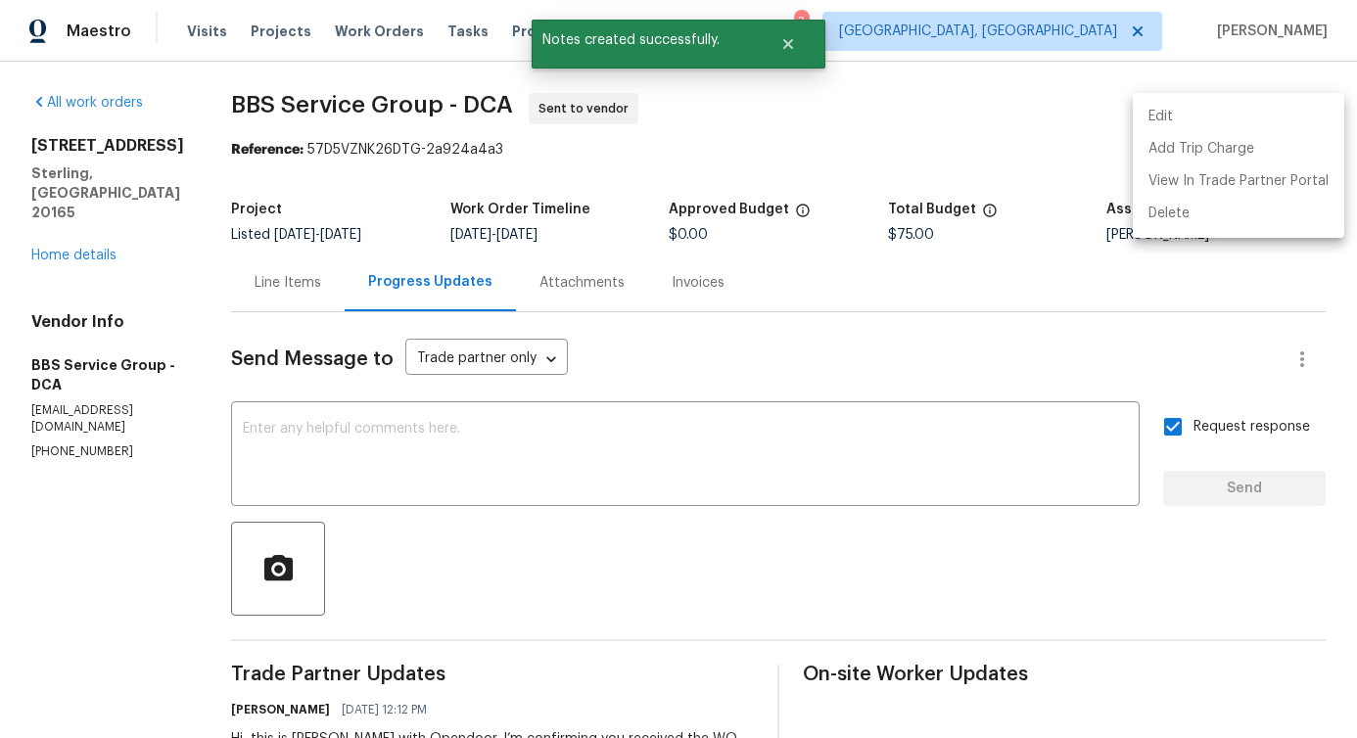
click at [567, 461] on div at bounding box center [678, 369] width 1357 height 738
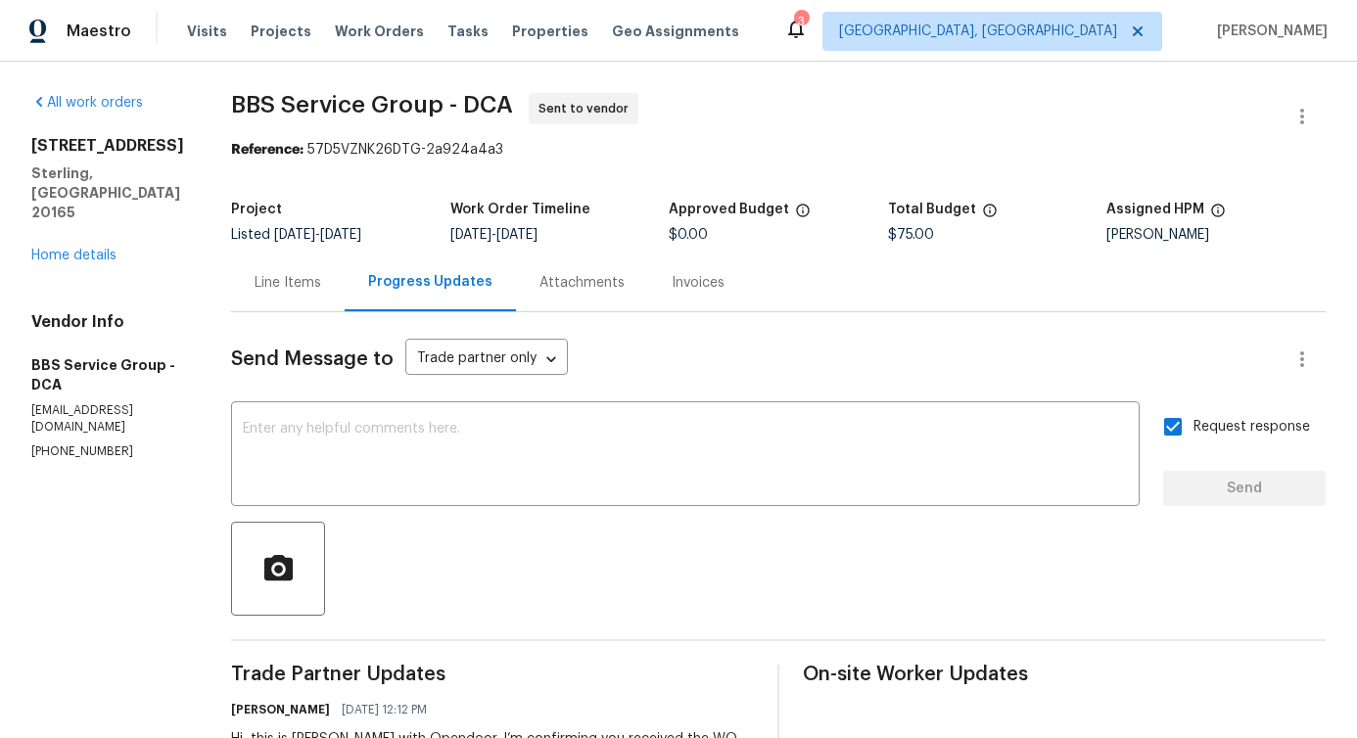
click at [285, 295] on div "Line Items" at bounding box center [288, 283] width 114 height 58
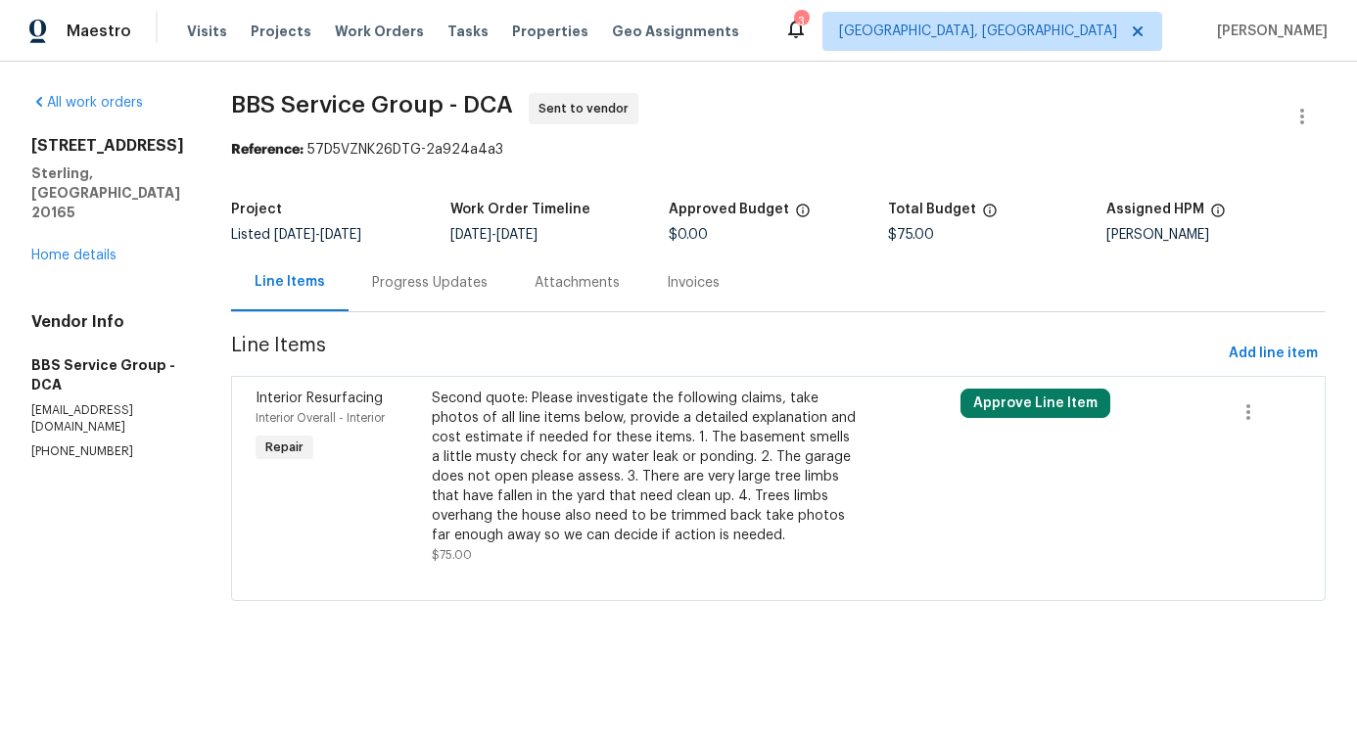
click at [515, 430] on div "Second quote: Please investigate the following claims, take photos of all line …" at bounding box center [646, 467] width 429 height 157
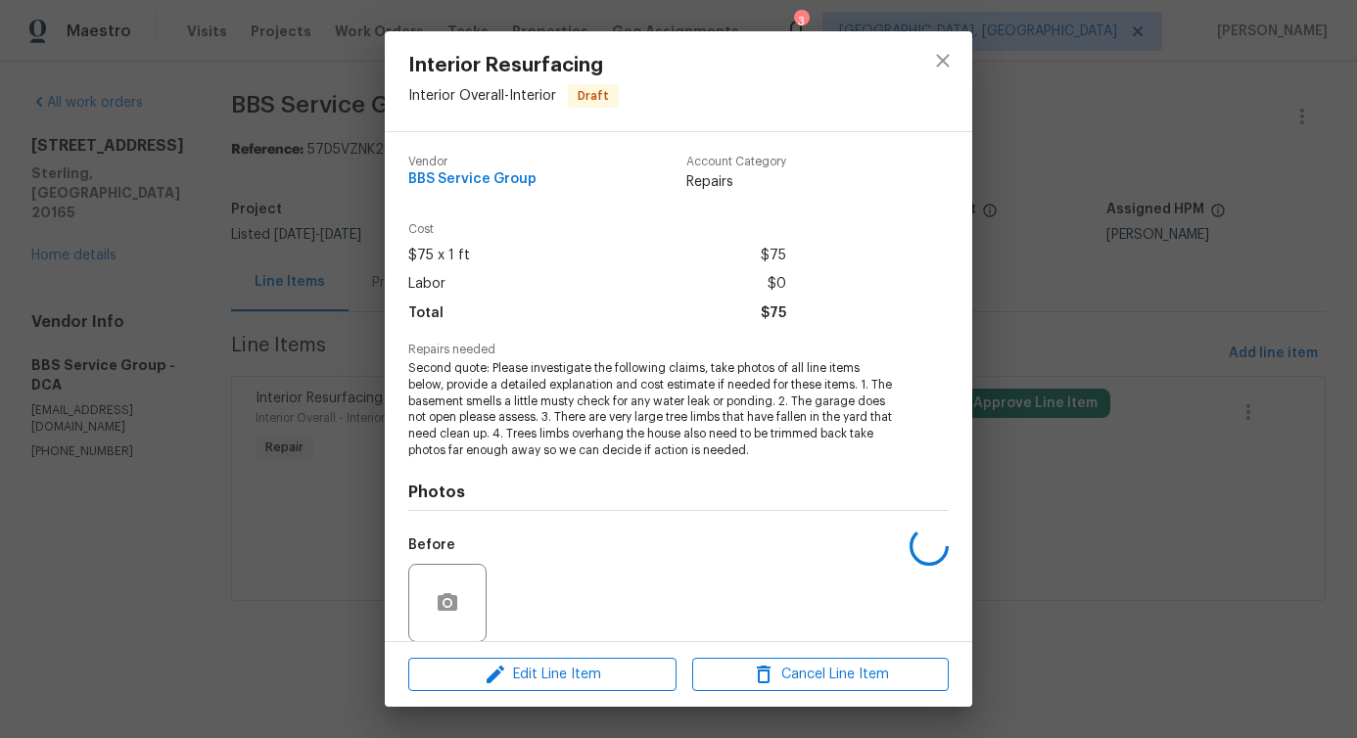
scroll to position [148, 0]
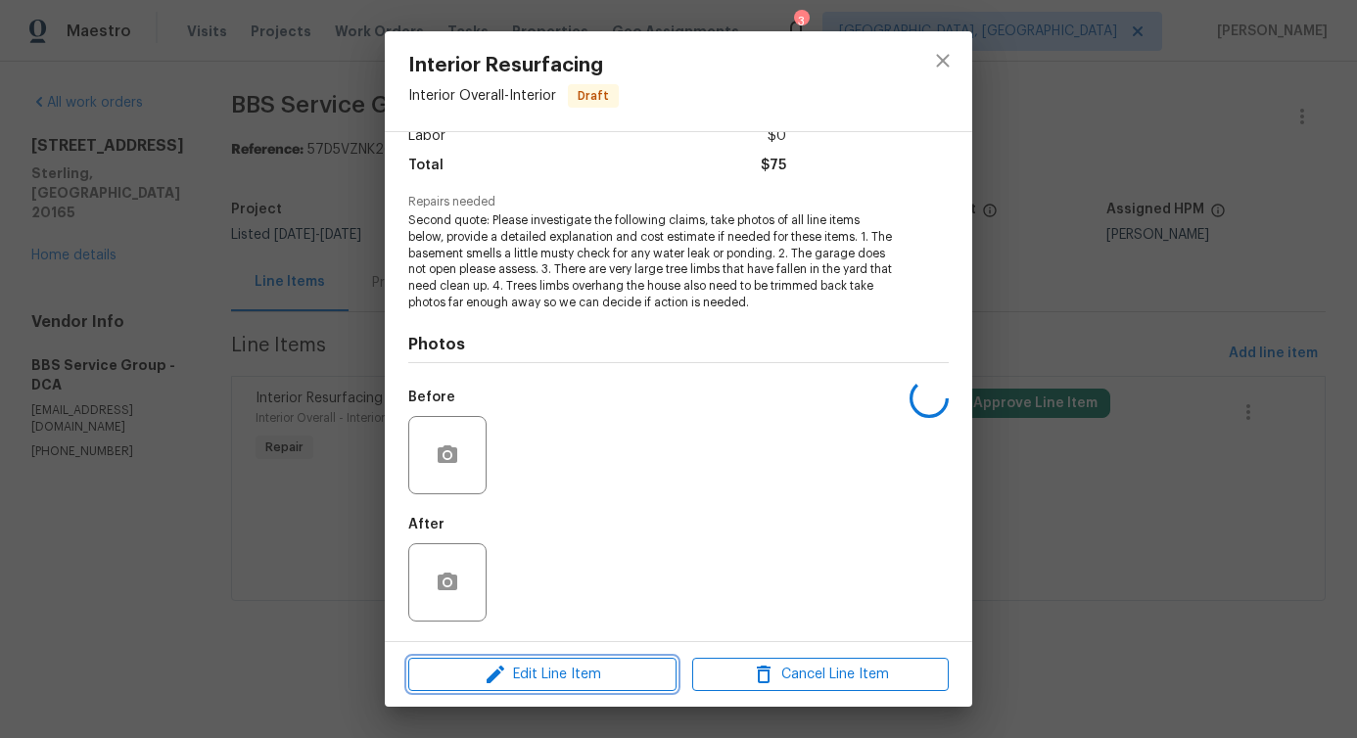
click at [540, 683] on span "Edit Line Item" at bounding box center [542, 675] width 257 height 24
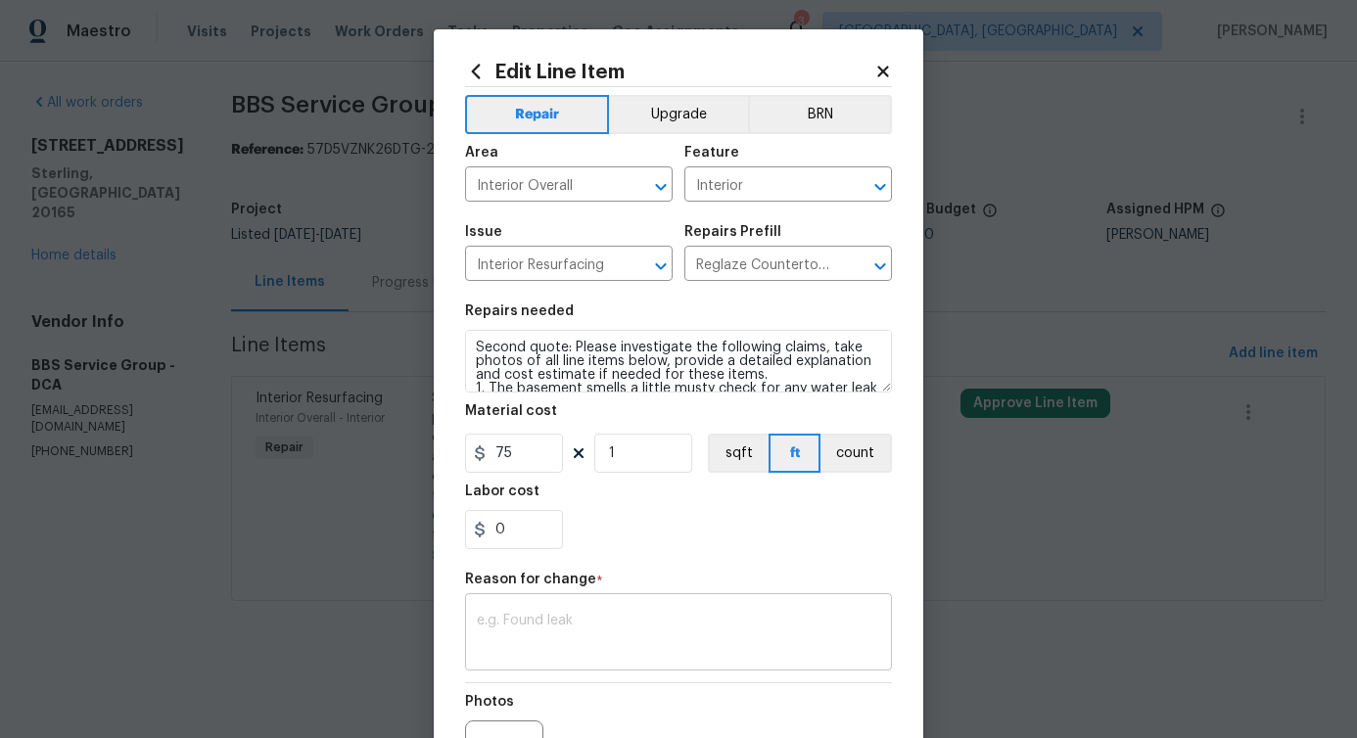
click at [531, 666] on div "x ​" at bounding box center [678, 634] width 427 height 72
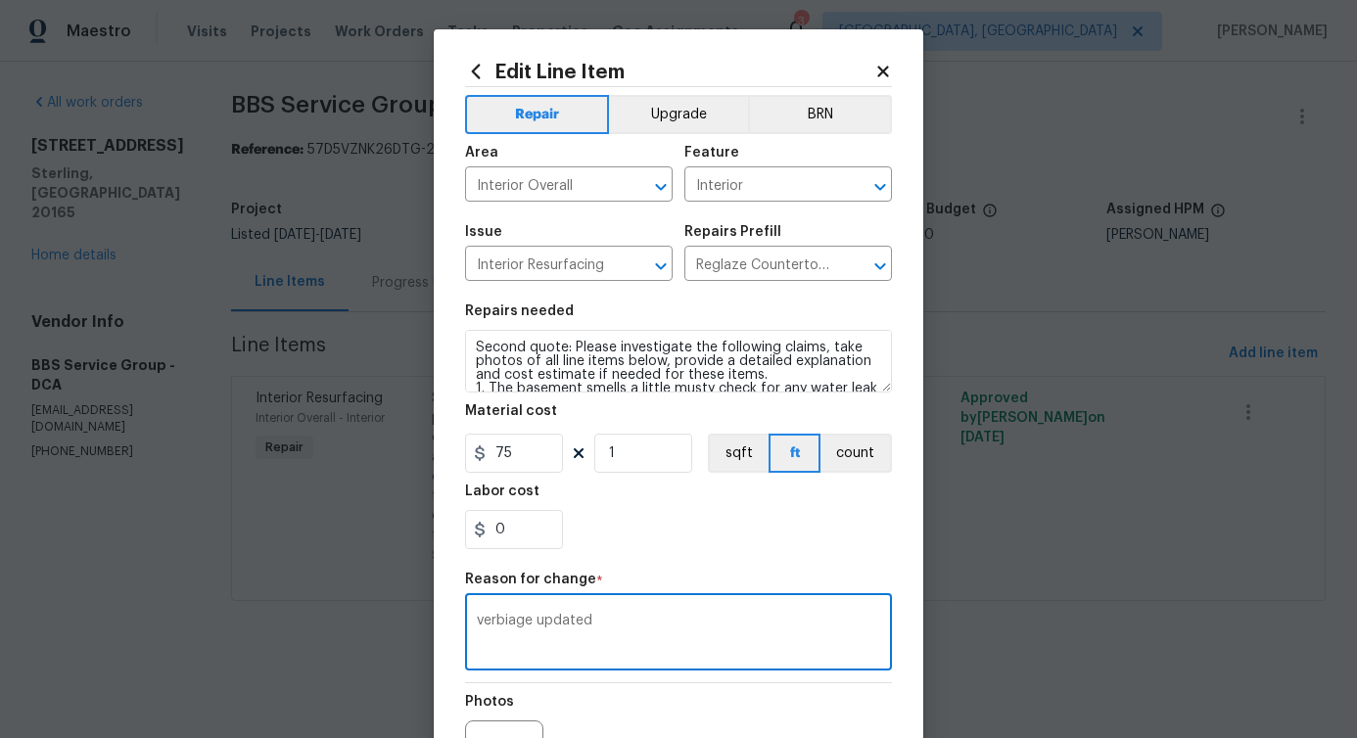
scroll to position [227, 0]
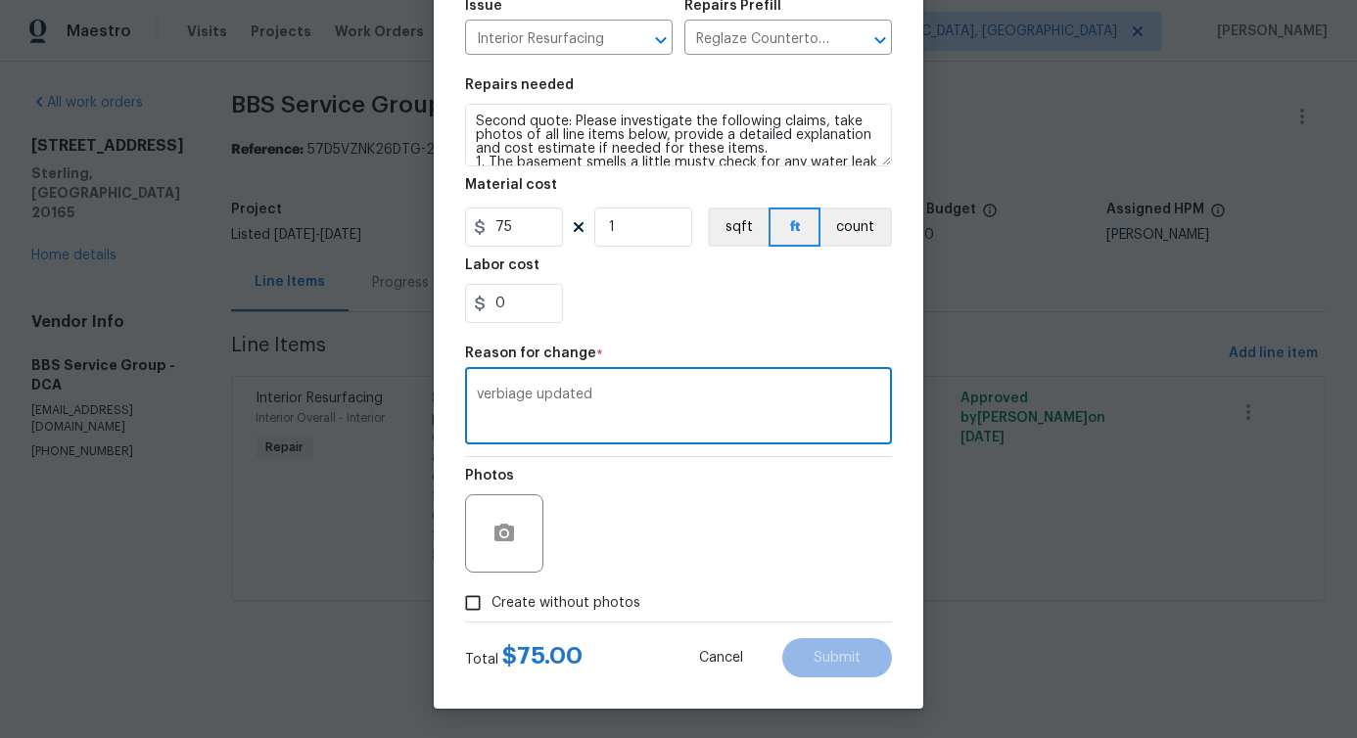
type textarea "verbiage updated"
click at [545, 597] on span "Create without photos" at bounding box center [565, 603] width 149 height 21
click at [491, 597] on input "Create without photos" at bounding box center [472, 603] width 37 height 37
checkbox input "true"
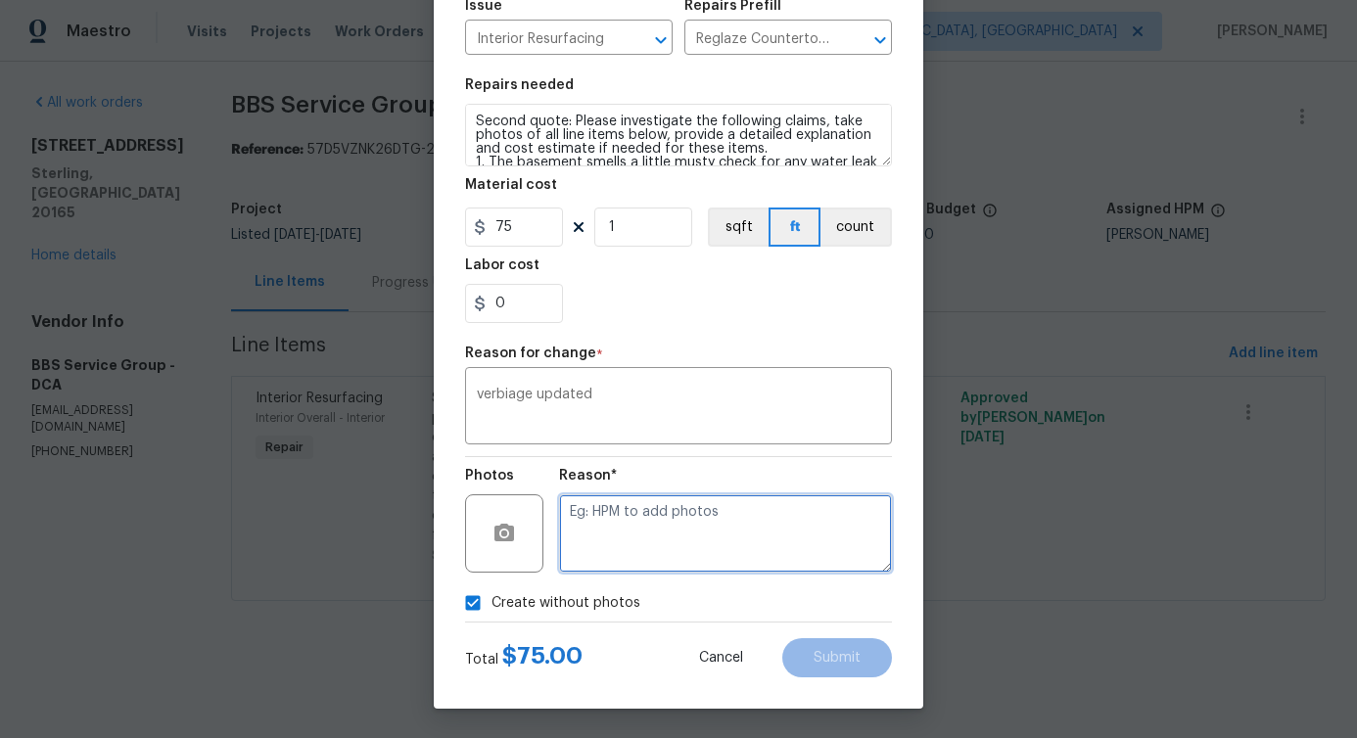
click at [607, 548] on textarea at bounding box center [725, 533] width 333 height 78
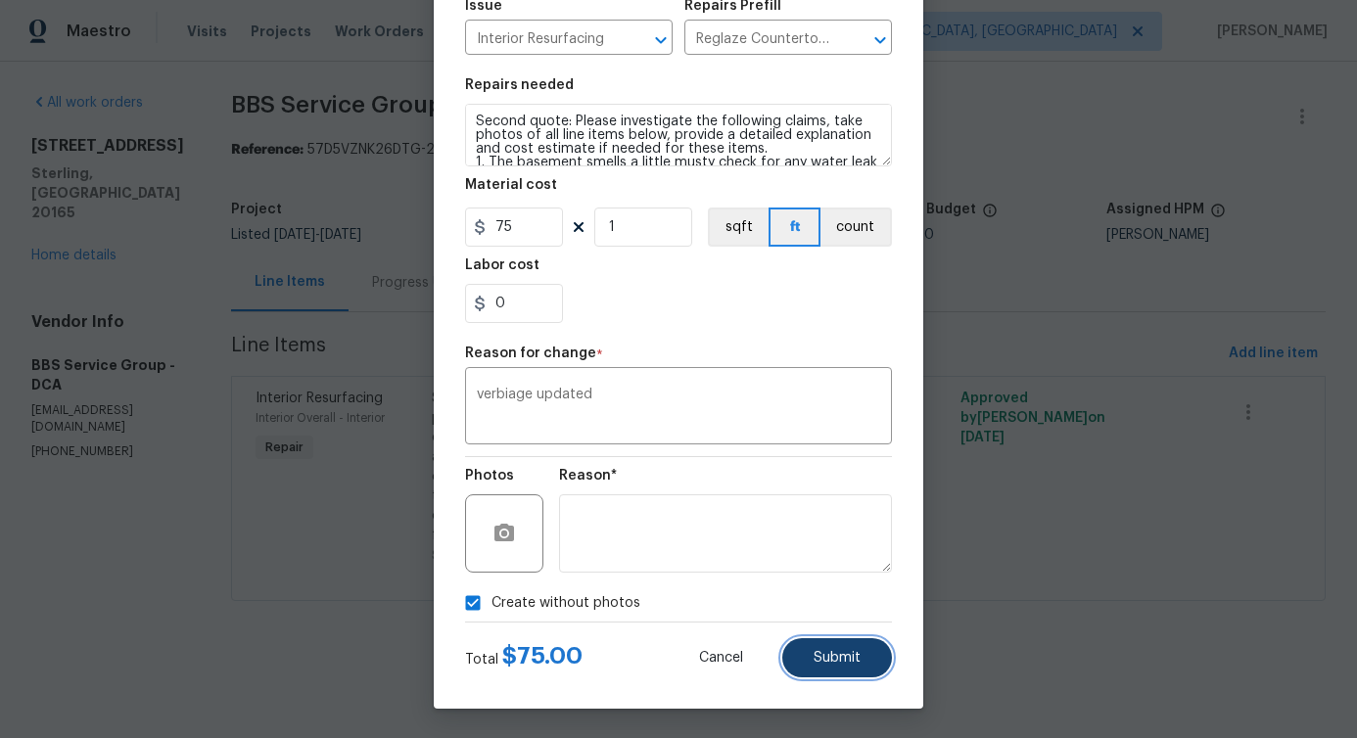
click at [818, 640] on button "Submit" at bounding box center [837, 657] width 110 height 39
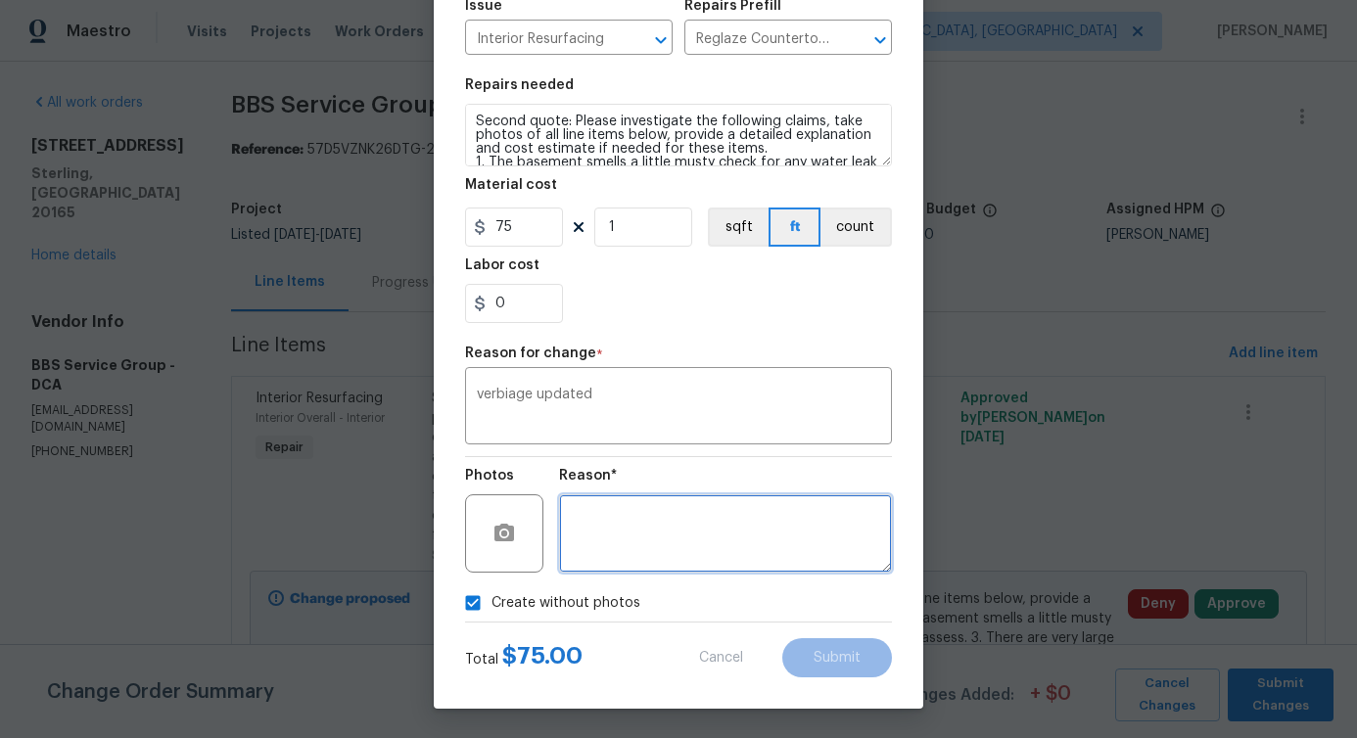
click at [726, 537] on textarea at bounding box center [725, 533] width 333 height 78
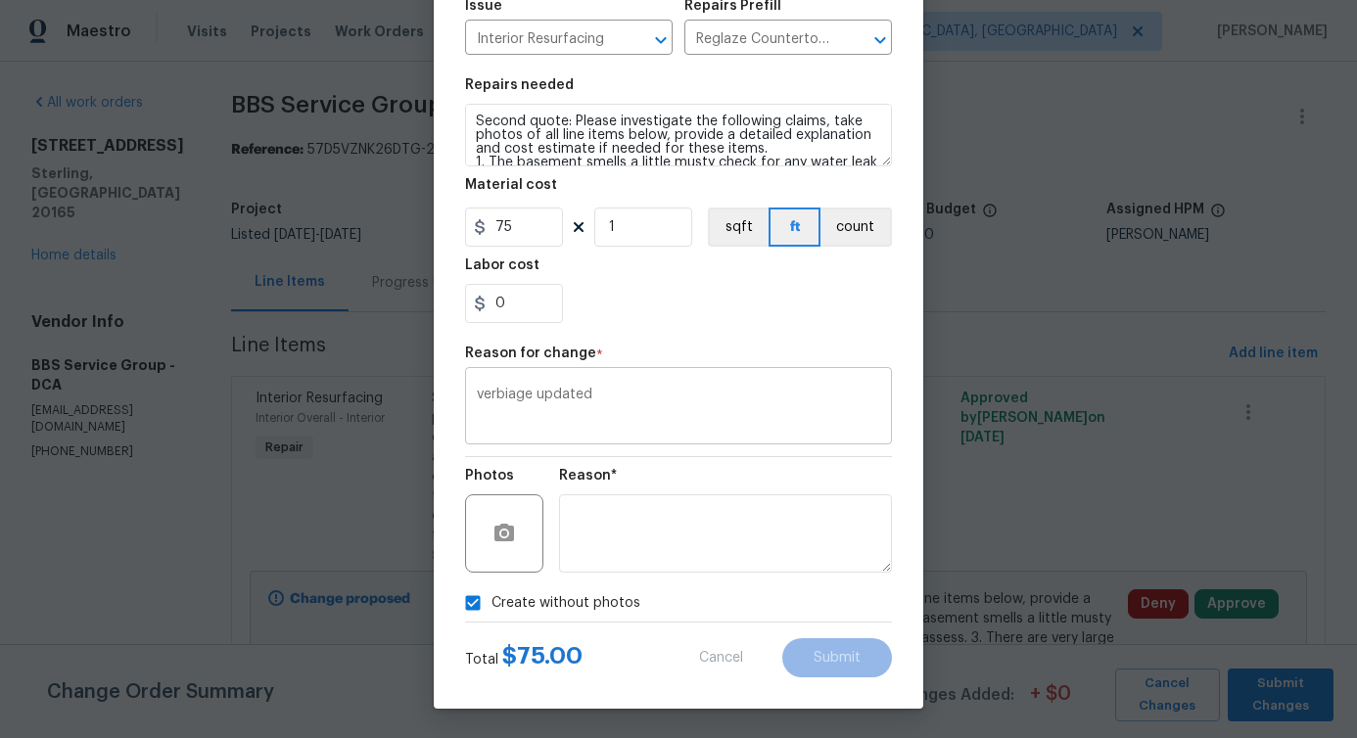
click at [537, 384] on div "verbiage updated x ​" at bounding box center [678, 408] width 427 height 72
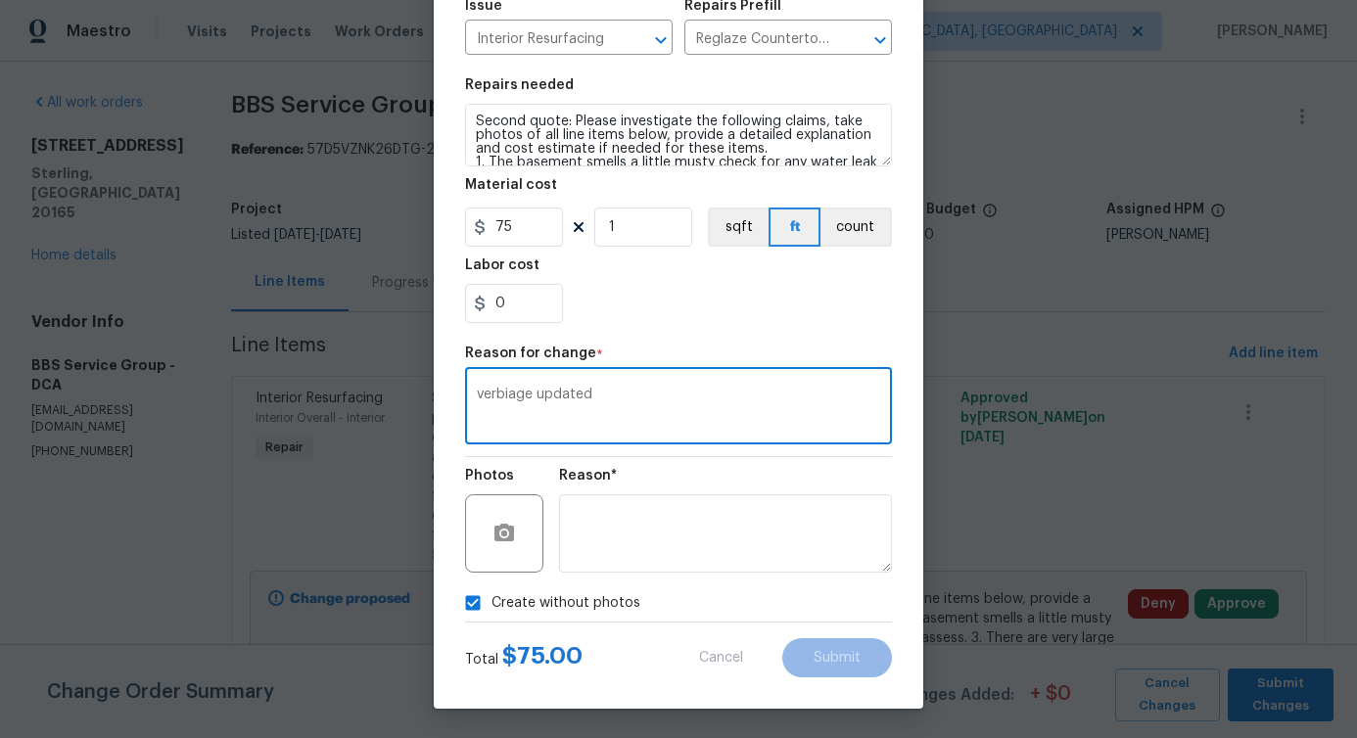
click at [537, 384] on div "verbiage updated x ​" at bounding box center [678, 408] width 427 height 72
click at [525, 398] on textarea "verbiage updated" at bounding box center [678, 408] width 403 height 41
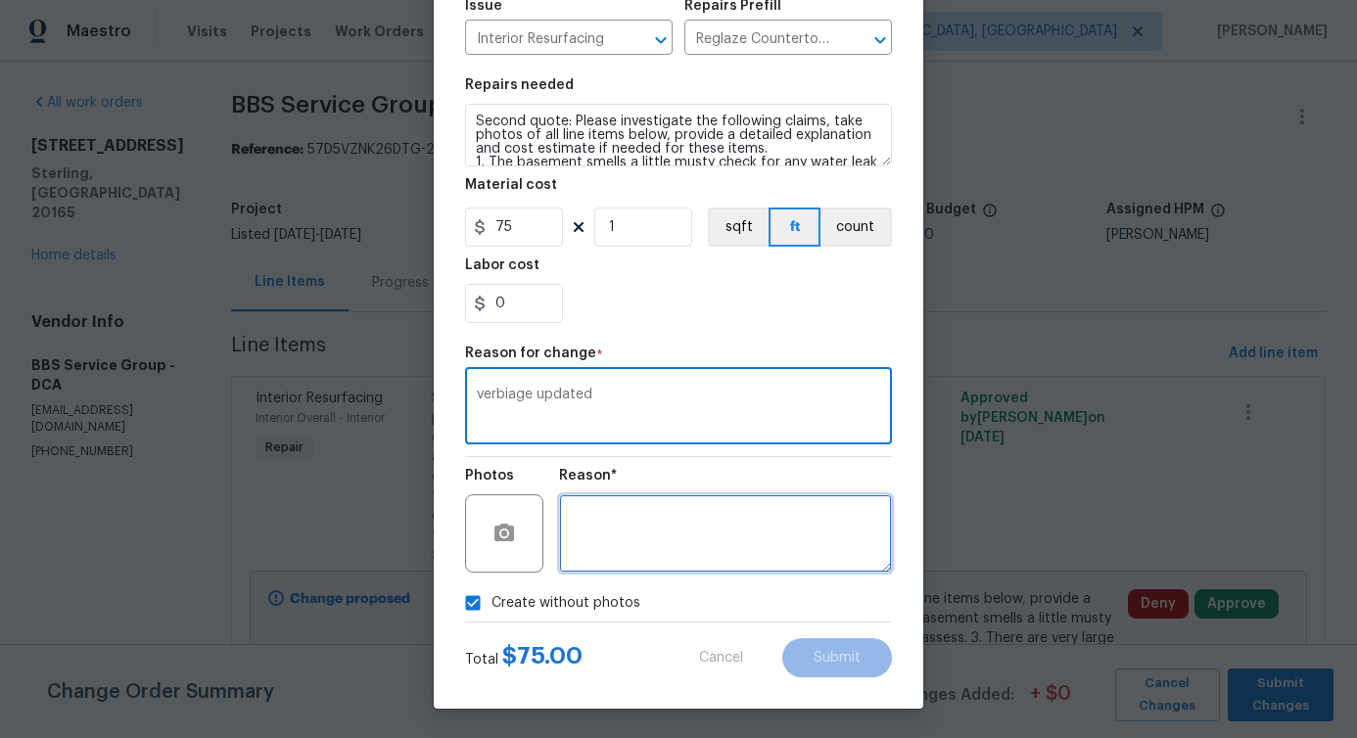
click at [679, 561] on textarea at bounding box center [725, 533] width 333 height 78
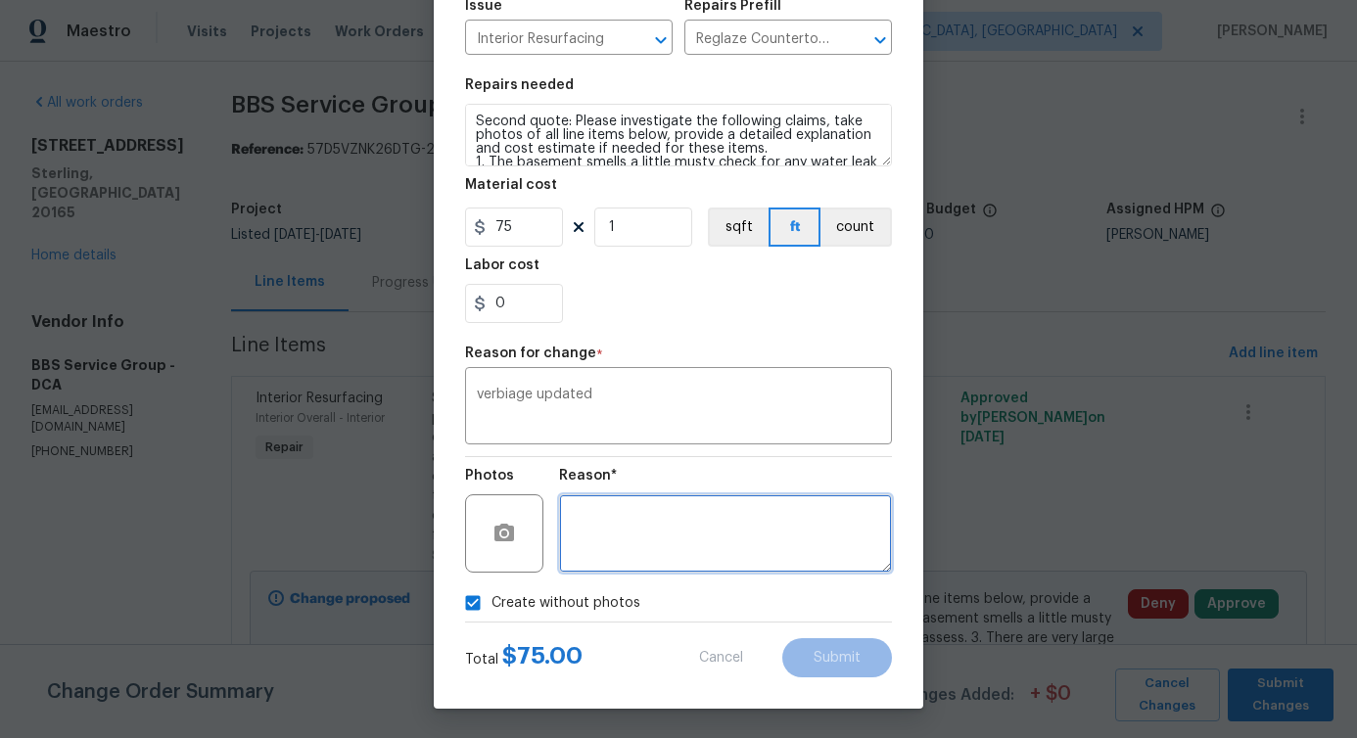
paste textarea "verbiage updated"
type textarea "verbiage updated"
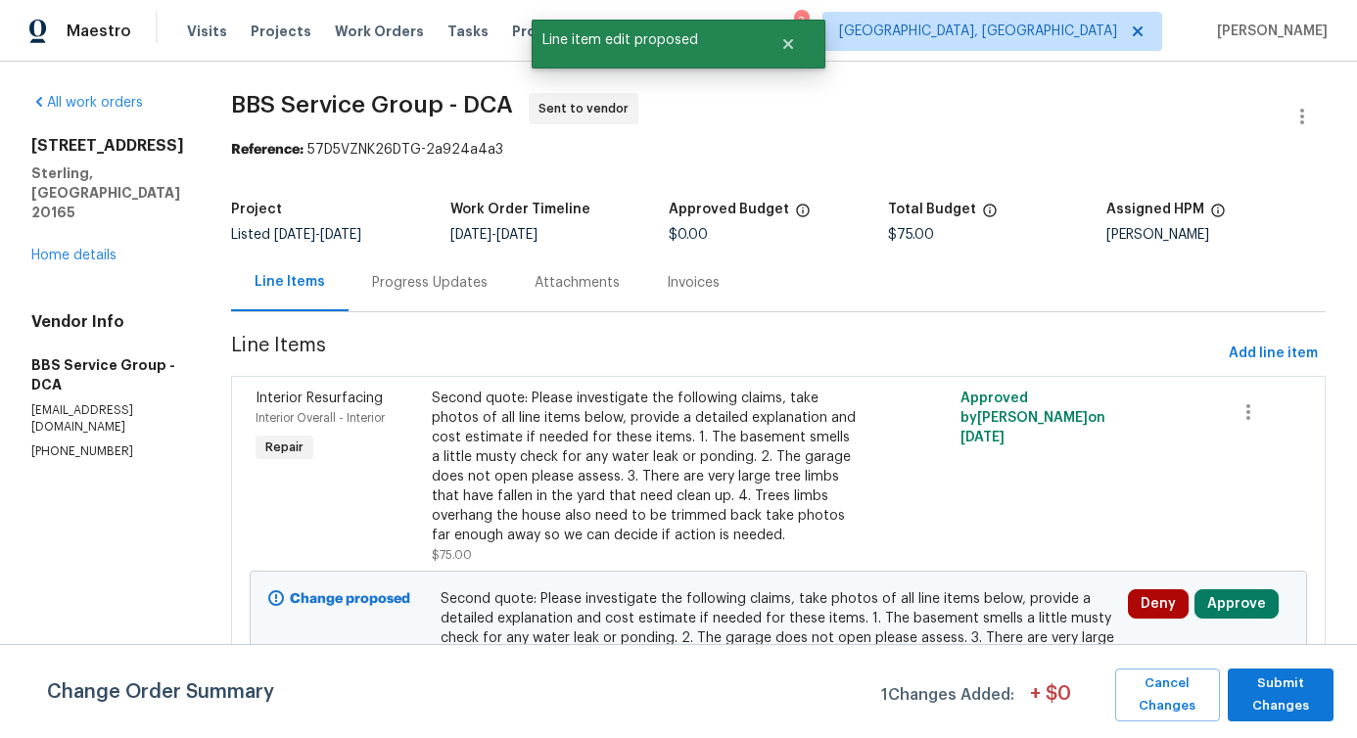
scroll to position [112, 0]
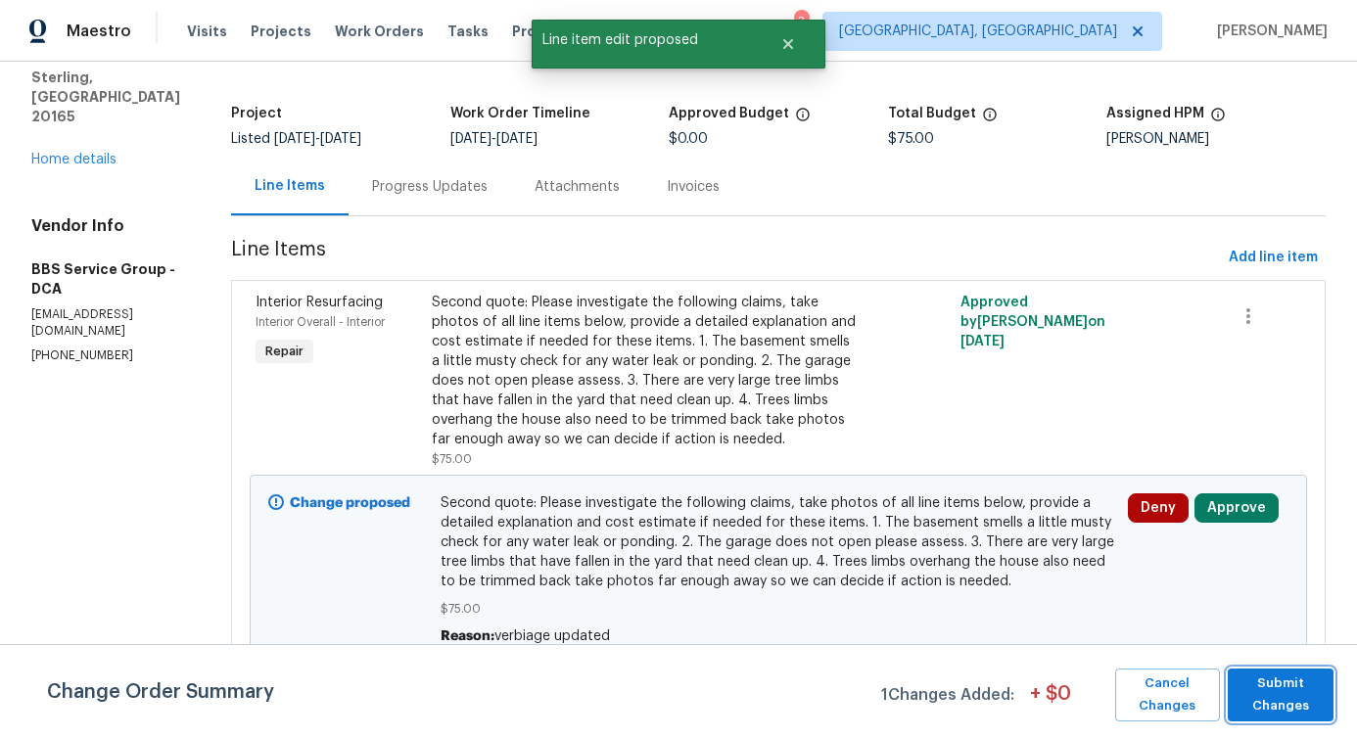
click at [1288, 715] on span "Submit Changes" at bounding box center [1281, 695] width 86 height 45
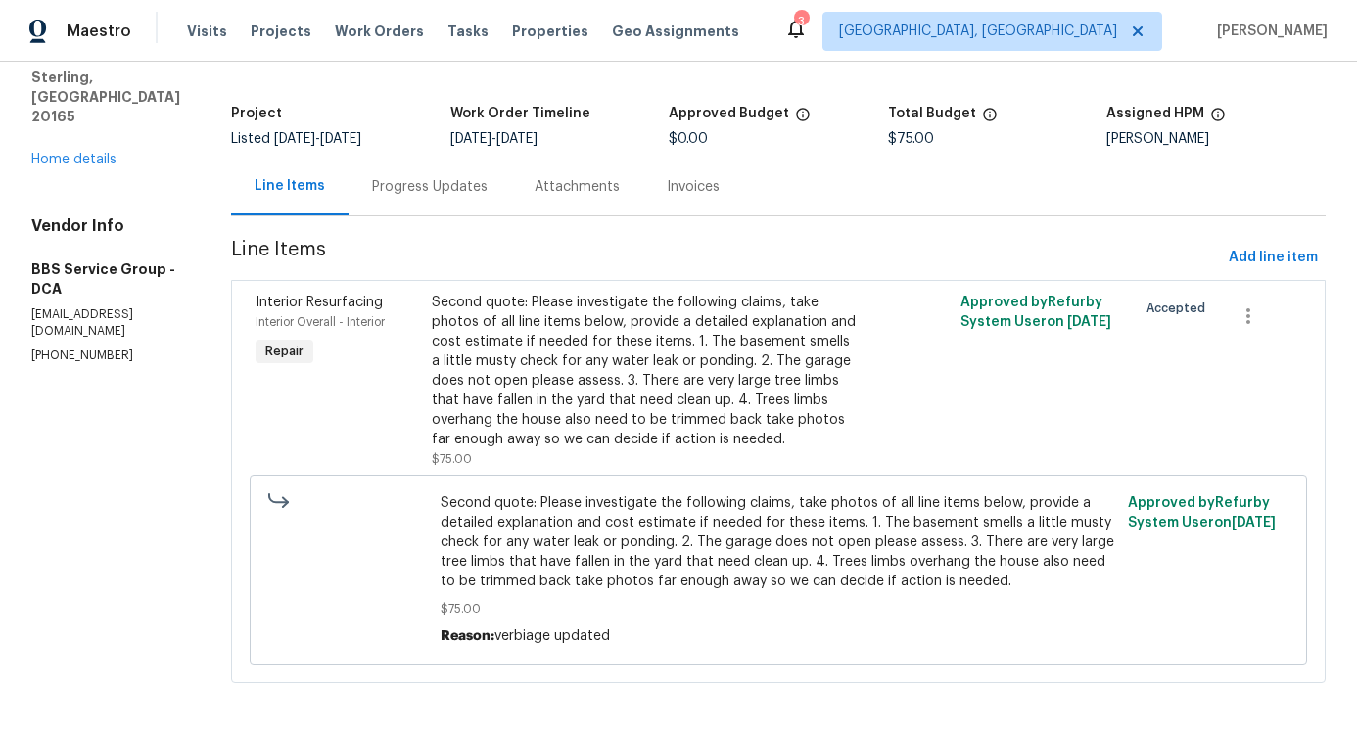
scroll to position [0, 0]
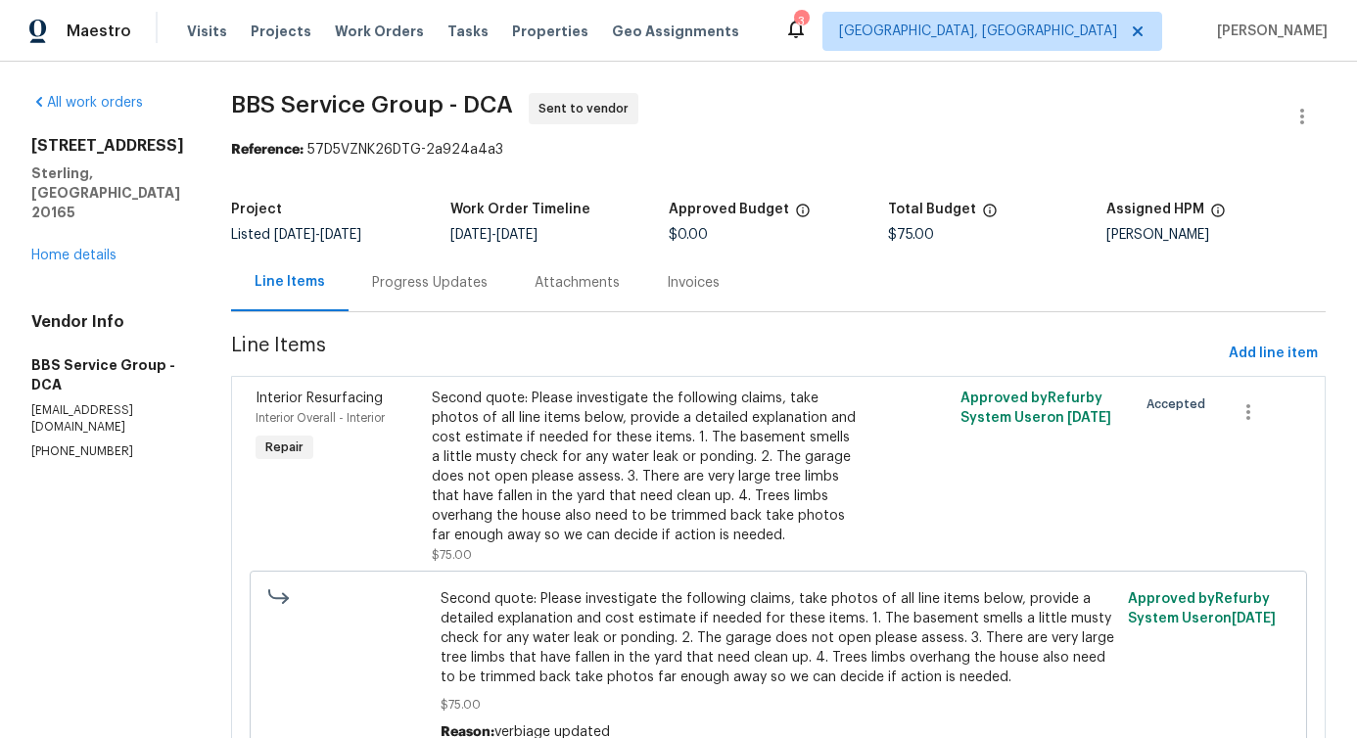
click at [400, 280] on div "Progress Updates" at bounding box center [430, 283] width 116 height 20
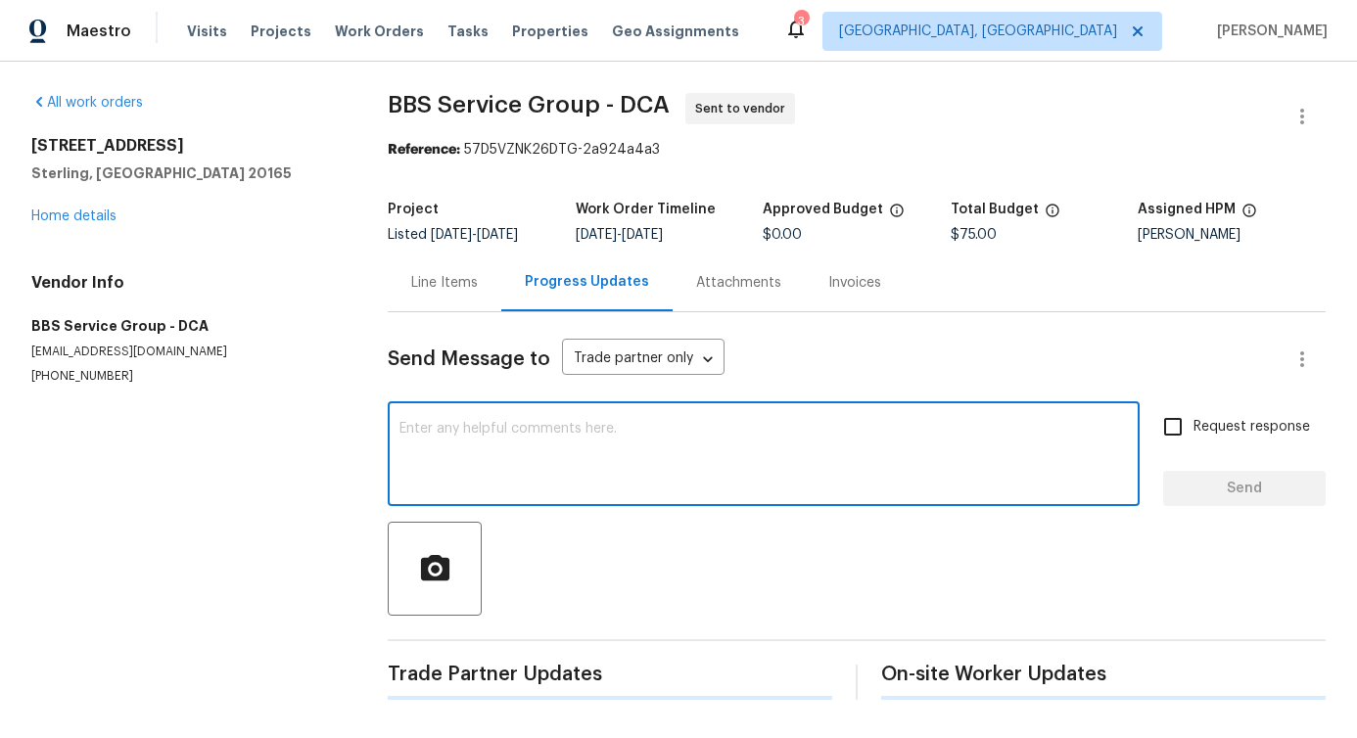
click at [486, 471] on textarea at bounding box center [763, 456] width 728 height 69
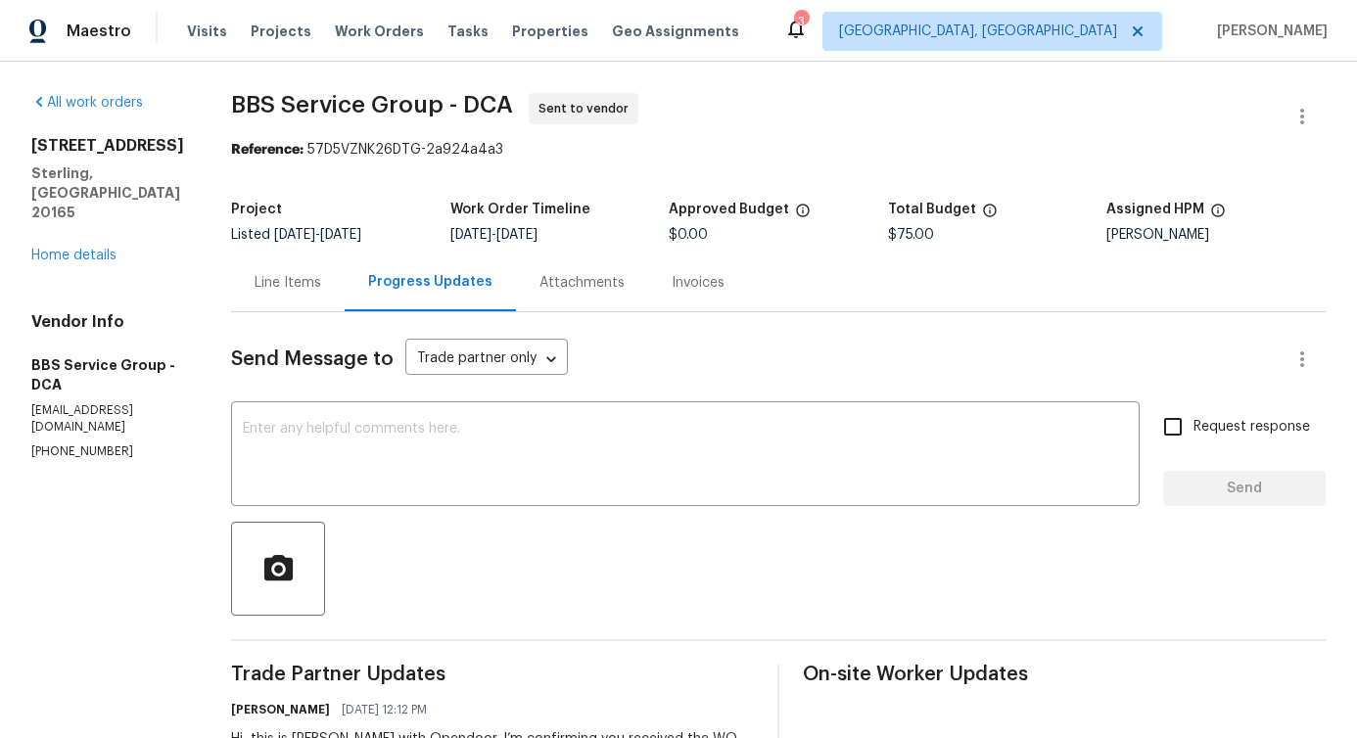
click at [288, 284] on div "Line Items" at bounding box center [288, 283] width 67 height 20
